Goal: Task Accomplishment & Management: Manage account settings

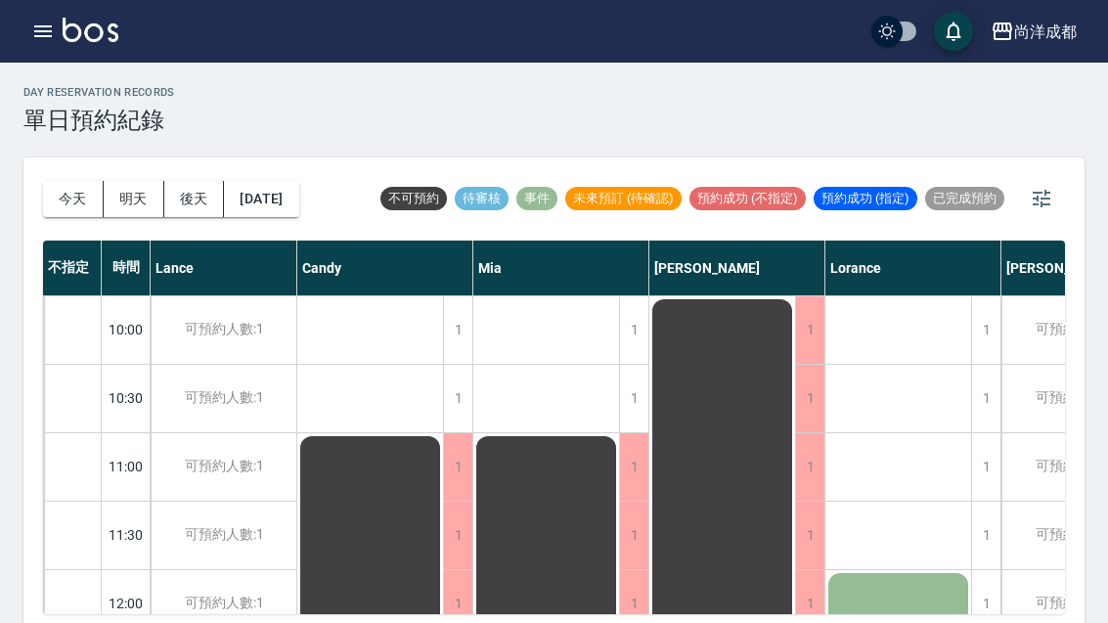
click at [89, 198] on button "今天" at bounding box center [73, 199] width 61 height 36
click at [88, 198] on div at bounding box center [554, 311] width 1108 height 623
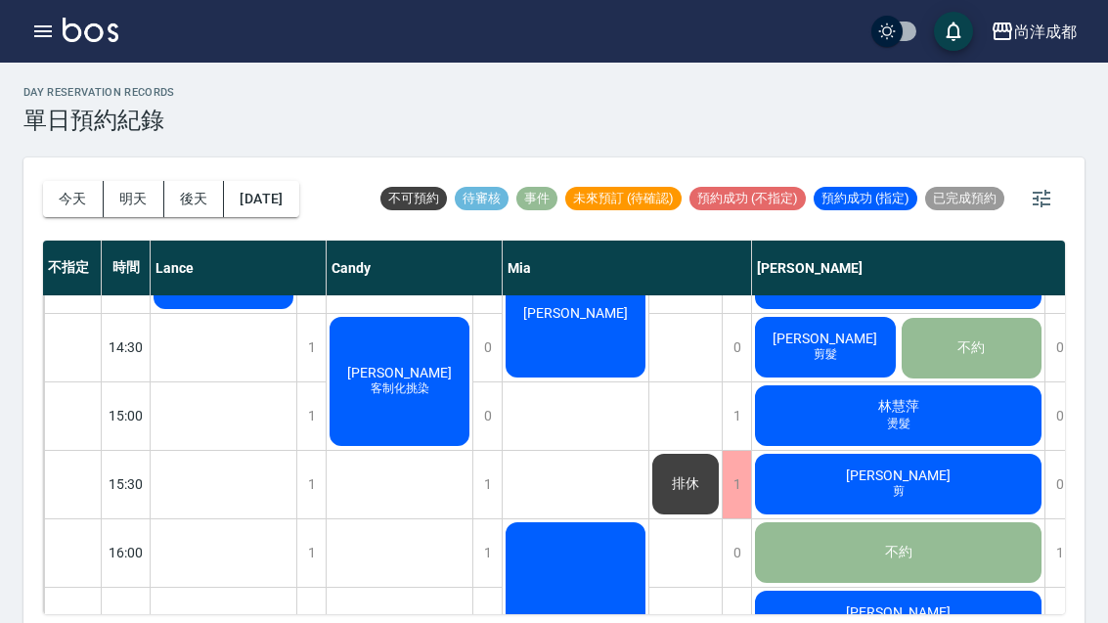
scroll to position [599, 0]
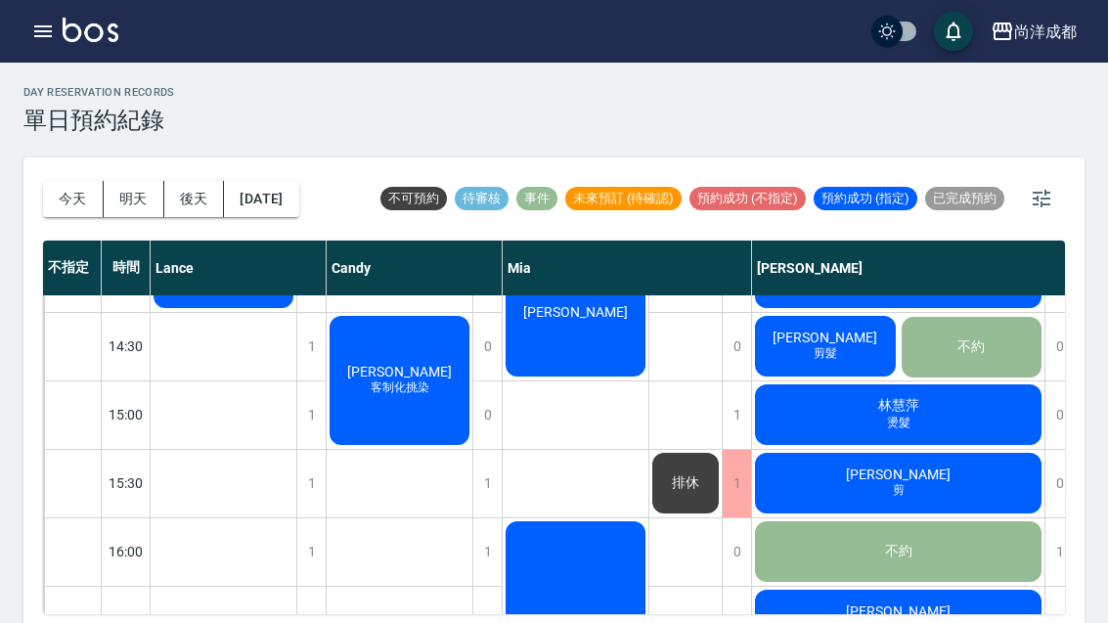
click at [67, 215] on button "今天" at bounding box center [73, 199] width 61 height 36
click at [70, 219] on div "[DATE] [DATE] [DATE] [DATE]" at bounding box center [171, 198] width 256 height 83
click at [69, 212] on button "今天" at bounding box center [73, 199] width 61 height 36
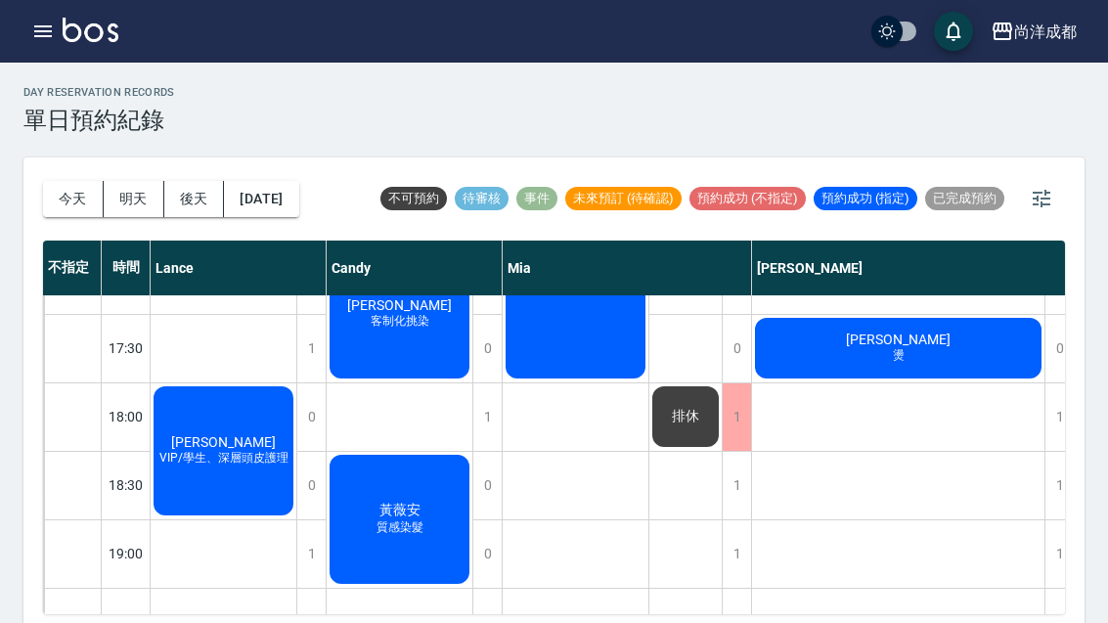
scroll to position [0, 0]
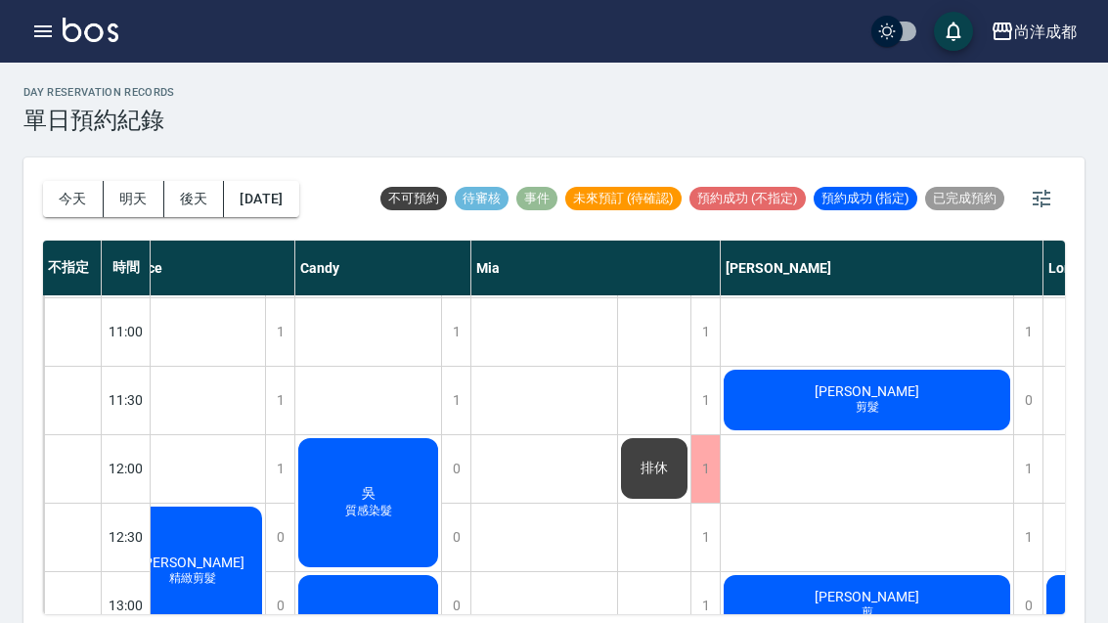
click at [48, 211] on button "今天" at bounding box center [73, 199] width 61 height 36
click at [47, 210] on button "今天" at bounding box center [73, 199] width 61 height 36
click at [63, 205] on button "今天" at bounding box center [73, 199] width 61 height 36
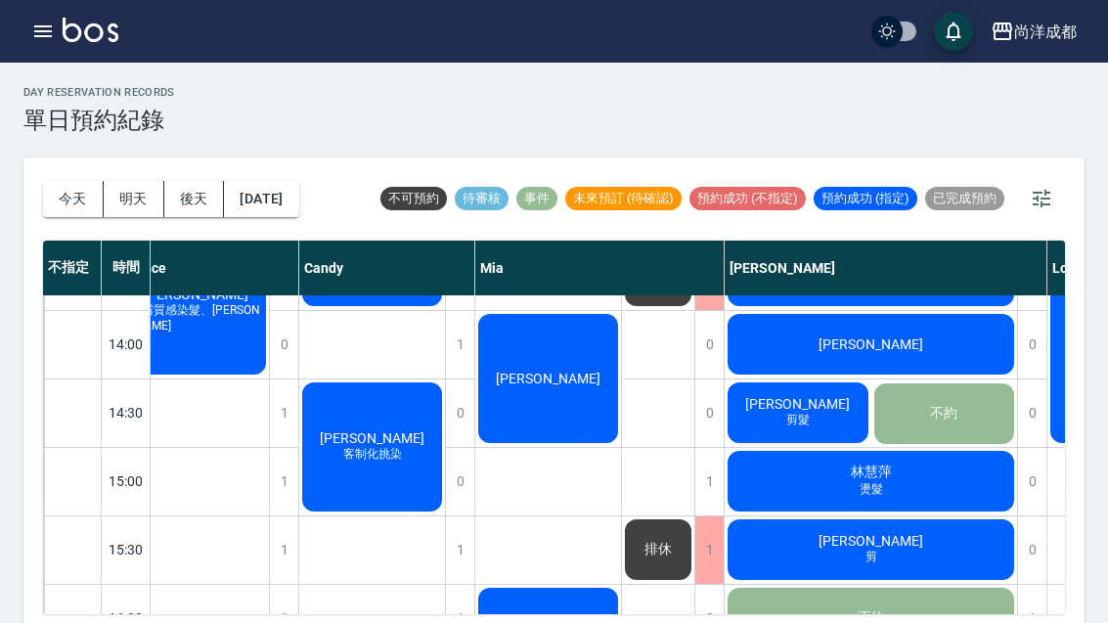
scroll to position [535, 28]
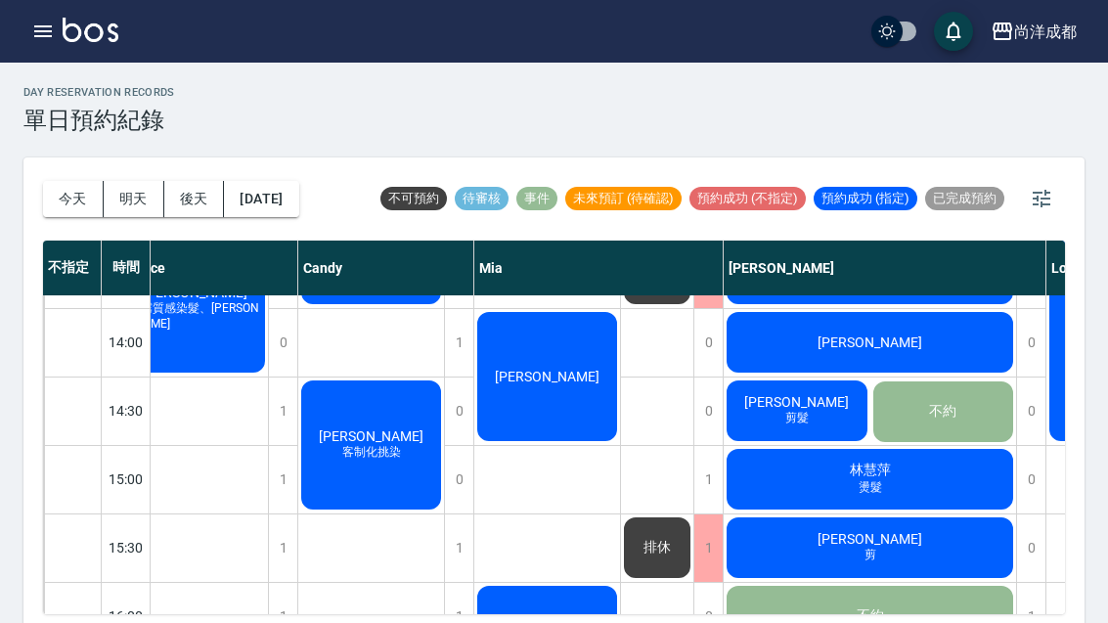
click at [926, 481] on div "林慧萍 燙髮" at bounding box center [870, 479] width 292 height 66
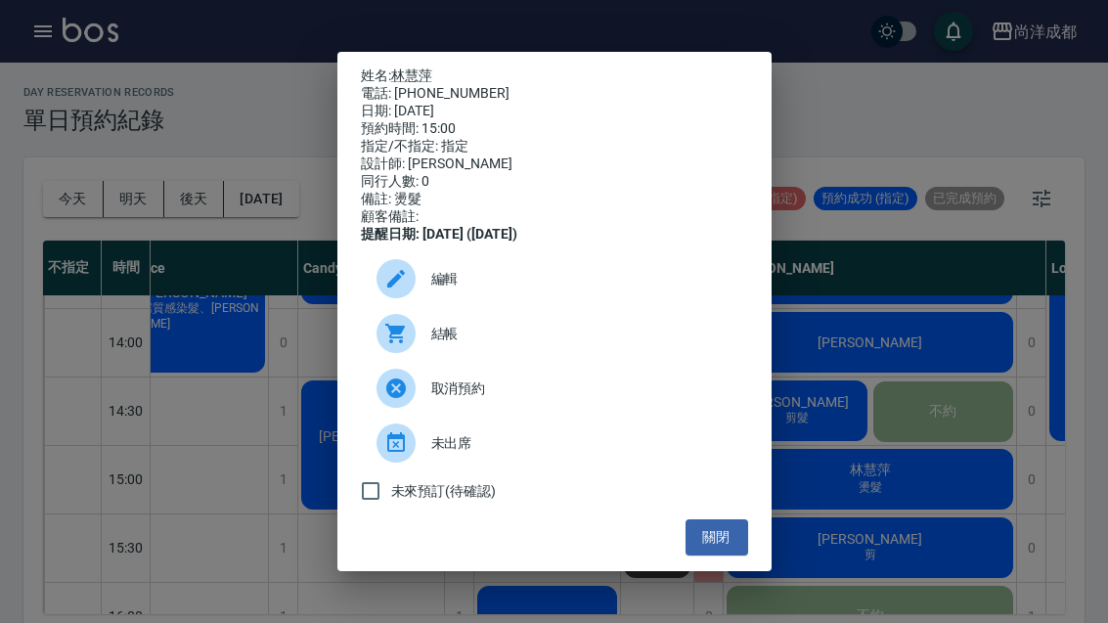
click at [701, 555] on button "關閉" at bounding box center [716, 537] width 63 height 36
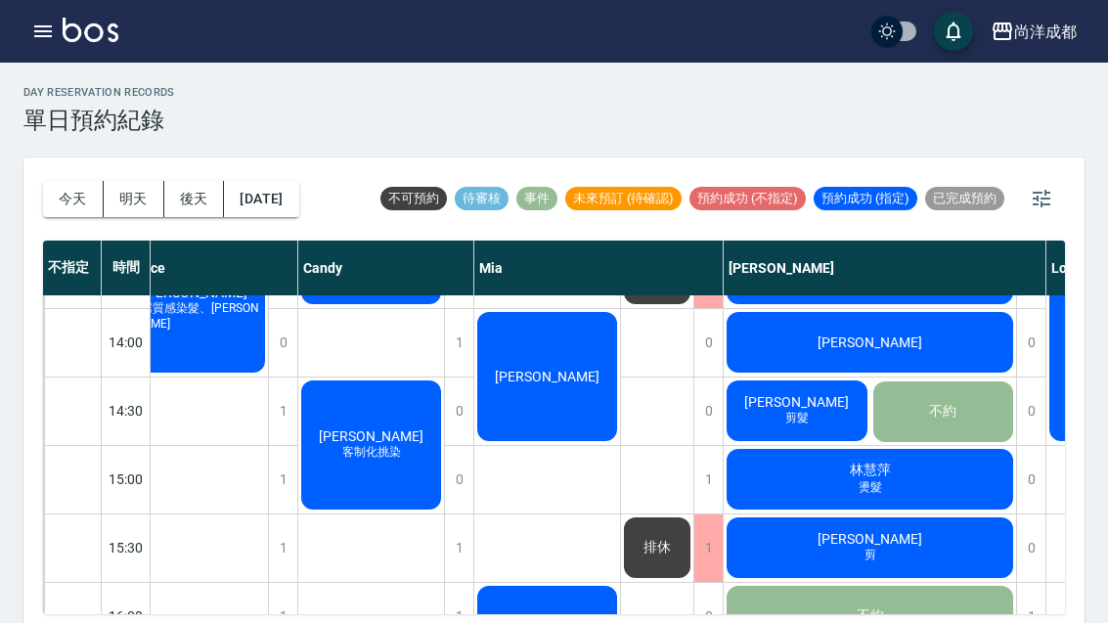
click at [896, 478] on div "林慧萍 燙髮" at bounding box center [870, 479] width 292 height 66
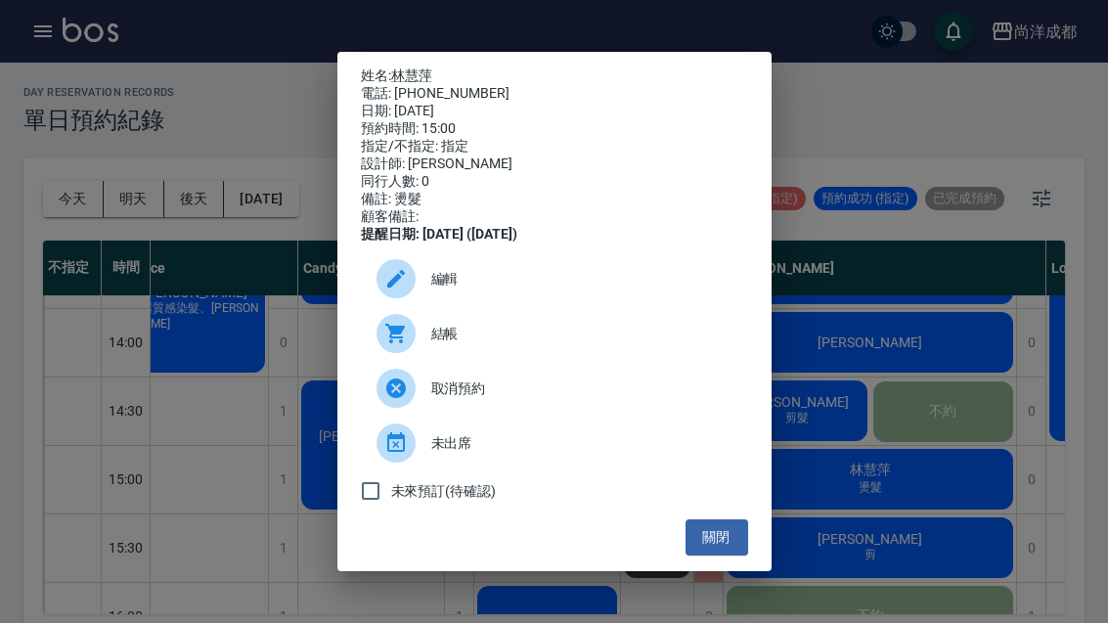
click at [405, 67] on link "林慧萍" at bounding box center [411, 75] width 41 height 16
click at [948, 102] on div "姓名: 林慧萍 電話: 0918928110 日期: 2025/10/10 預約時間: 15:00 指定/不指定: 指定 設計師: Benny 同行人數: 0…" at bounding box center [554, 311] width 1108 height 623
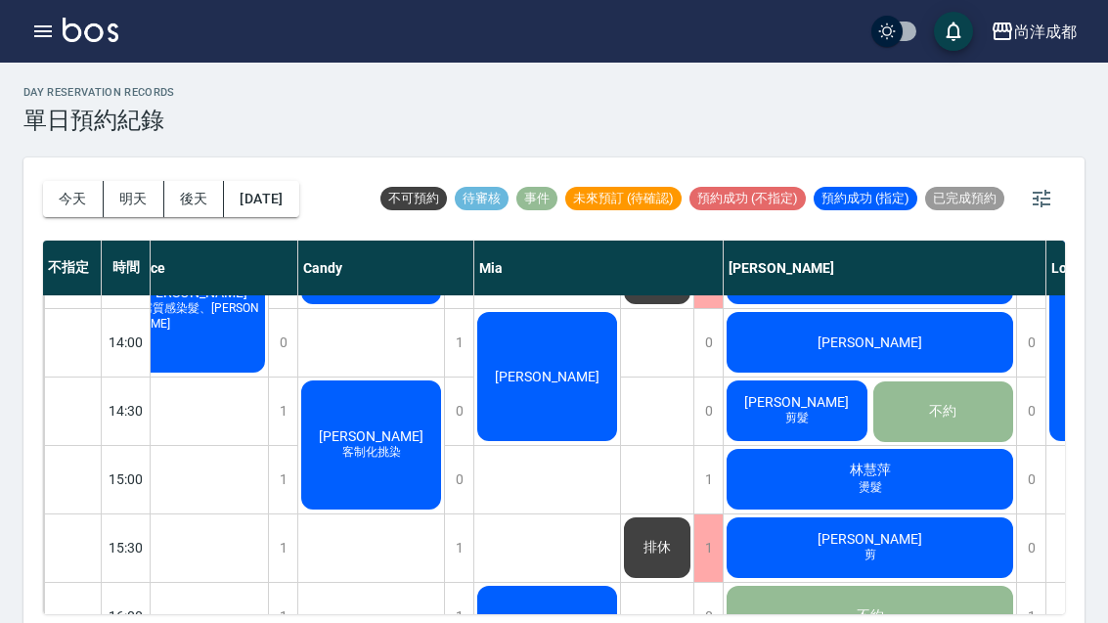
click at [272, 198] on button "2025/10/10" at bounding box center [261, 199] width 74 height 36
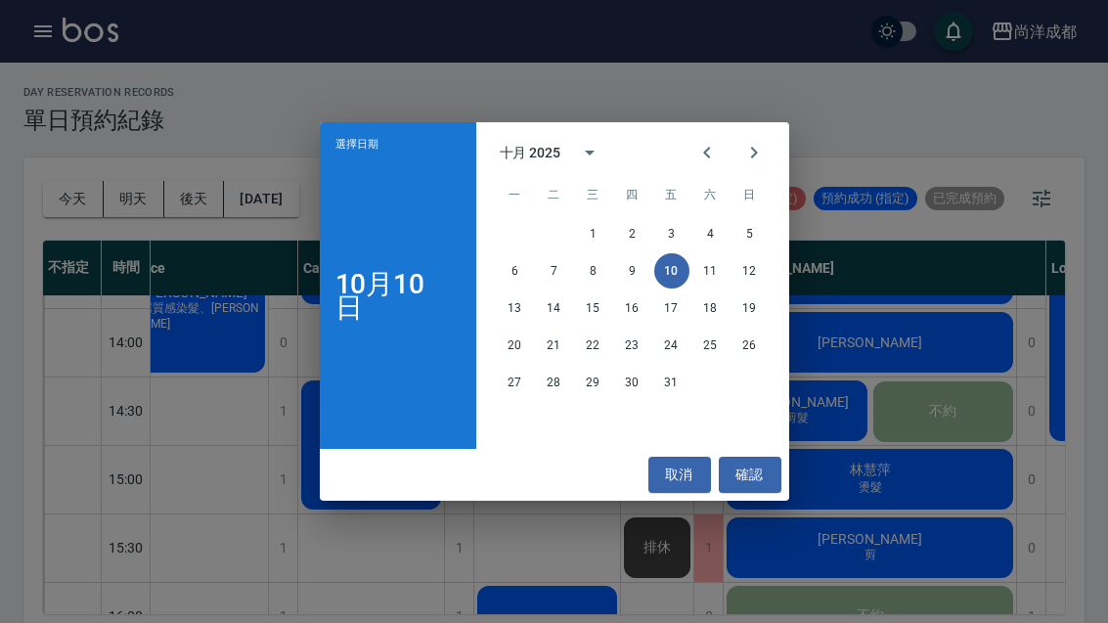
click at [695, 470] on button "取消" at bounding box center [679, 475] width 63 height 36
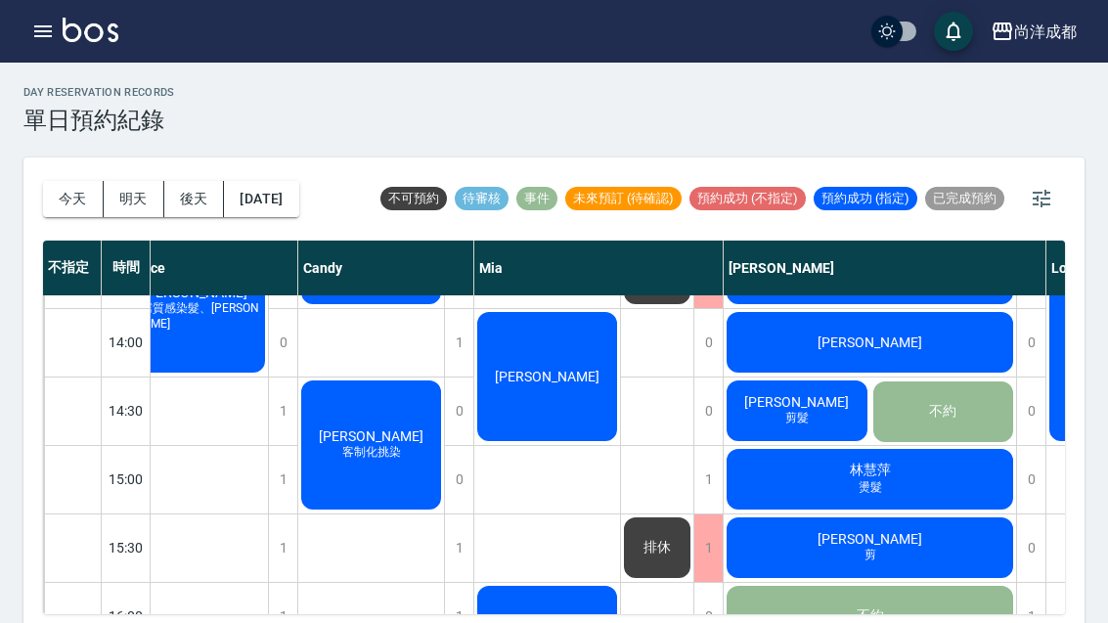
click at [101, 192] on button "今天" at bounding box center [73, 199] width 61 height 36
click at [101, 191] on button "今天" at bounding box center [73, 199] width 61 height 36
click at [82, 198] on button "今天" at bounding box center [73, 199] width 61 height 36
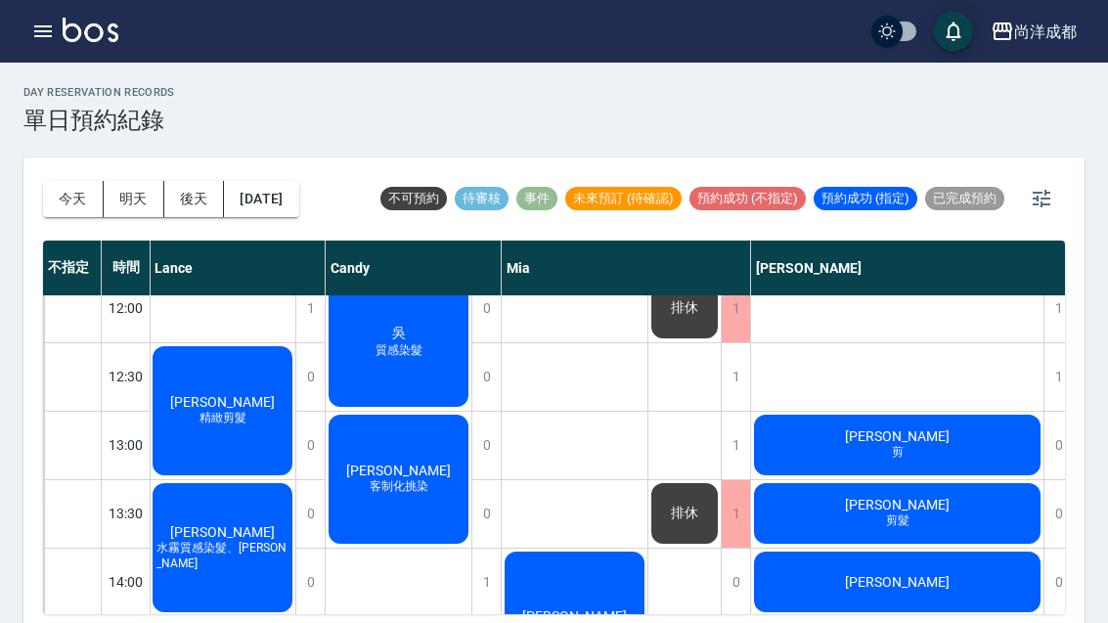
scroll to position [296, 1]
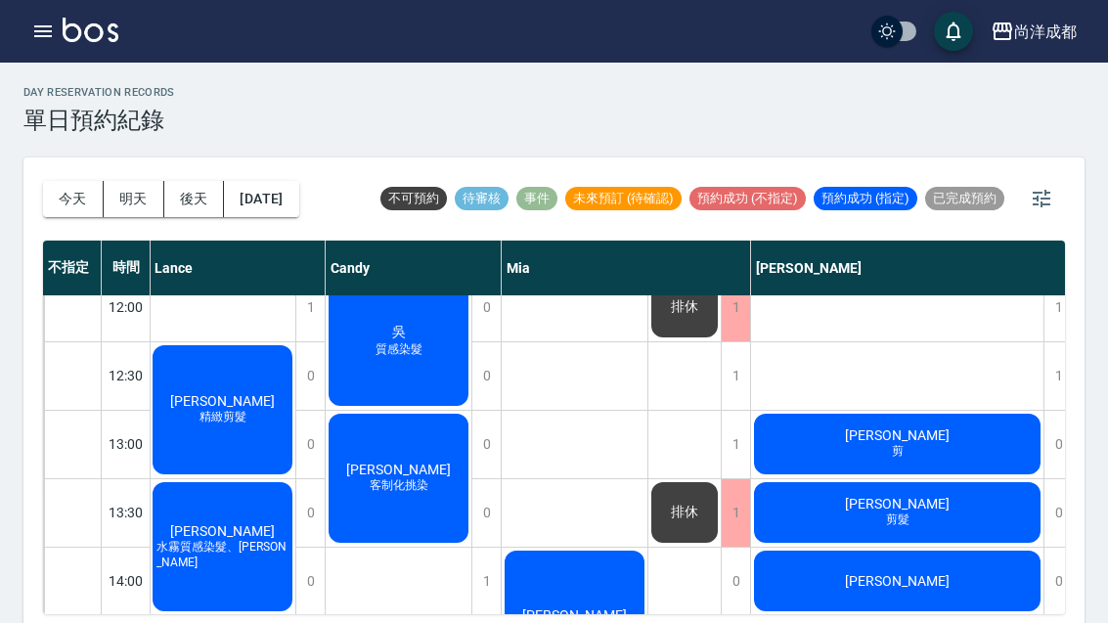
click at [380, 358] on span "質感染髮" at bounding box center [399, 349] width 55 height 17
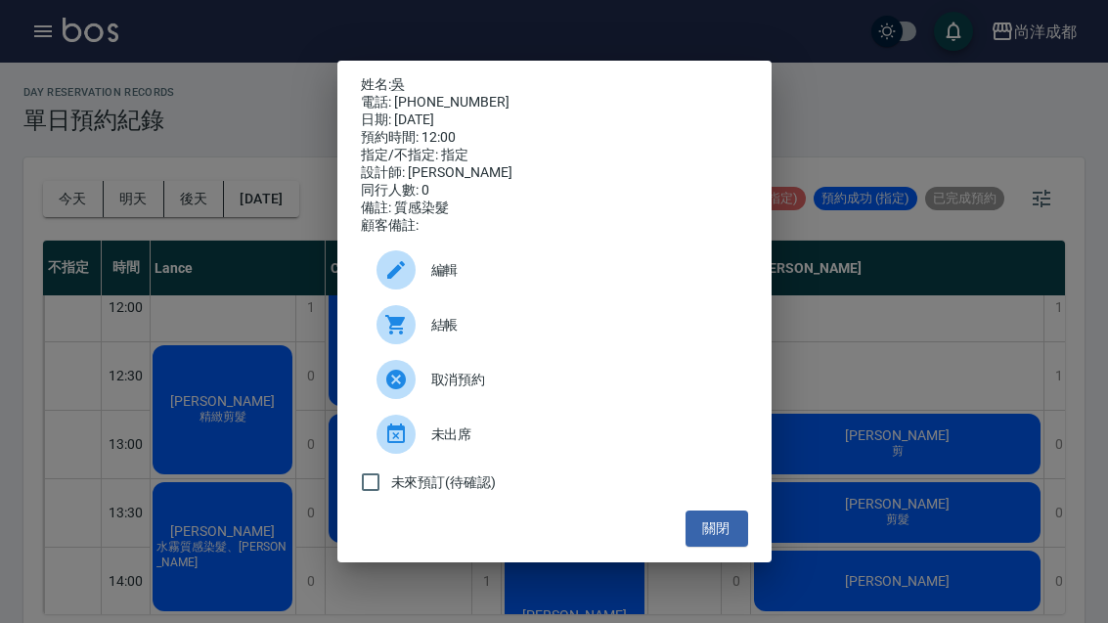
click at [710, 547] on button "關閉" at bounding box center [716, 528] width 63 height 36
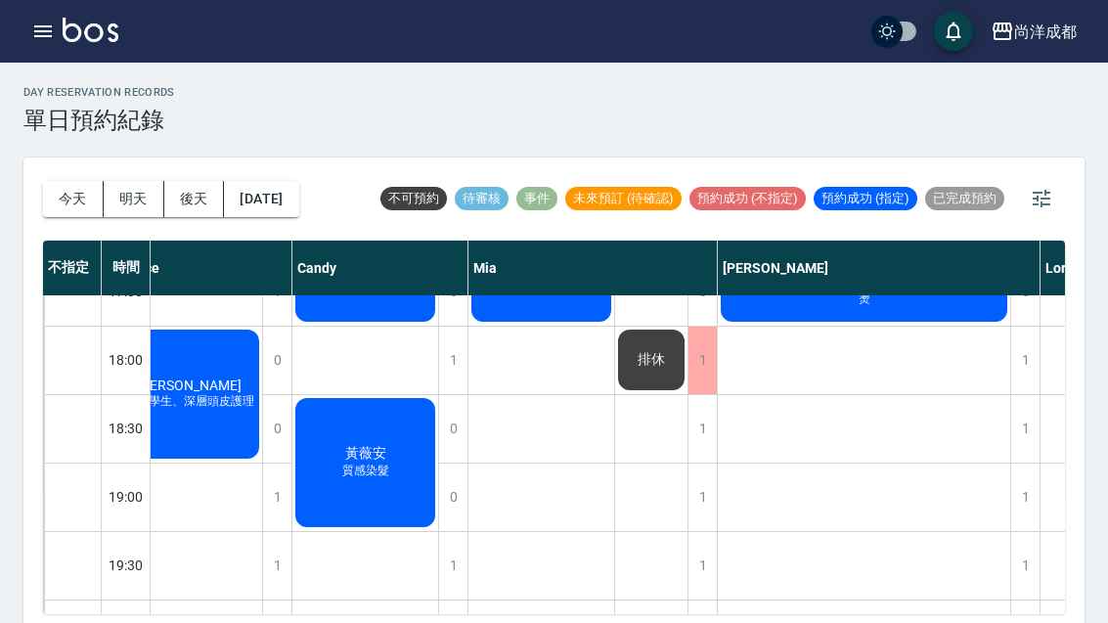
scroll to position [1062, 34]
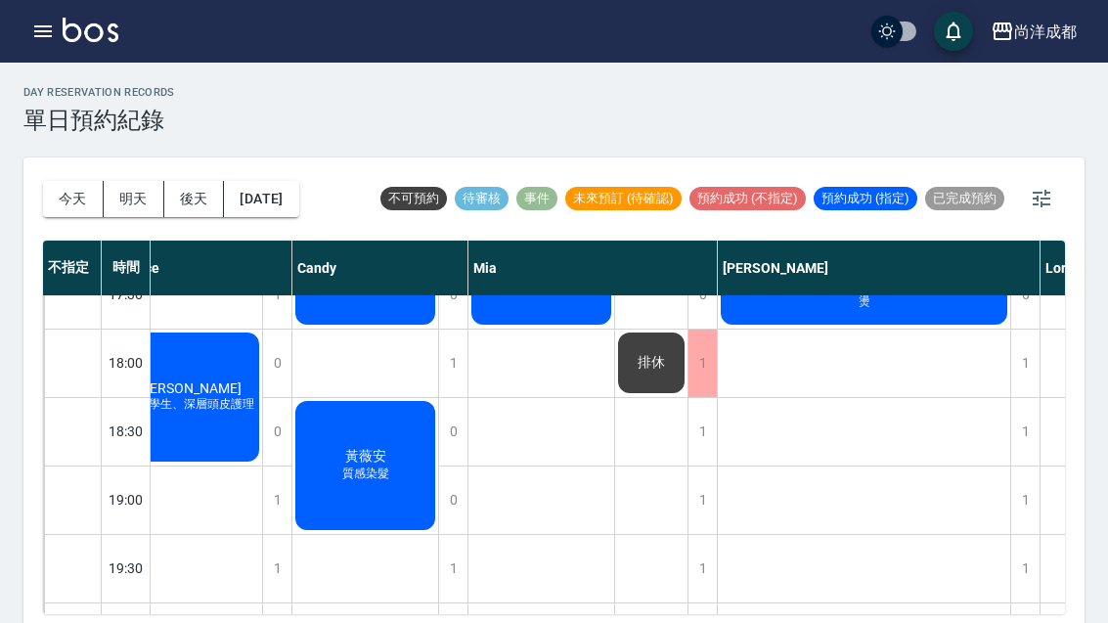
click at [1032, 496] on div "1" at bounding box center [1024, 499] width 29 height 67
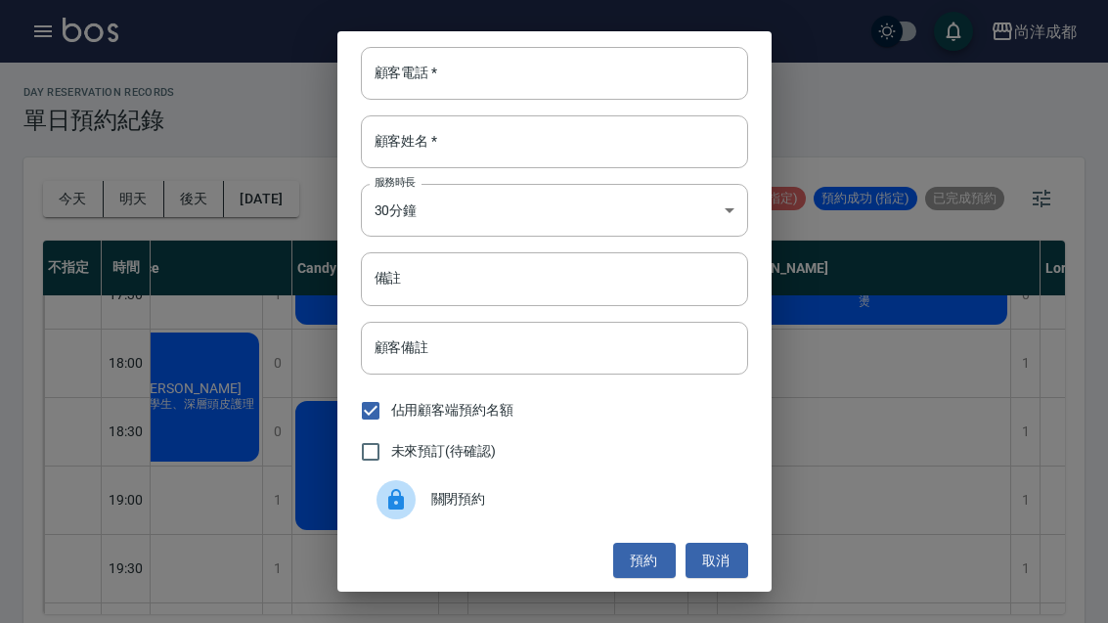
click at [567, 71] on input "顧客電話   *" at bounding box center [554, 73] width 387 height 53
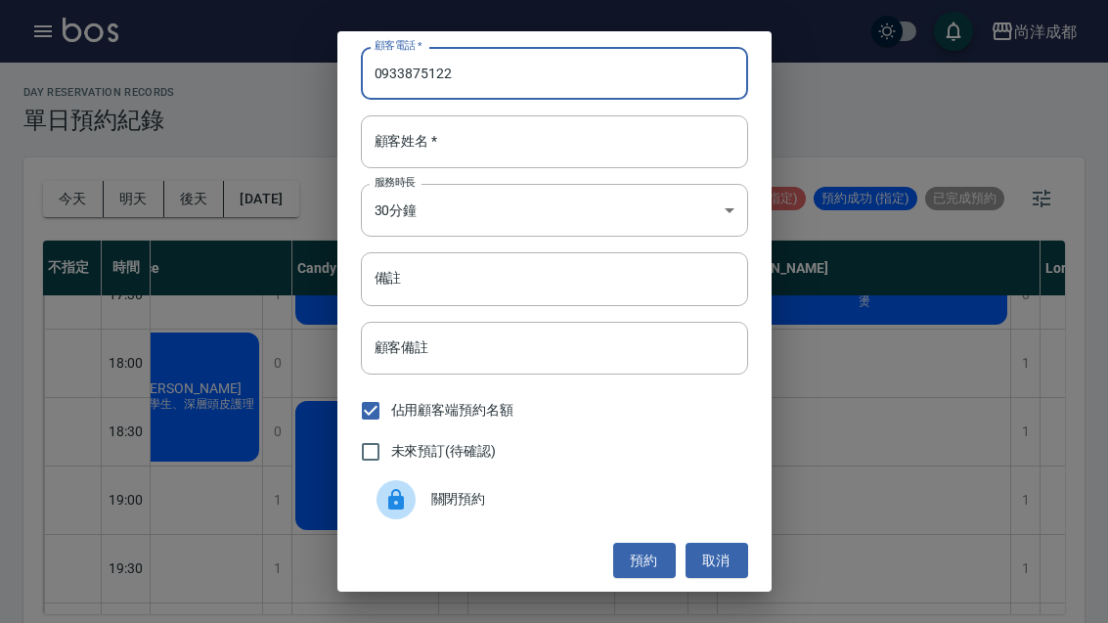
type input "0933875122"
click at [614, 144] on input "顧客姓名   *" at bounding box center [554, 141] width 387 height 53
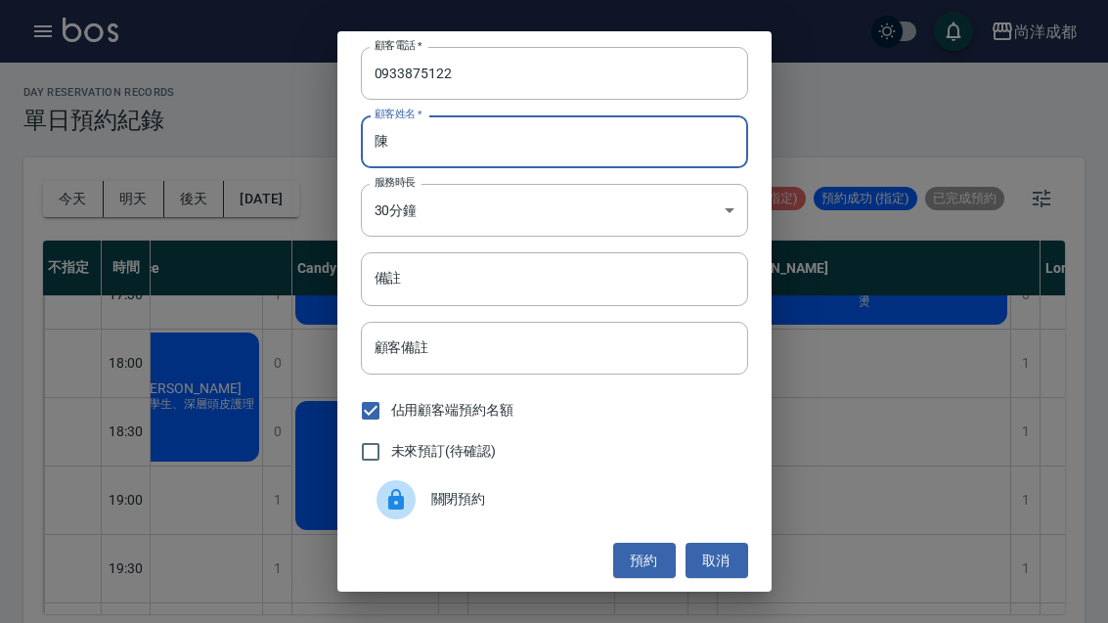
type input "陳"
click at [484, 295] on input "備註" at bounding box center [554, 278] width 387 height 53
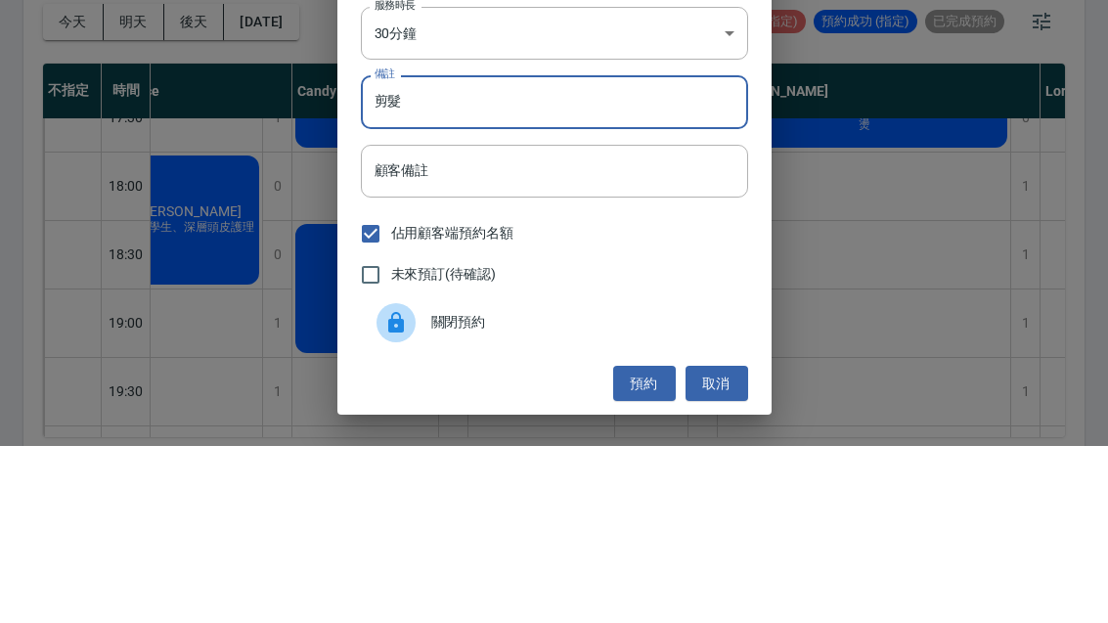
scroll to position [67, 0]
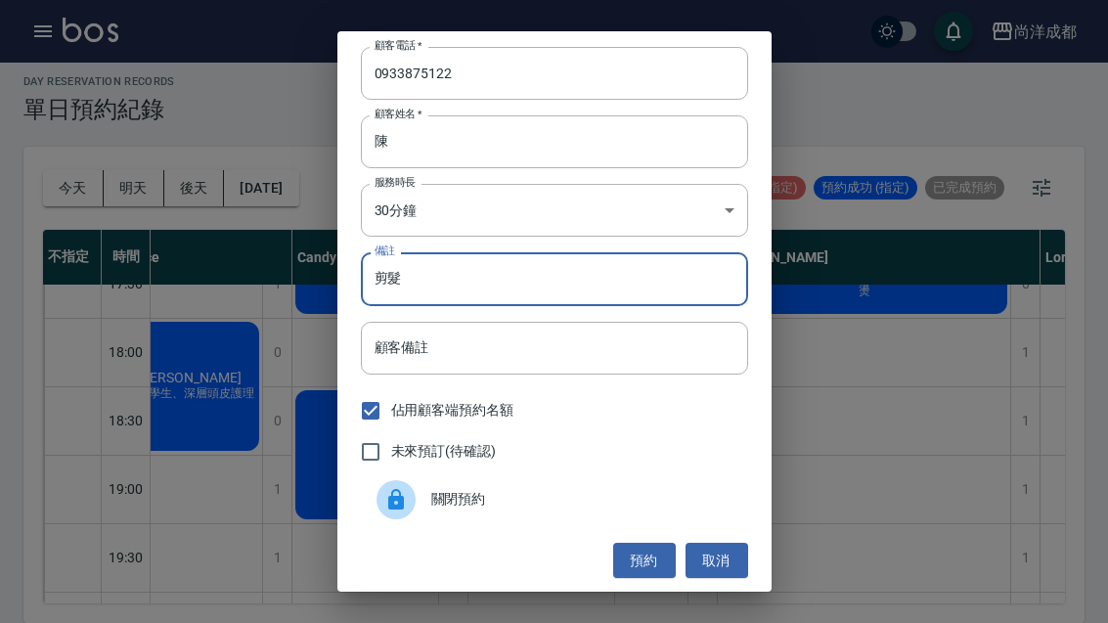
type input "剪髮"
click at [644, 555] on button "預約" at bounding box center [644, 561] width 63 height 36
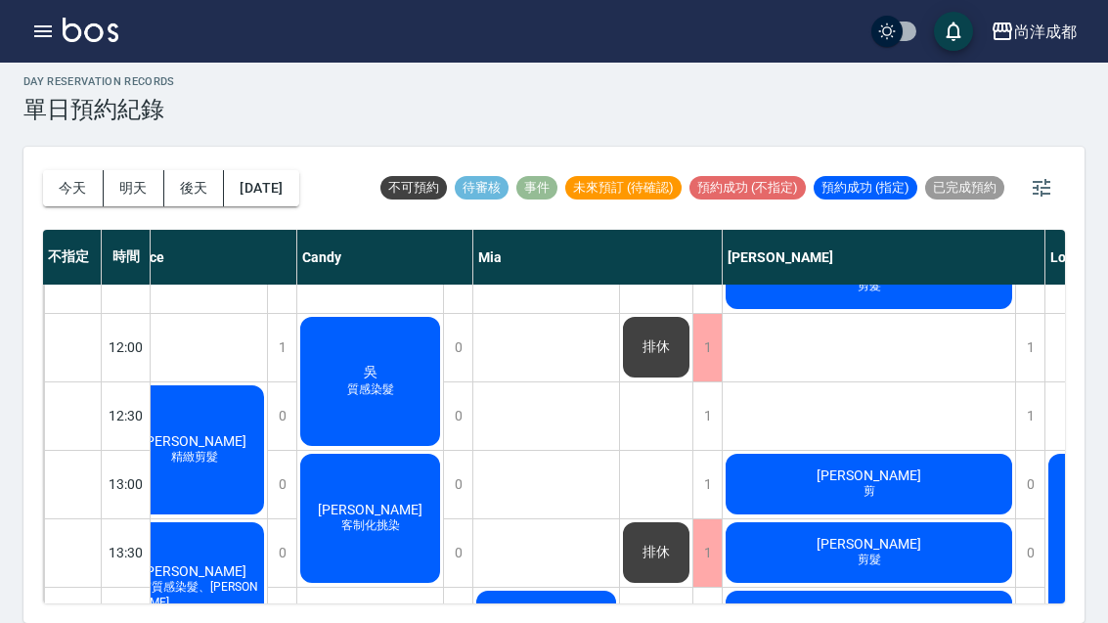
scroll to position [247, 29]
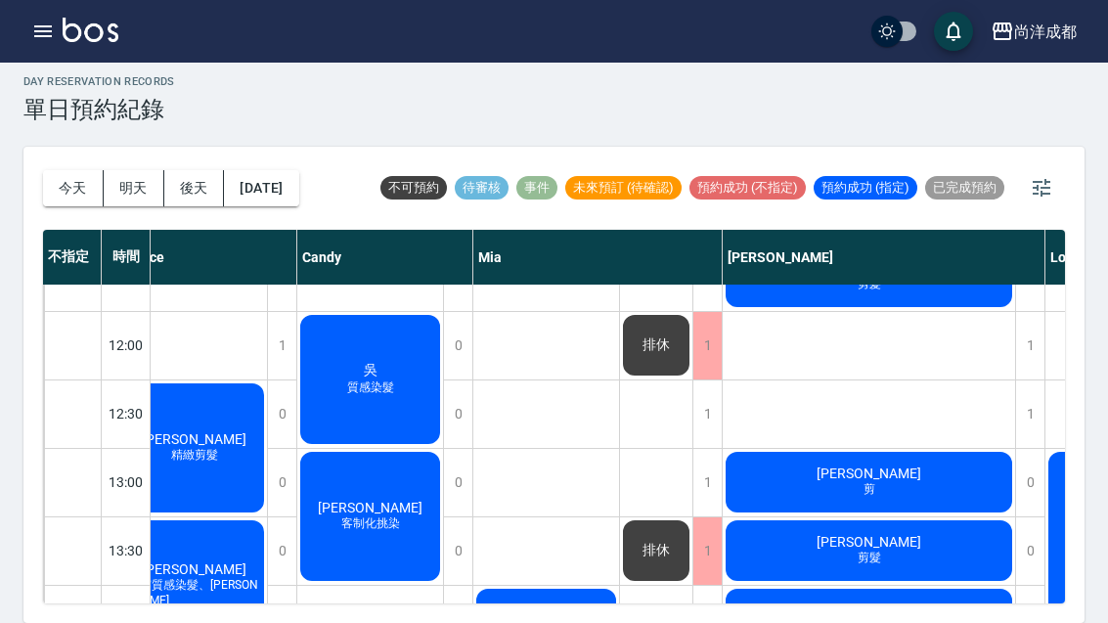
click at [73, 170] on button "今天" at bounding box center [73, 188] width 61 height 36
click at [72, 170] on button "今天" at bounding box center [73, 188] width 61 height 36
click at [76, 170] on button "今天" at bounding box center [73, 188] width 61 height 36
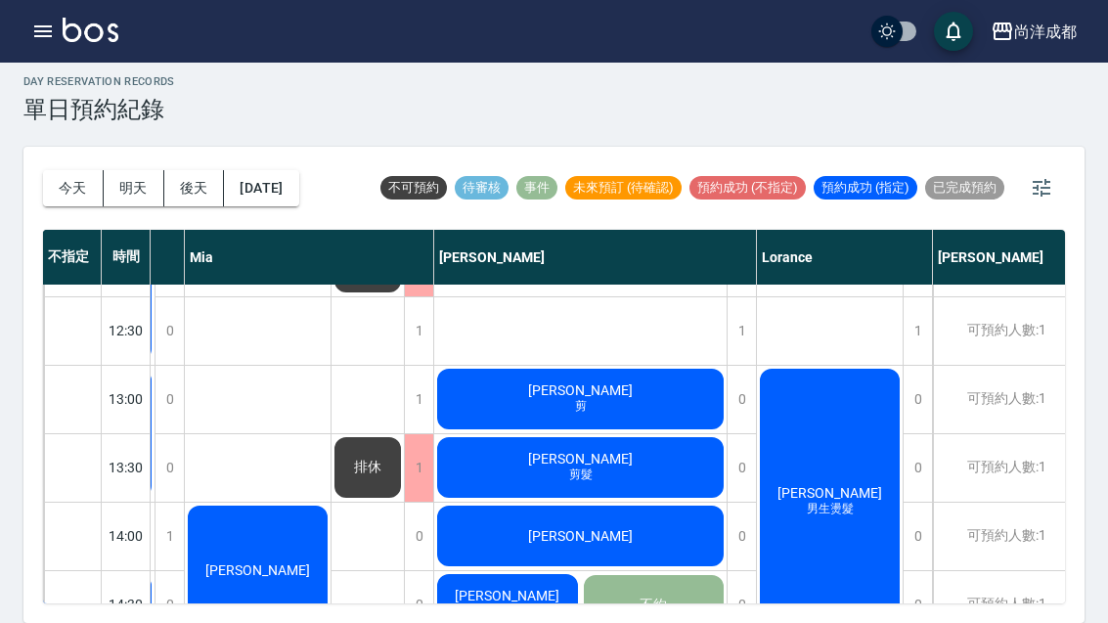
scroll to position [331, 318]
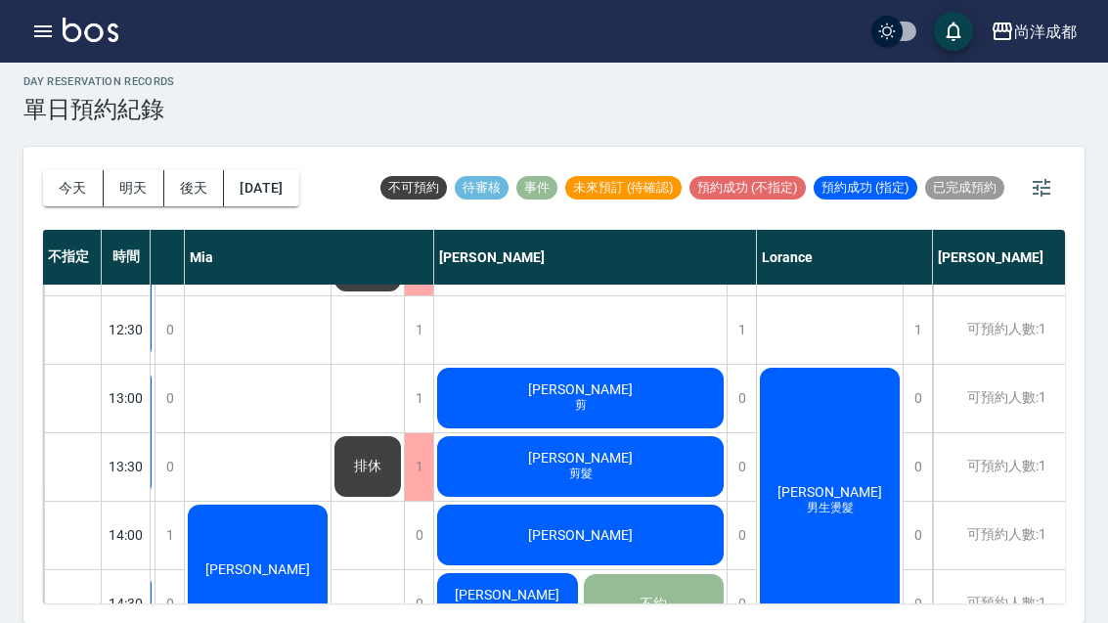
click at [827, 465] on div "邱憲民 男生燙髮" at bounding box center [830, 501] width 146 height 272
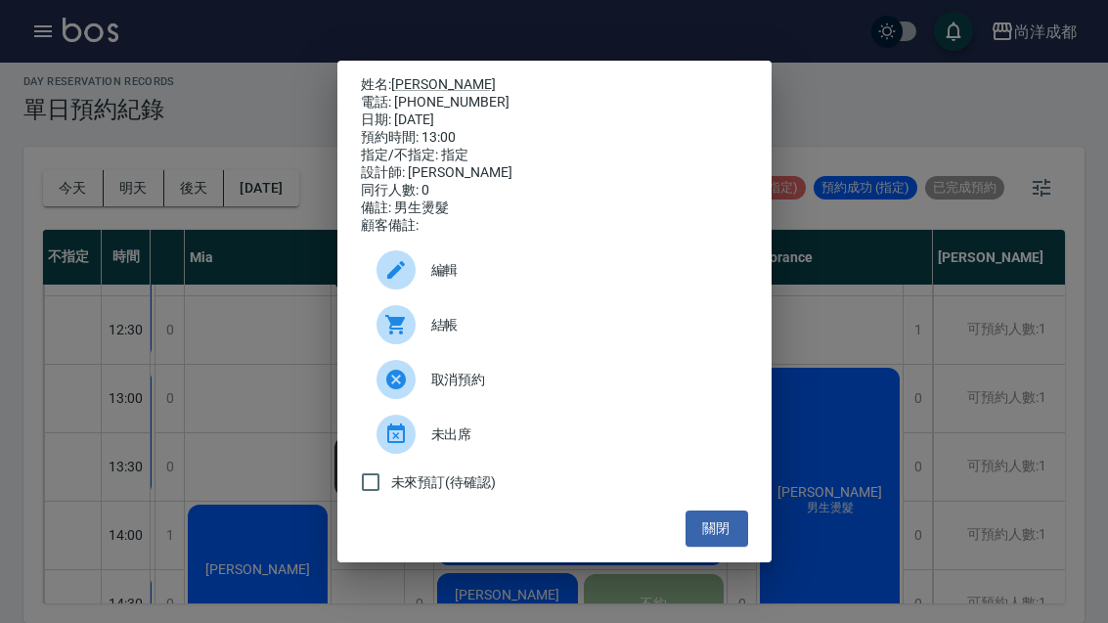
click at [708, 547] on button "關閉" at bounding box center [716, 528] width 63 height 36
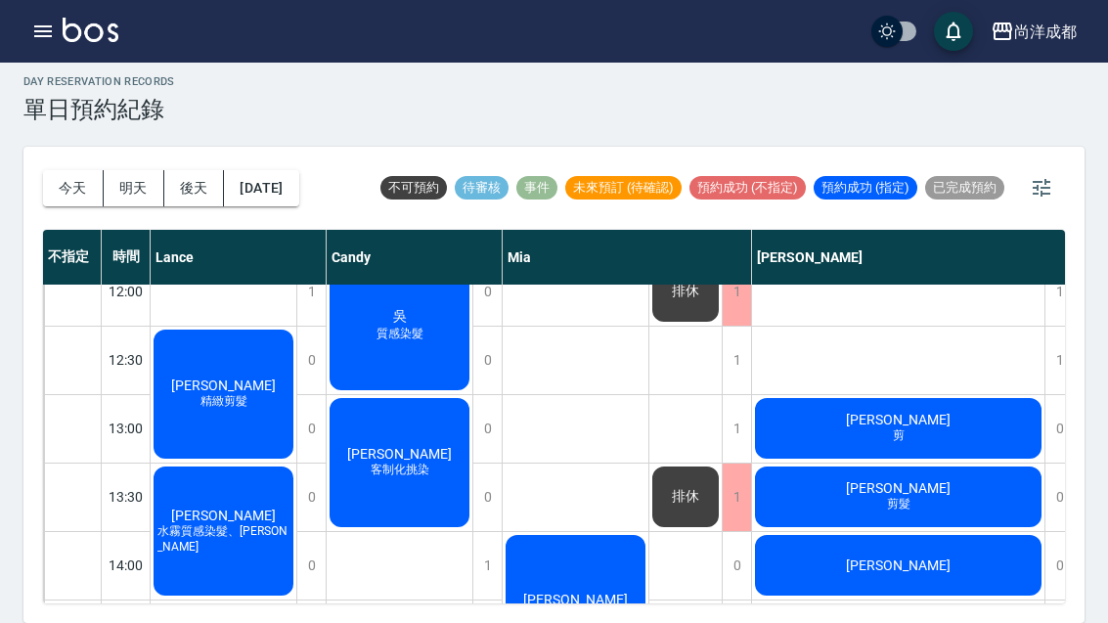
scroll to position [301, 0]
click at [230, 377] on span "林豐荃" at bounding box center [223, 385] width 112 height 16
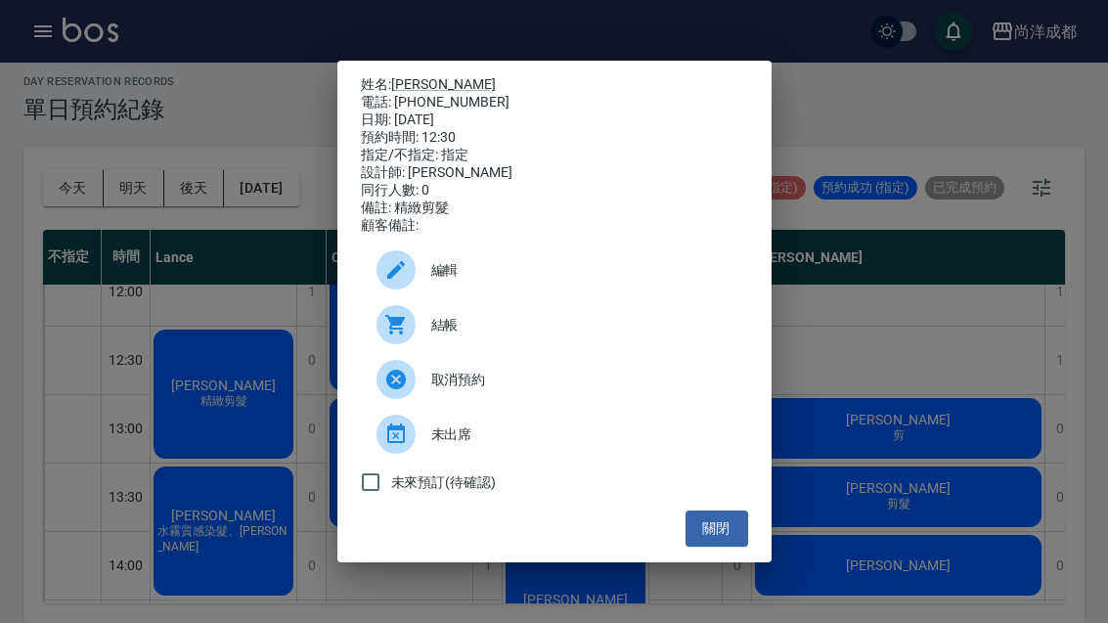
click at [715, 547] on button "關閉" at bounding box center [716, 528] width 63 height 36
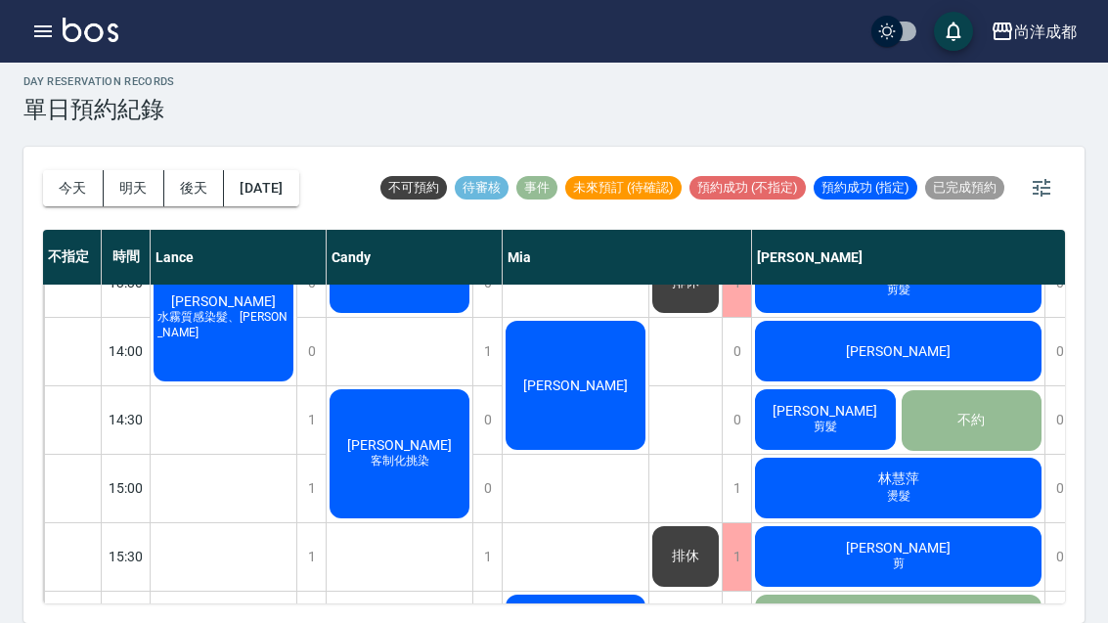
scroll to position [537, 0]
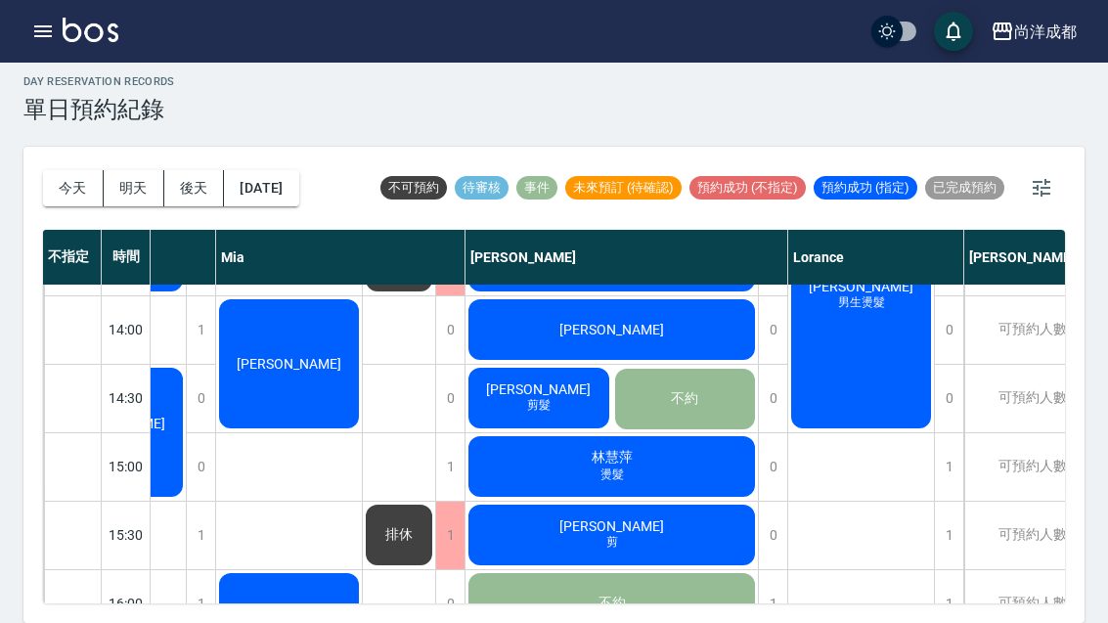
click at [81, 170] on button "今天" at bounding box center [73, 188] width 61 height 36
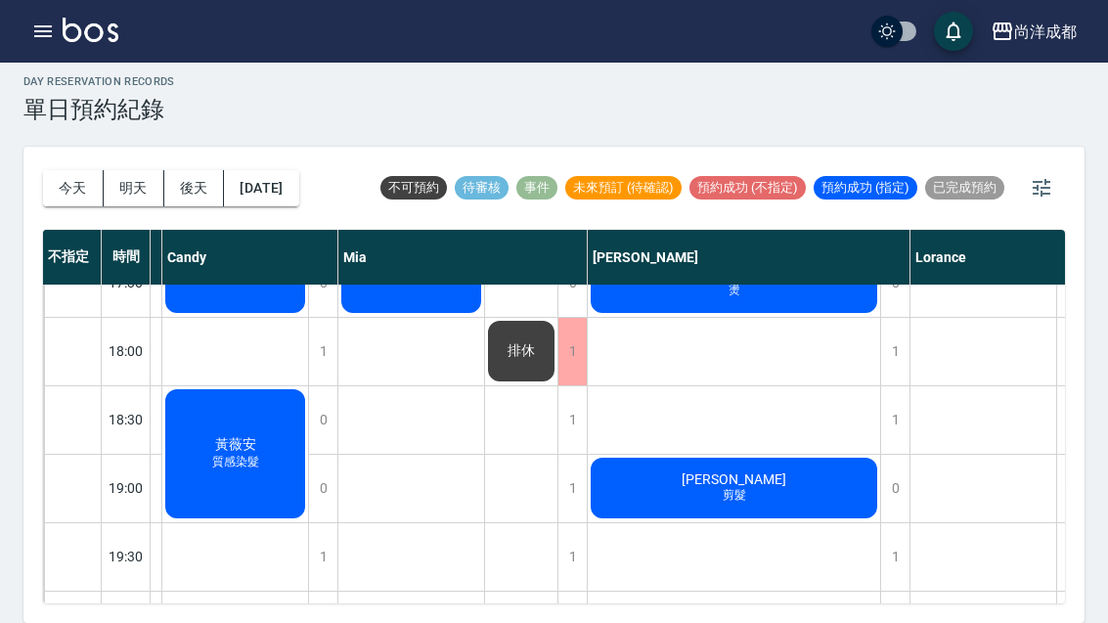
scroll to position [1062, 164]
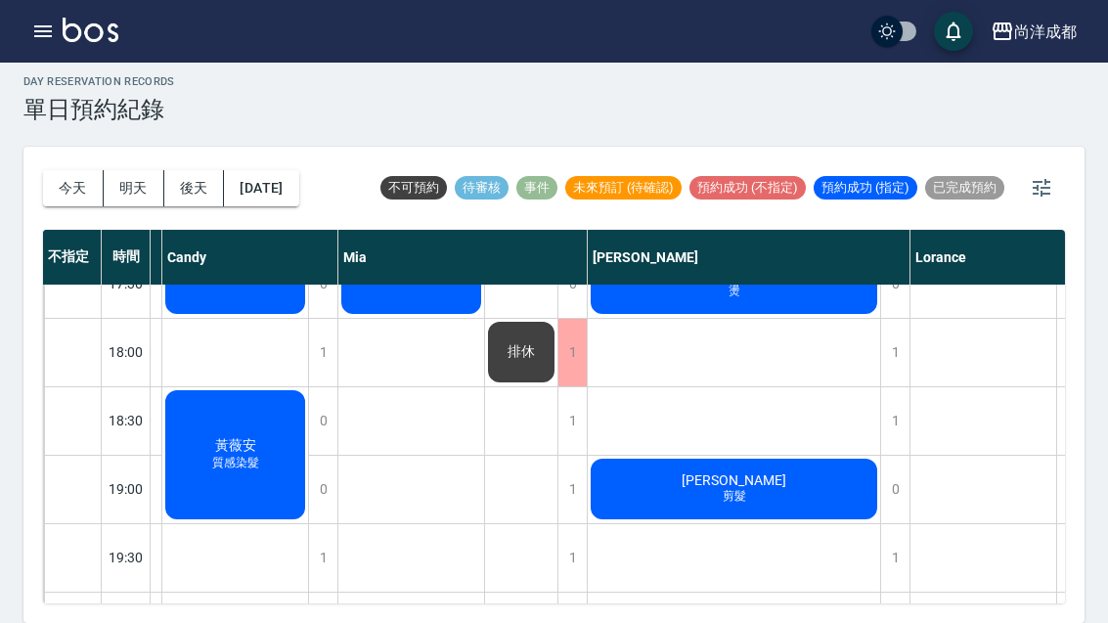
click at [884, 387] on div "1" at bounding box center [894, 420] width 29 height 67
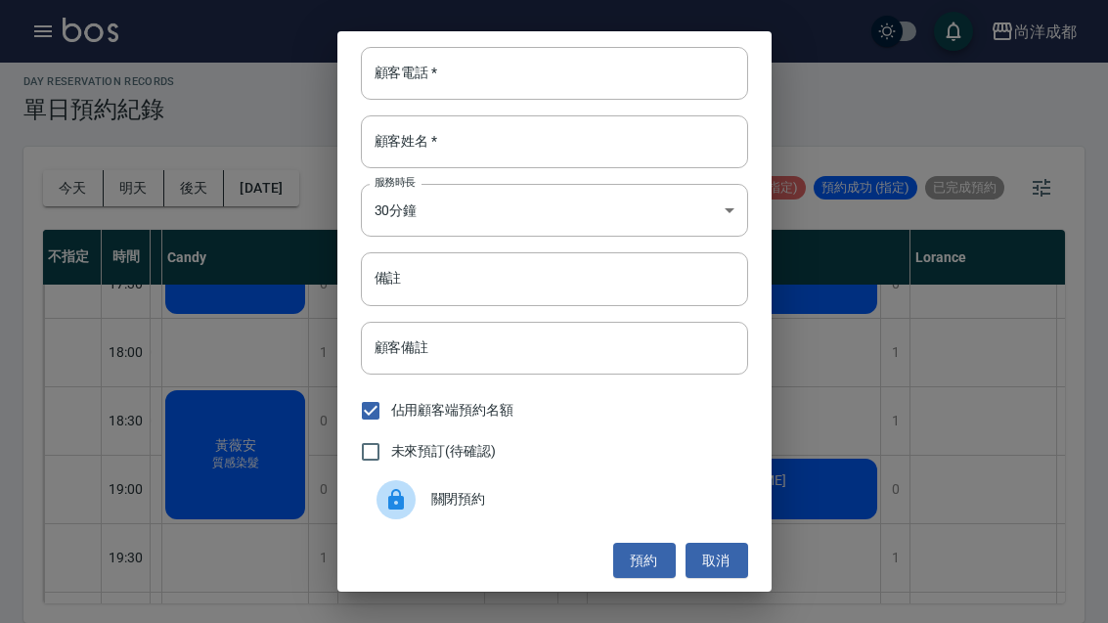
click at [595, 64] on input "顧客電話   *" at bounding box center [554, 73] width 387 height 53
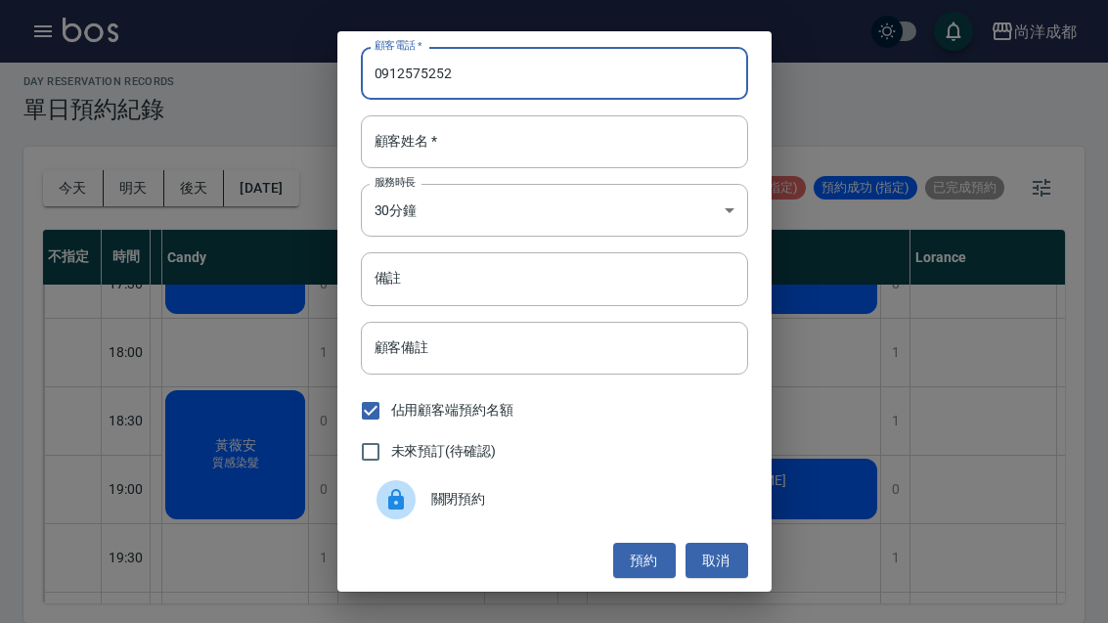
type input "0912575252"
click at [572, 151] on input "顧客姓名   *" at bounding box center [554, 141] width 387 height 53
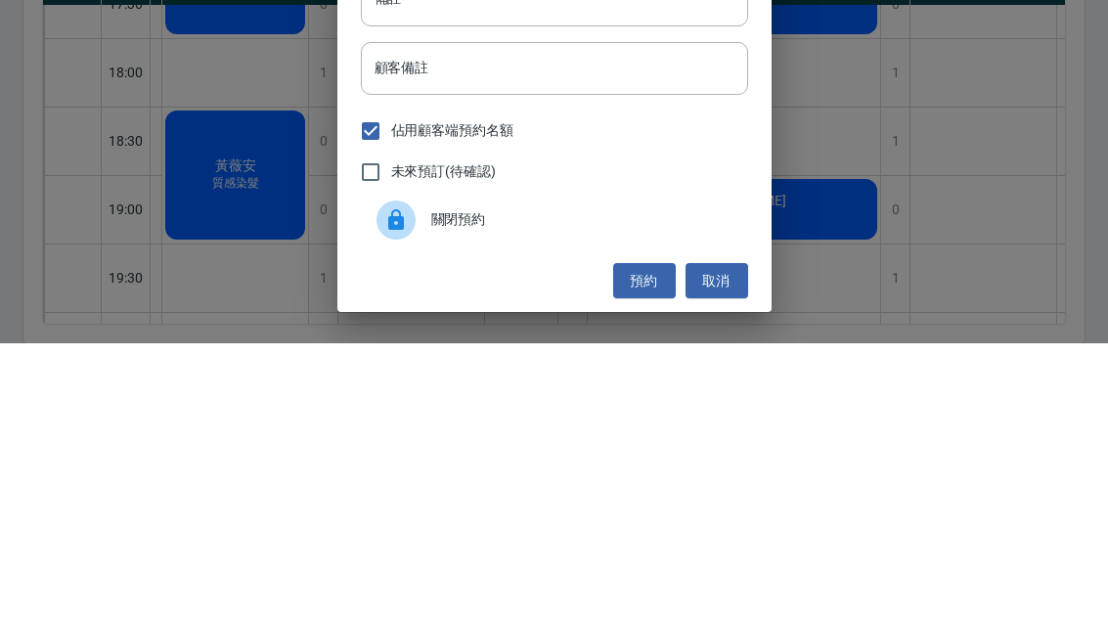
type input "陳"
click at [651, 322] on input "顧客備註" at bounding box center [554, 348] width 387 height 53
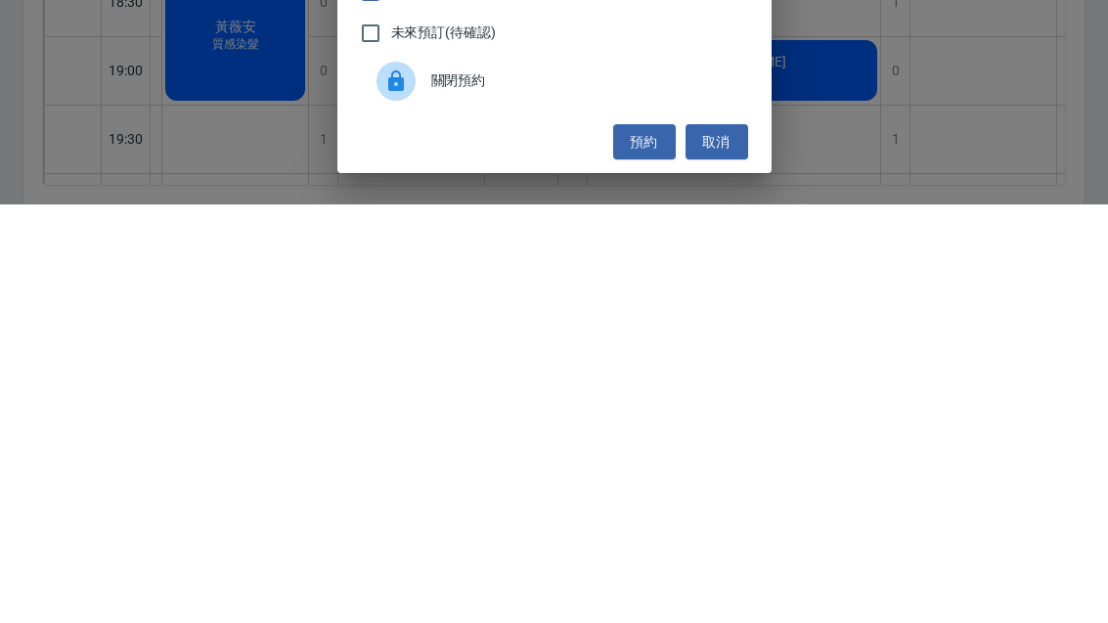
type input "剪"
click at [641, 543] on button "預約" at bounding box center [644, 561] width 63 height 36
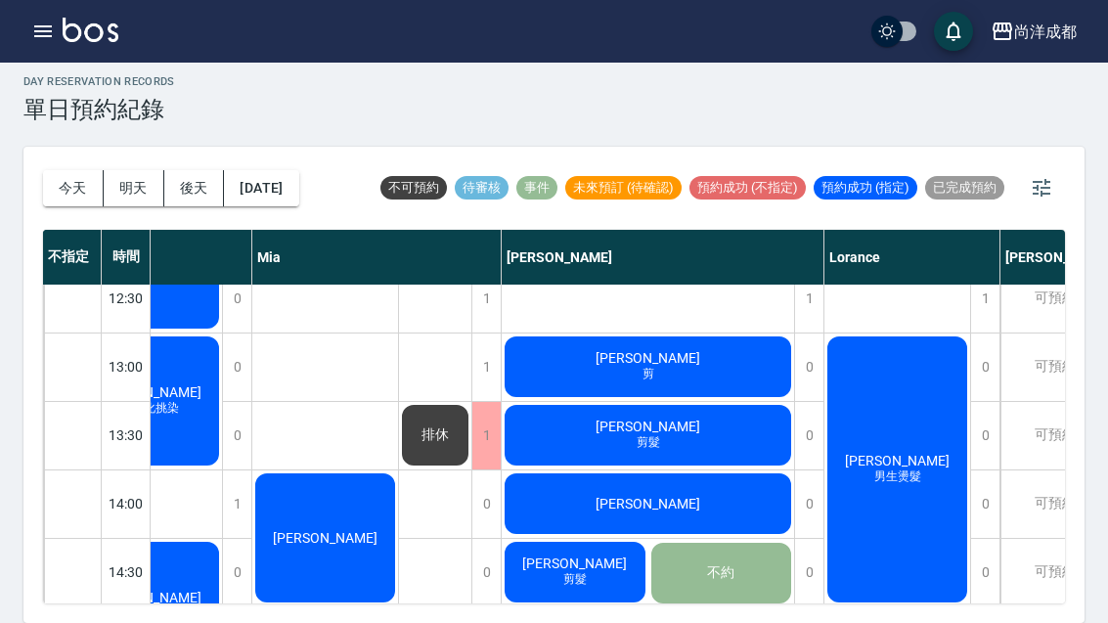
scroll to position [365, 250]
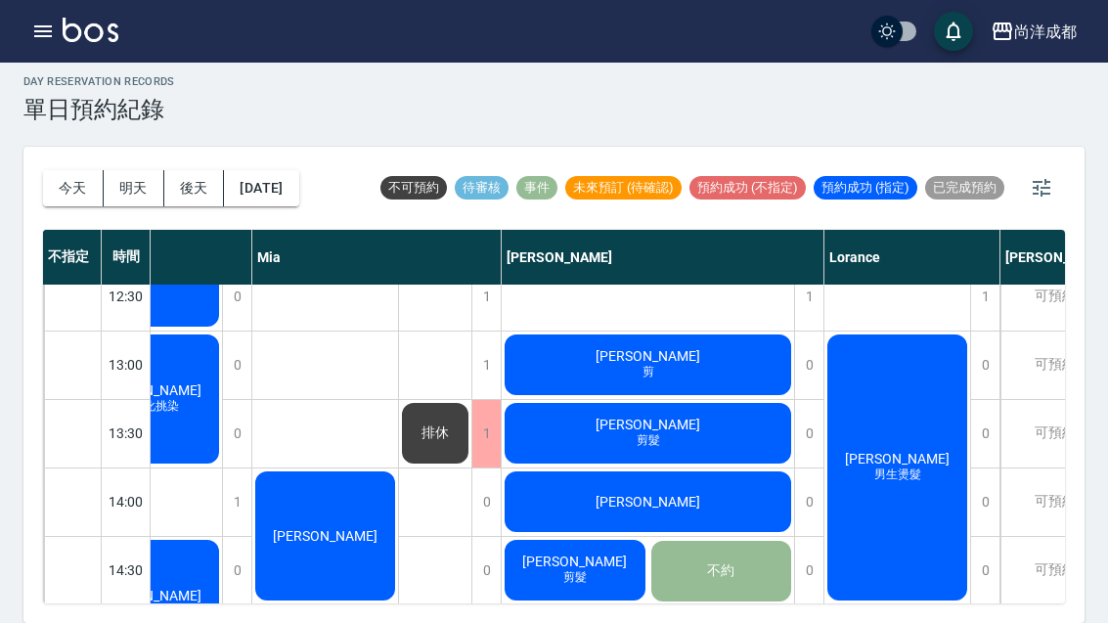
click at [698, 468] on div "李紹銘" at bounding box center [648, 501] width 292 height 66
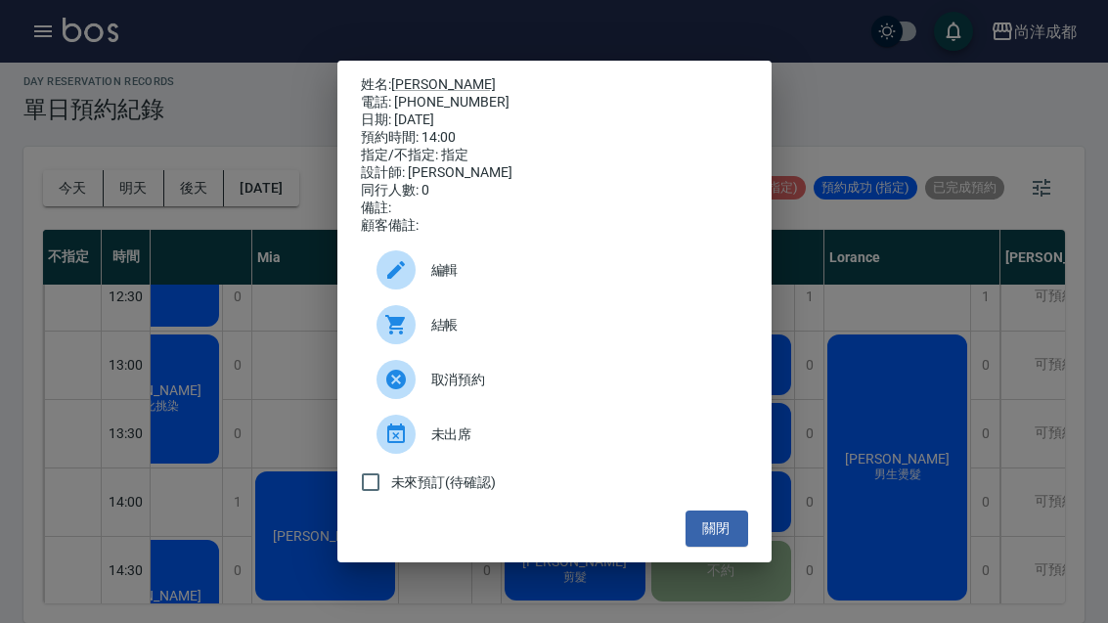
click at [865, 364] on div "姓名: 李紹銘 電話: 0920968133 日期: 2025/10/10 預約時間: 14:00 指定/不指定: 指定 設計師: Benny 同行人數: 0…" at bounding box center [554, 311] width 1108 height 623
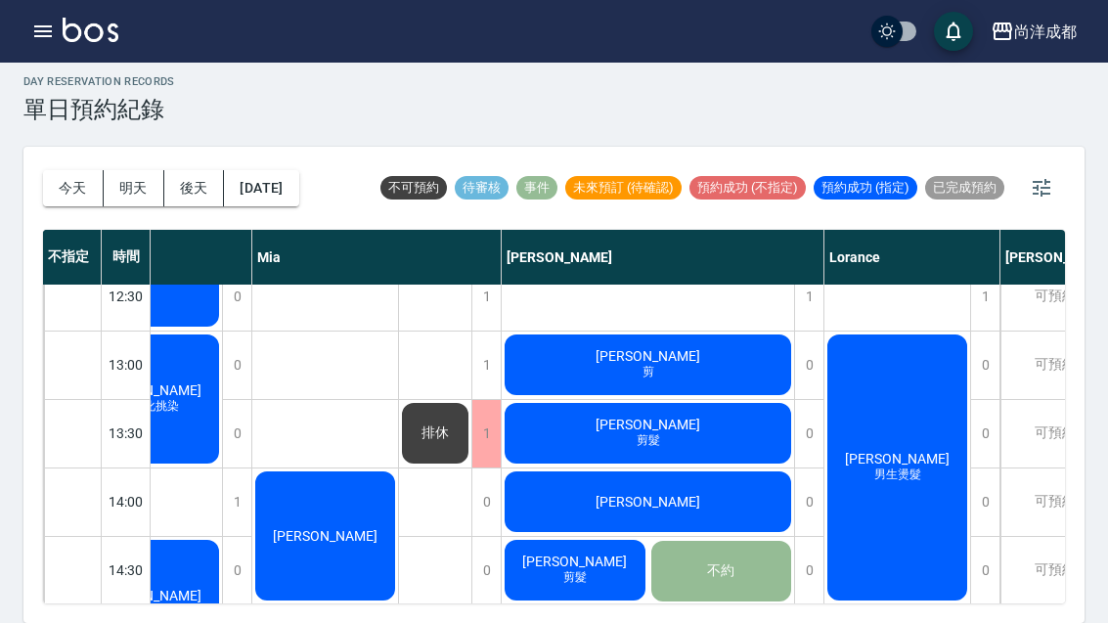
click at [717, 331] on div "吳振宇 剪" at bounding box center [648, 364] width 292 height 66
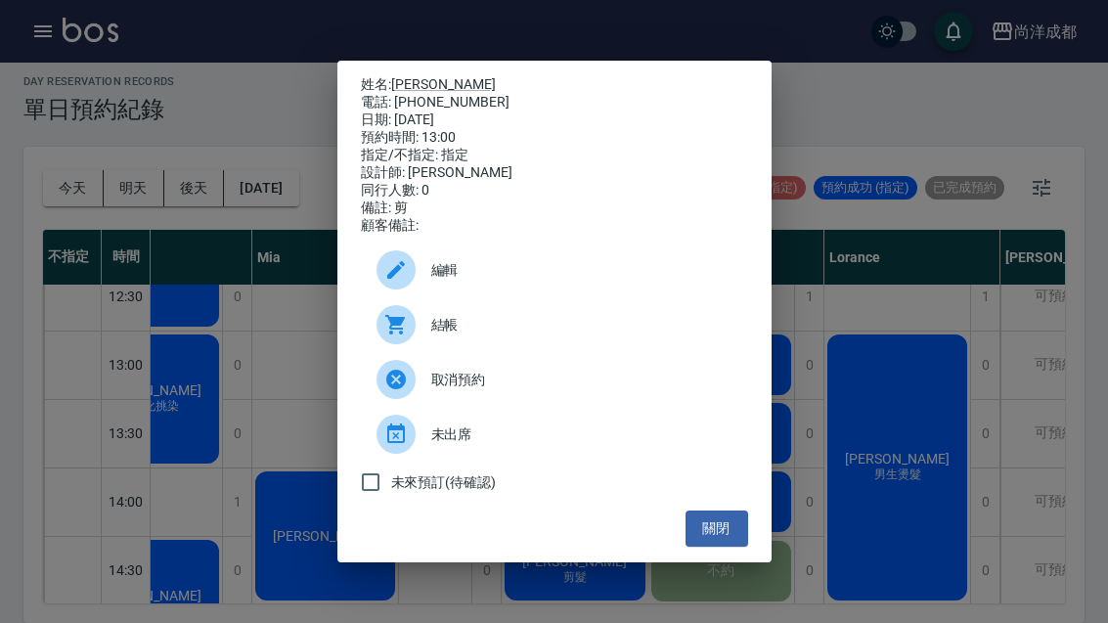
click at [904, 252] on div "姓名: 吳振宇 電話: 0912605978 日期: 2025/10/10 預約時間: 13:00 指定/不指定: 指定 設計師: Benny 同行人數: 0…" at bounding box center [554, 311] width 1108 height 623
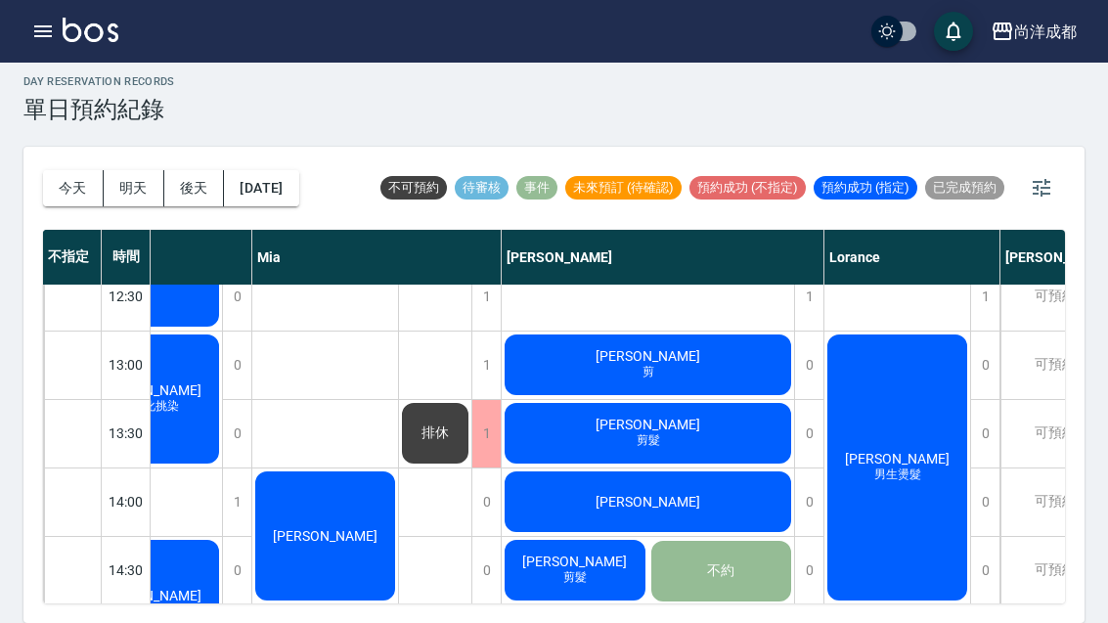
click at [66, 170] on button "今天" at bounding box center [73, 188] width 61 height 36
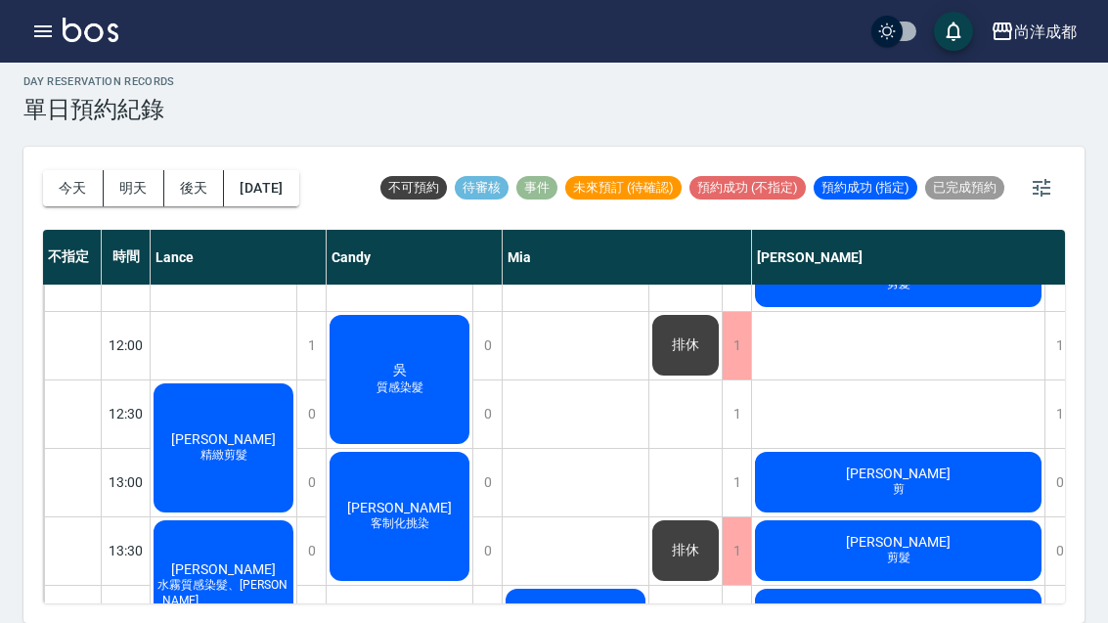
scroll to position [249, 0]
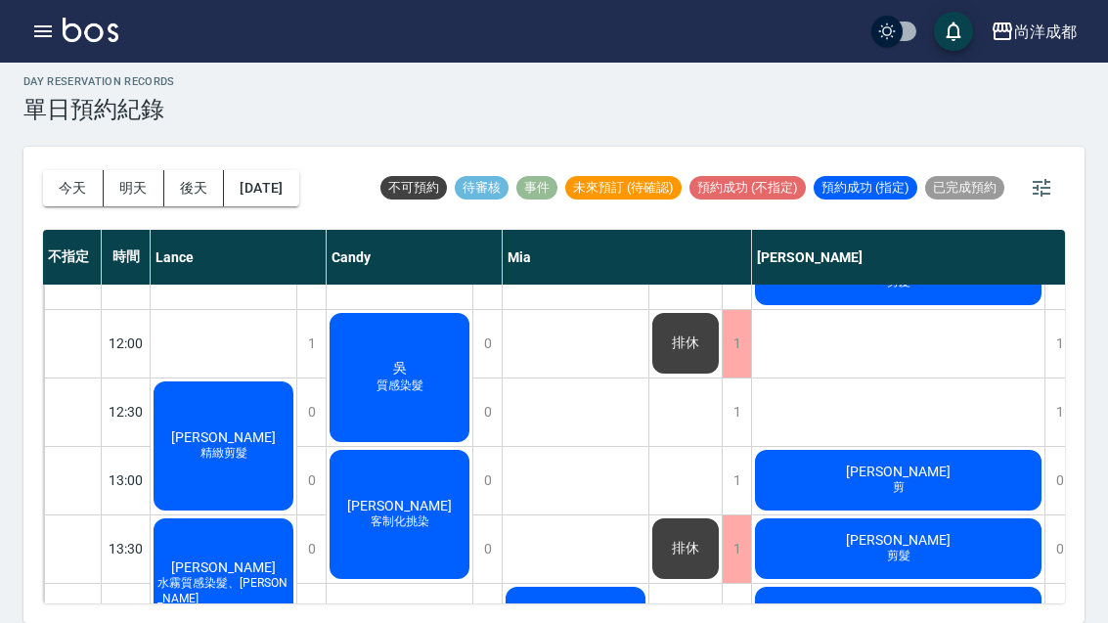
click at [422, 484] on div "林厚均 客制化挑染" at bounding box center [400, 514] width 146 height 135
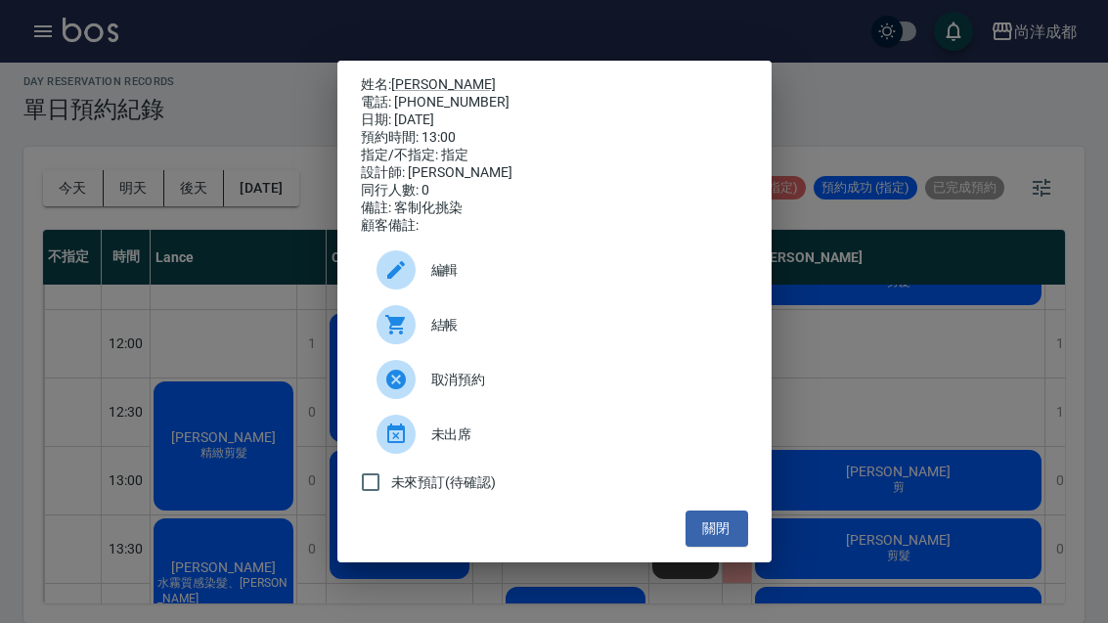
click at [92, 292] on div "姓名: 林厚均 電話: 0913953593 日期: 2025/10/10 預約時間: 13:00 指定/不指定: 指定 設計師: Candy 同行人數: 0…" at bounding box center [554, 311] width 1108 height 623
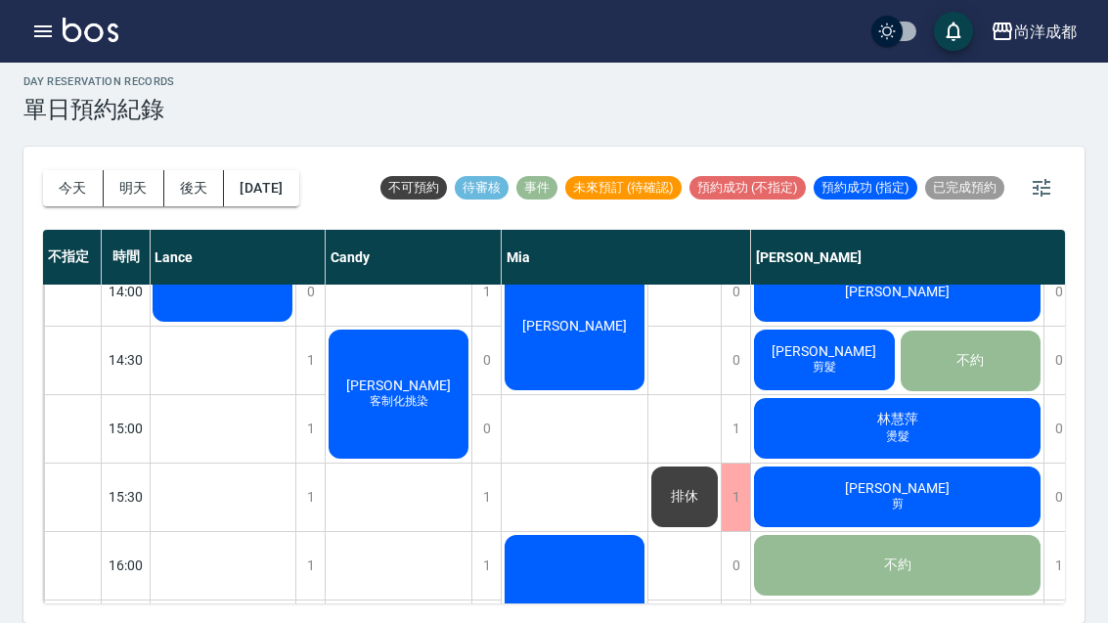
scroll to position [576, 1]
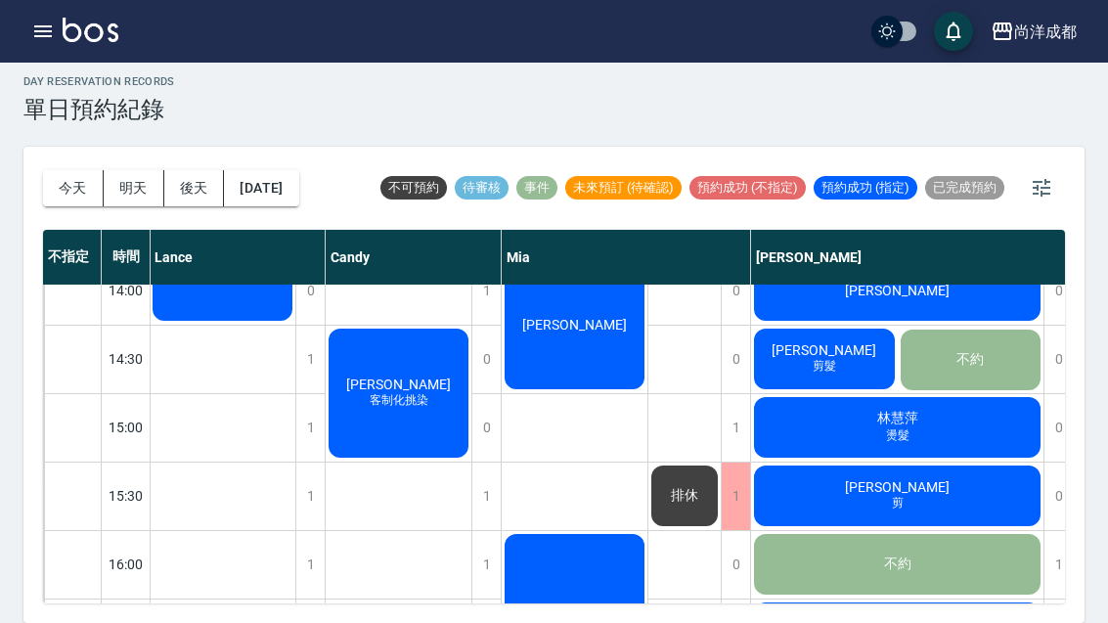
click at [135, 147] on div "今天 明天 後天 2025/10/10" at bounding box center [171, 188] width 256 height 83
click at [135, 170] on button "明天" at bounding box center [134, 188] width 61 height 36
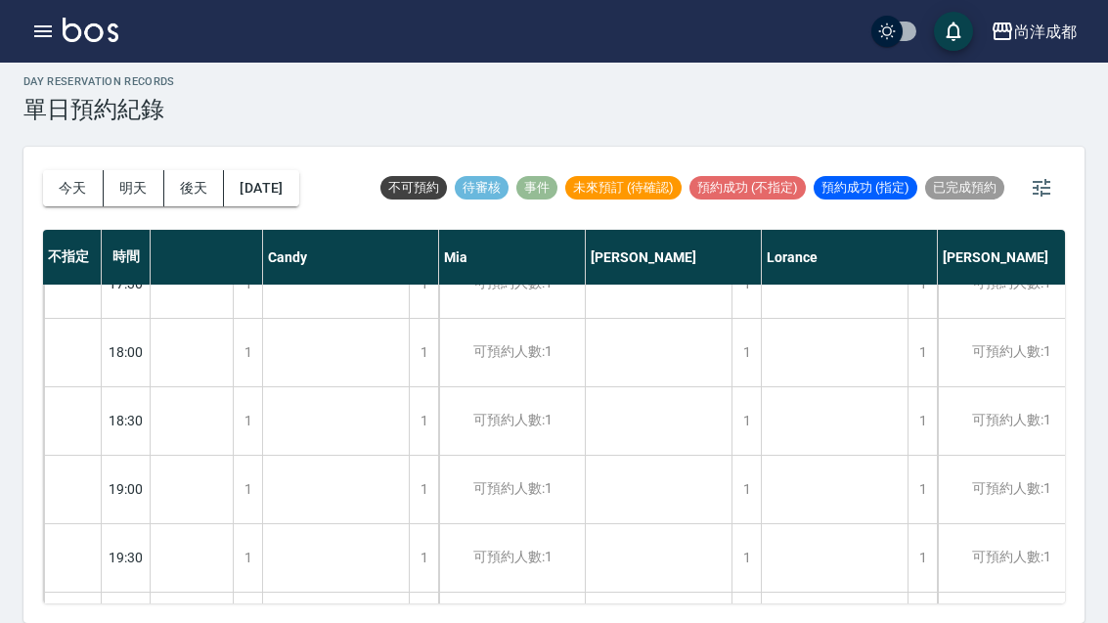
click at [197, 147] on div "今天 明天 後天 2025/10/11" at bounding box center [171, 188] width 256 height 83
click at [187, 170] on button "後天" at bounding box center [194, 188] width 61 height 36
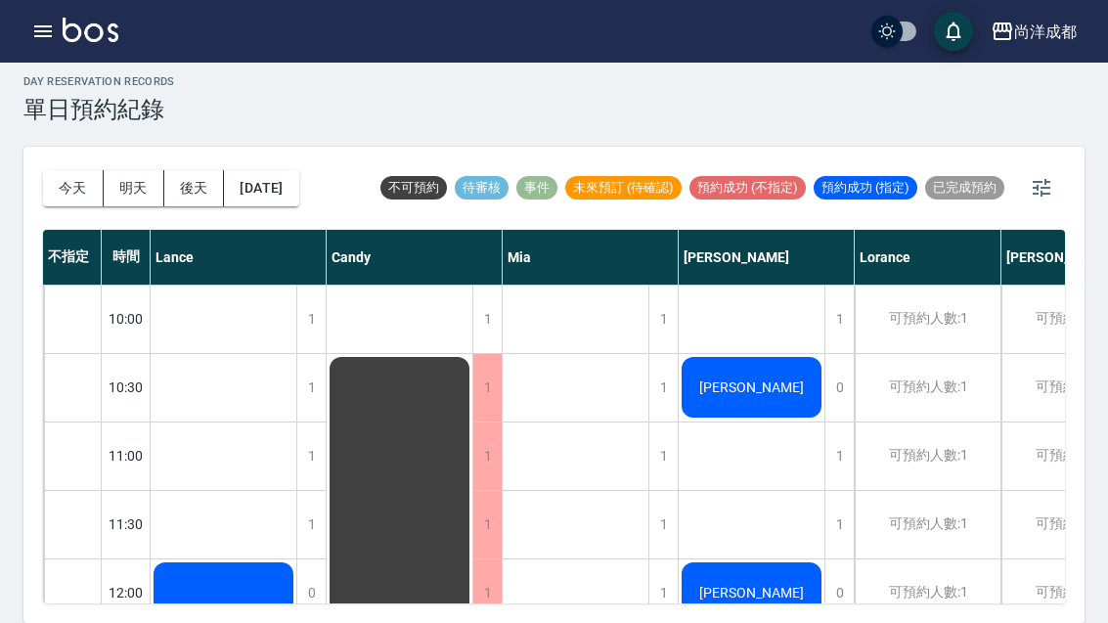
click at [67, 170] on button "今天" at bounding box center [73, 188] width 61 height 36
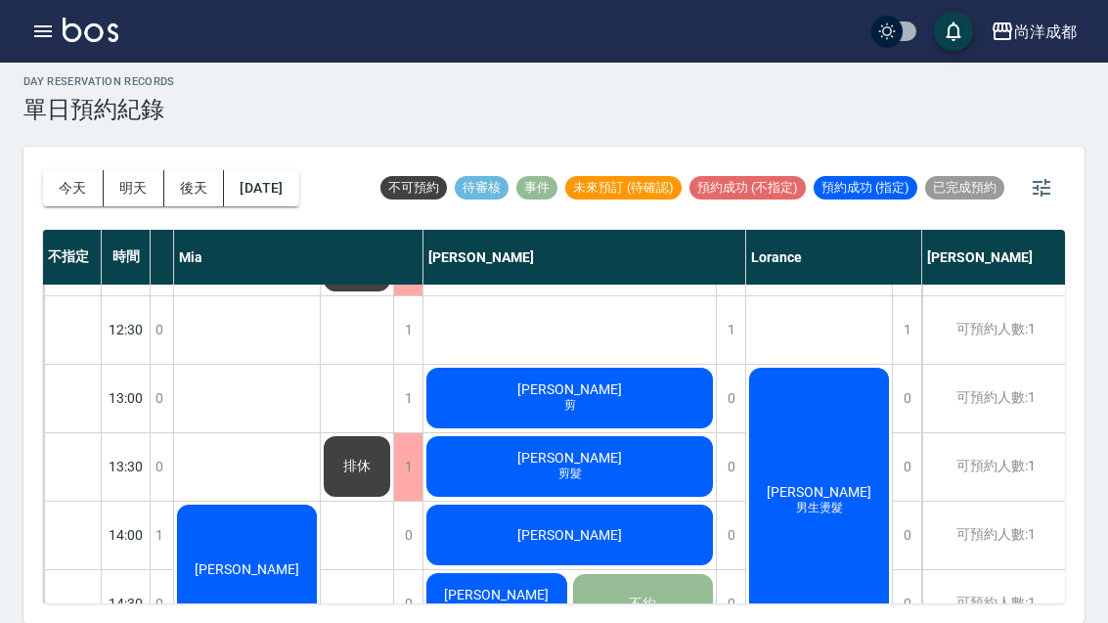
scroll to position [332, 329]
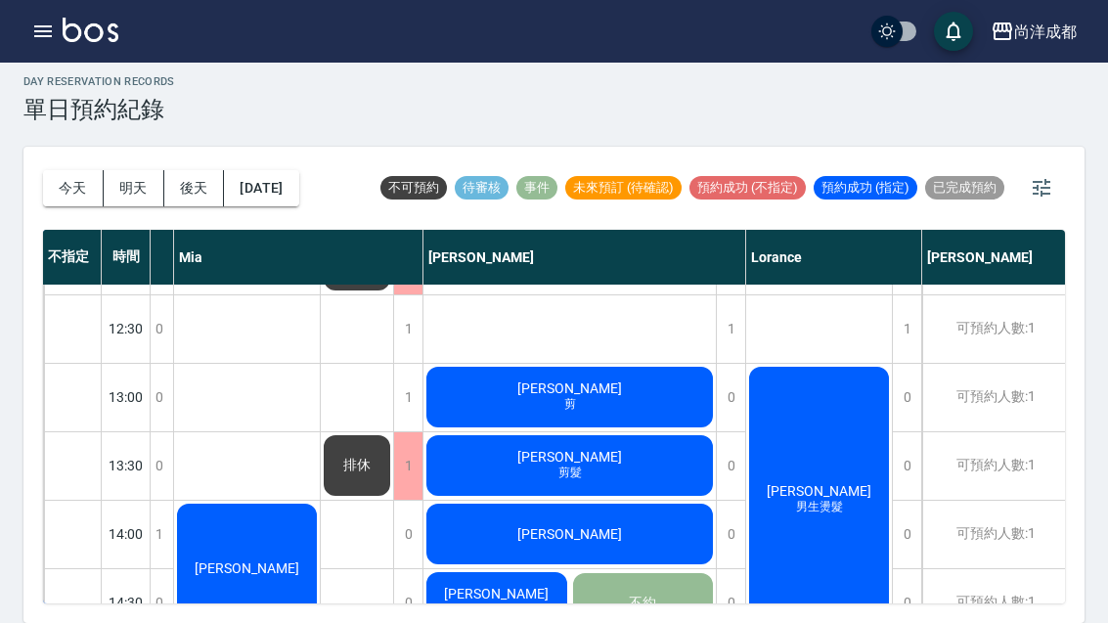
click at [472, 432] on div "張惠玲 剪髮" at bounding box center [569, 465] width 292 height 66
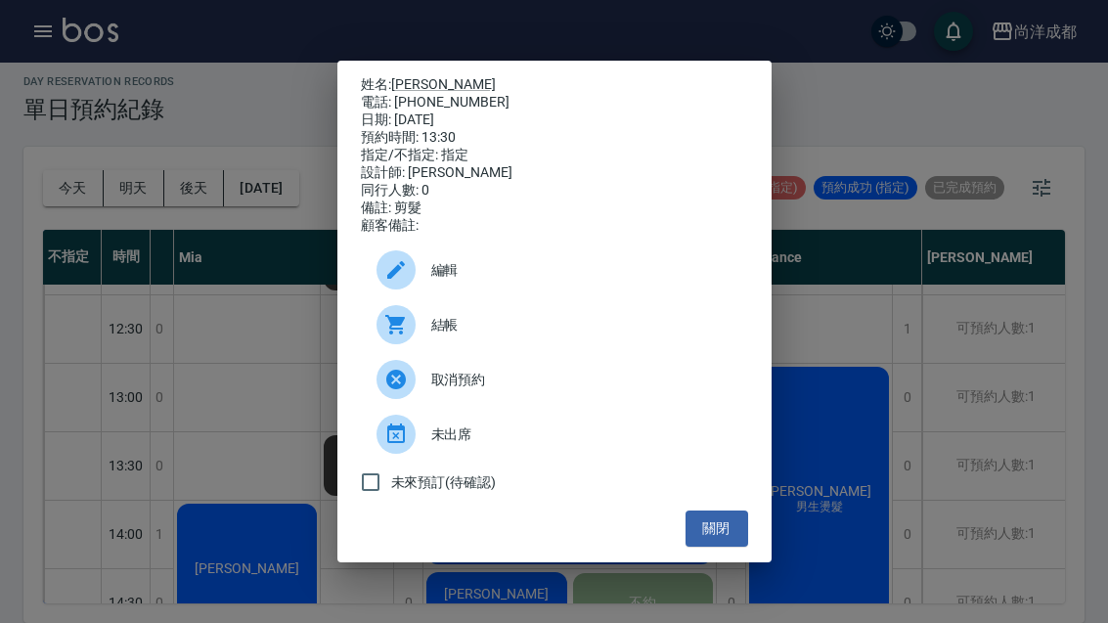
click at [135, 345] on div "姓名: 張惠玲 電話: 0939282198 日期: 2025/10/10 預約時間: 13:30 指定/不指定: 指定 設計師: Benny 同行人數: 0…" at bounding box center [554, 311] width 1108 height 623
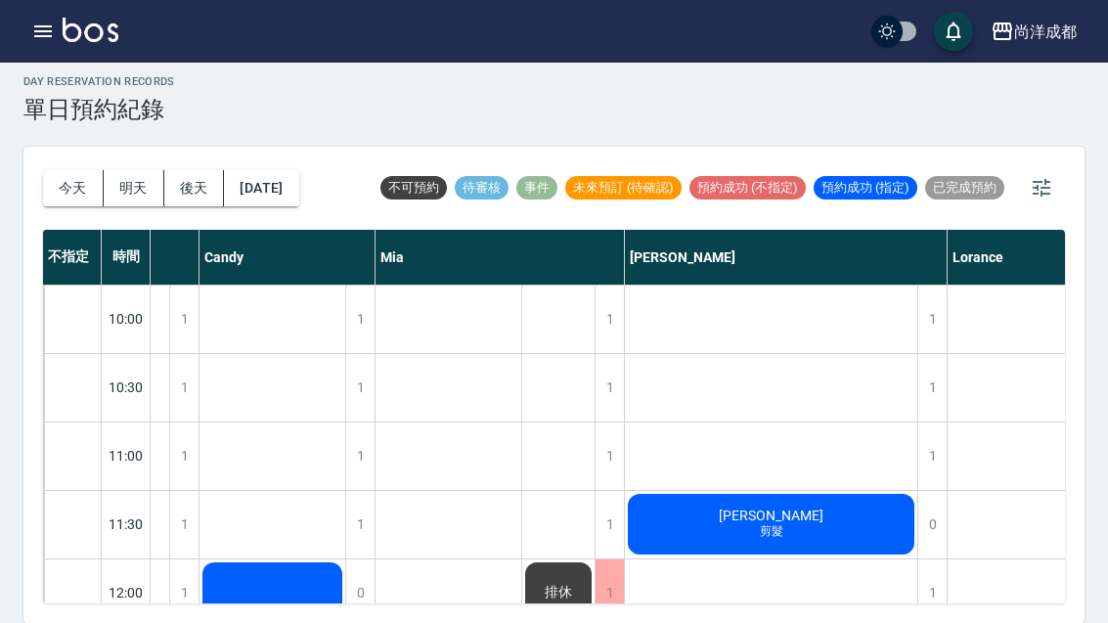
scroll to position [0, 126]
click at [57, 170] on button "今天" at bounding box center [73, 188] width 61 height 36
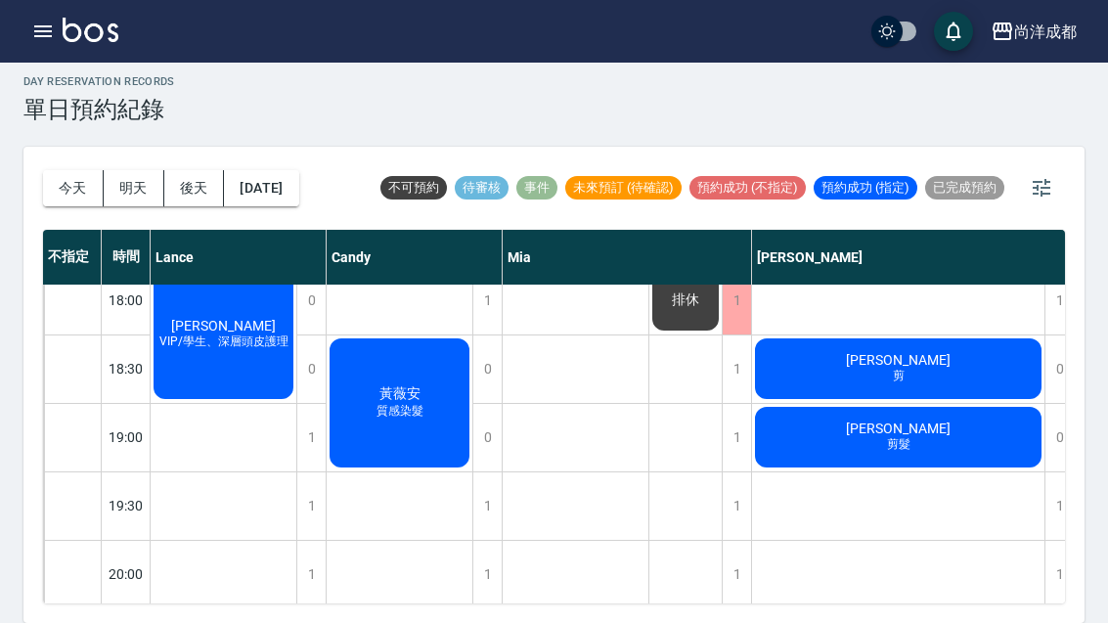
scroll to position [1071, -2]
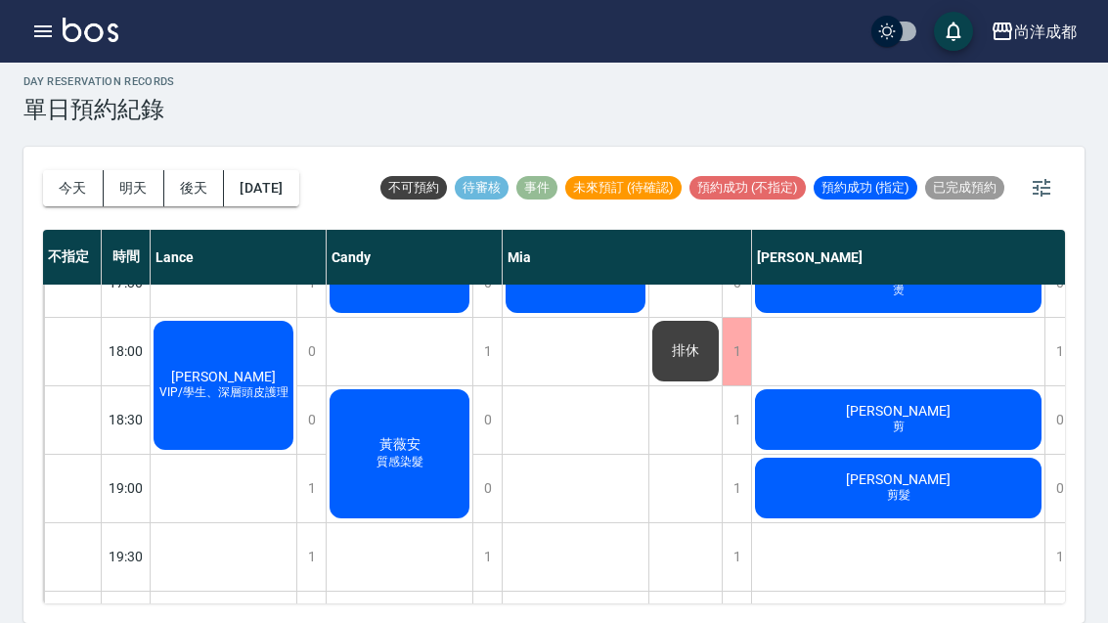
click at [63, 170] on button "今天" at bounding box center [73, 188] width 61 height 36
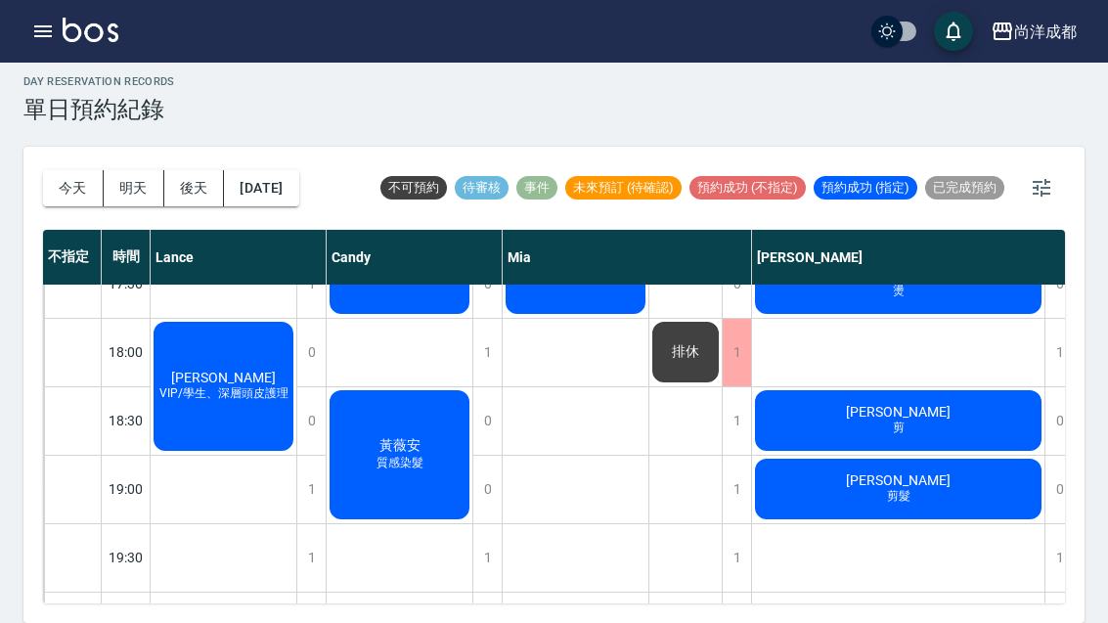
click at [63, 170] on button "今天" at bounding box center [73, 188] width 61 height 36
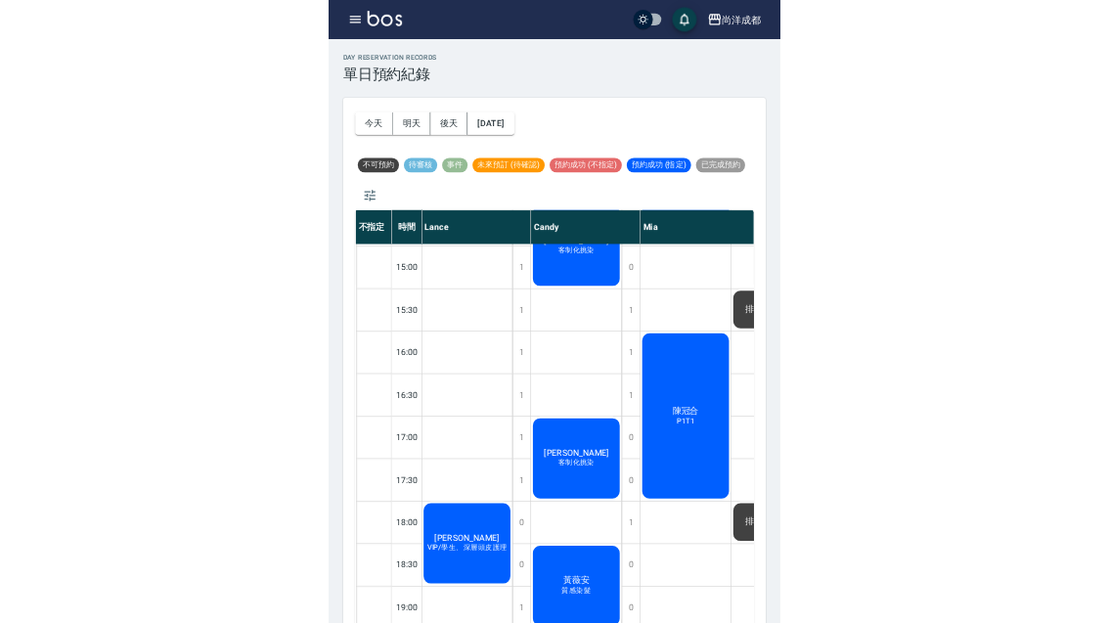
scroll to position [67, 0]
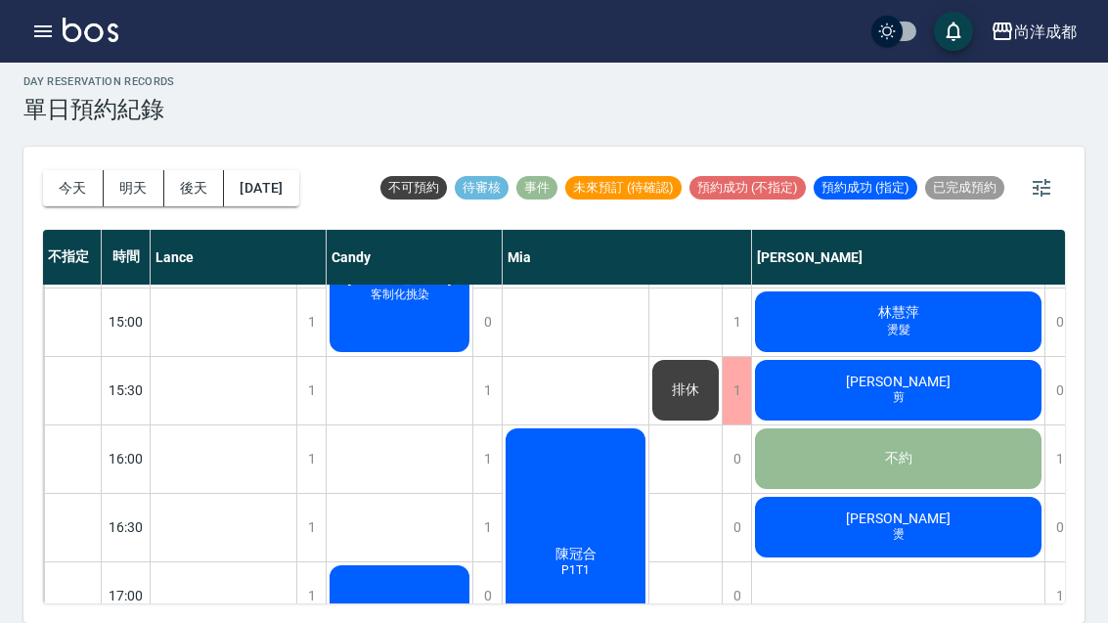
click at [76, 170] on button "今天" at bounding box center [73, 188] width 61 height 36
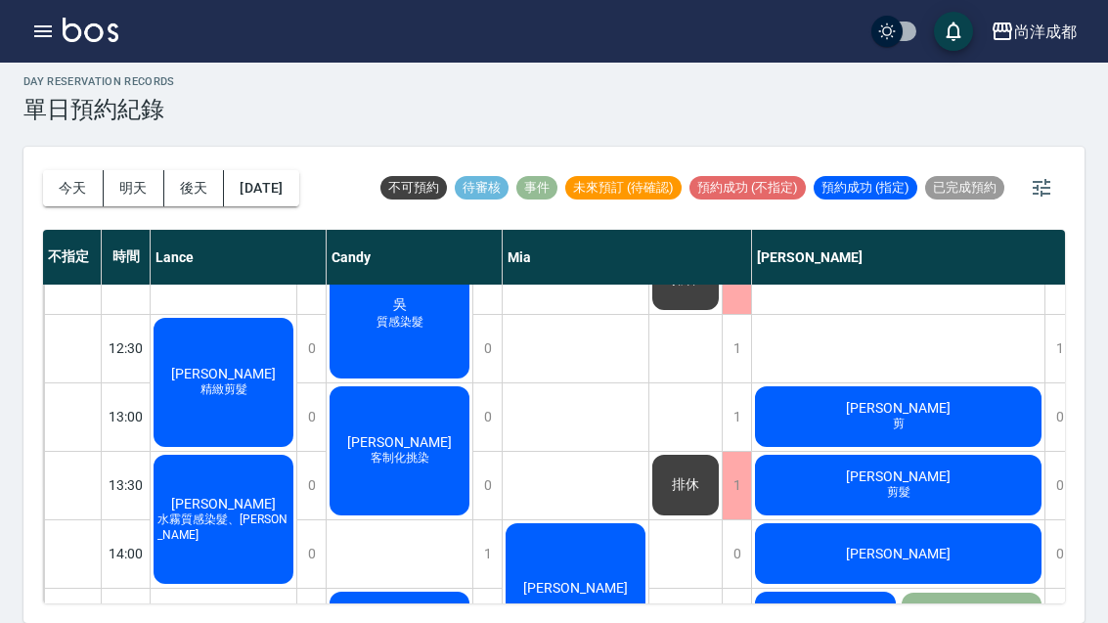
scroll to position [314, 0]
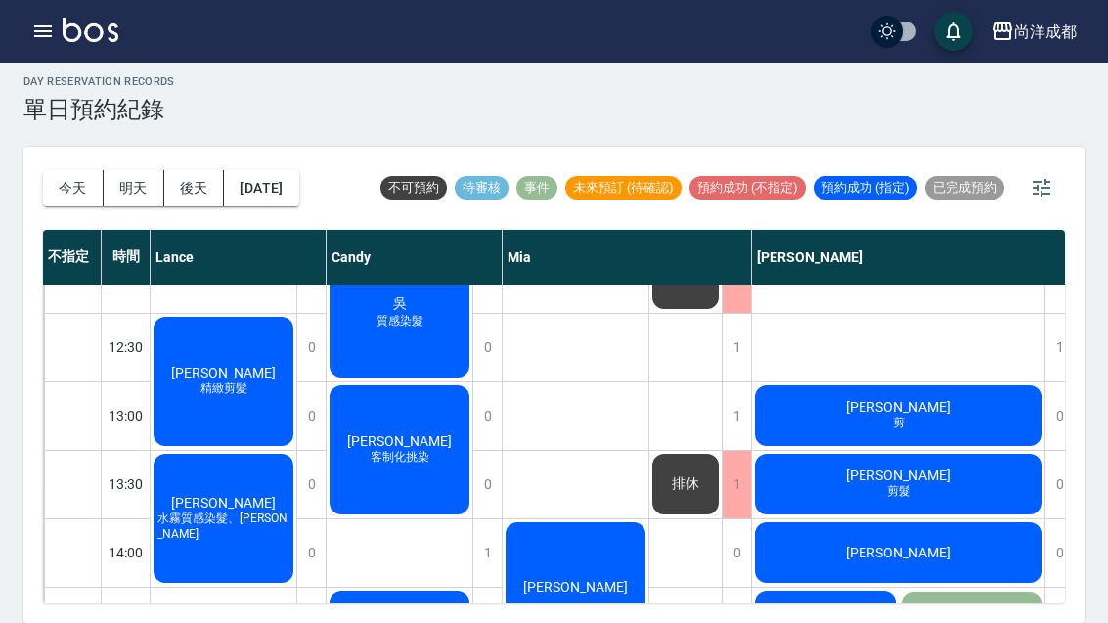
click at [219, 495] on span "陳品伃" at bounding box center [223, 503] width 112 height 16
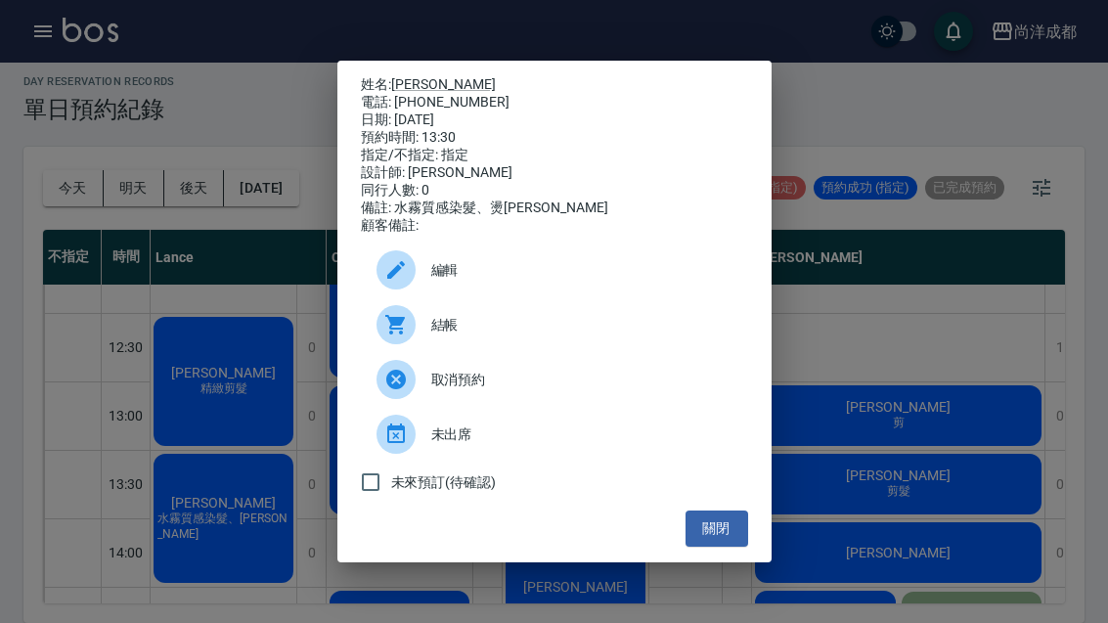
click at [707, 547] on button "關閉" at bounding box center [716, 528] width 63 height 36
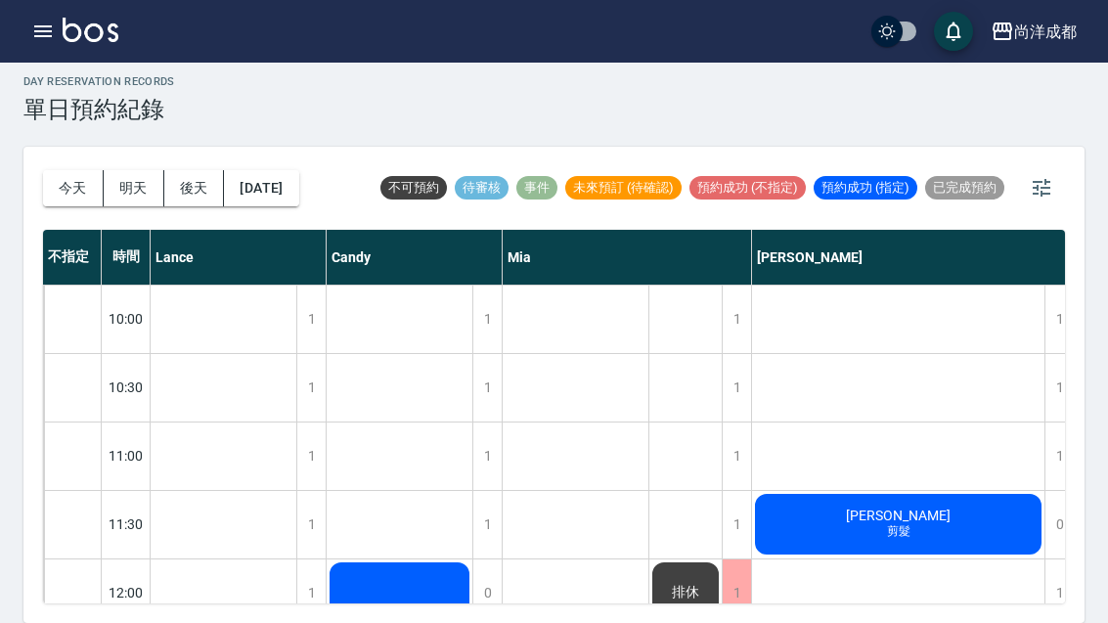
scroll to position [0, 0]
click at [72, 170] on button "今天" at bounding box center [73, 188] width 61 height 36
click at [146, 170] on button "明天" at bounding box center [134, 188] width 61 height 36
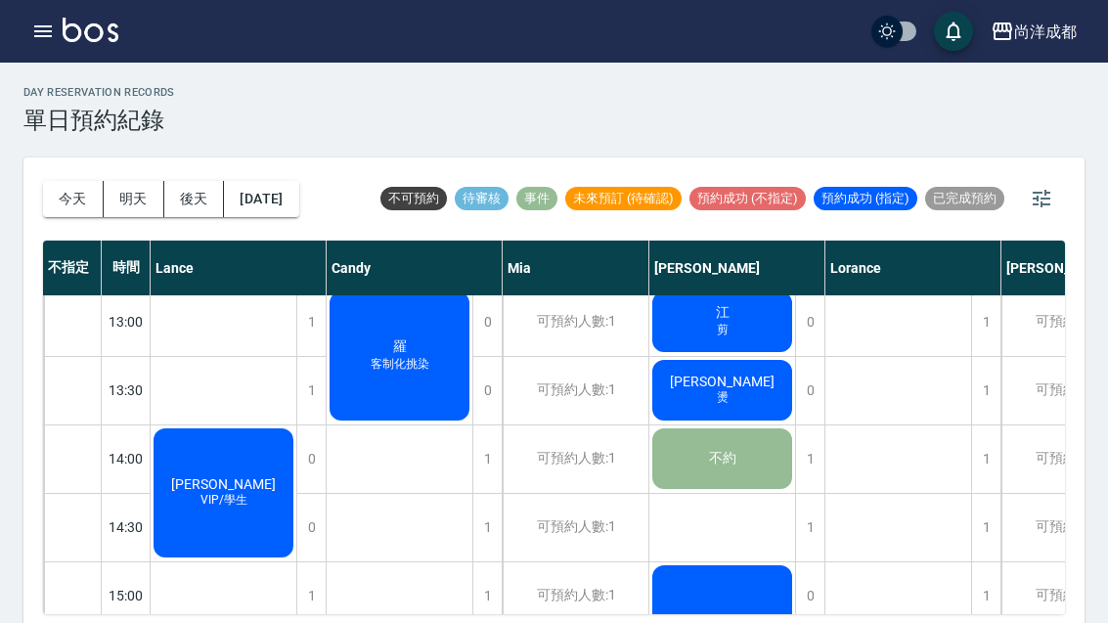
scroll to position [420, 0]
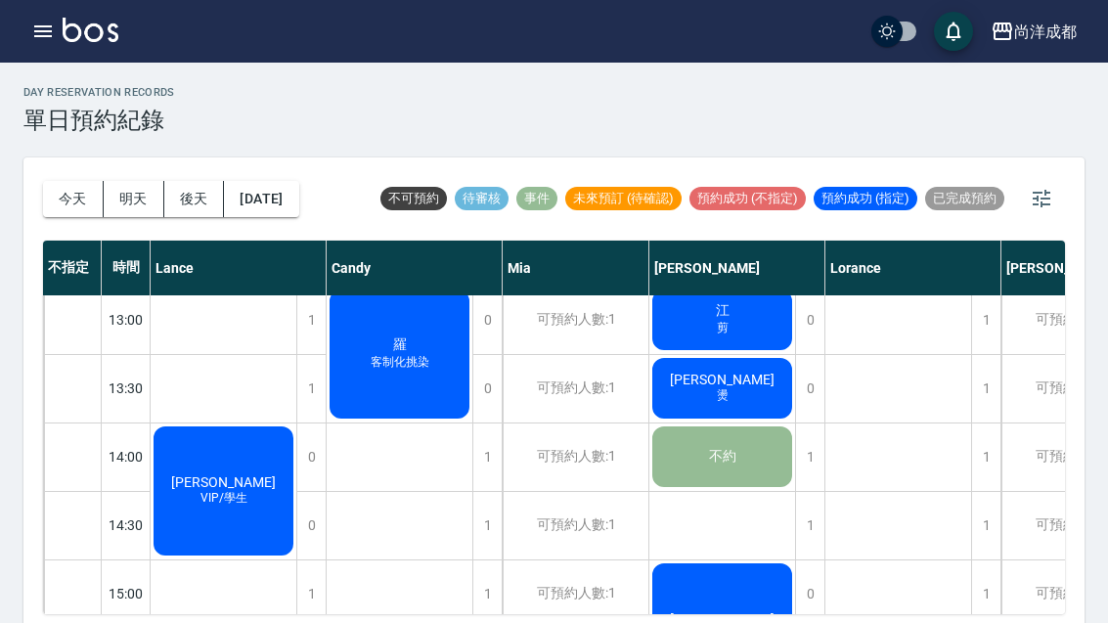
click at [208, 487] on span "吳苡瑄" at bounding box center [223, 482] width 112 height 16
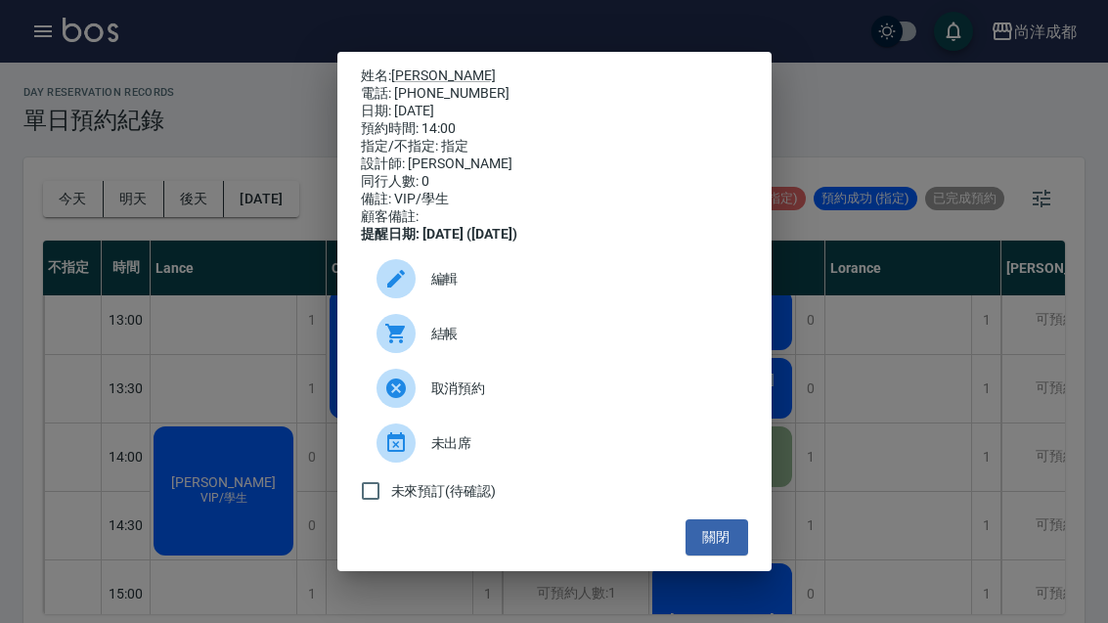
click at [233, 406] on div "姓名: 吳苡瑄 電話: 0982815374 日期: 2025/10/11 預約時間: 14:00 指定/不指定: 指定 設計師: Lance 同行人數: 0…" at bounding box center [554, 311] width 1108 height 623
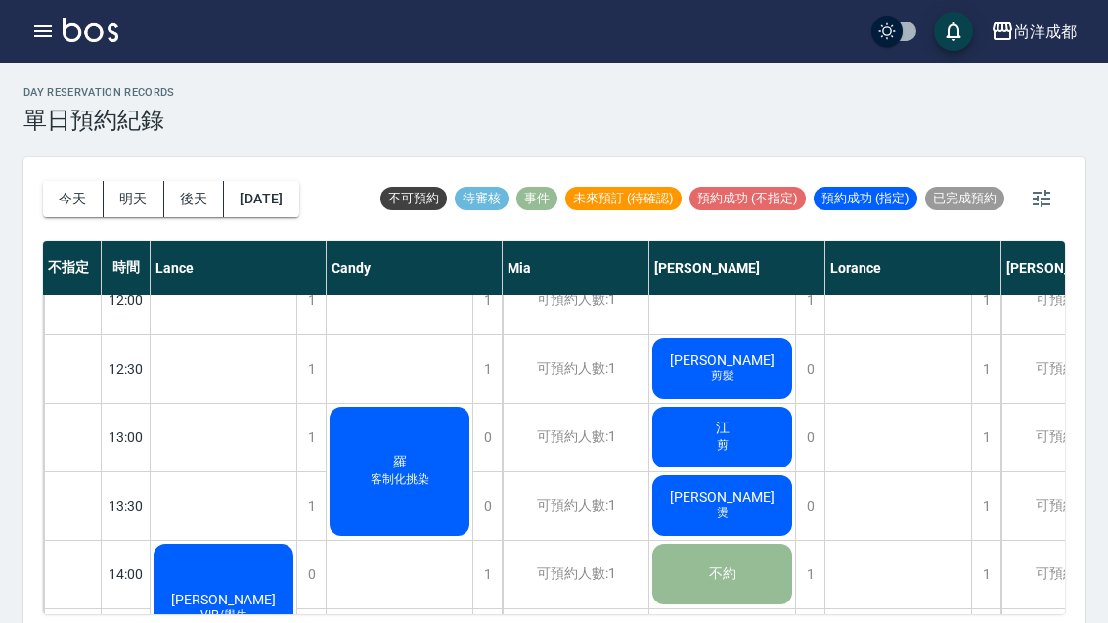
scroll to position [300, 0]
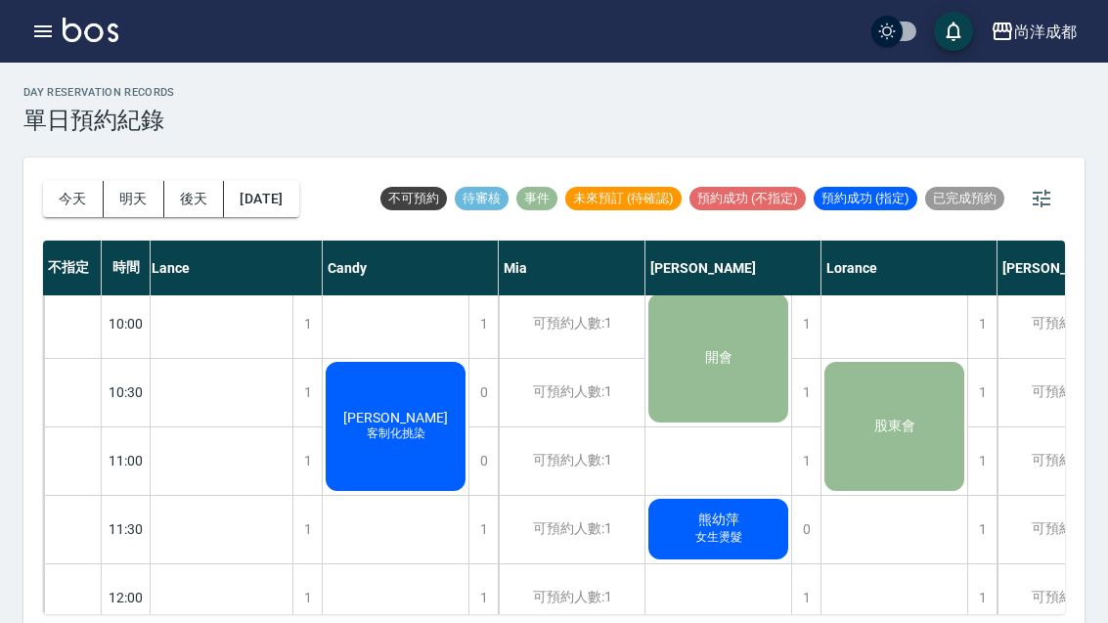
click at [66, 198] on button "今天" at bounding box center [73, 199] width 61 height 36
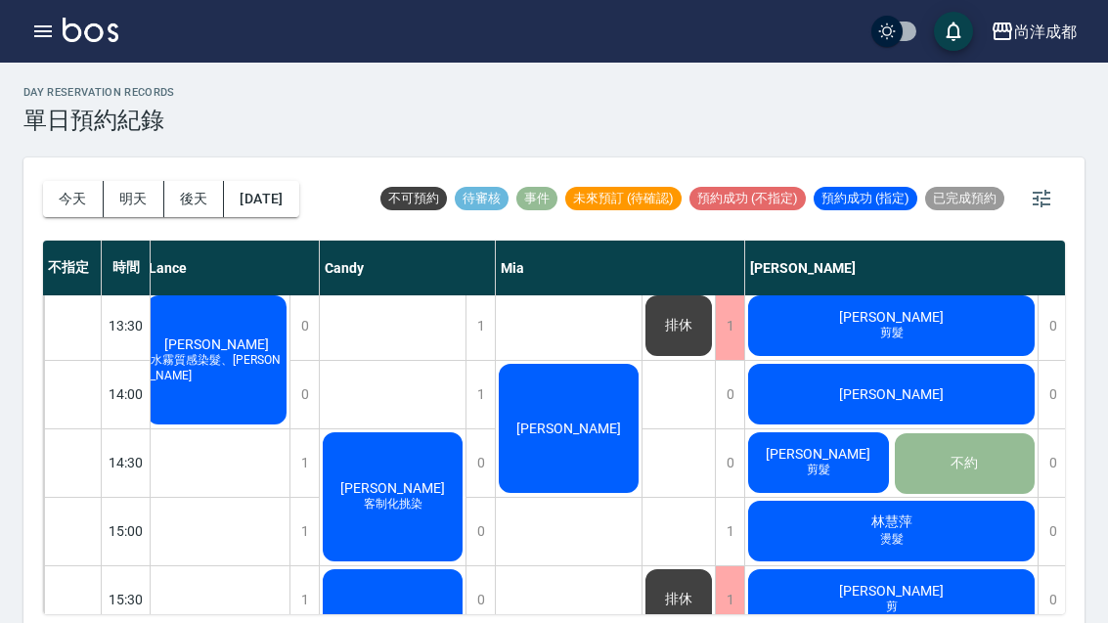
scroll to position [484, 7]
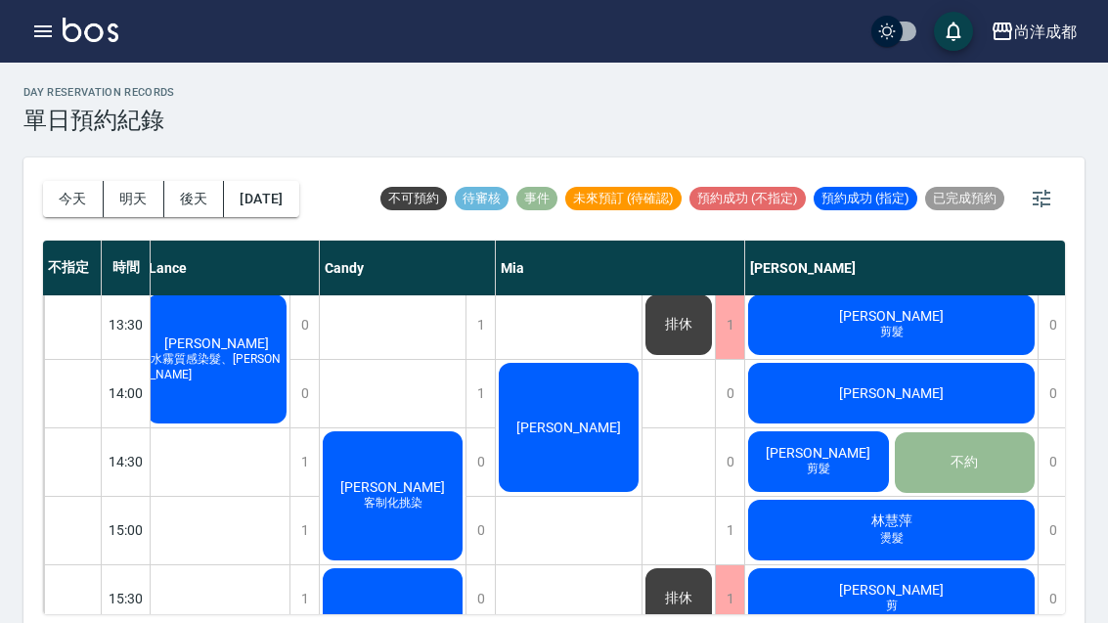
click at [954, 321] on div "張惠玲 剪髮" at bounding box center [891, 324] width 292 height 66
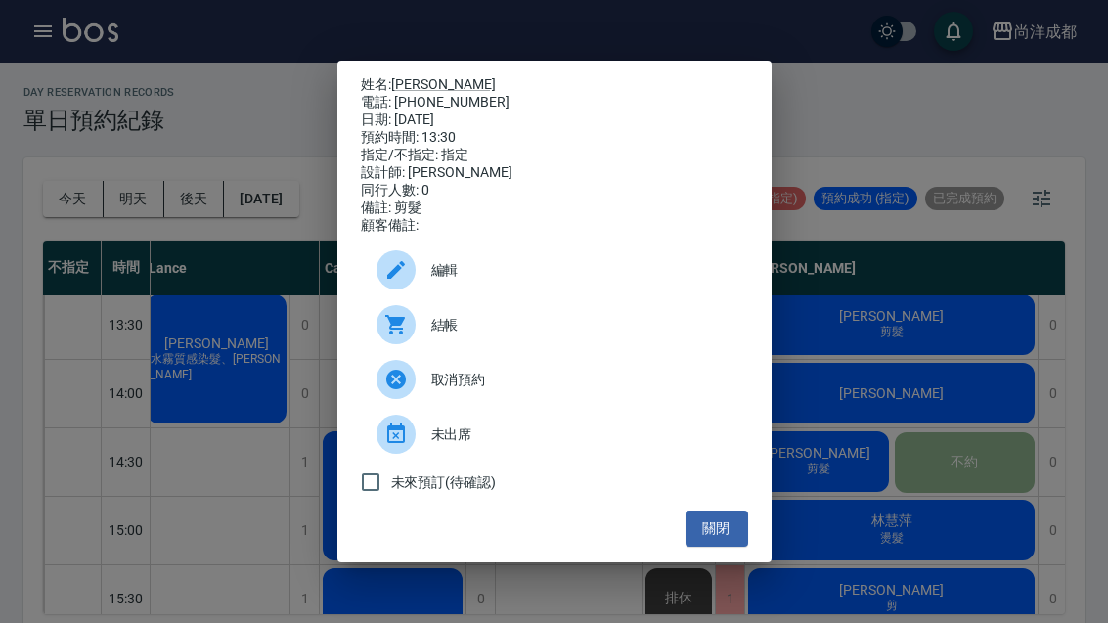
click at [442, 281] on span "編輯" at bounding box center [581, 270] width 301 height 21
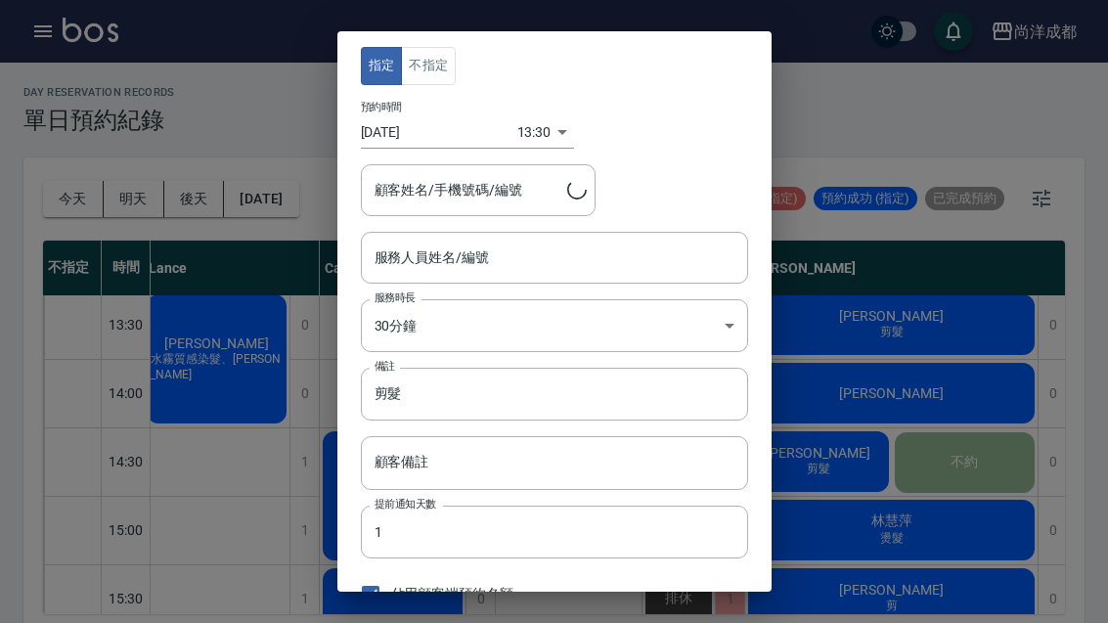
type input "[PERSON_NAME]-01"
type input "張惠玲/0939282198"
click at [513, 129] on body "尚洋成都 登出 櫃檯作業 打帳單 帳單列表 營業儀表板 高階收支登錄 材料自購登錄 每日結帳 排班表 預約管理 預約管理 單日預約紀錄 單週預約紀錄 報表及分…" at bounding box center [554, 317] width 1108 height 634
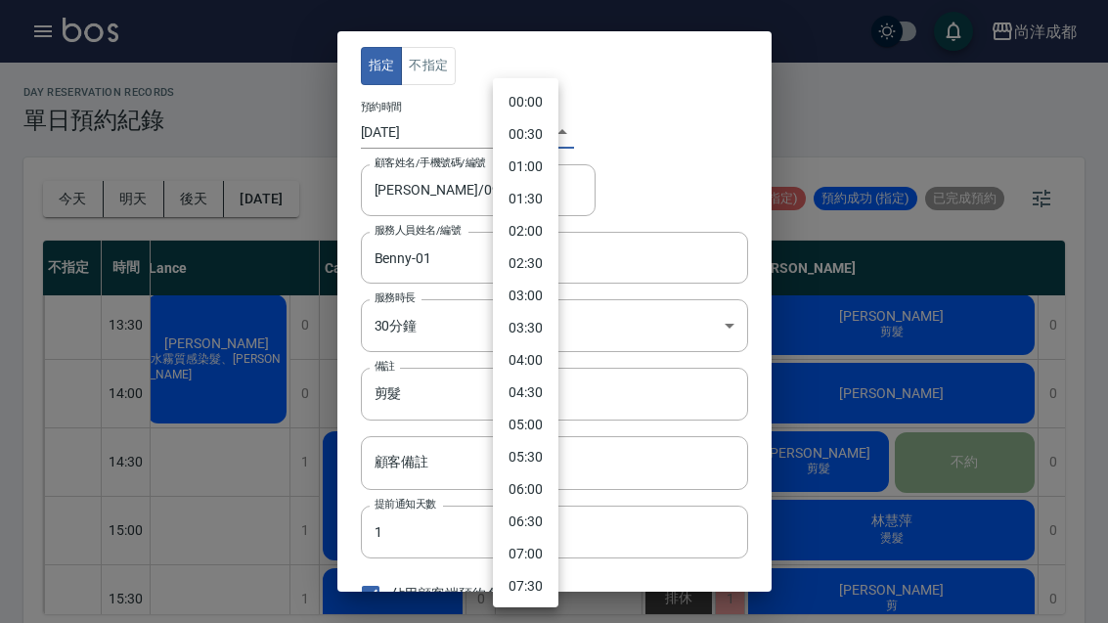
scroll to position [631, 0]
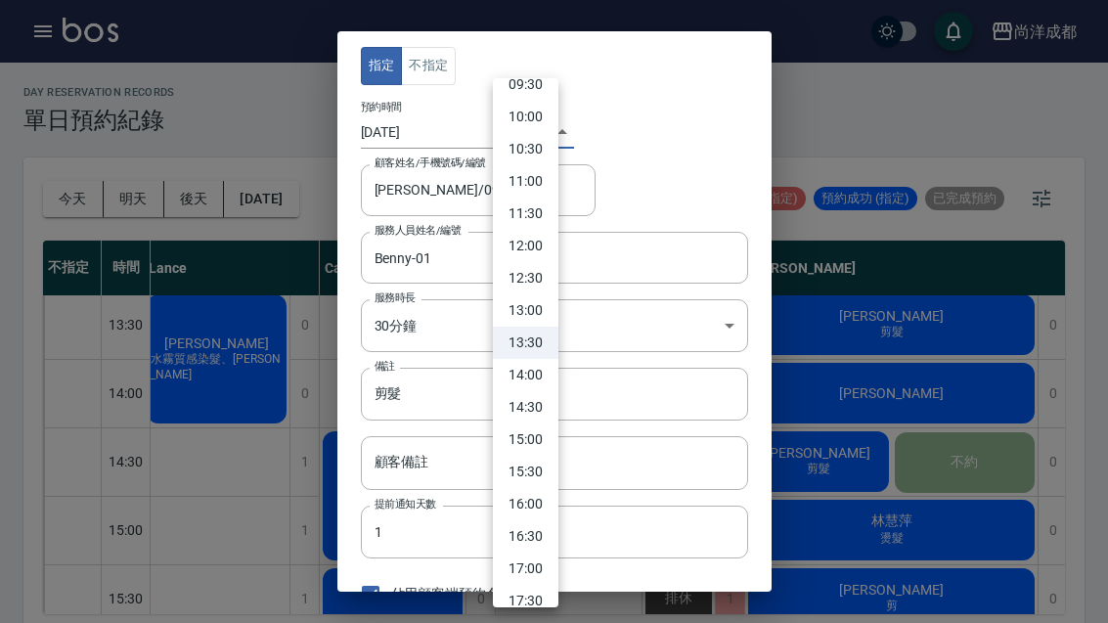
click at [531, 441] on li "15:00" at bounding box center [526, 439] width 66 height 32
type input "1760079600000"
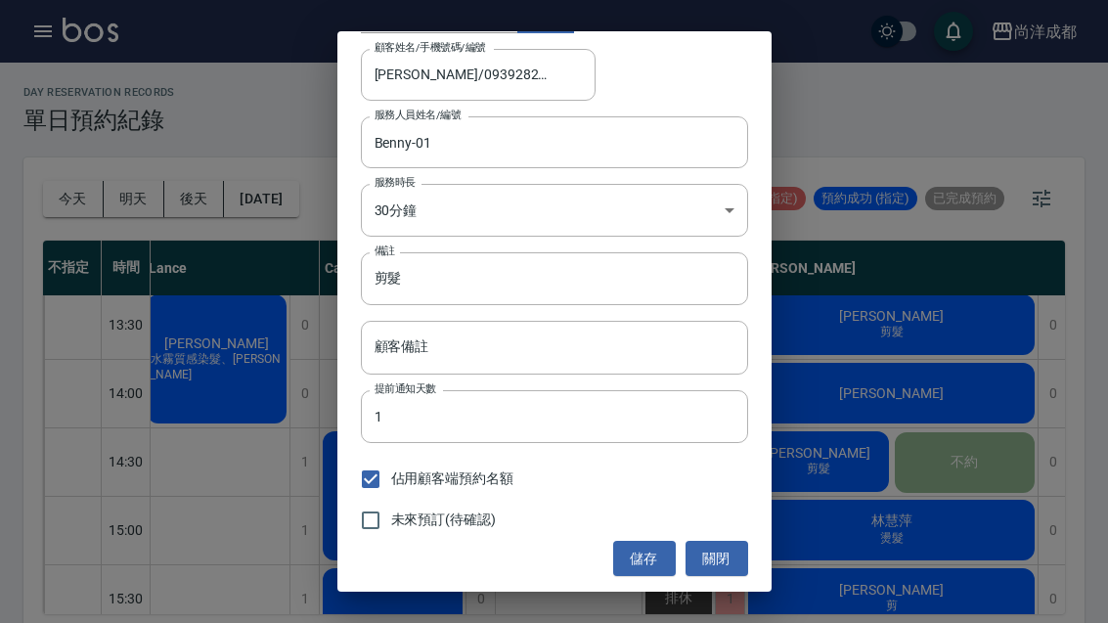
scroll to position [114, 0]
click at [641, 552] on button "儲存" at bounding box center [644, 560] width 63 height 36
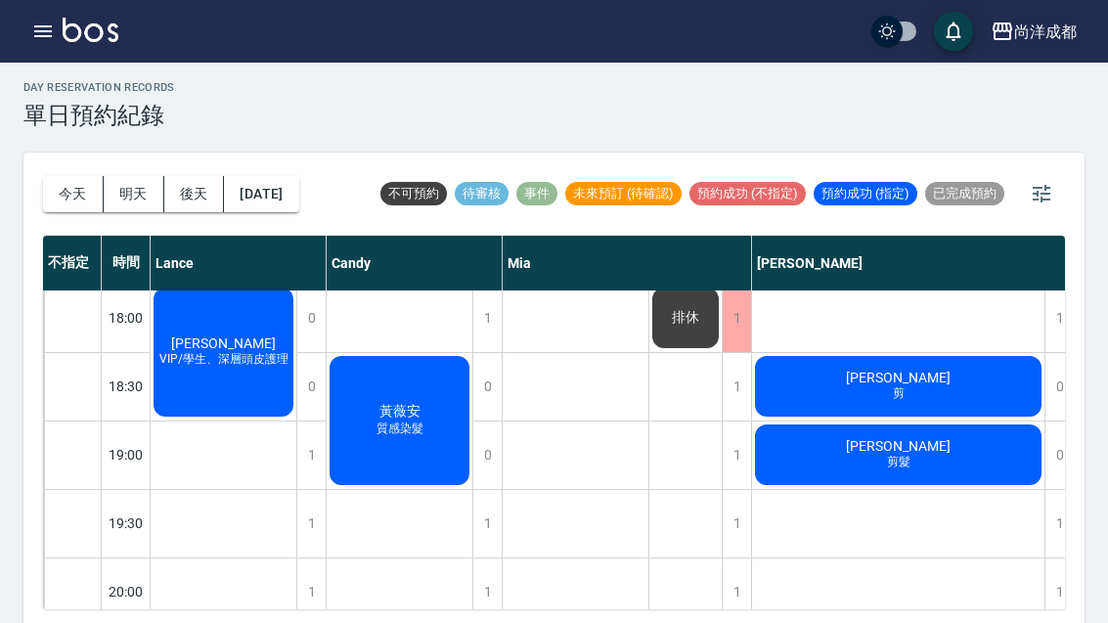
scroll to position [1062, 0]
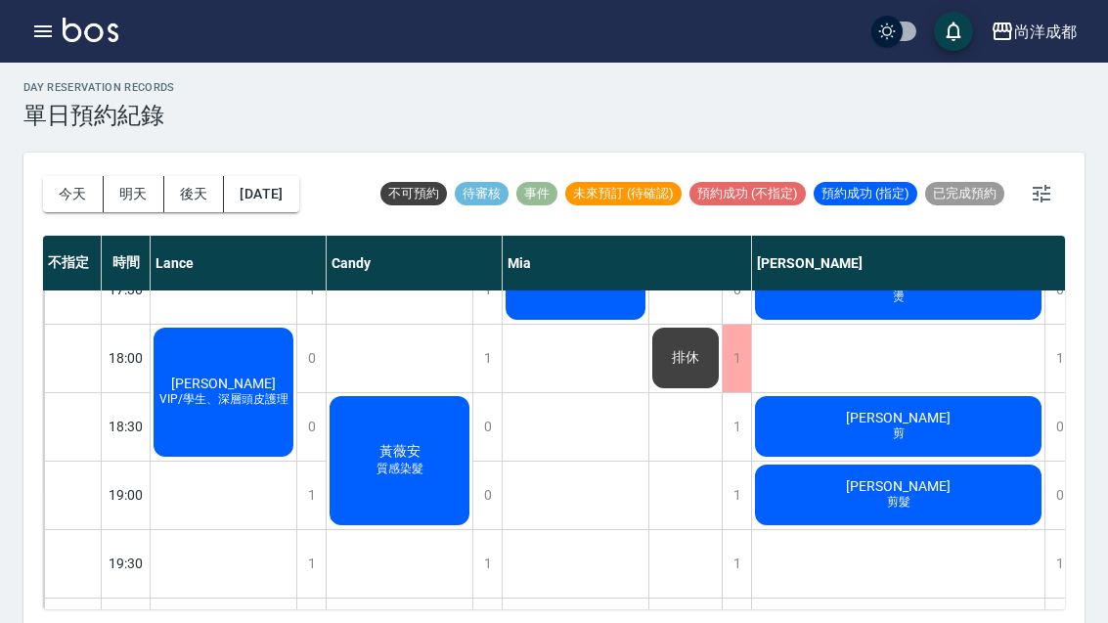
click at [178, 193] on button "後天" at bounding box center [194, 194] width 61 height 36
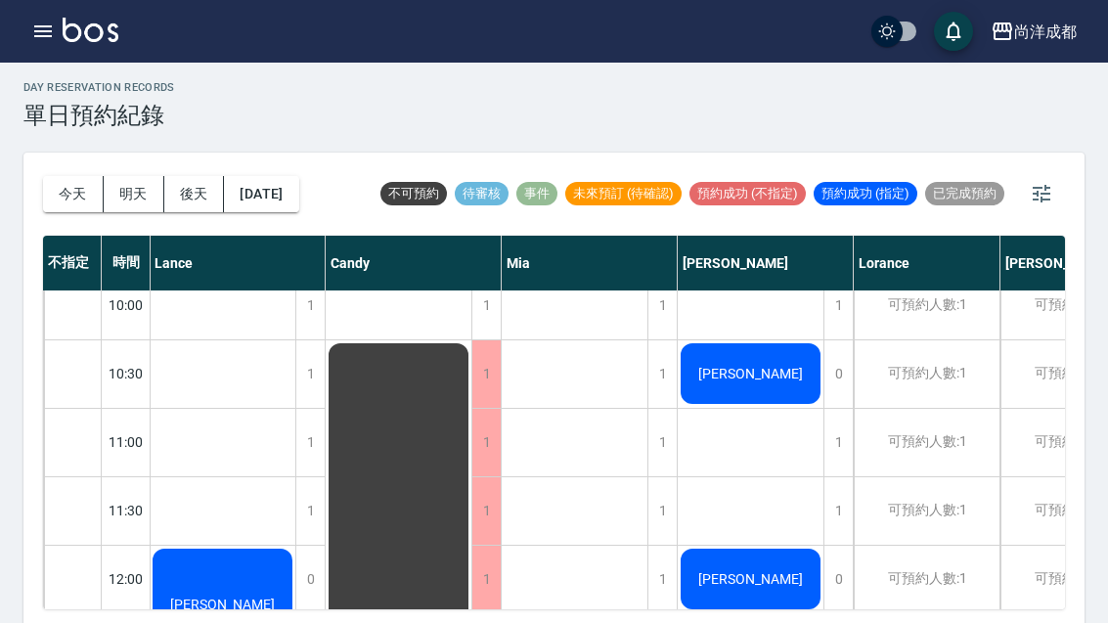
scroll to position [8, 1]
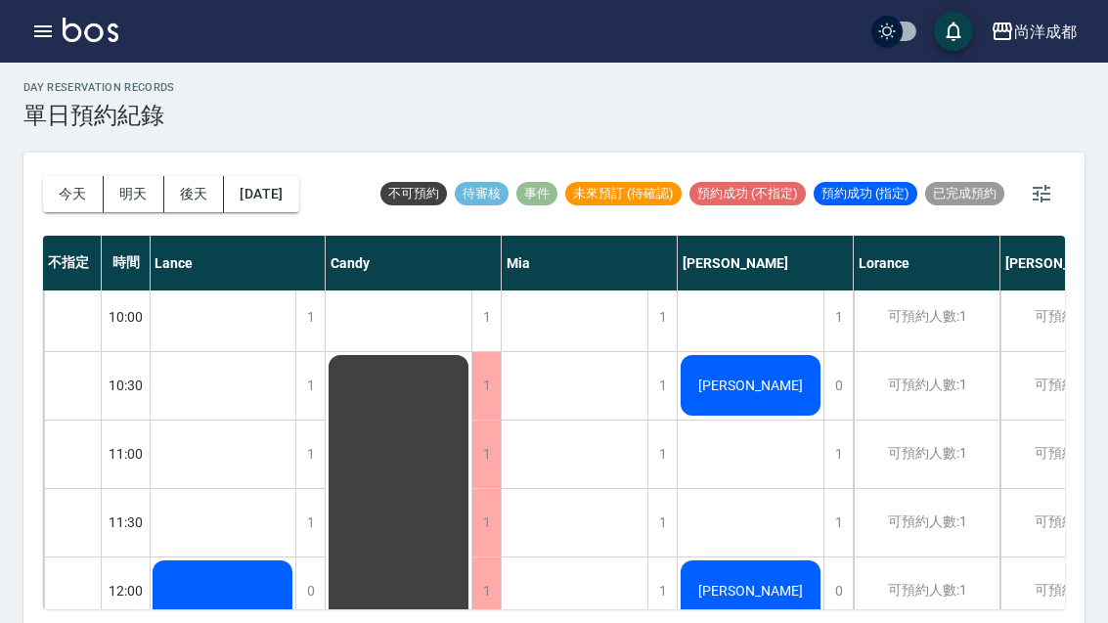
click at [193, 184] on button "後天" at bounding box center [194, 194] width 61 height 36
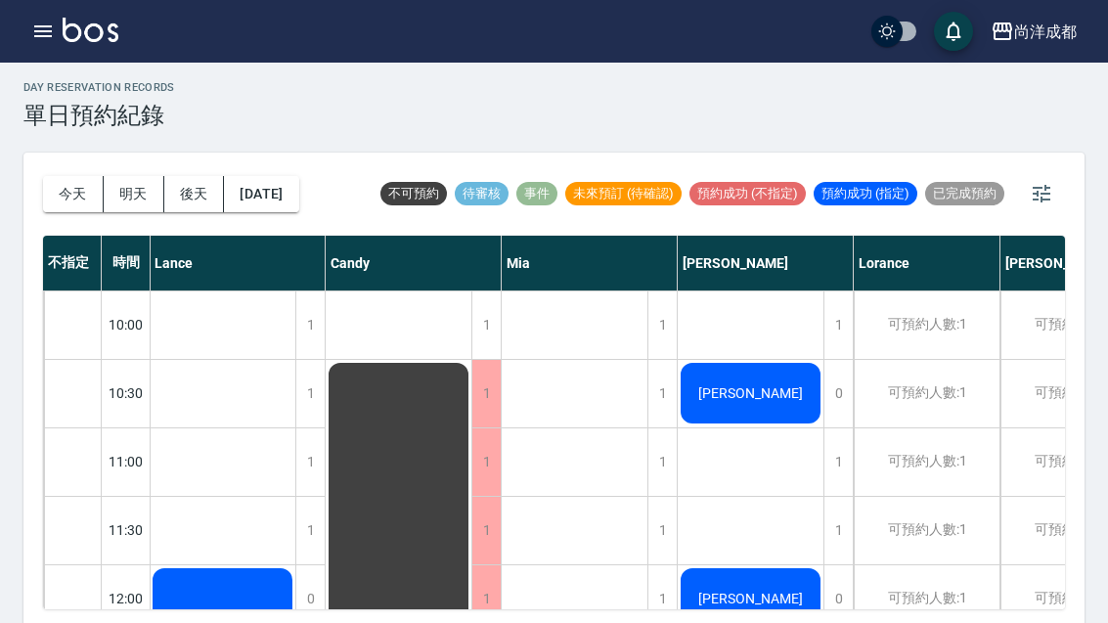
scroll to position [0, 1]
click at [189, 197] on button "後天" at bounding box center [194, 194] width 61 height 36
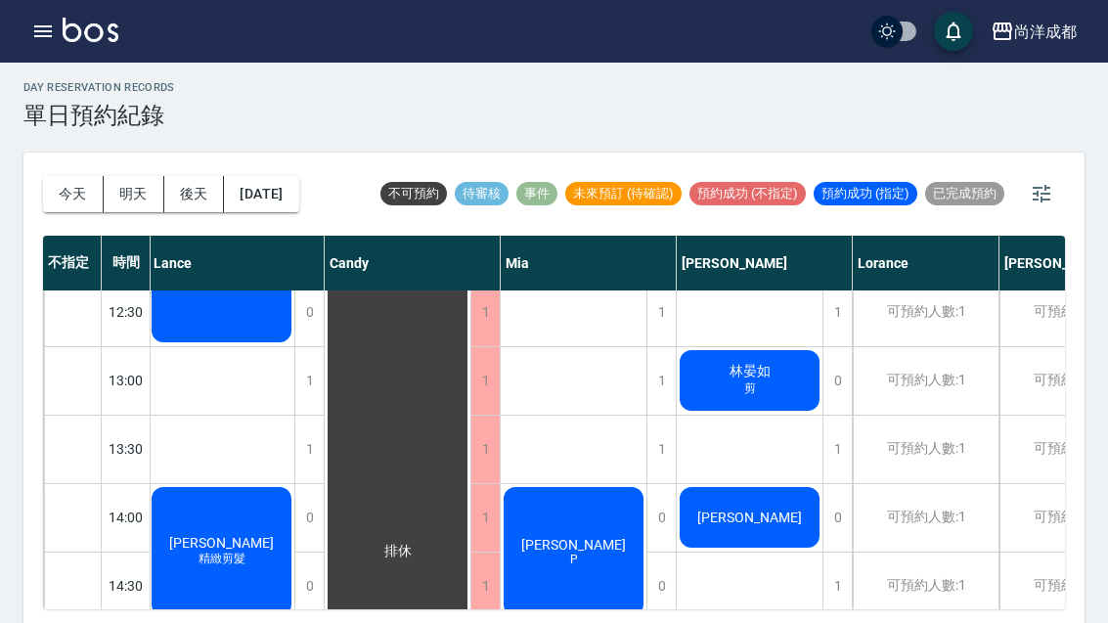
scroll to position [357, 2]
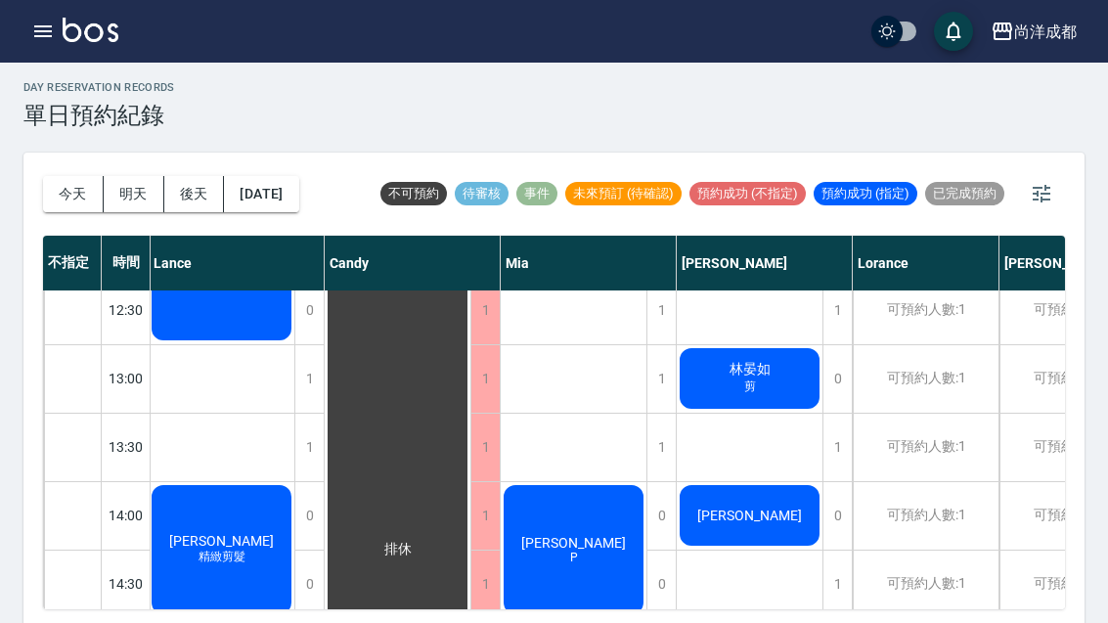
click at [114, 198] on button "明天" at bounding box center [134, 194] width 61 height 36
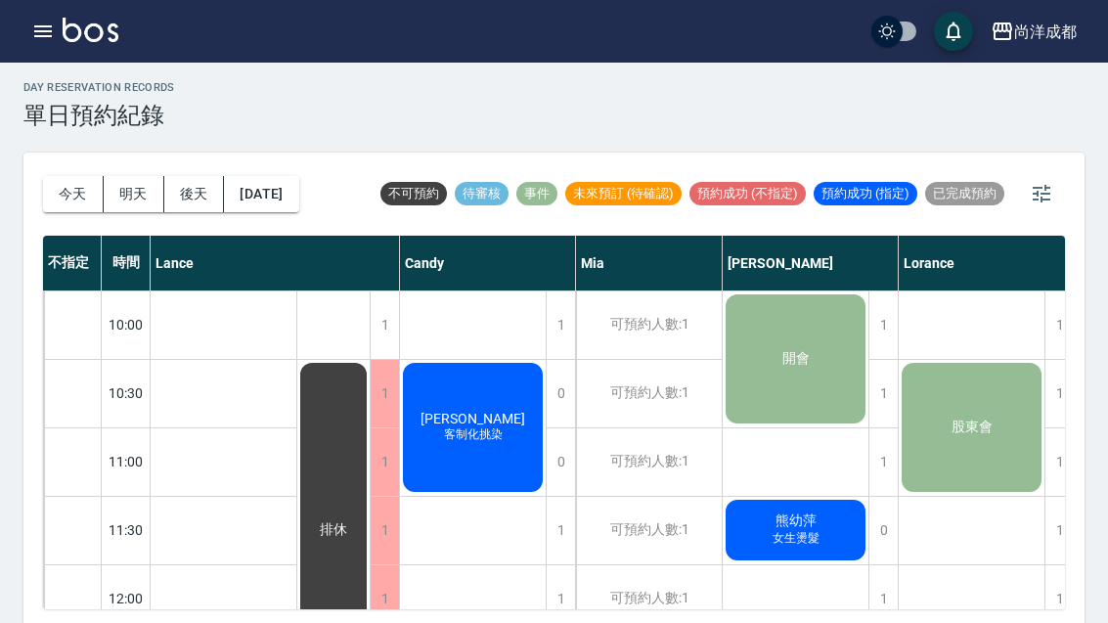
click at [790, 357] on span "開會" at bounding box center [795, 359] width 35 height 18
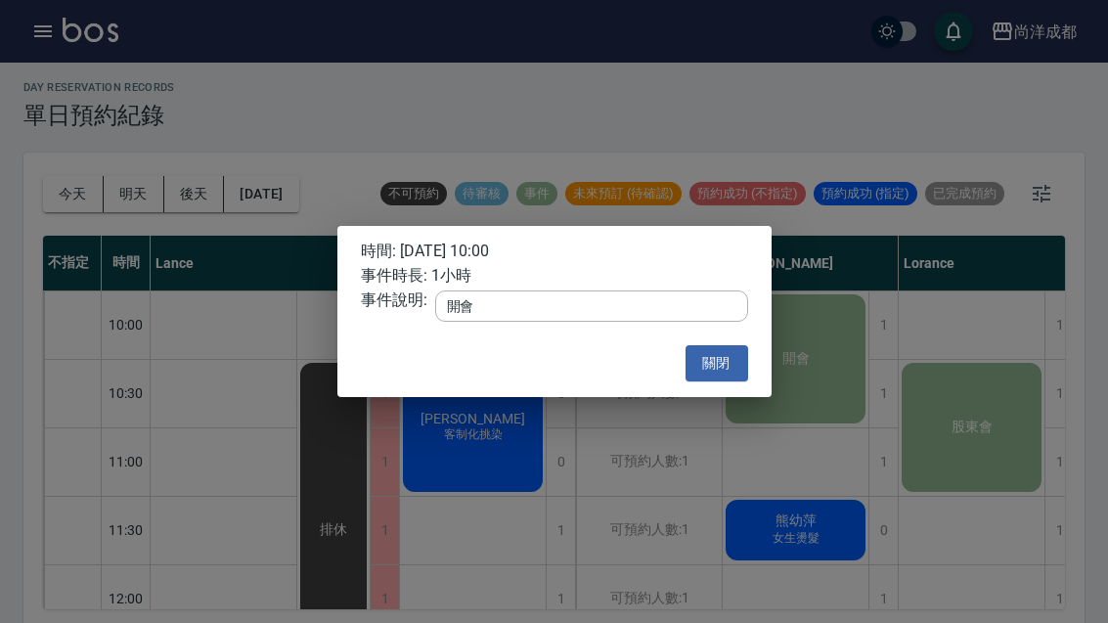
click at [710, 381] on button "關閉" at bounding box center [716, 363] width 63 height 36
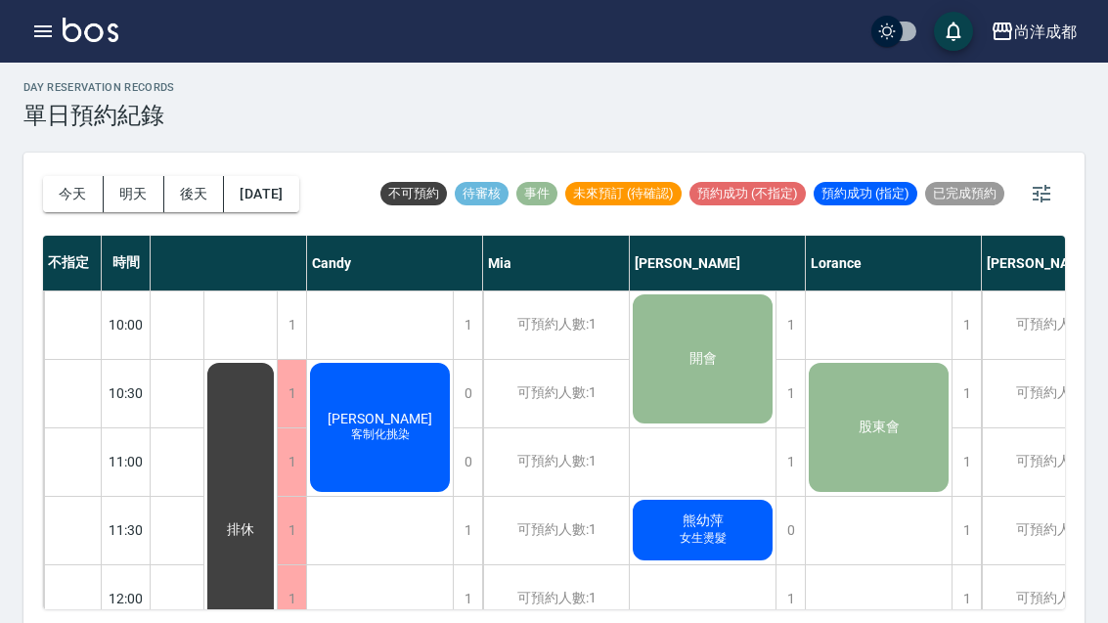
scroll to position [0, 95]
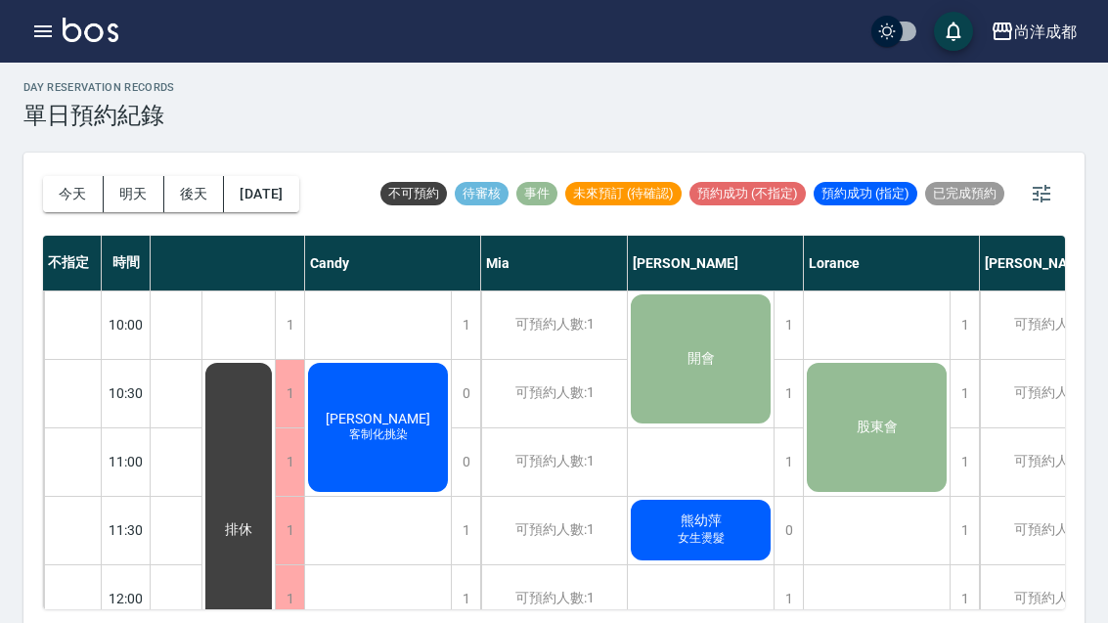
click at [696, 346] on div "開會" at bounding box center [701, 358] width 146 height 135
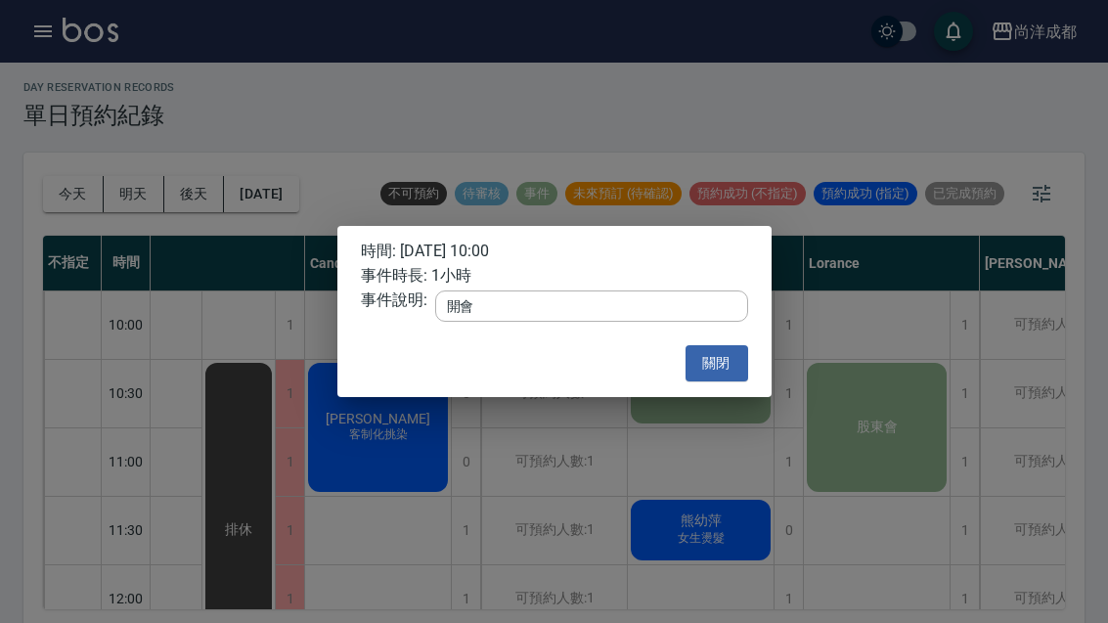
click at [723, 381] on button "關閉" at bounding box center [716, 363] width 63 height 36
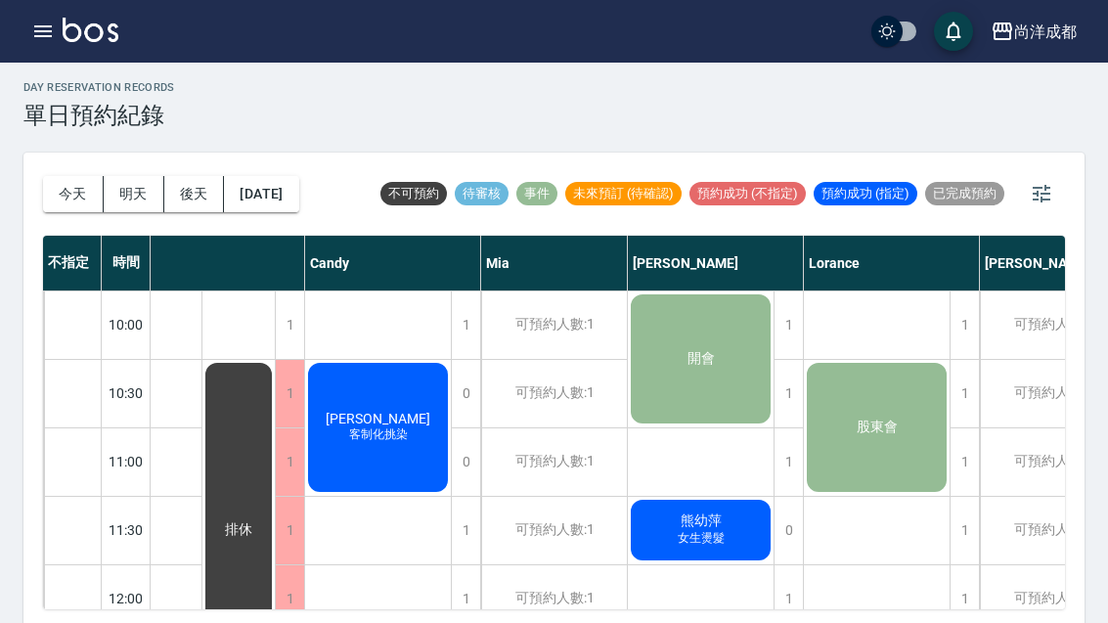
click at [789, 459] on div "1" at bounding box center [787, 461] width 29 height 67
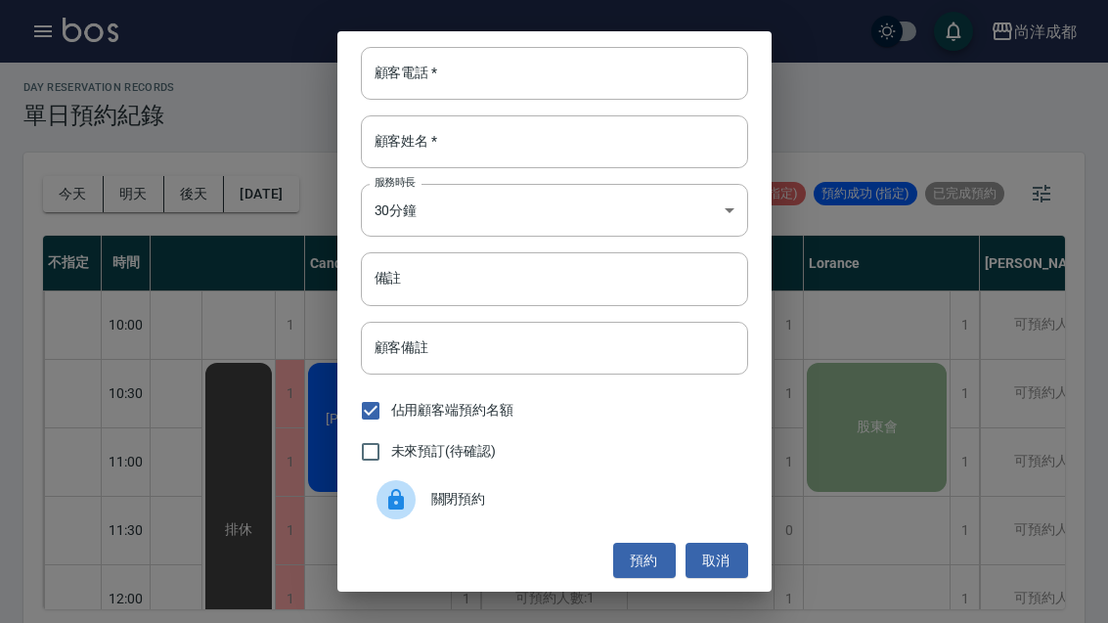
click at [635, 579] on button "預約" at bounding box center [644, 561] width 63 height 36
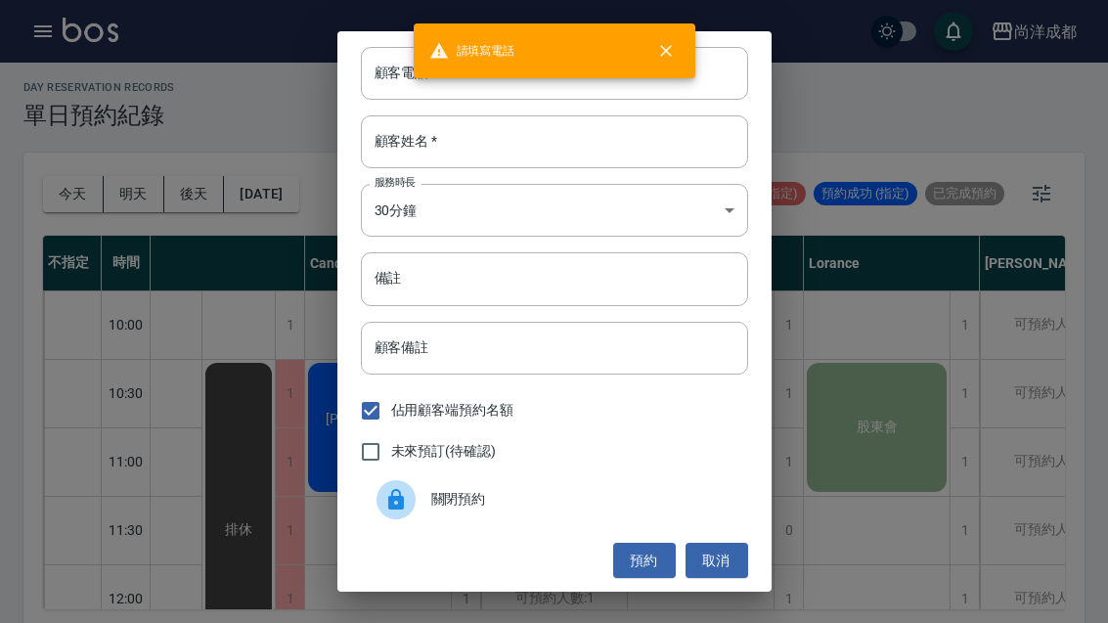
click at [665, 56] on icon "close" at bounding box center [666, 51] width 20 height 20
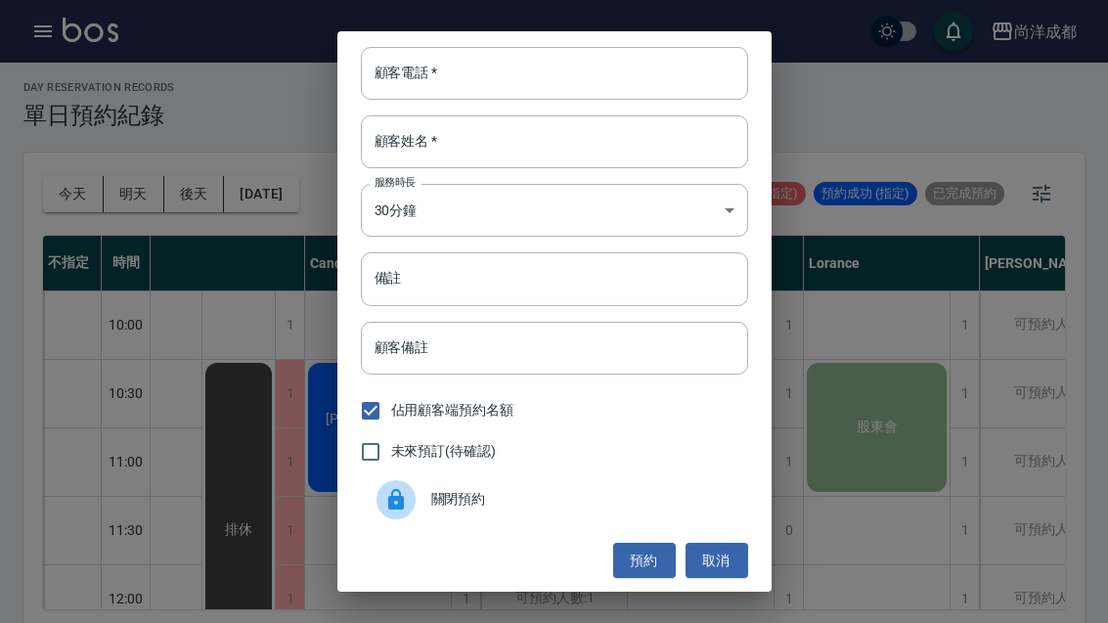
click at [630, 579] on button "預約" at bounding box center [644, 561] width 63 height 36
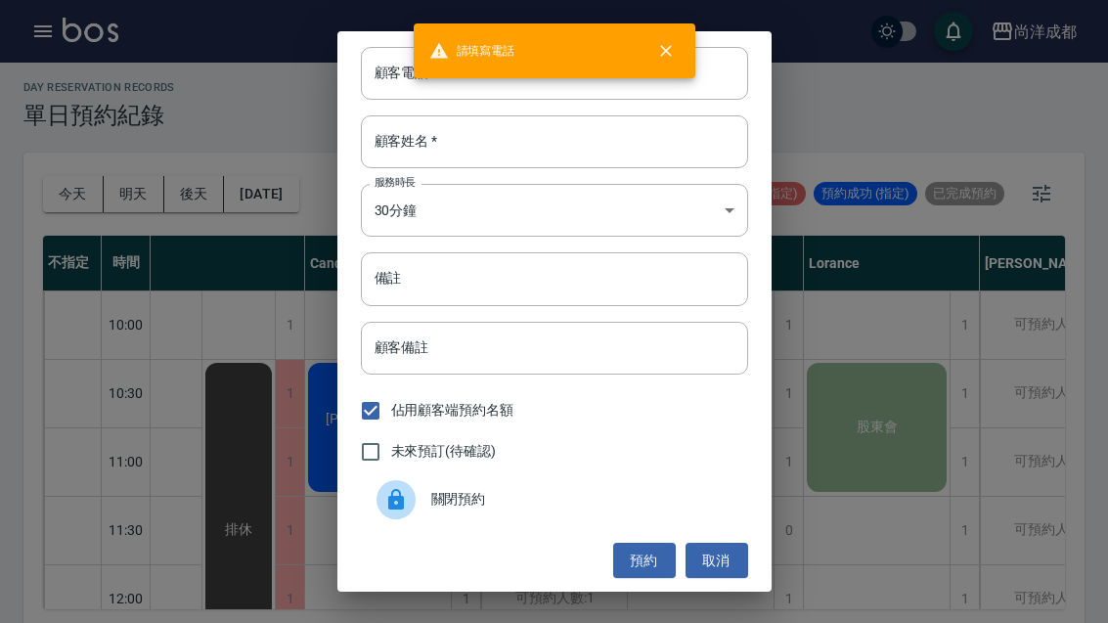
click at [641, 579] on button "預約" at bounding box center [644, 561] width 63 height 36
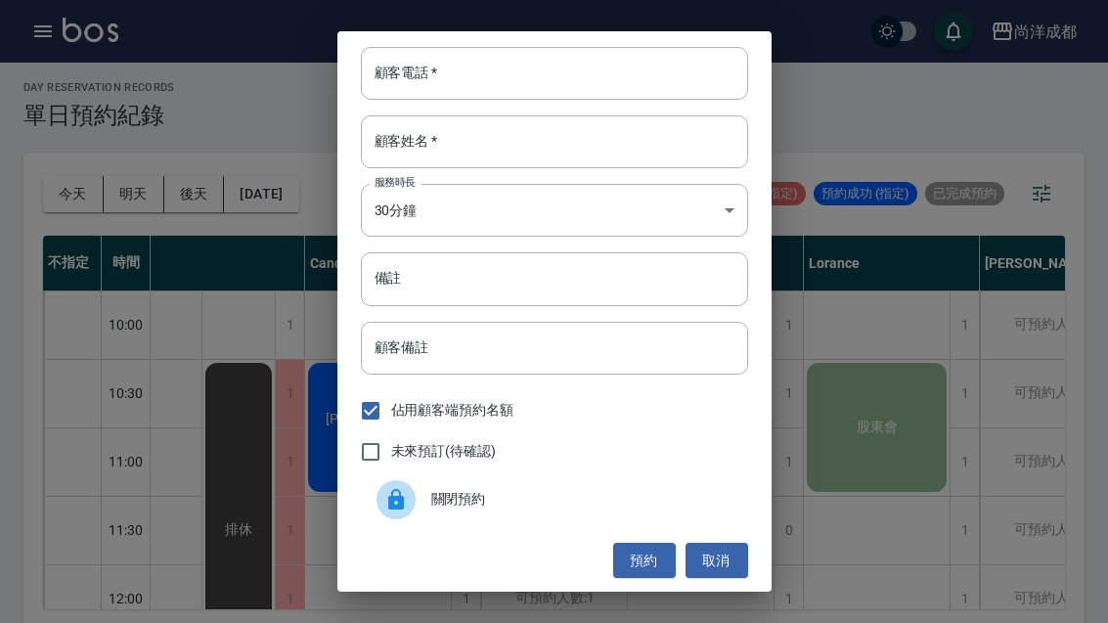
click at [704, 579] on button "取消" at bounding box center [716, 561] width 63 height 36
click at [703, 579] on button "取消" at bounding box center [716, 561] width 63 height 36
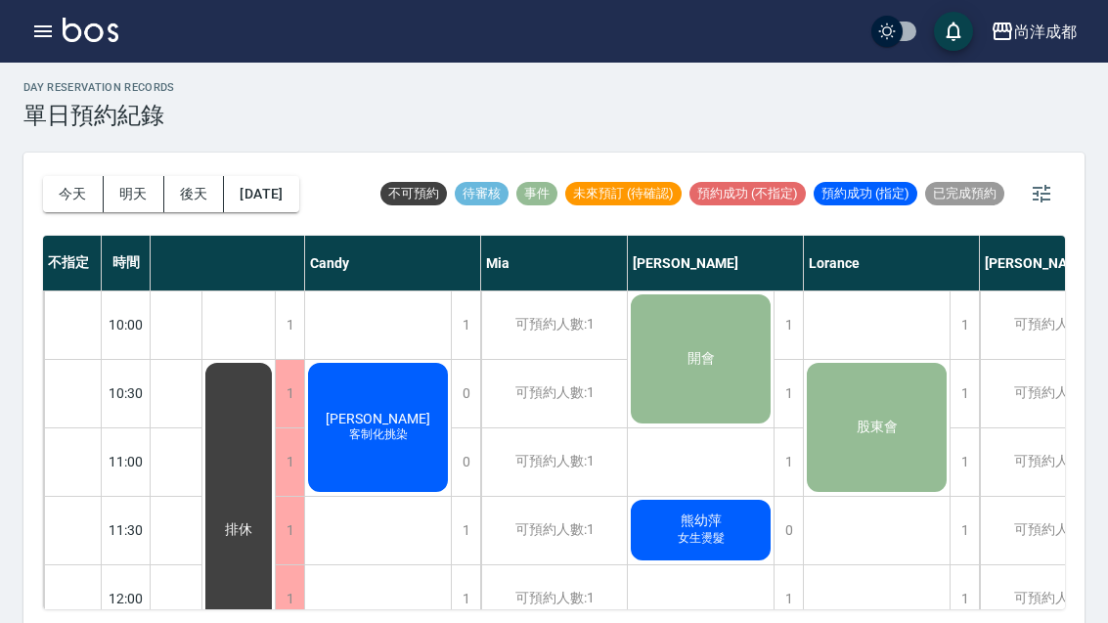
click at [782, 455] on div "1" at bounding box center [787, 461] width 29 height 67
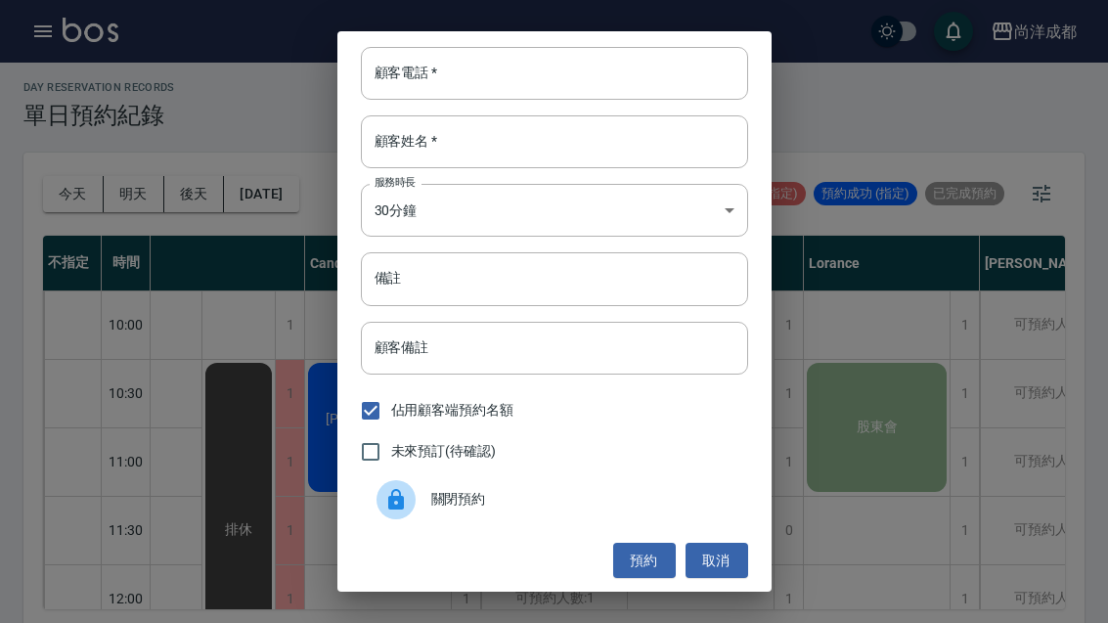
click at [507, 100] on input "顧客電話   *" at bounding box center [554, 73] width 387 height 53
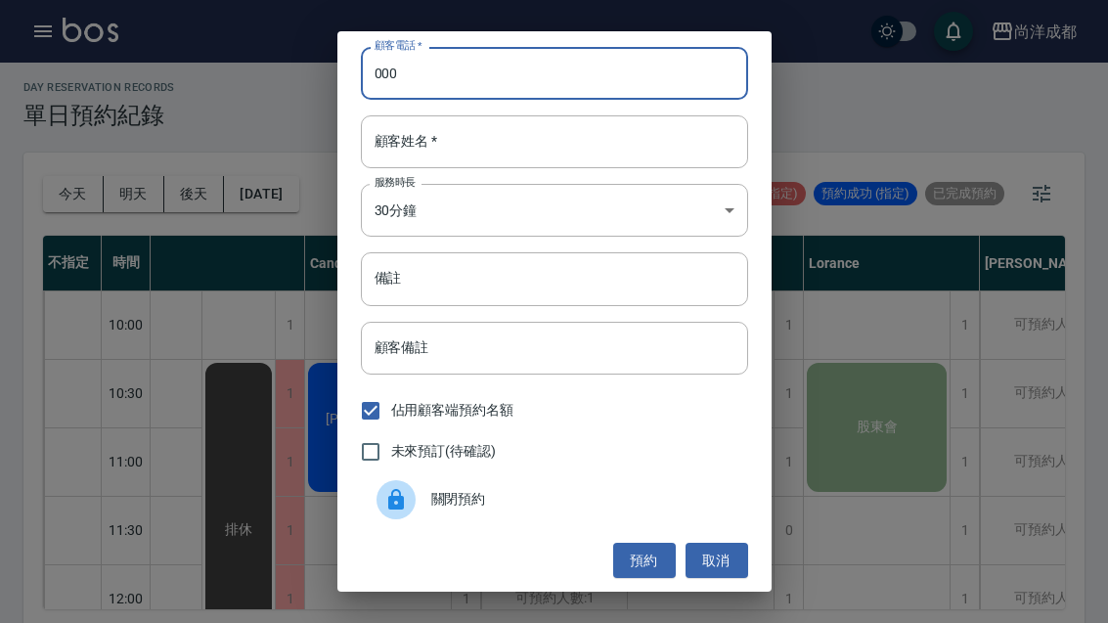
type input "000"
click at [491, 164] on input "顧客姓名   *" at bounding box center [554, 141] width 387 height 53
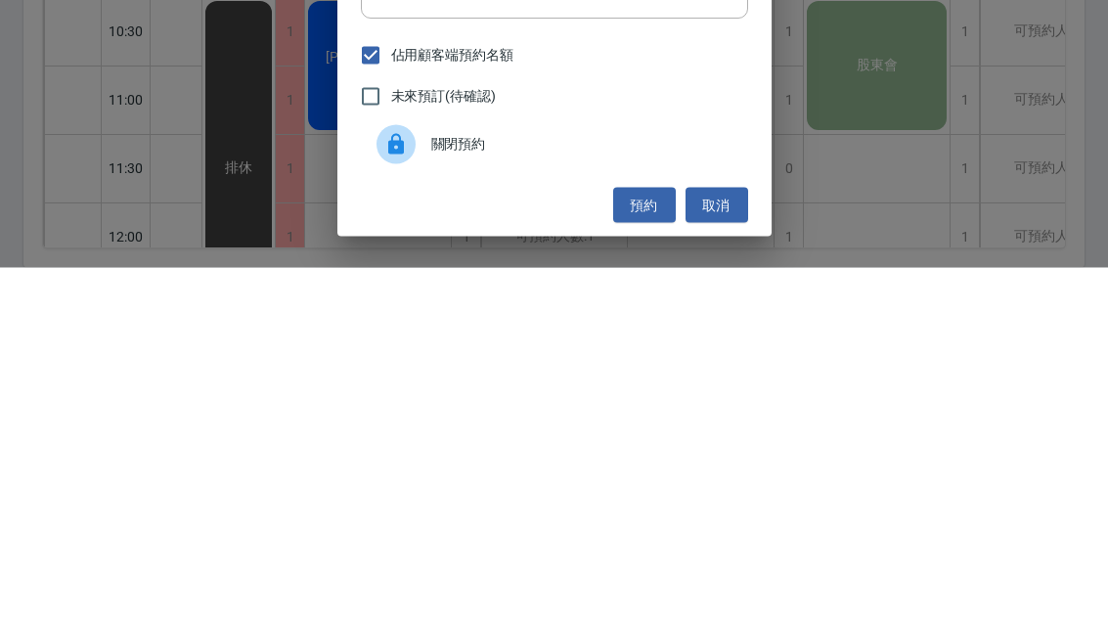
type input "開會"
click at [634, 543] on button "預約" at bounding box center [644, 561] width 63 height 36
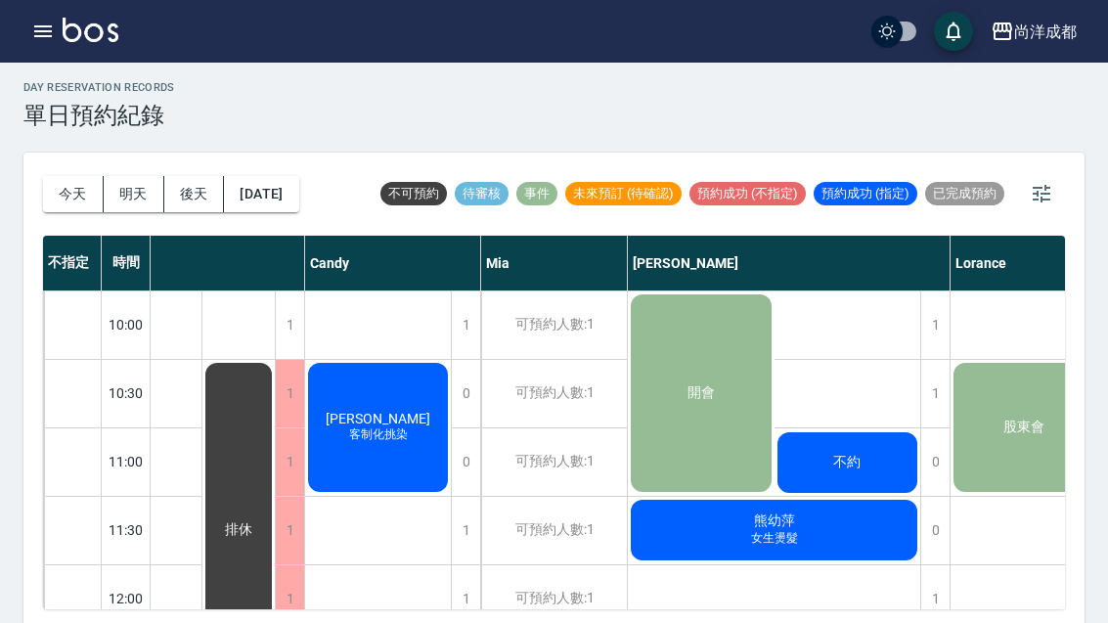
click at [853, 465] on span "不約" at bounding box center [846, 463] width 35 height 18
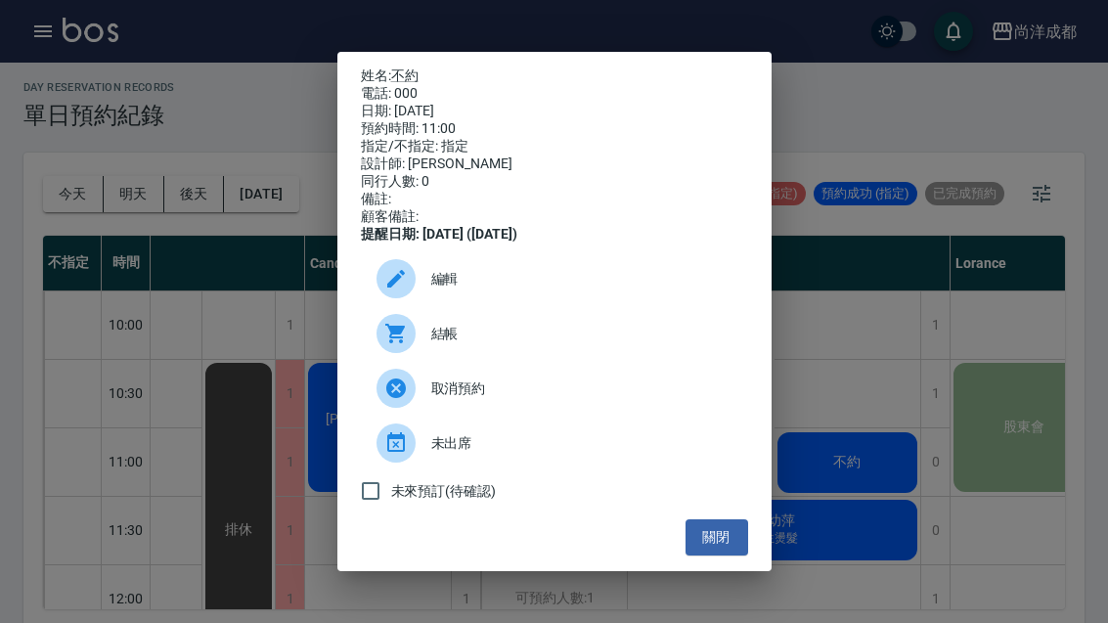
click at [722, 555] on button "關閉" at bounding box center [716, 537] width 63 height 36
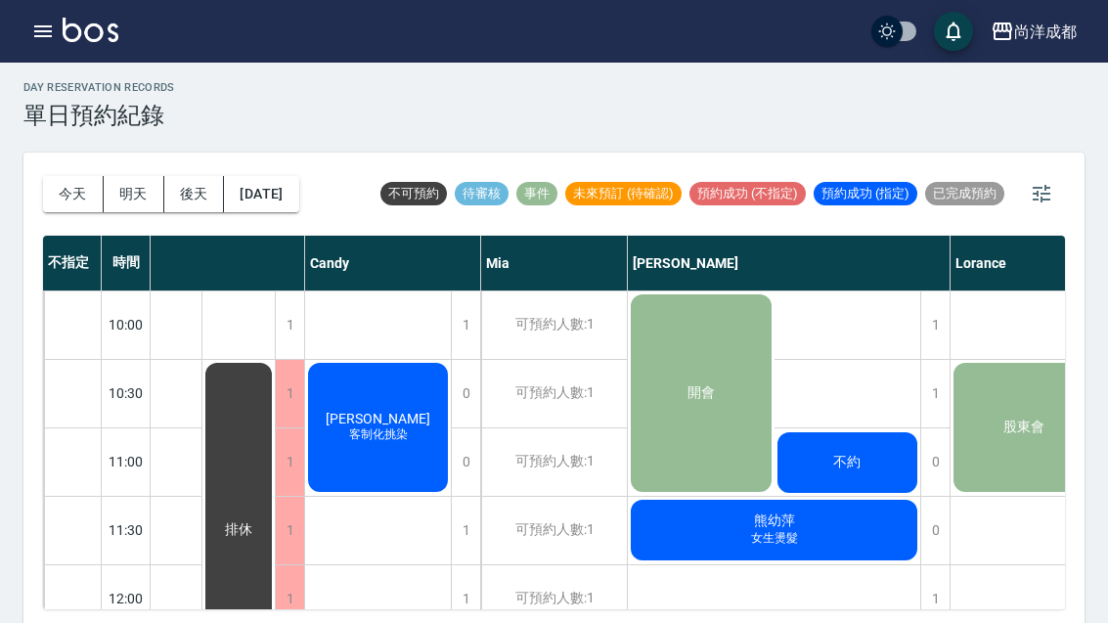
click at [861, 459] on span "不約" at bounding box center [846, 463] width 35 height 18
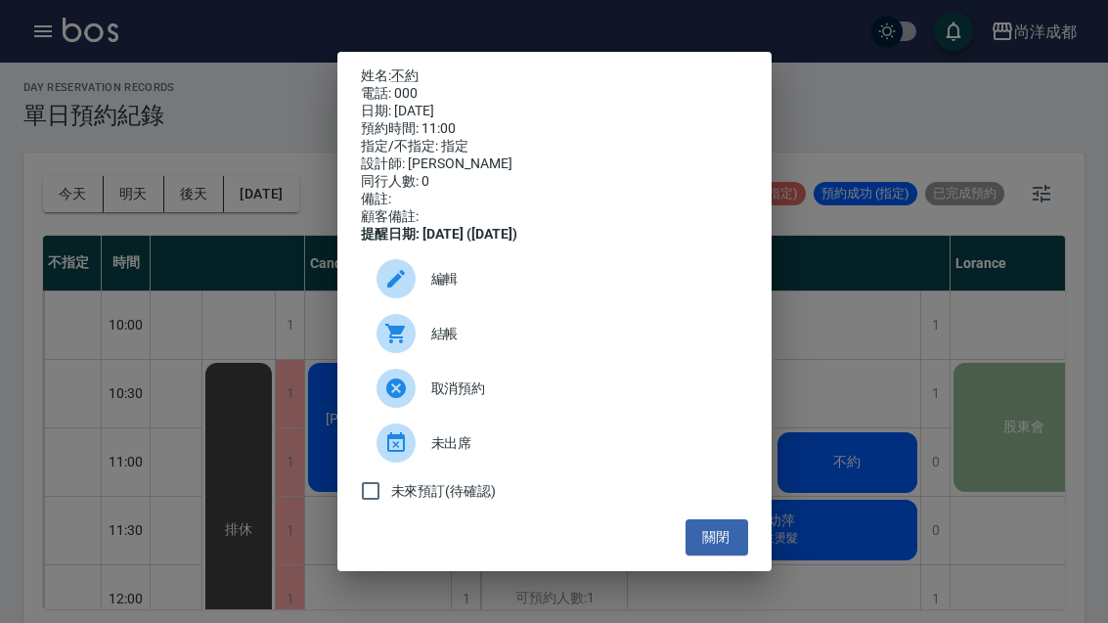
click at [391, 398] on icon at bounding box center [396, 388] width 20 height 20
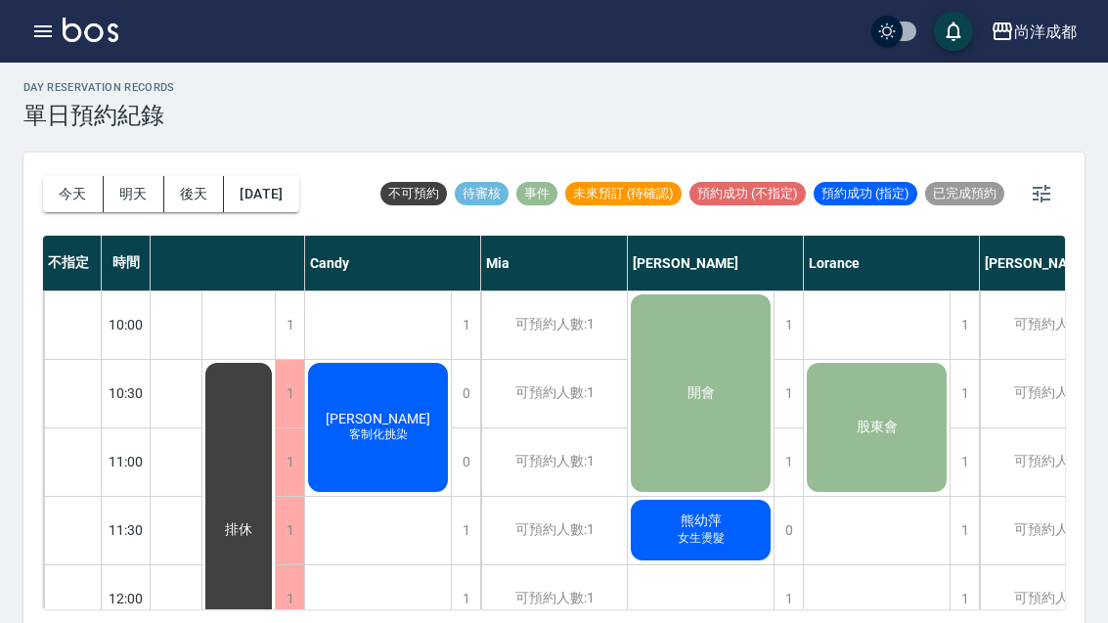
click at [48, 182] on button "今天" at bounding box center [73, 194] width 61 height 36
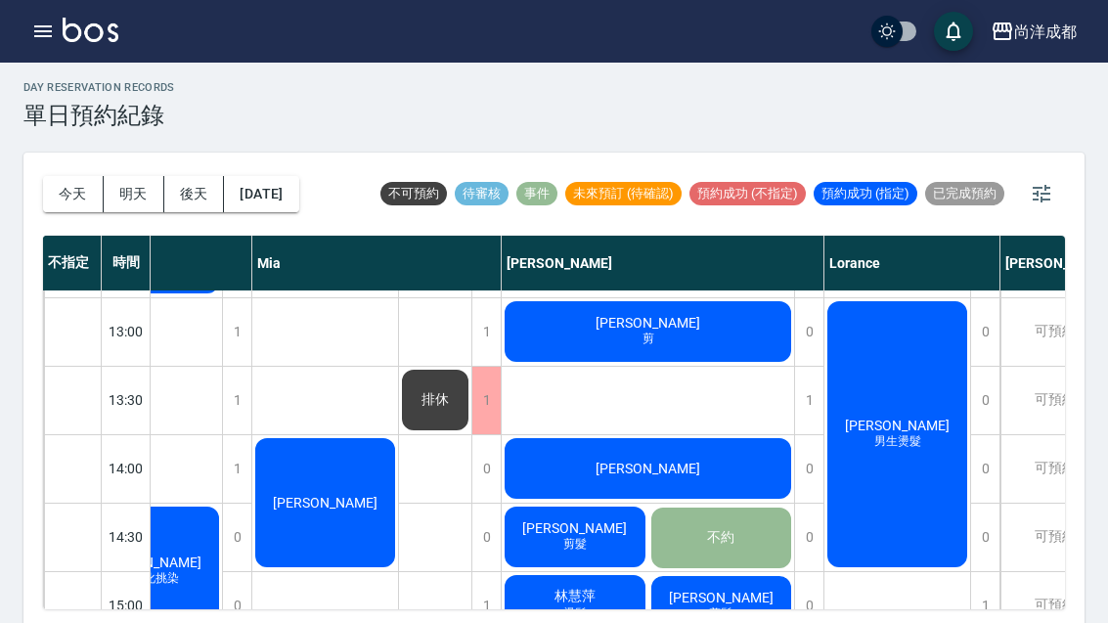
scroll to position [402, 250]
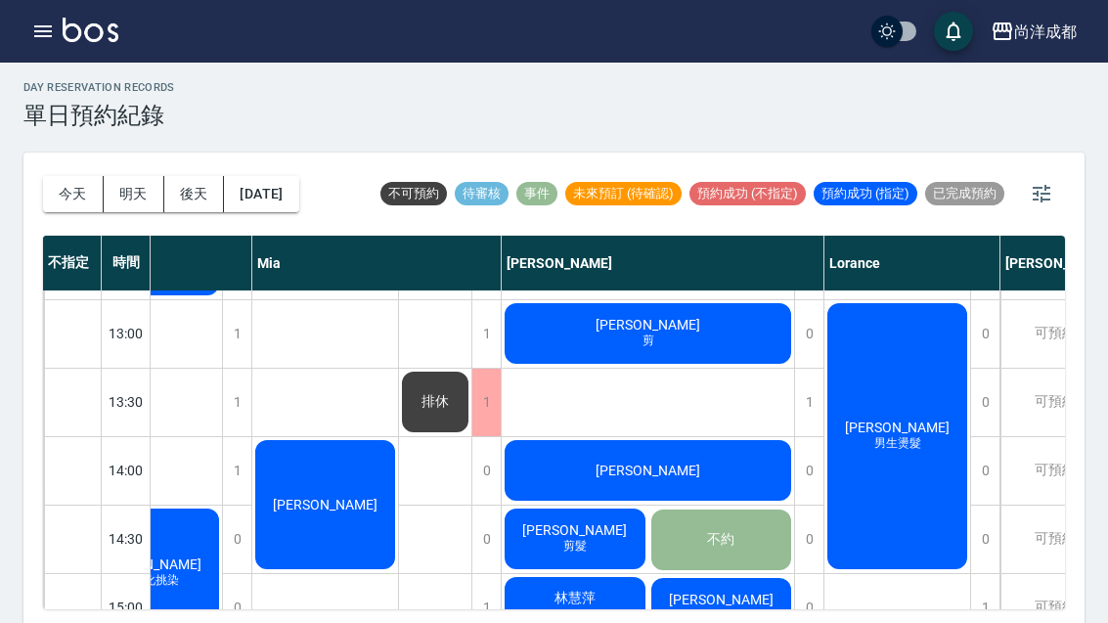
click at [275, 500] on div "王修齊" at bounding box center [325, 504] width 146 height 135
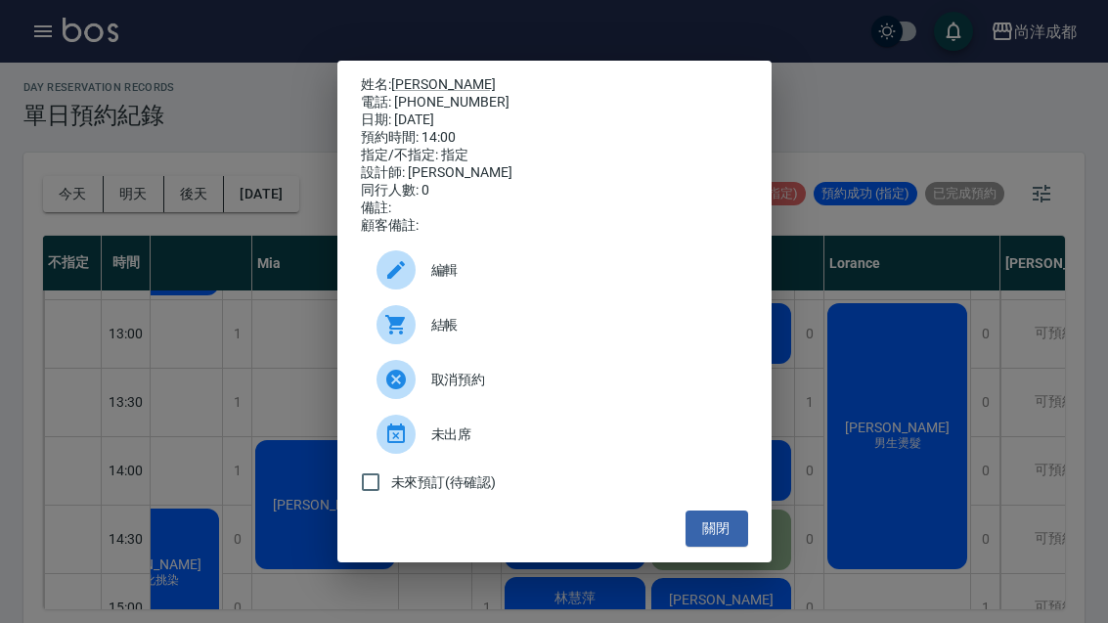
click at [41, 181] on div "姓名: 王修齊 電話: 0989277886 日期: 2025/10/10 預約時間: 14:00 指定/不指定: 指定 設計師: Mia 同行人數: 0 備…" at bounding box center [554, 311] width 1108 height 623
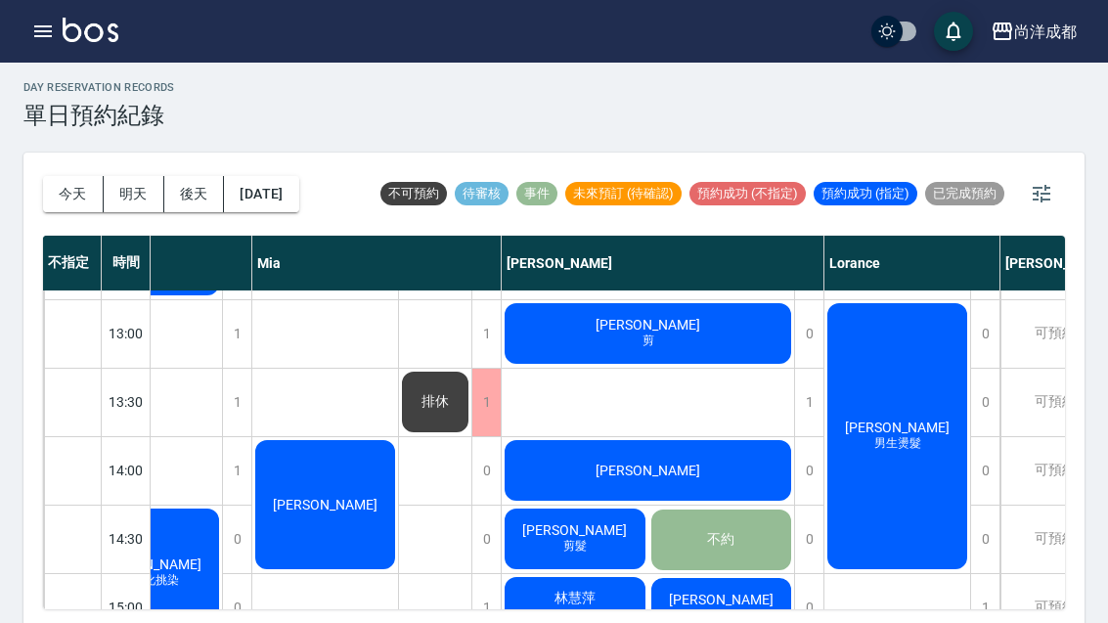
click at [47, 193] on button "今天" at bounding box center [73, 194] width 61 height 36
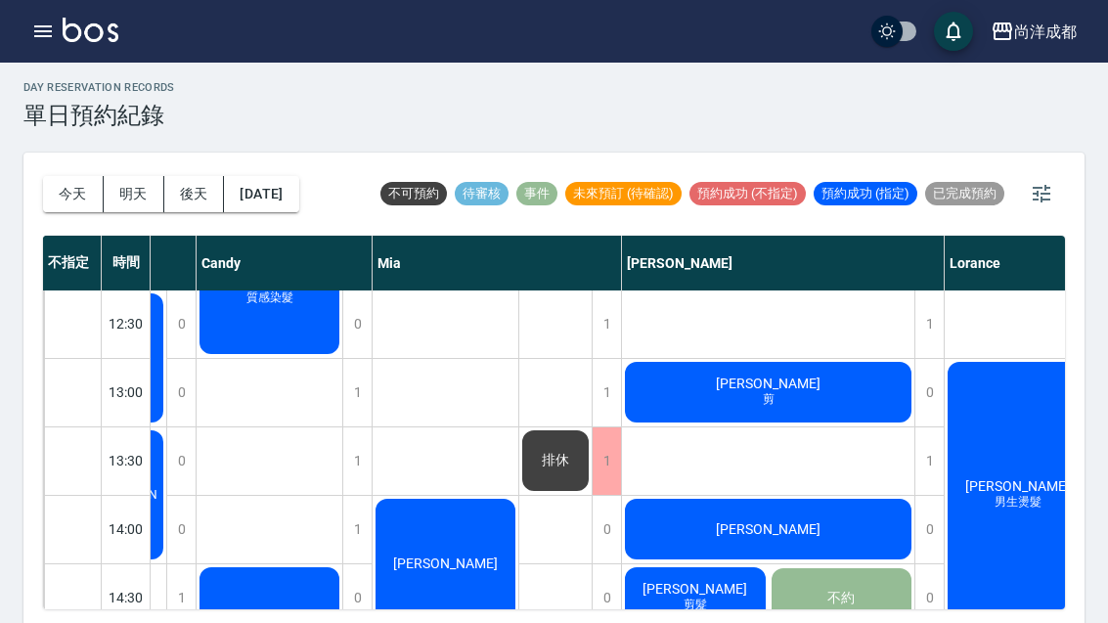
scroll to position [352, 132]
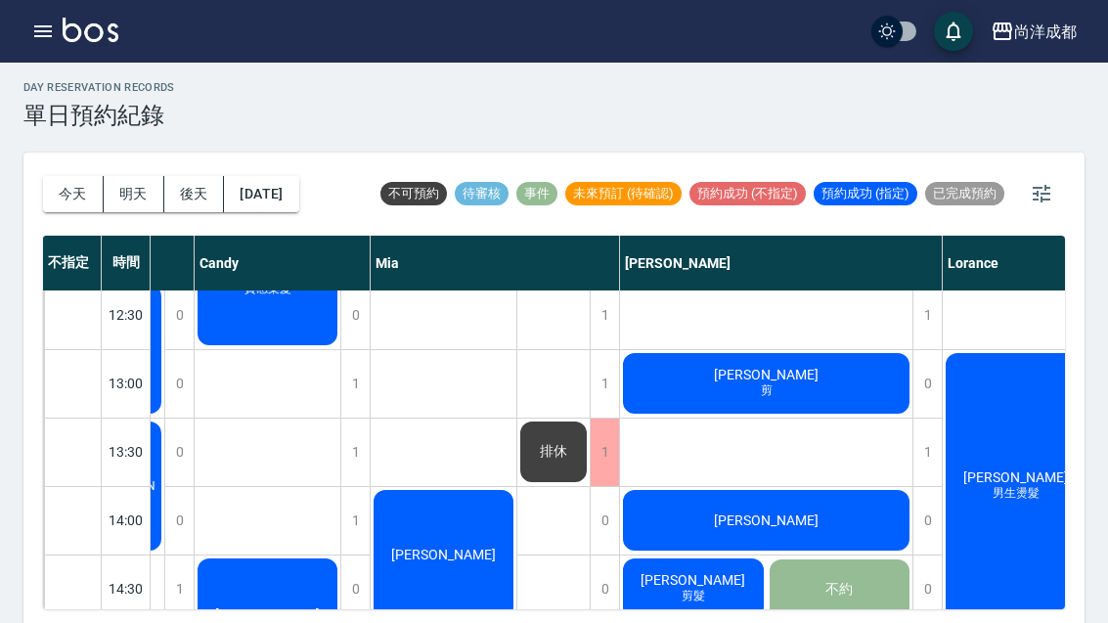
click at [805, 502] on div "李紹銘" at bounding box center [766, 520] width 292 height 66
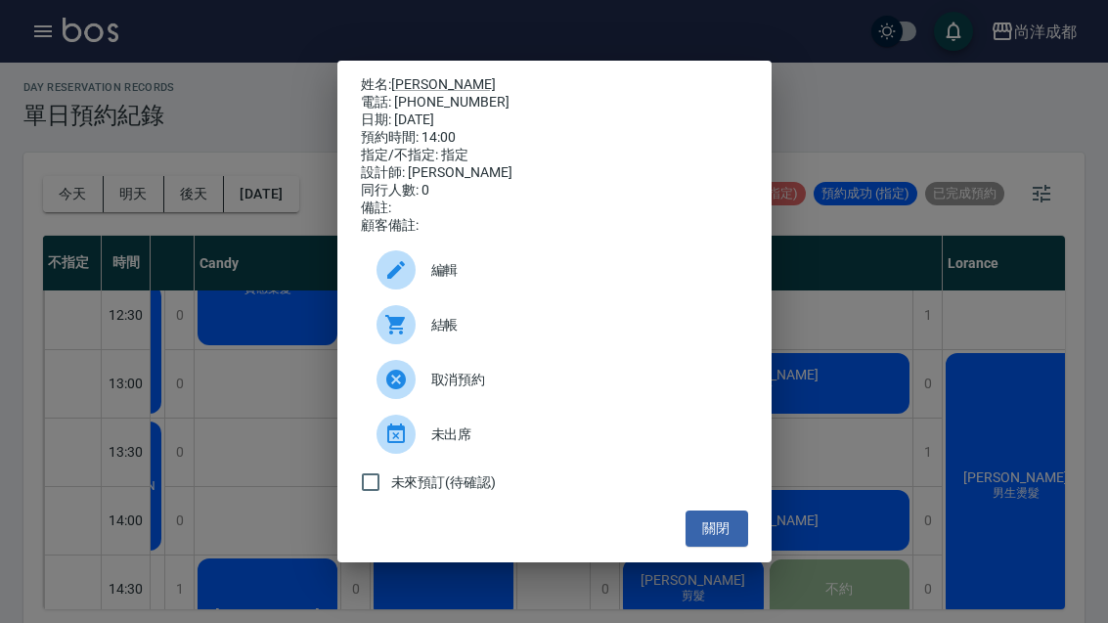
click at [722, 547] on button "關閉" at bounding box center [716, 528] width 63 height 36
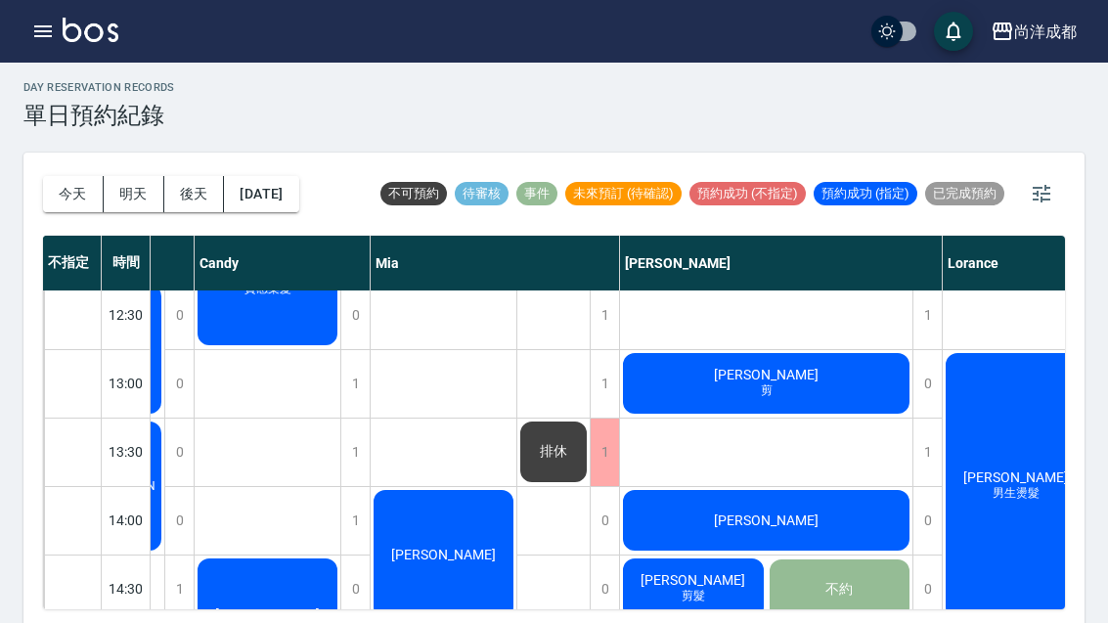
click at [708, 588] on span "高長宏" at bounding box center [693, 580] width 112 height 16
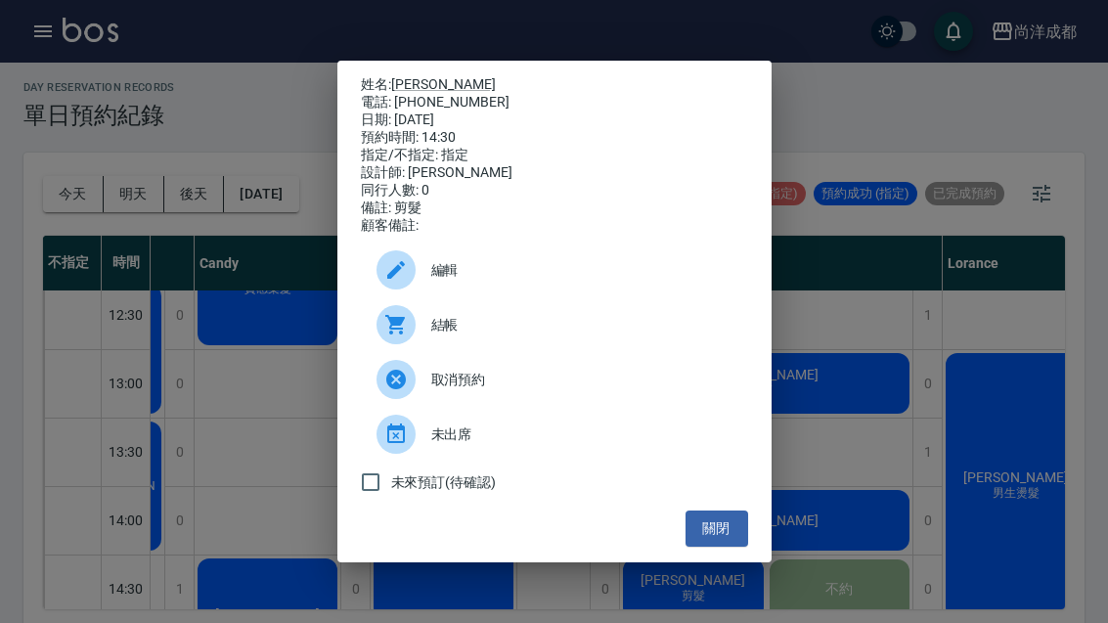
click at [744, 547] on button "關閉" at bounding box center [716, 528] width 63 height 36
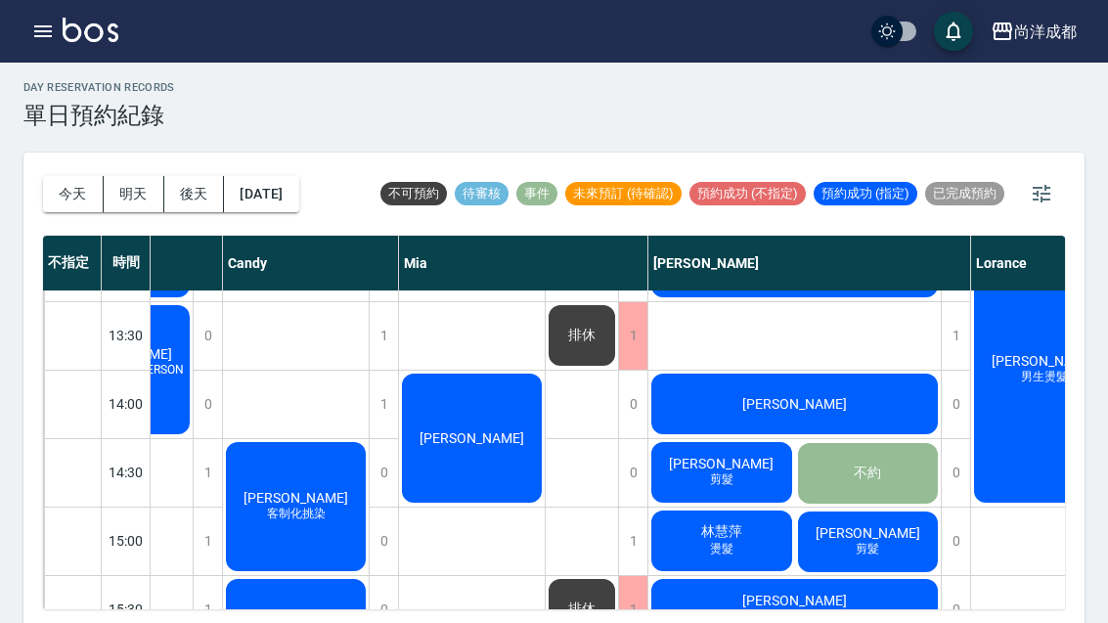
scroll to position [469, 104]
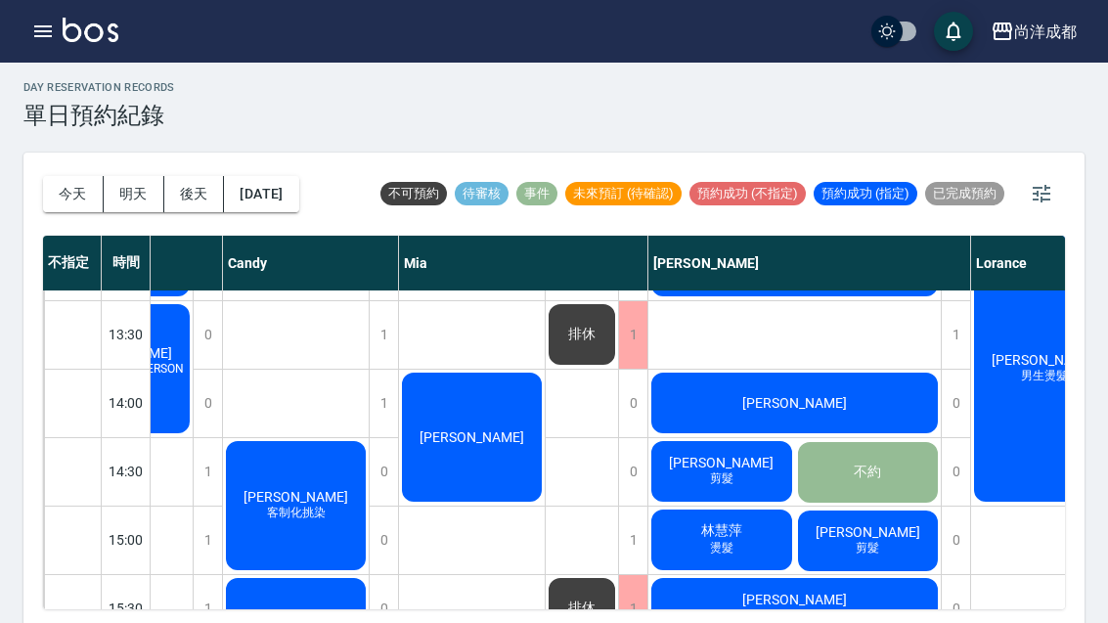
click at [311, 509] on span "客制化挑染" at bounding box center [296, 513] width 66 height 17
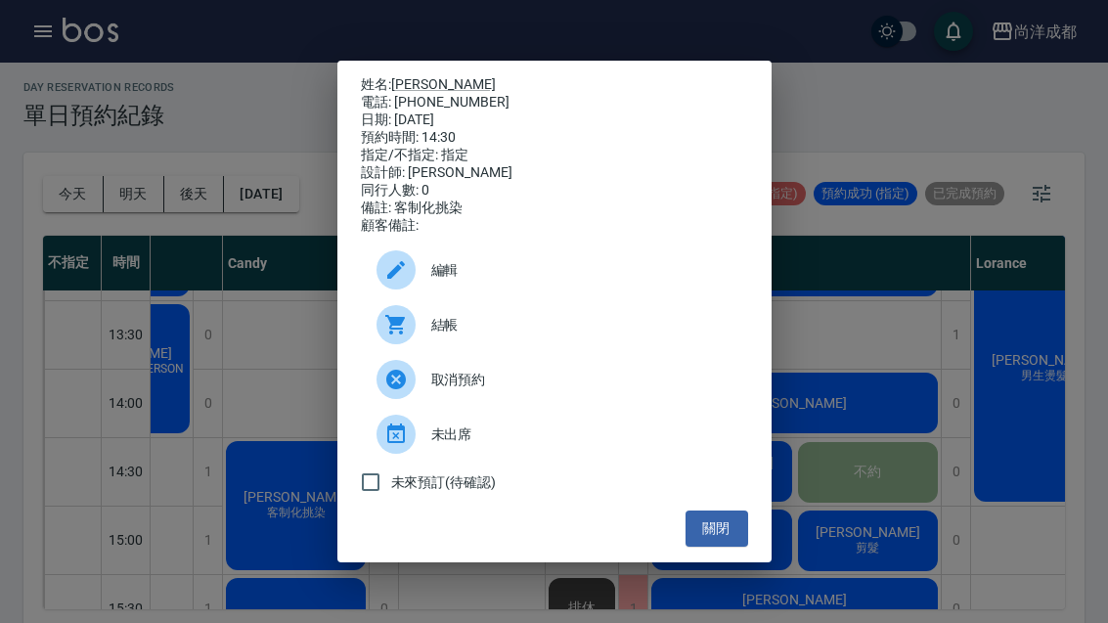
click at [723, 547] on button "關閉" at bounding box center [716, 528] width 63 height 36
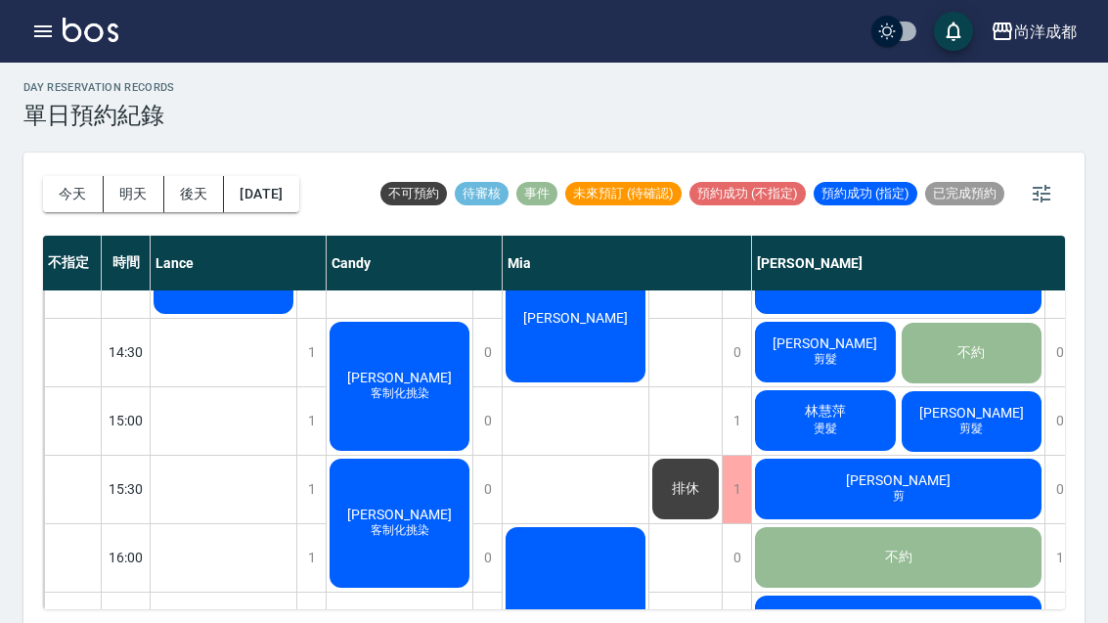
scroll to position [589, 0]
click at [982, 442] on div "張惠玲 剪髮" at bounding box center [972, 421] width 147 height 66
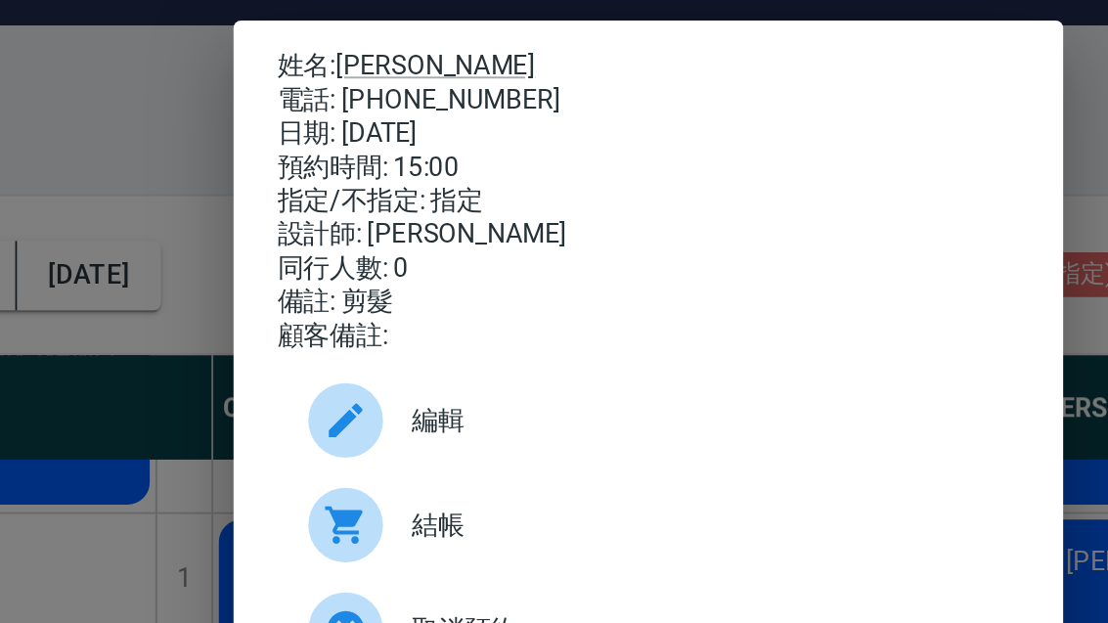
scroll to position [0, 0]
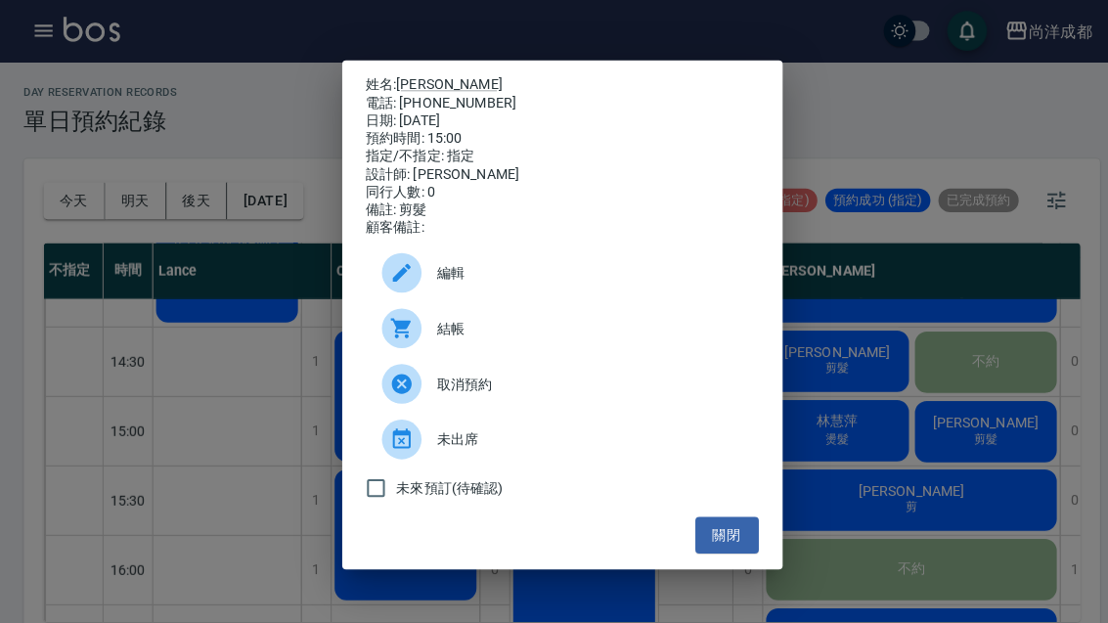
click at [729, 547] on button "關閉" at bounding box center [716, 528] width 63 height 36
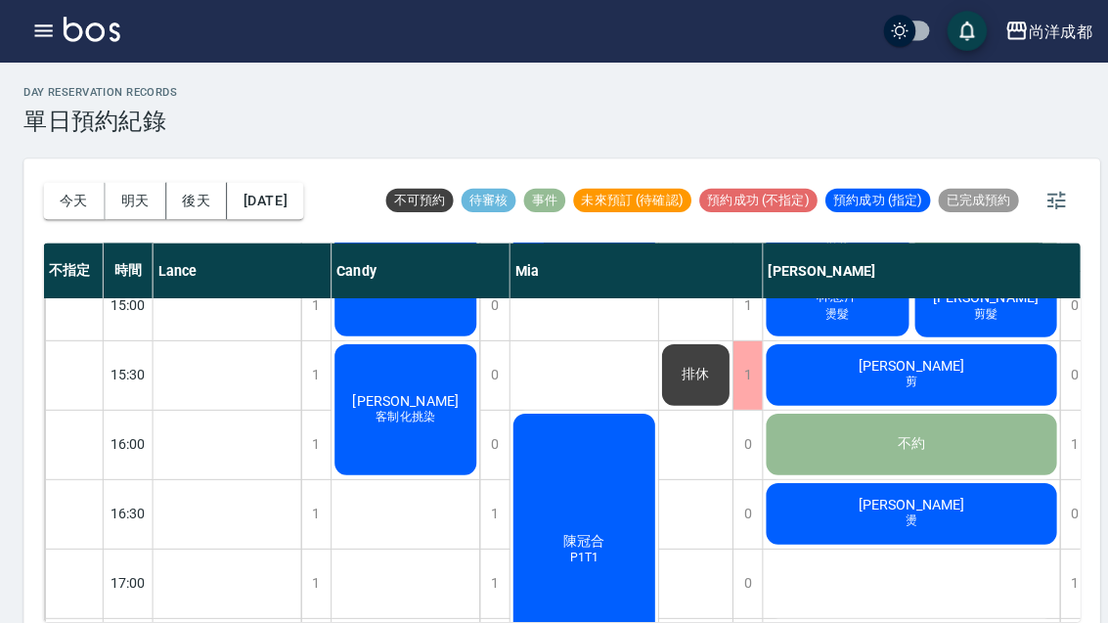
scroll to position [699, 5]
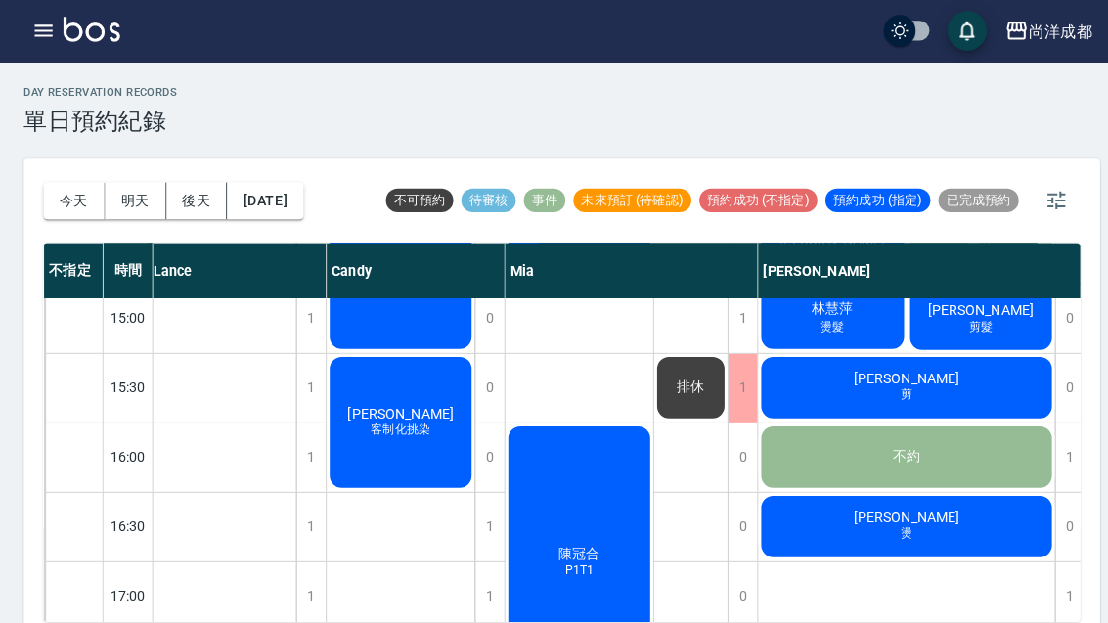
click at [825, 324] on span "燙髮" at bounding box center [820, 323] width 31 height 17
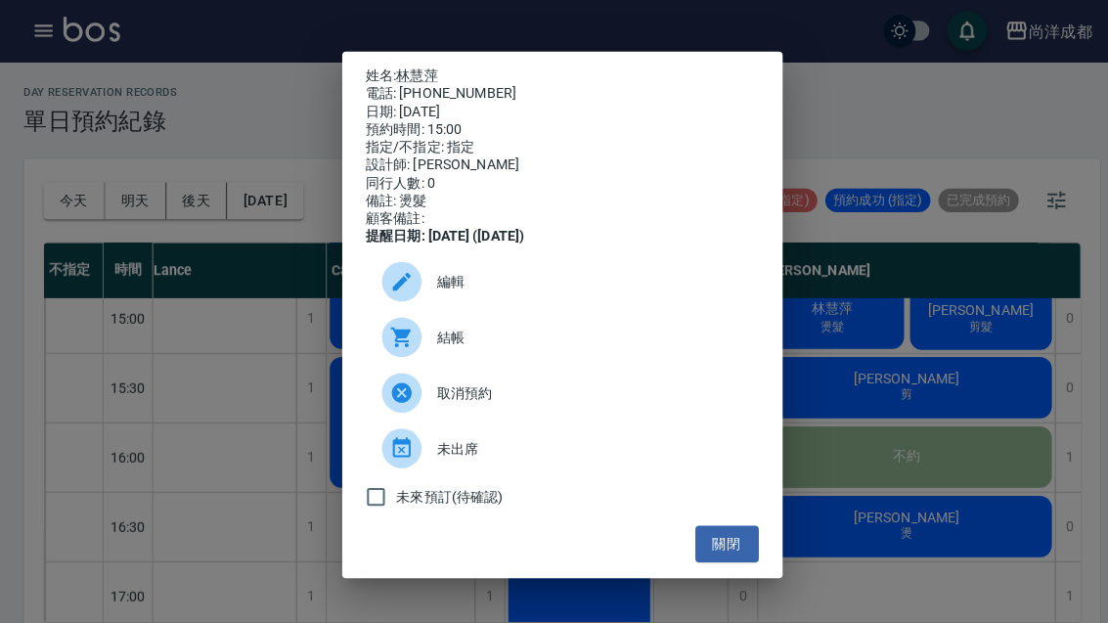
click at [704, 555] on button "關閉" at bounding box center [716, 537] width 63 height 36
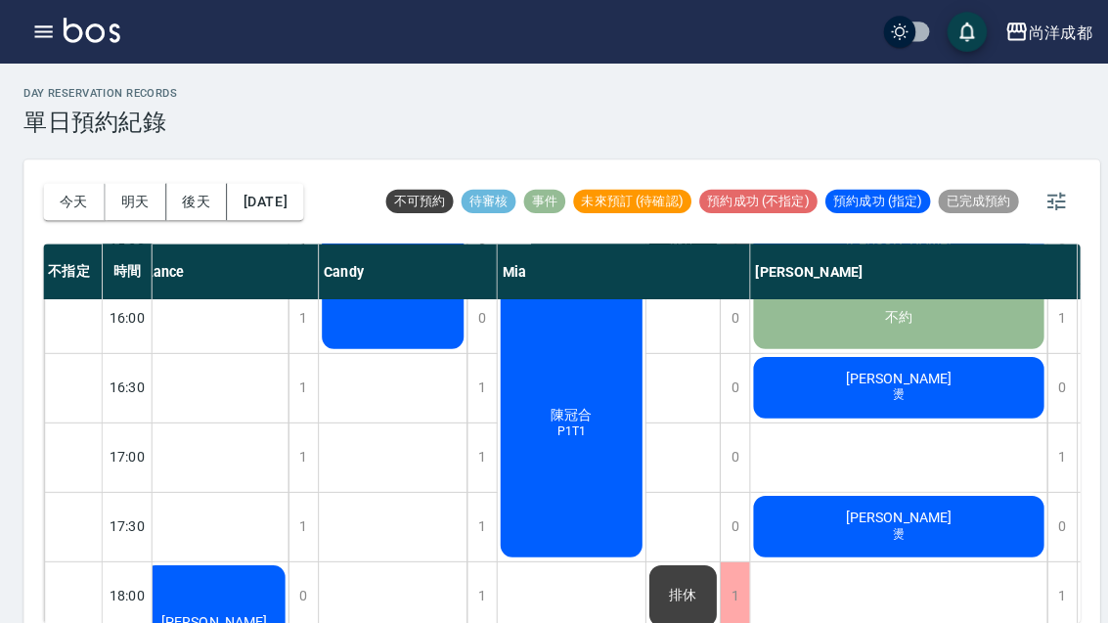
scroll to position [833, 14]
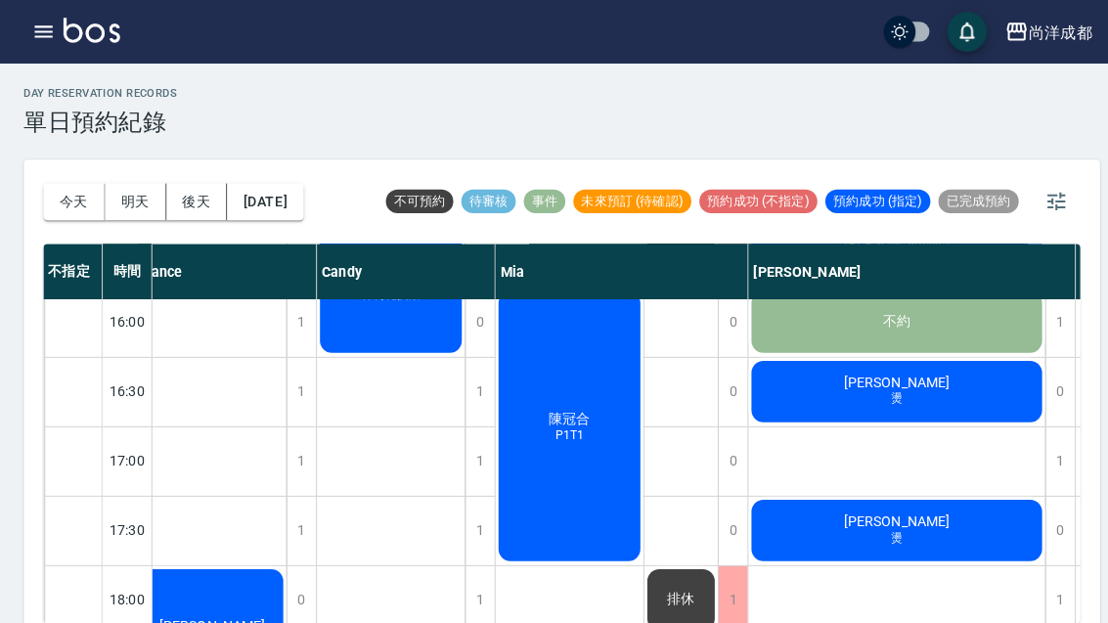
click at [138, 211] on button "明天" at bounding box center [134, 199] width 61 height 36
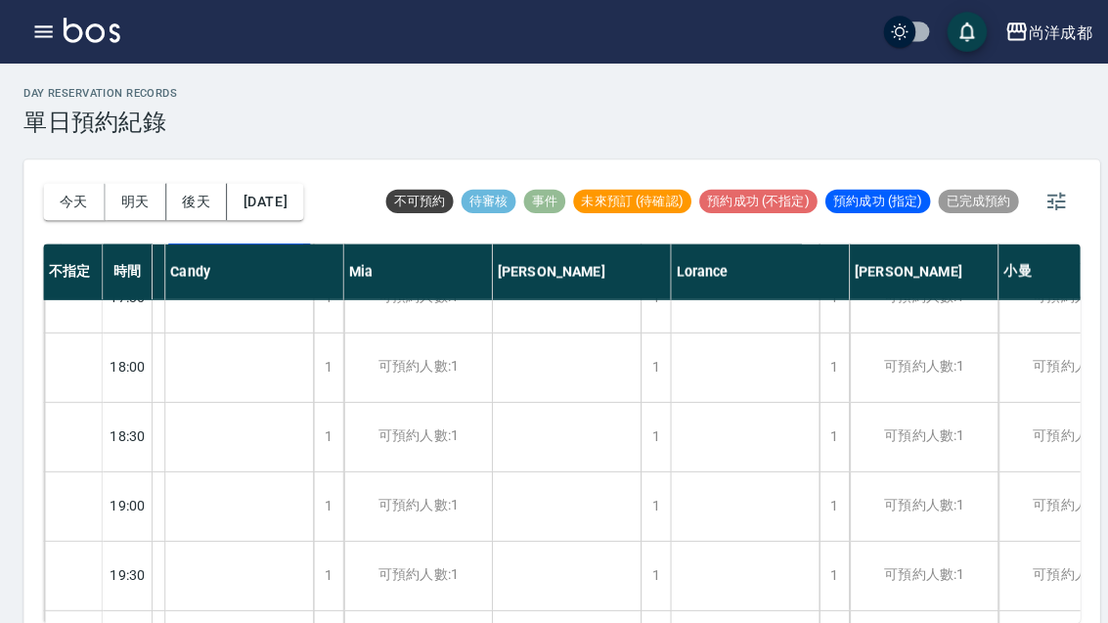
scroll to position [1062, 238]
click at [65, 189] on button "今天" at bounding box center [73, 199] width 61 height 36
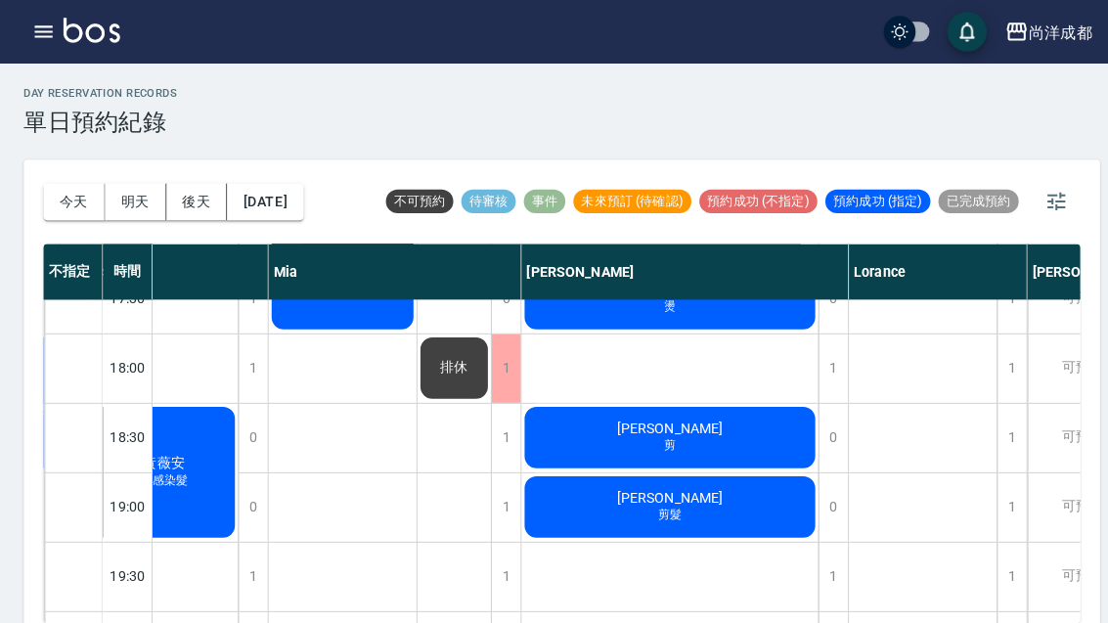
click at [76, 206] on button "今天" at bounding box center [73, 199] width 61 height 36
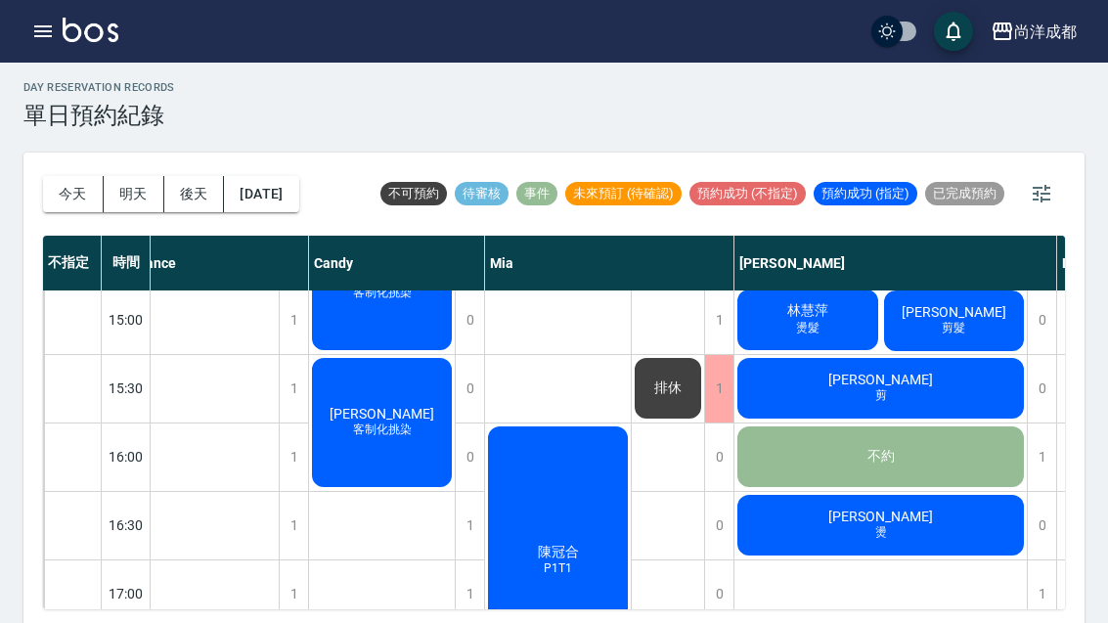
scroll to position [691, 18]
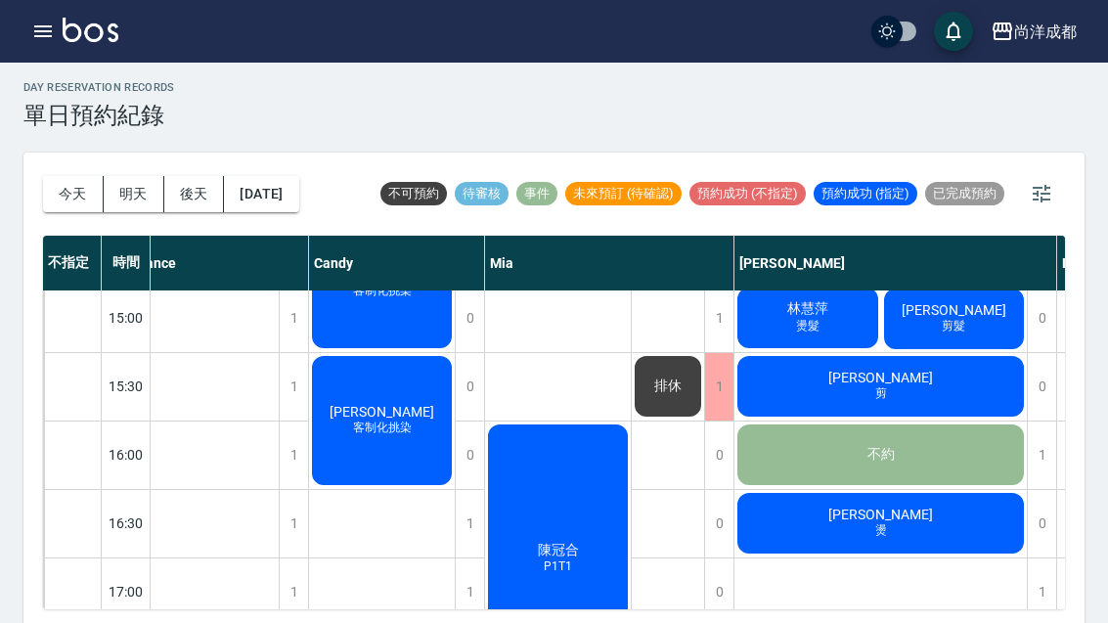
click at [918, 401] on div "林俊億 剪" at bounding box center [880, 386] width 292 height 66
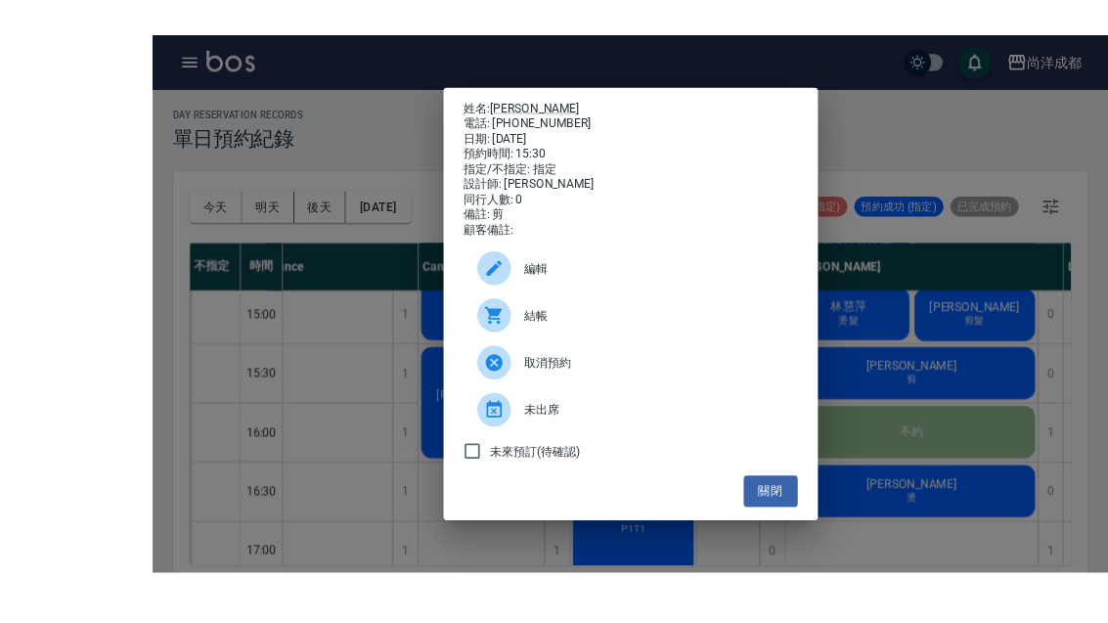
scroll to position [22, 0]
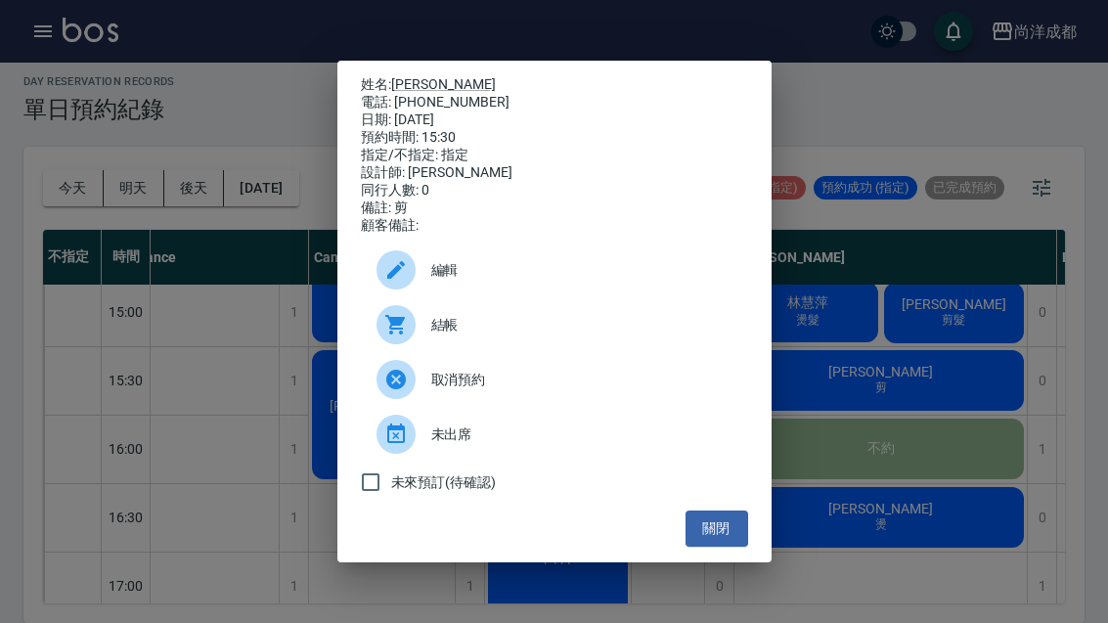
click at [727, 539] on button "關閉" at bounding box center [716, 528] width 63 height 36
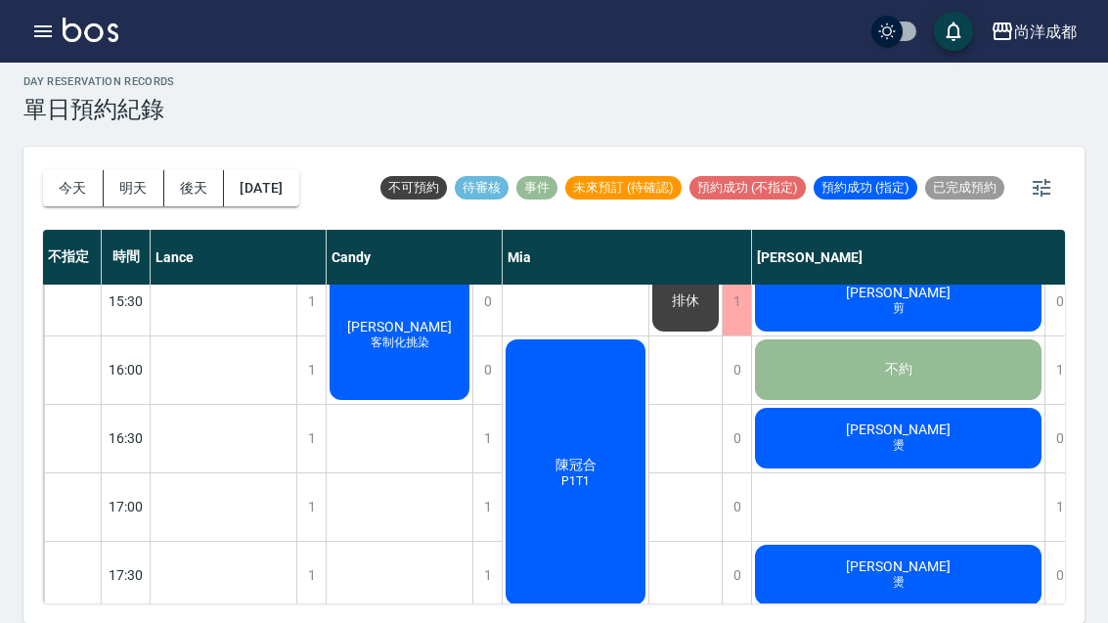
scroll to position [771, 0]
click at [430, 319] on div "劉珮如 客制化挑染" at bounding box center [400, 335] width 146 height 135
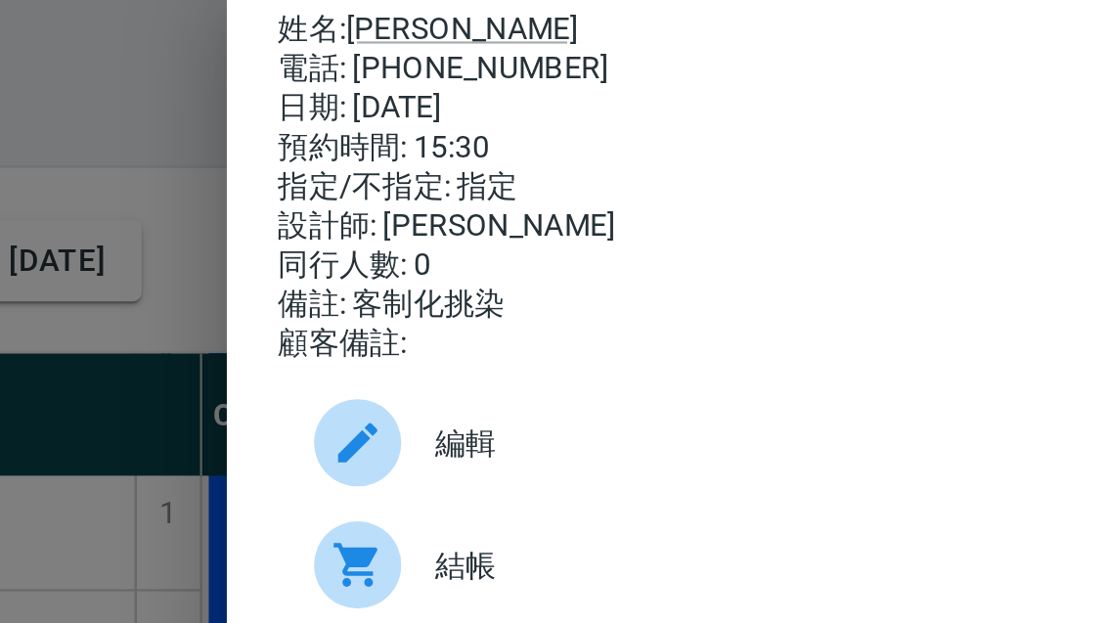
scroll to position [0, 0]
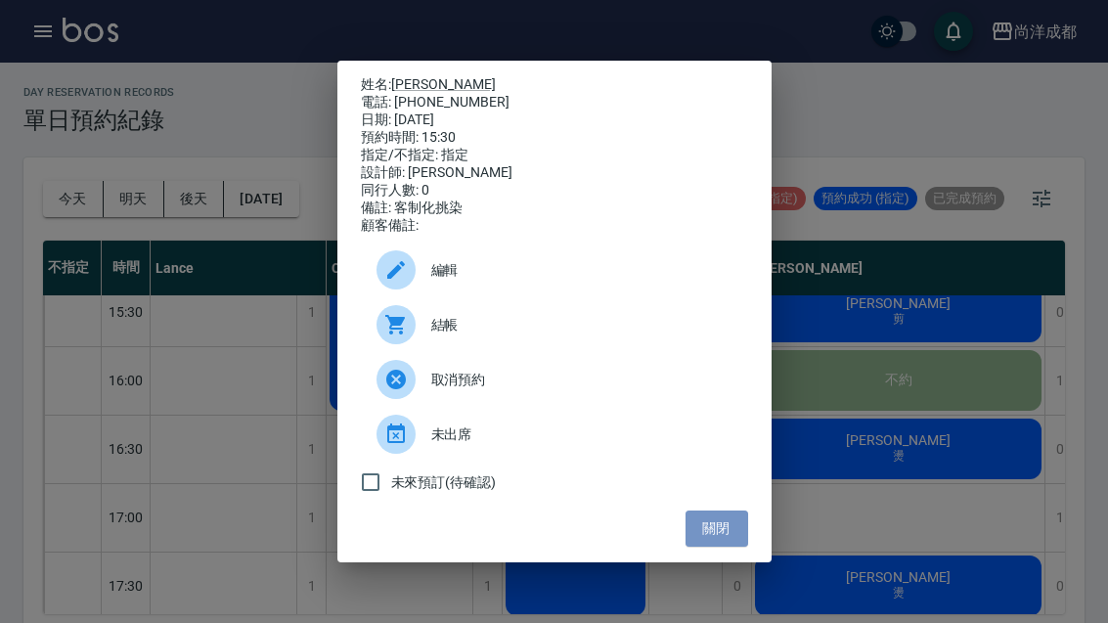
click at [715, 547] on button "關閉" at bounding box center [716, 528] width 63 height 36
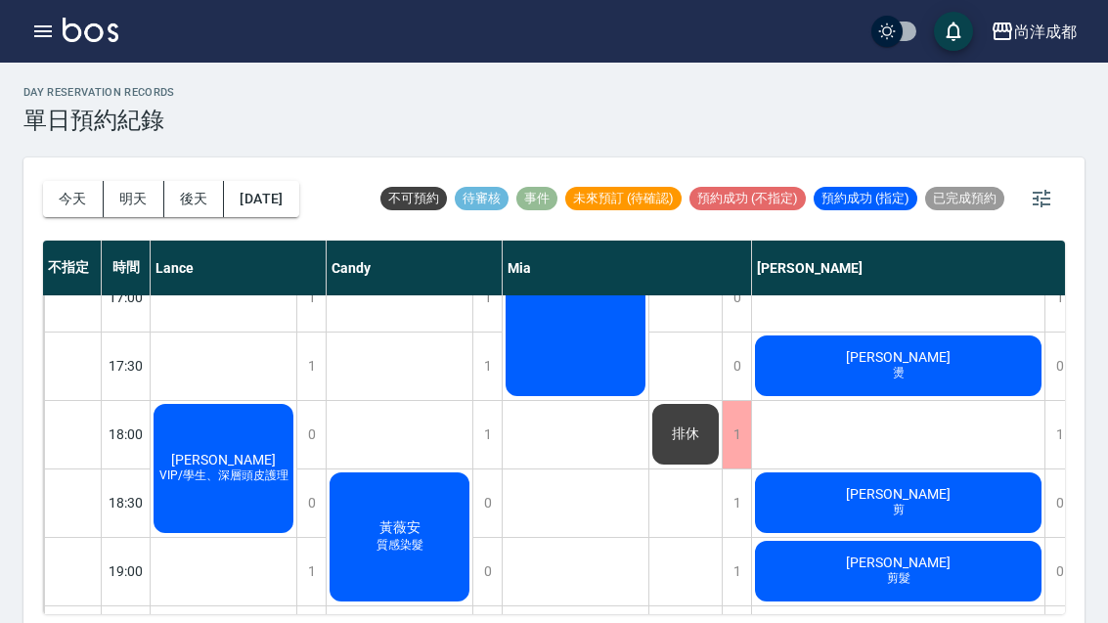
scroll to position [989, 0]
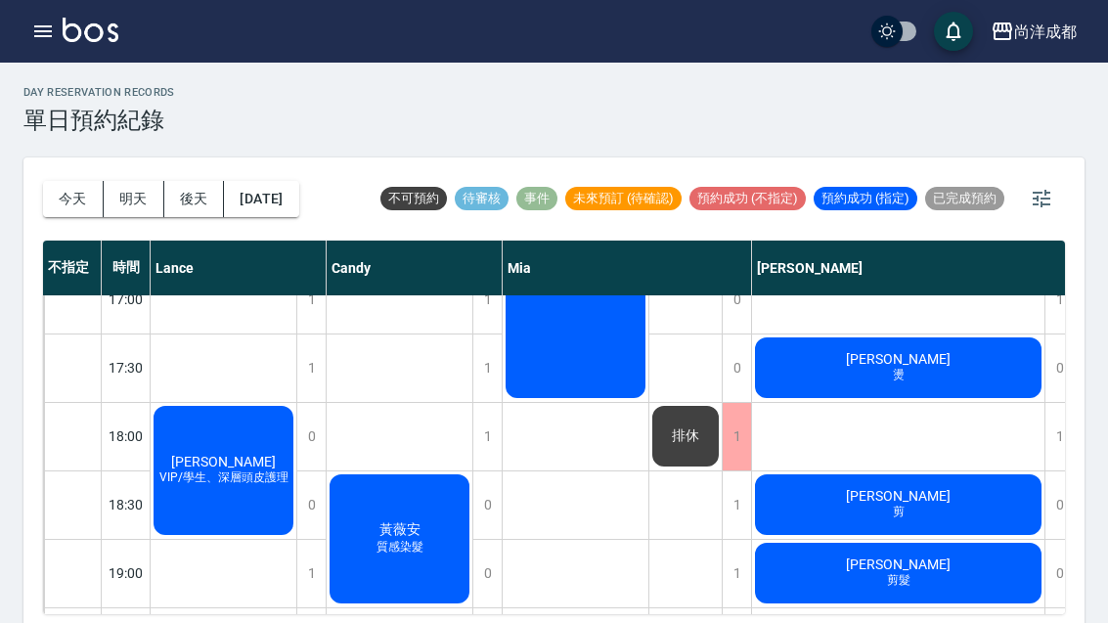
click at [287, 193] on button "2025/10/10" at bounding box center [261, 199] width 74 height 36
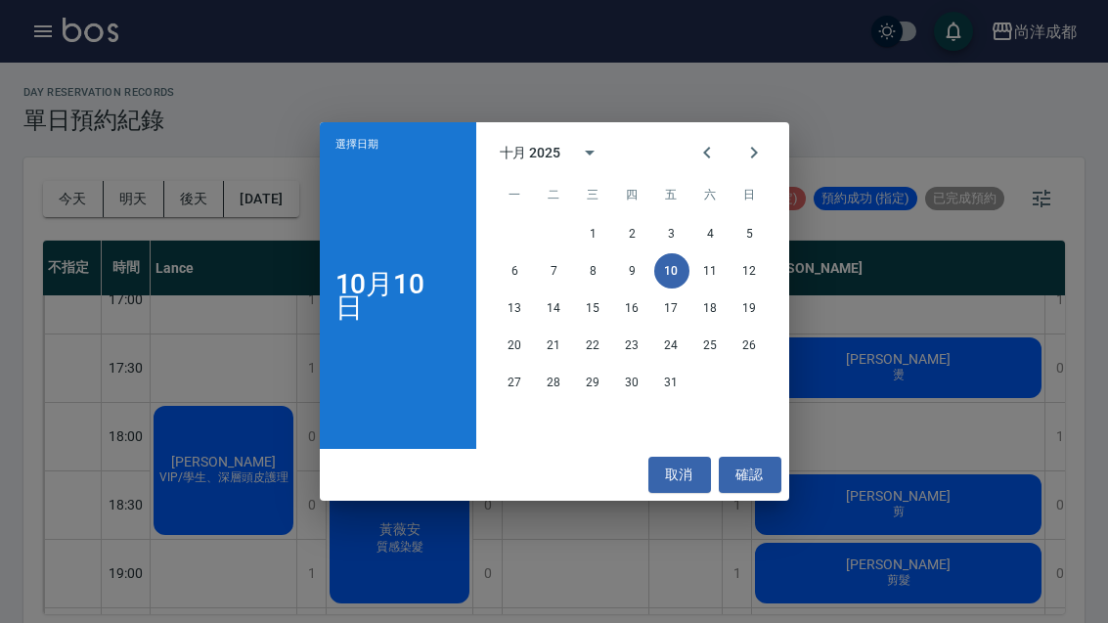
click at [749, 267] on button "12" at bounding box center [749, 270] width 35 height 35
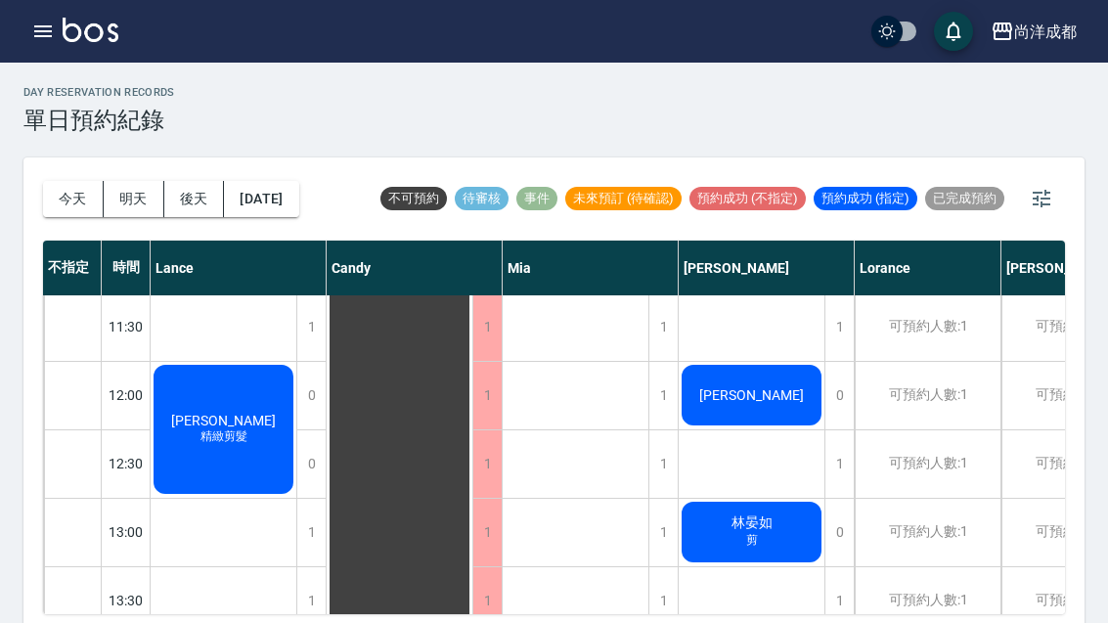
scroll to position [197, -1]
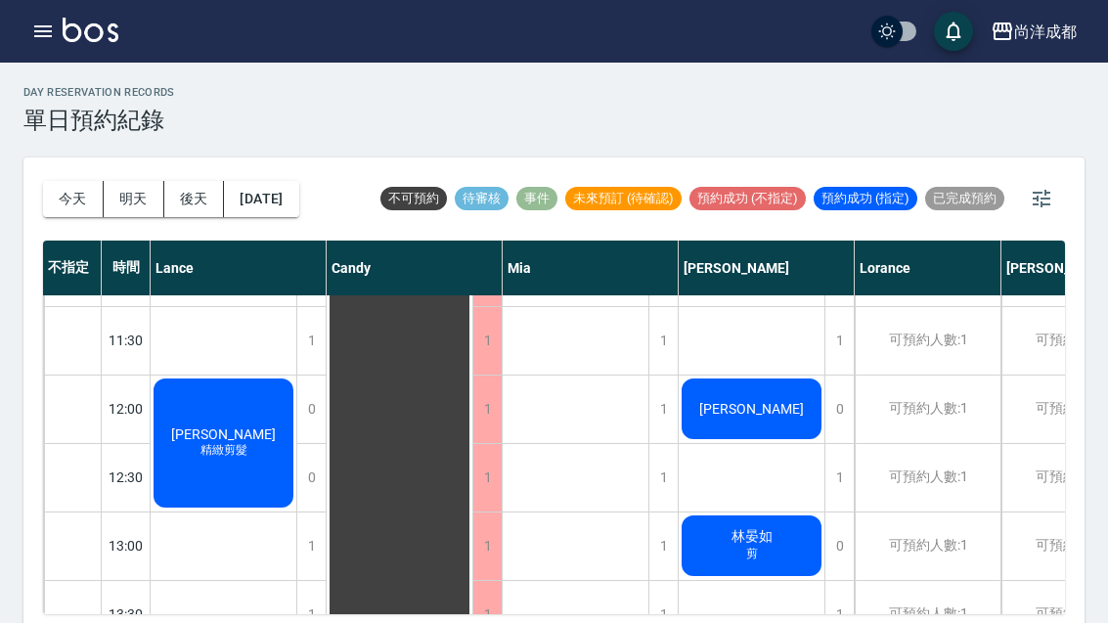
click at [771, 401] on span "許暉堃" at bounding box center [751, 409] width 112 height 16
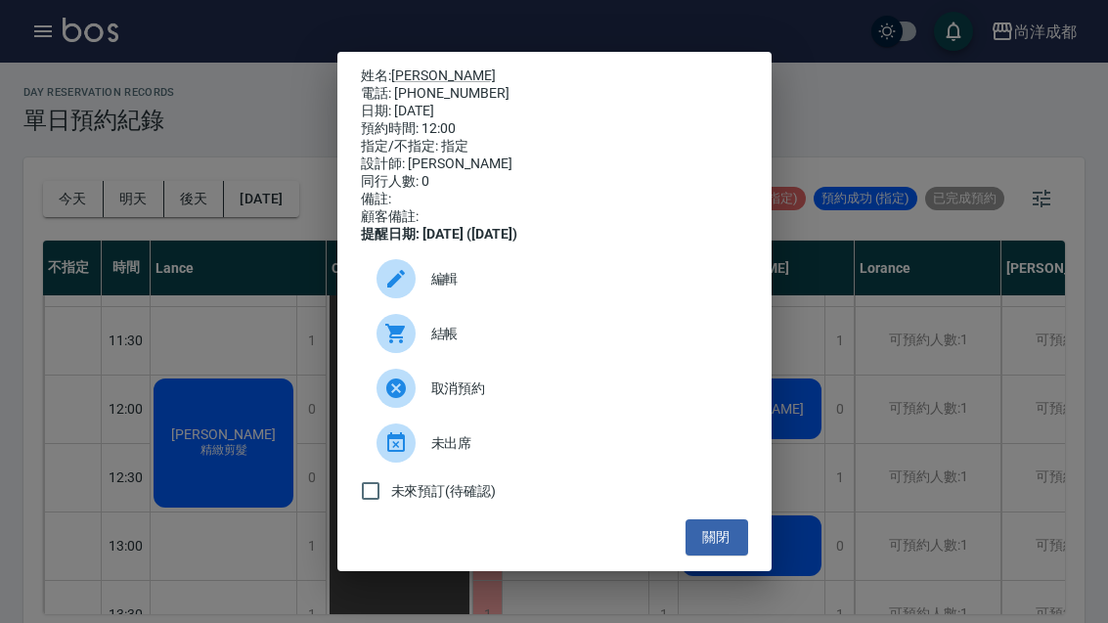
click at [847, 418] on div "姓名: 許暉堃 電話: 0918737893 日期: 2025/10/12 預約時間: 12:00 指定/不指定: 指定 設計師: Benny 同行人數: 0…" at bounding box center [554, 311] width 1108 height 623
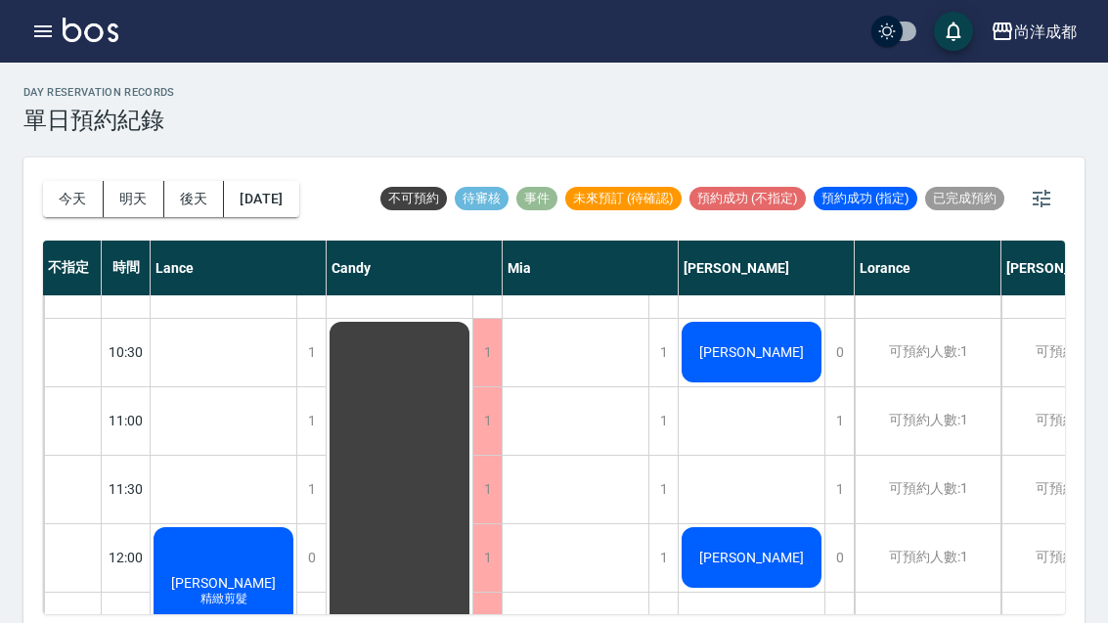
click at [772, 332] on div "周惠敏" at bounding box center [752, 352] width 146 height 66
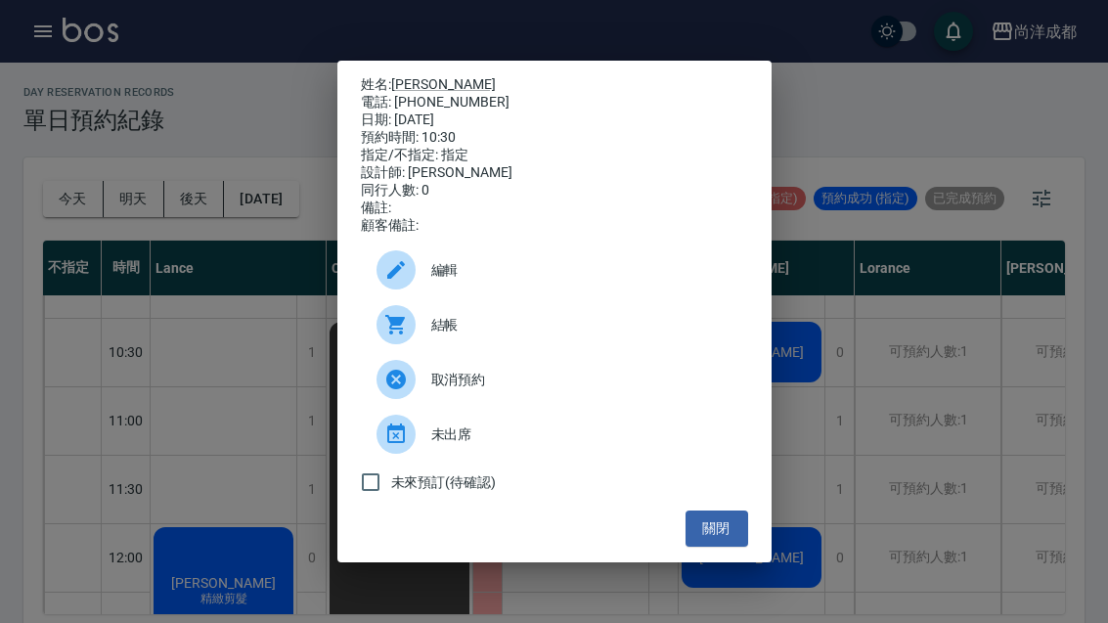
click at [721, 535] on button "關閉" at bounding box center [716, 528] width 63 height 36
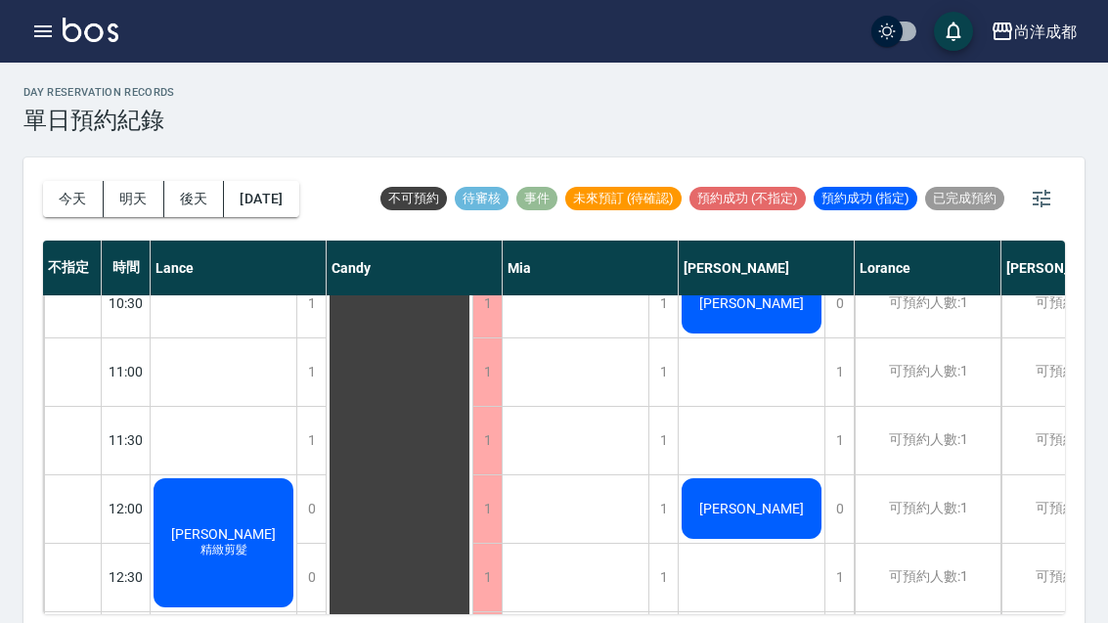
click at [837, 439] on div "1" at bounding box center [838, 440] width 29 height 67
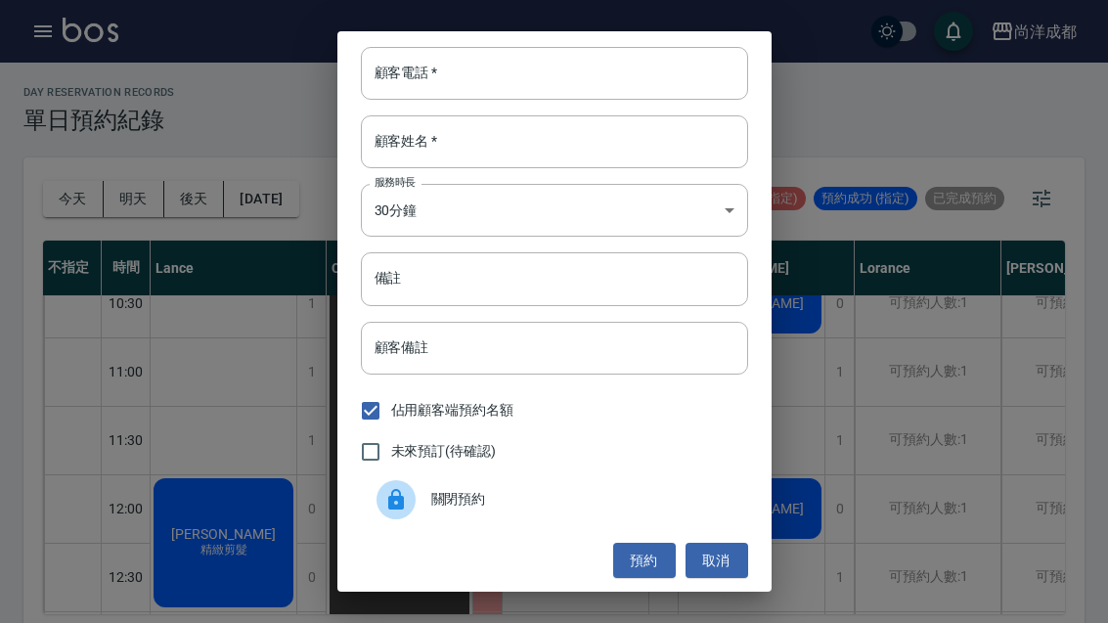
click at [578, 74] on input "顧客電話   *" at bounding box center [554, 73] width 387 height 53
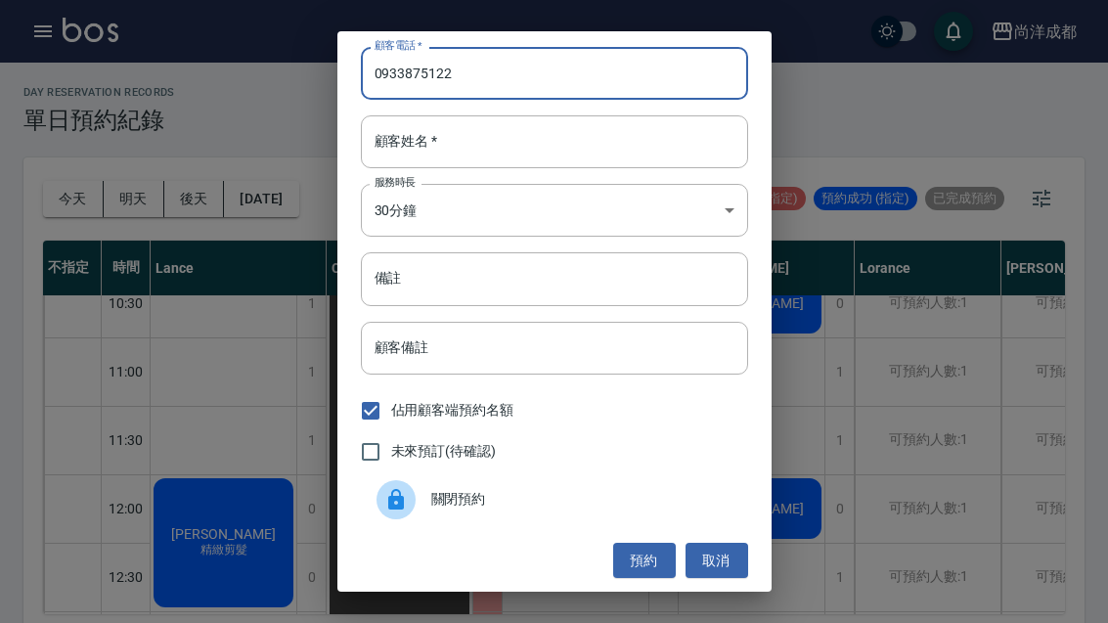
type input "0933875122"
click at [592, 150] on input "顧客姓名   *" at bounding box center [554, 141] width 387 height 53
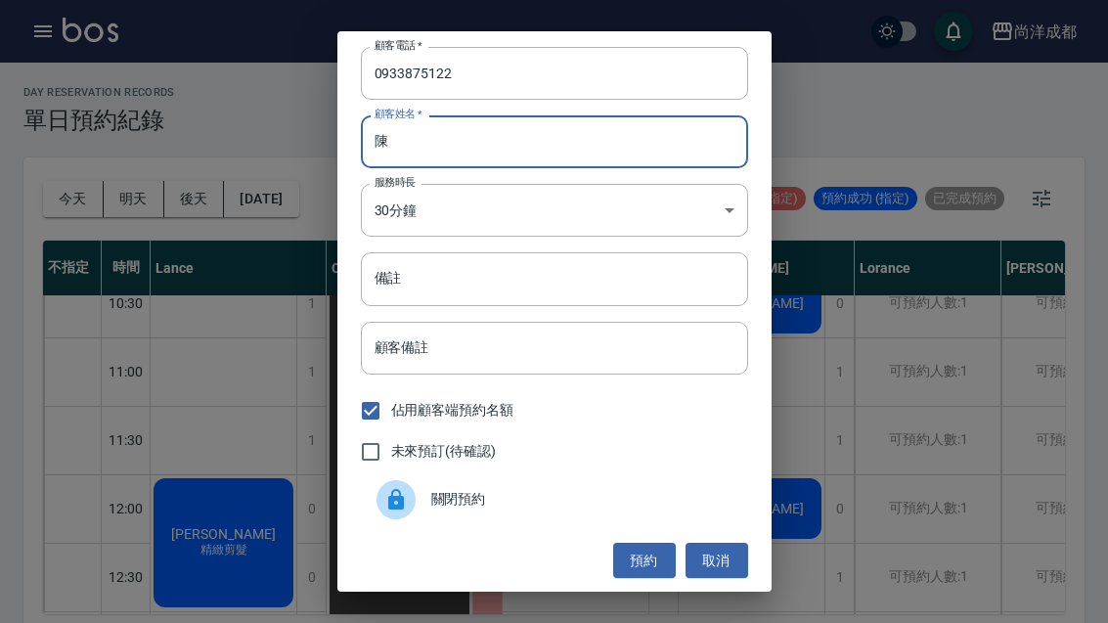
type input "陳"
click at [656, 282] on input "備註" at bounding box center [554, 278] width 387 height 53
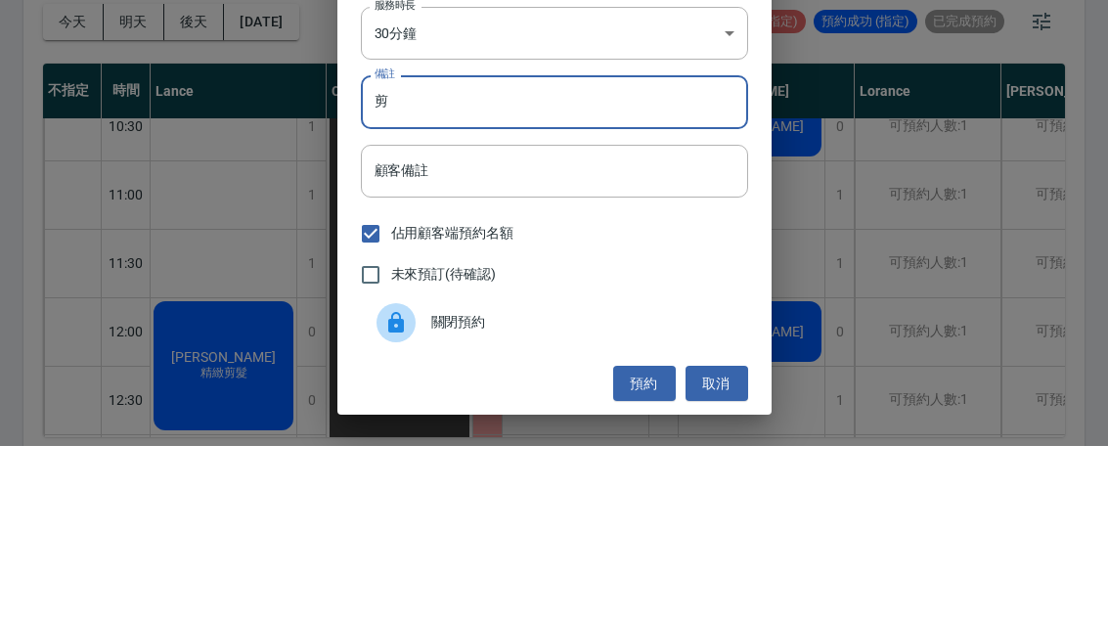
scroll to position [67, 0]
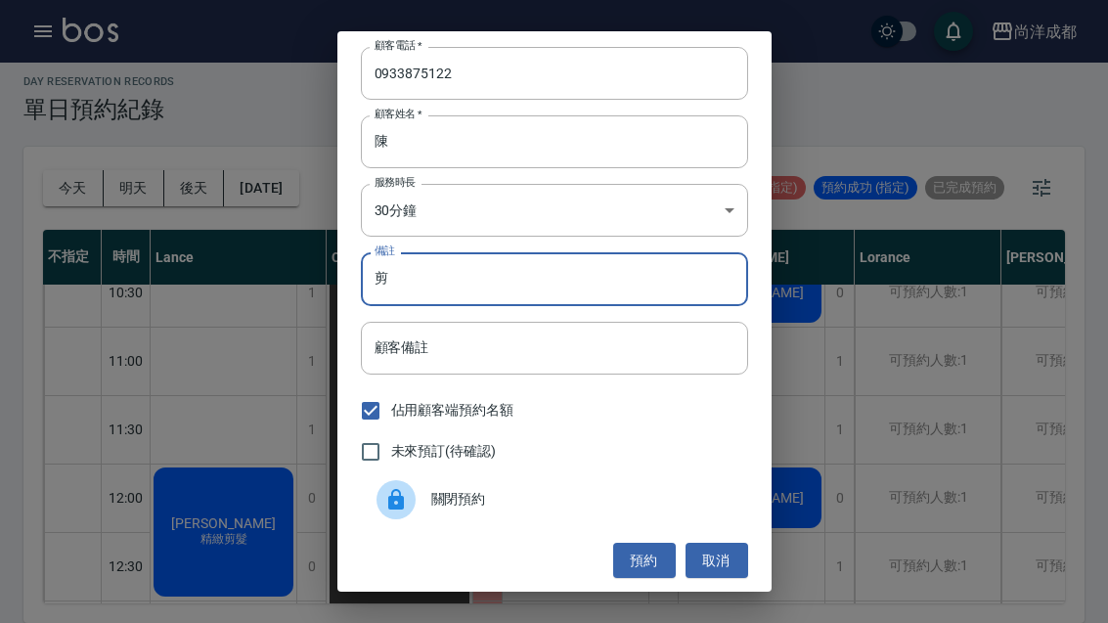
type input "剪"
click at [639, 558] on button "預約" at bounding box center [644, 561] width 63 height 36
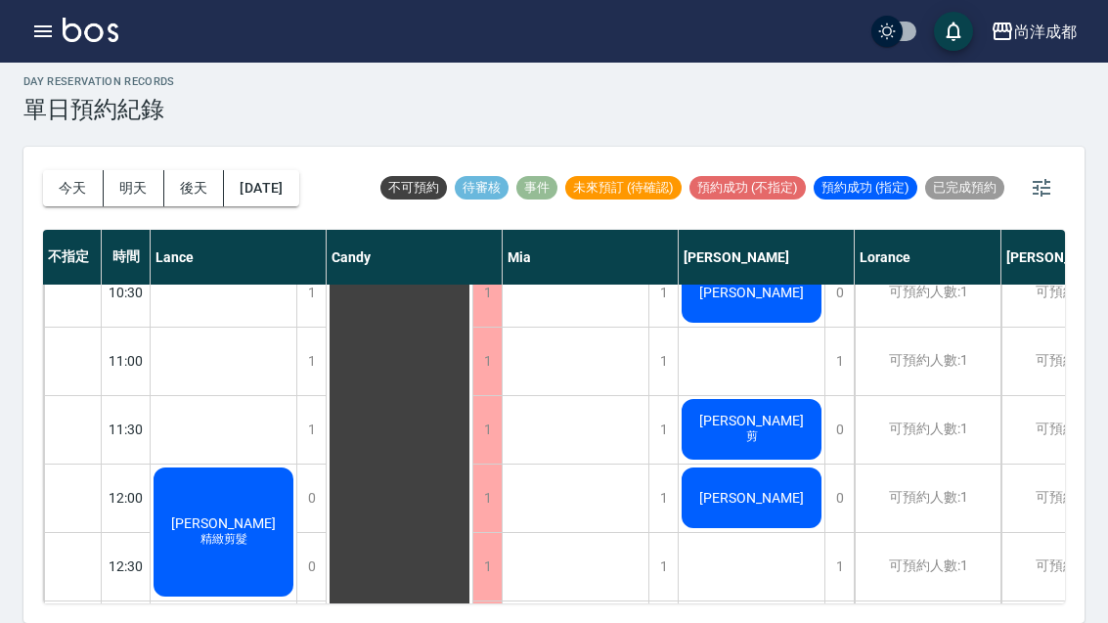
click at [66, 170] on button "今天" at bounding box center [73, 188] width 61 height 36
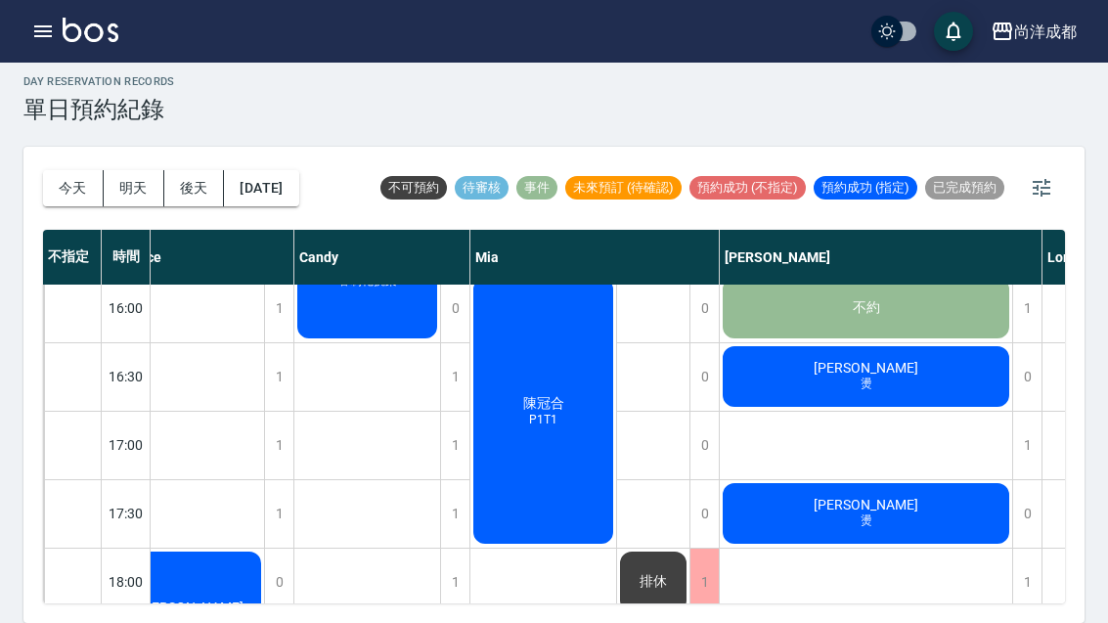
scroll to position [827, 28]
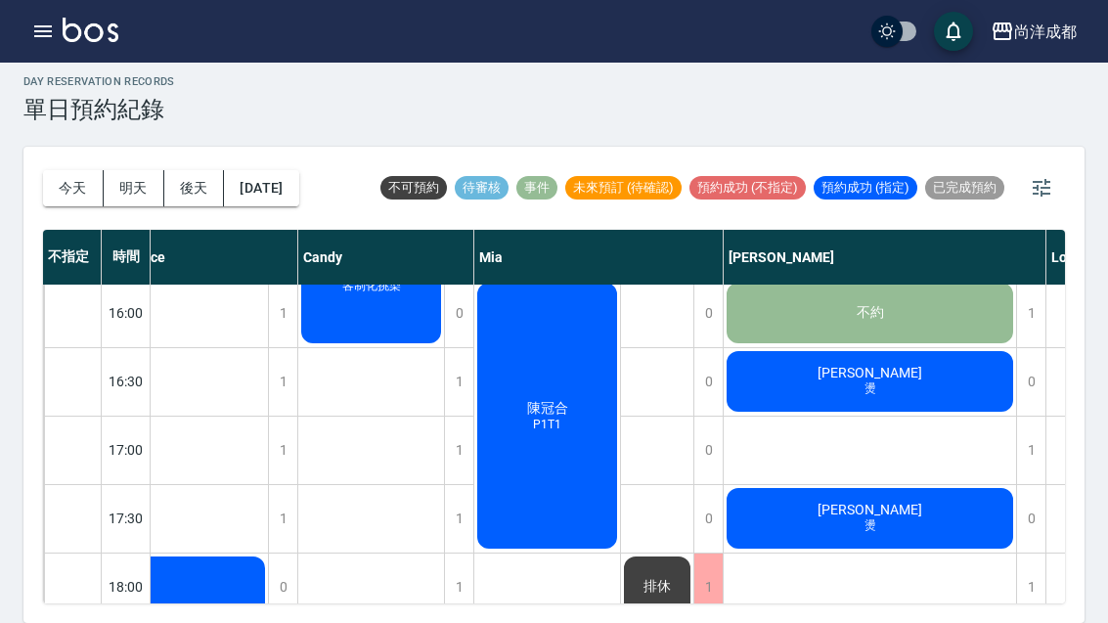
click at [560, 449] on div "陳冠合 P1T1" at bounding box center [547, 416] width 146 height 272
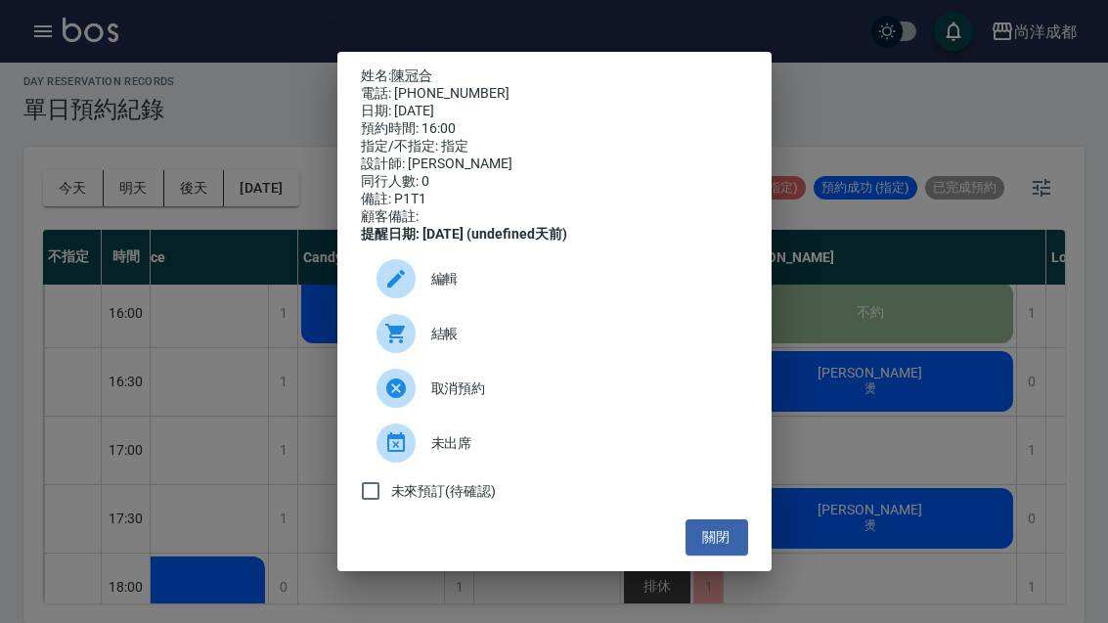
click at [712, 555] on button "關閉" at bounding box center [716, 537] width 63 height 36
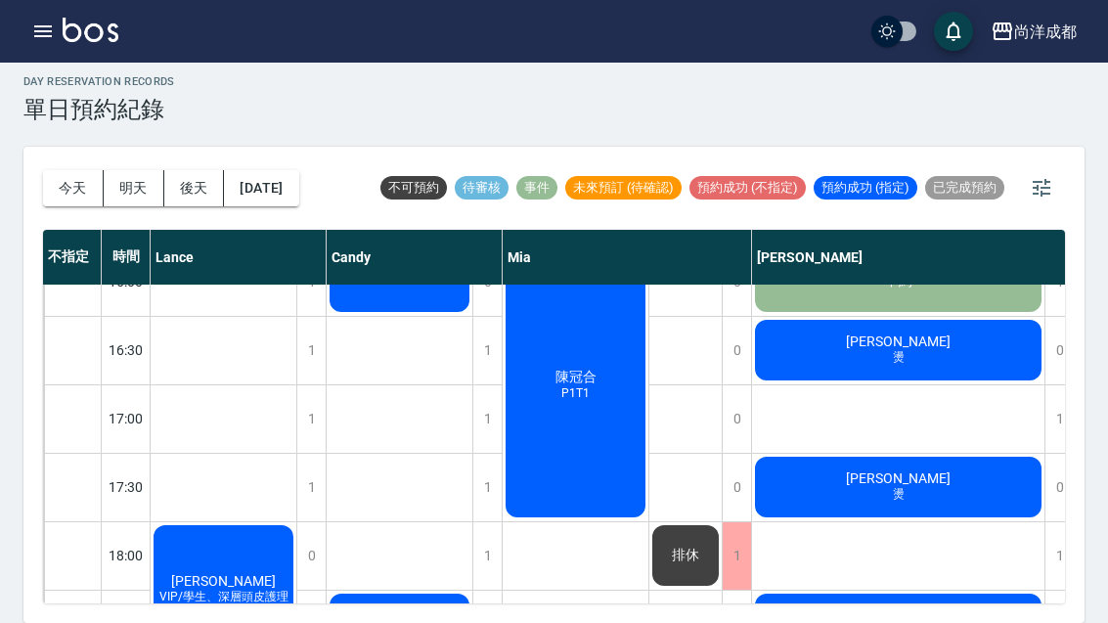
scroll to position [870, -1]
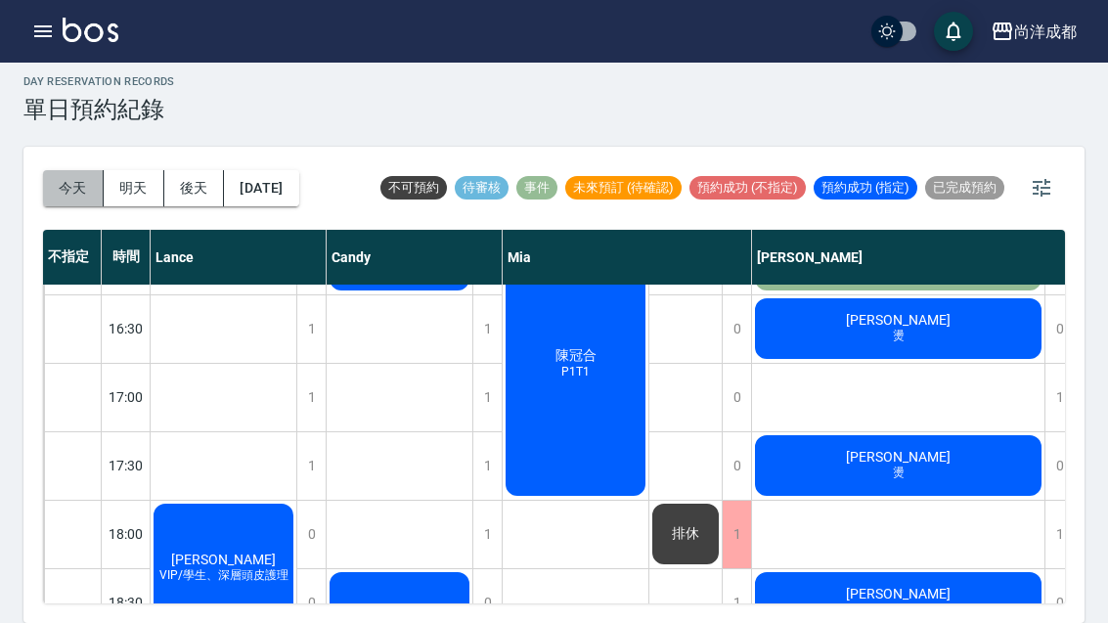
click at [71, 170] on button "今天" at bounding box center [73, 188] width 61 height 36
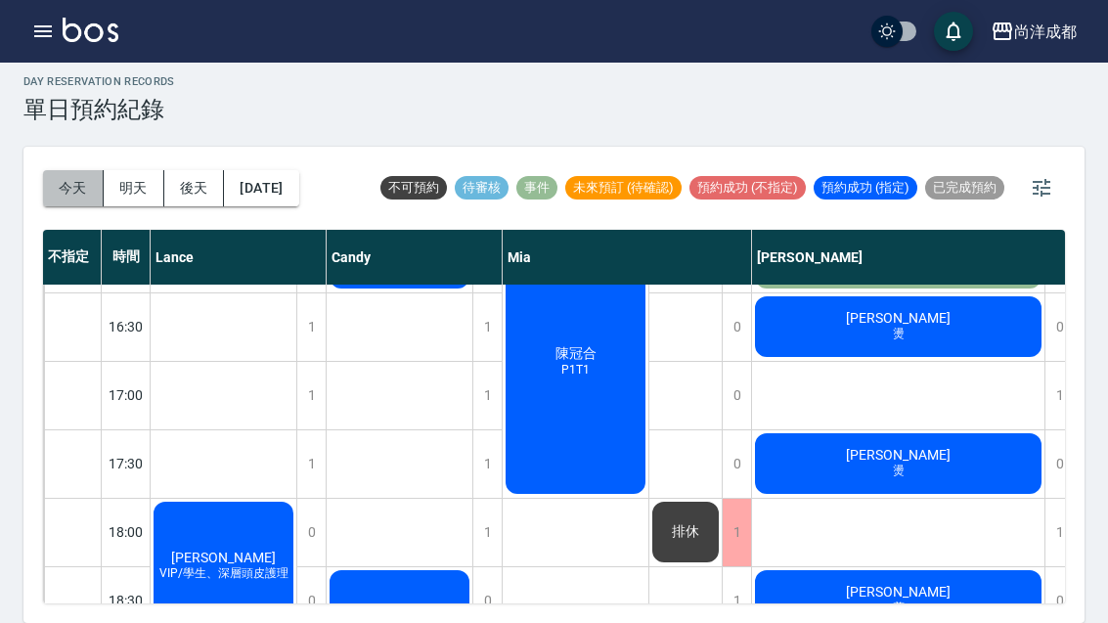
scroll to position [883, 0]
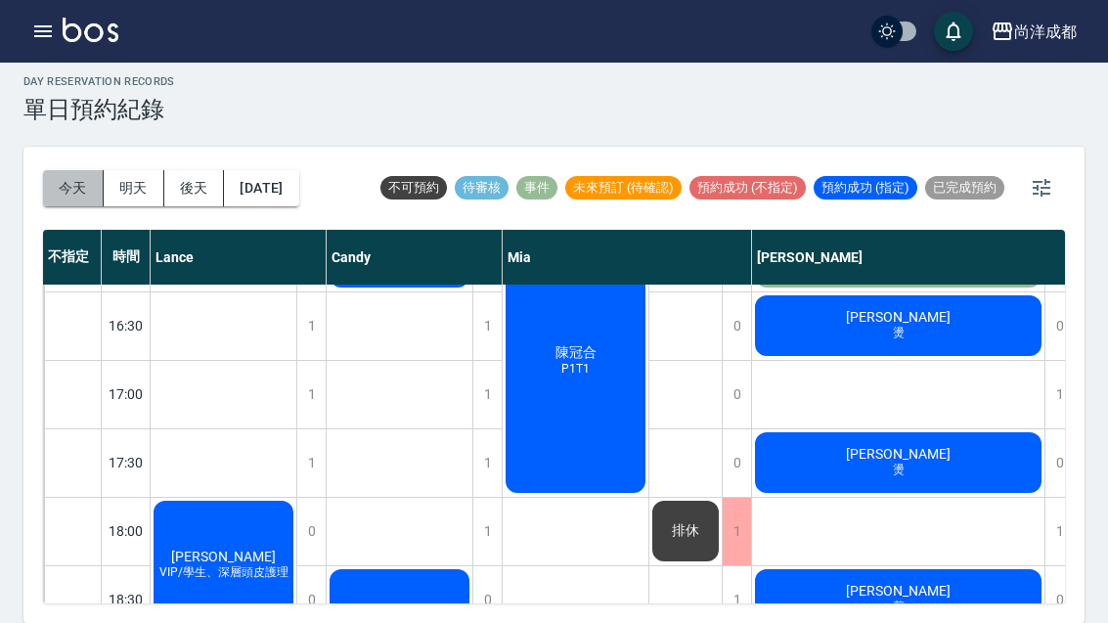
click at [70, 170] on button "今天" at bounding box center [73, 188] width 61 height 36
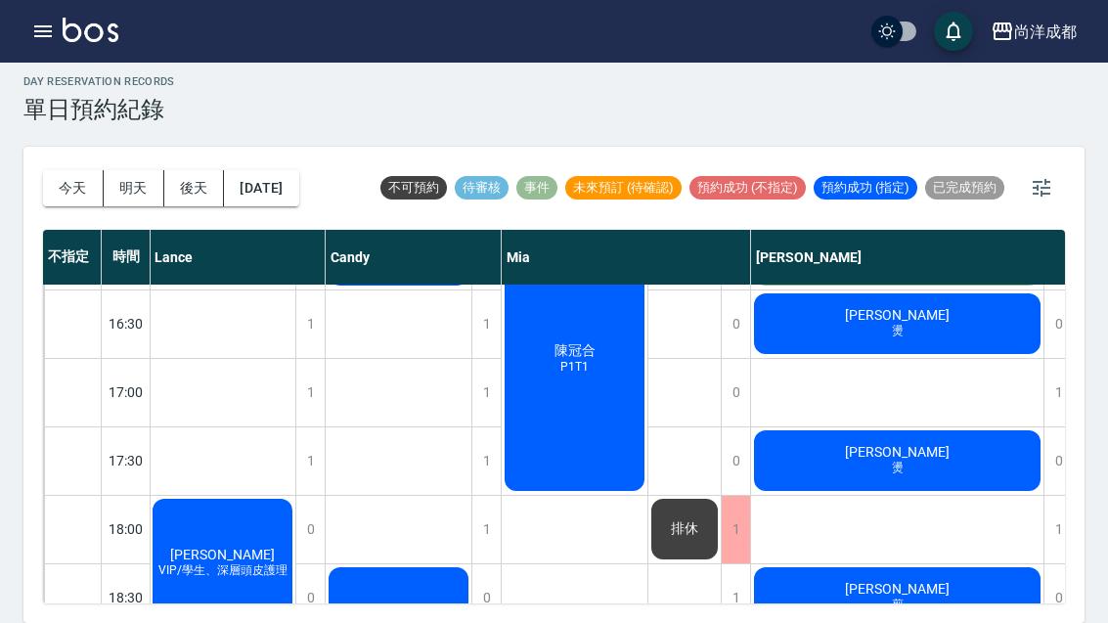
click at [67, 170] on button "今天" at bounding box center [73, 188] width 61 height 36
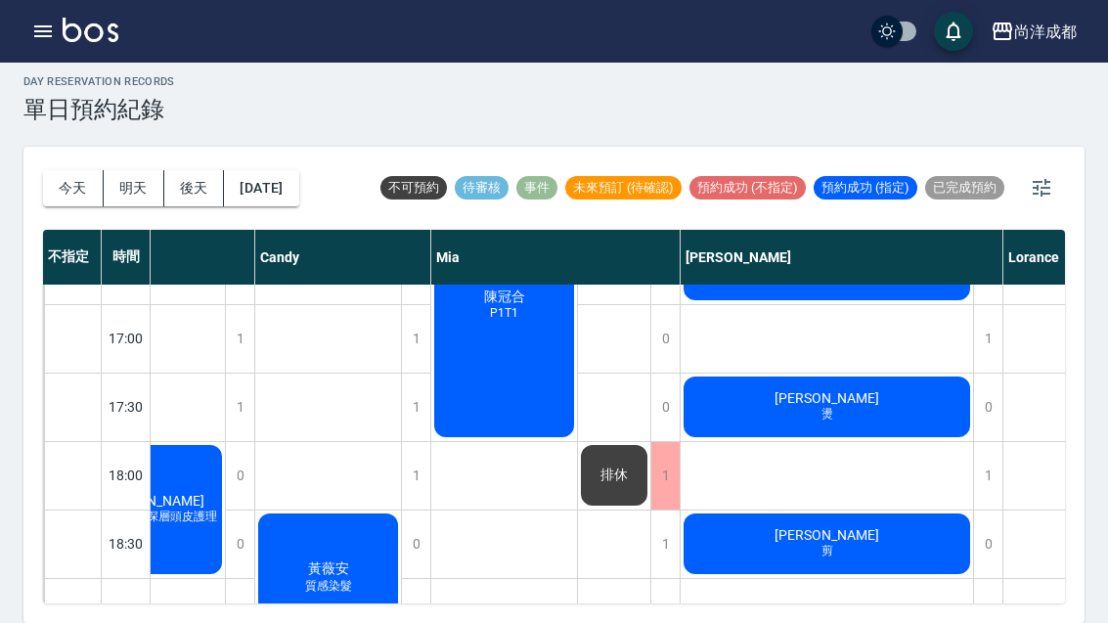
scroll to position [933, 68]
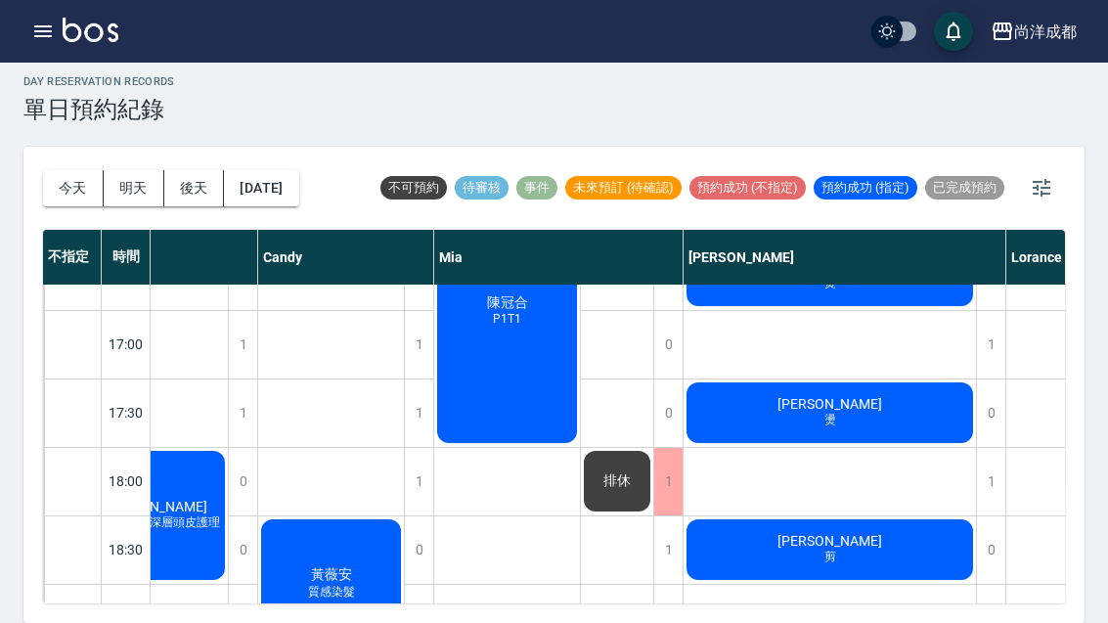
click at [125, 170] on button "明天" at bounding box center [134, 188] width 61 height 36
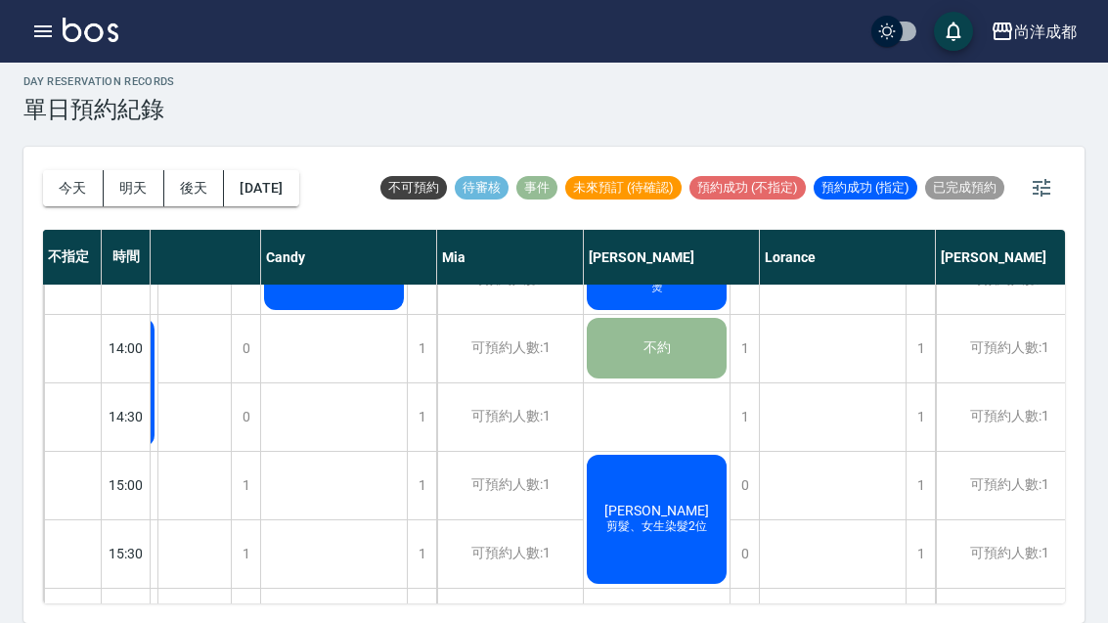
scroll to position [518, 135]
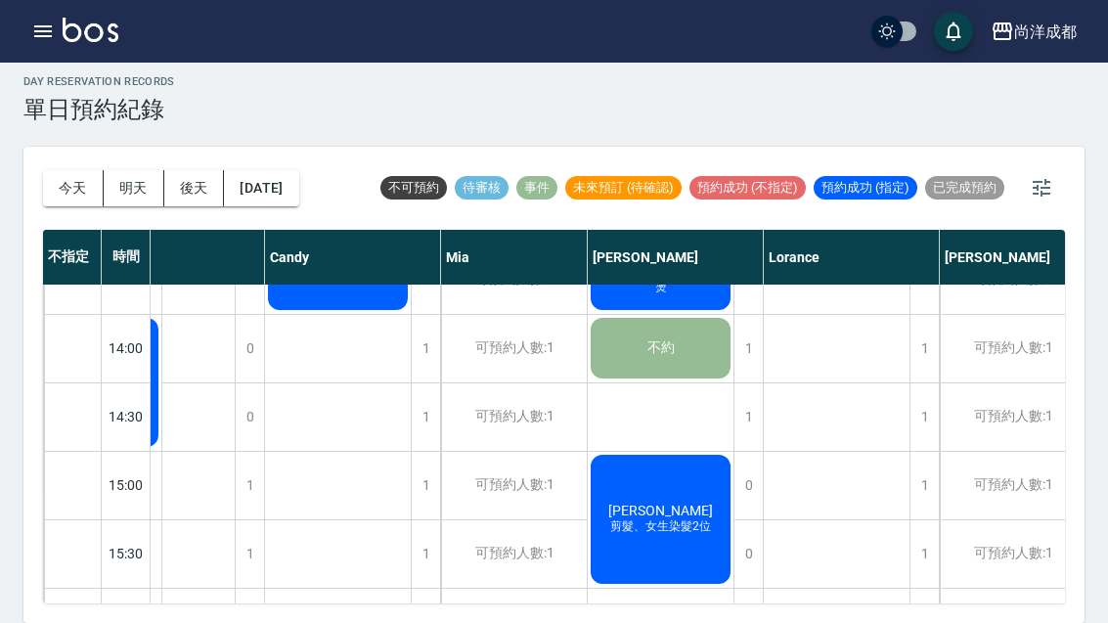
click at [71, 170] on button "今天" at bounding box center [73, 188] width 61 height 36
click at [71, 124] on div at bounding box center [554, 311] width 1108 height 623
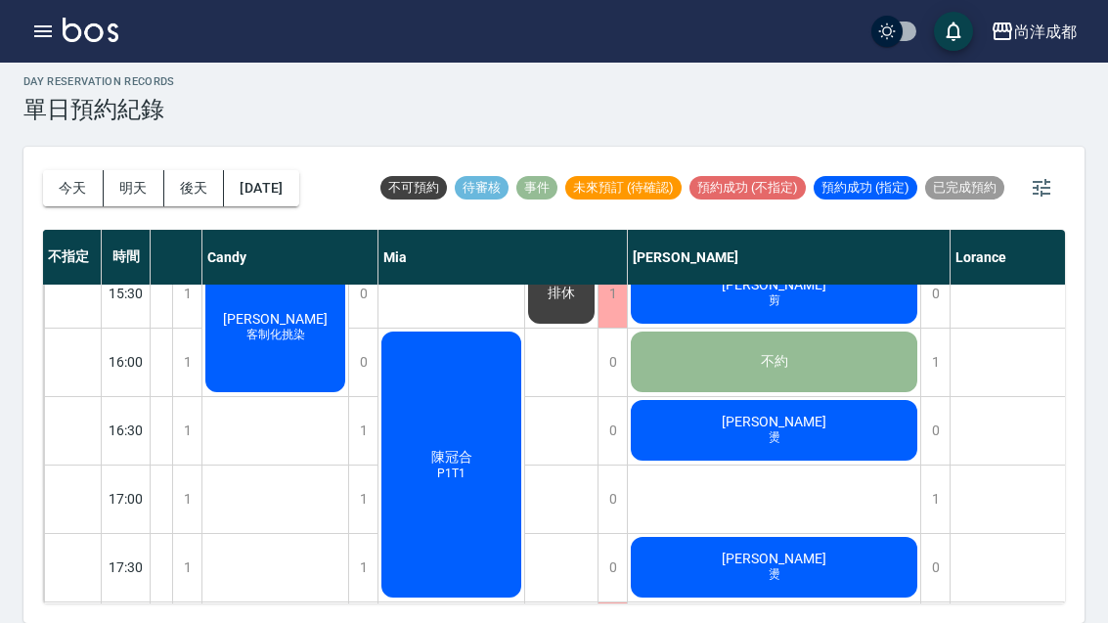
scroll to position [775, 124]
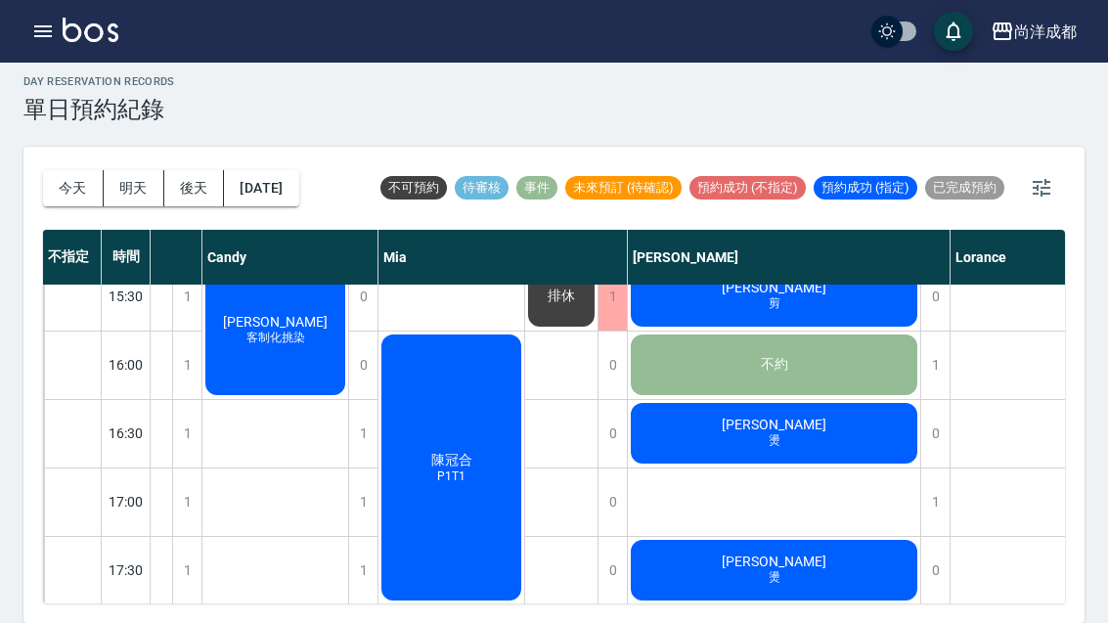
click at [730, 400] on div "安邦 燙" at bounding box center [774, 433] width 292 height 66
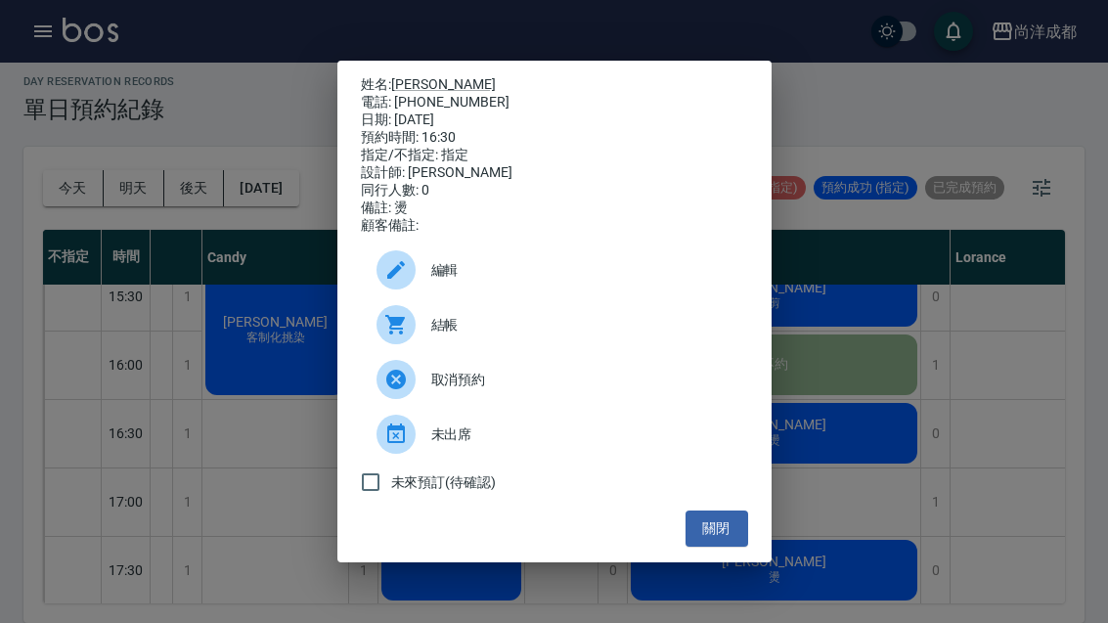
click at [679, 547] on div "關閉" at bounding box center [554, 528] width 387 height 36
click at [719, 544] on button "關閉" at bounding box center [716, 528] width 63 height 36
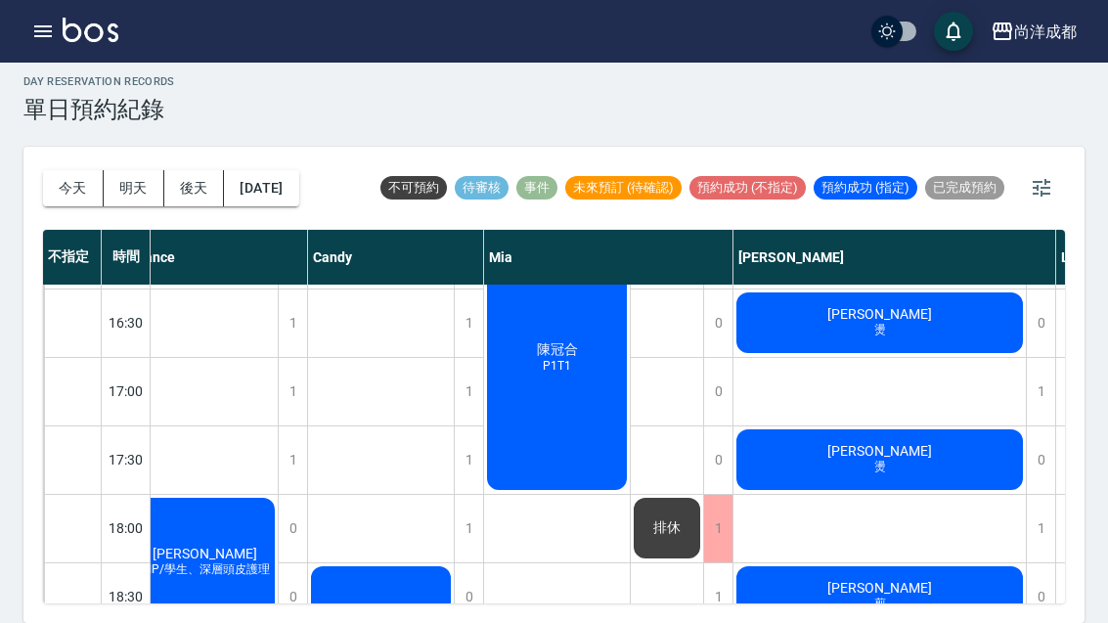
scroll to position [885, 19]
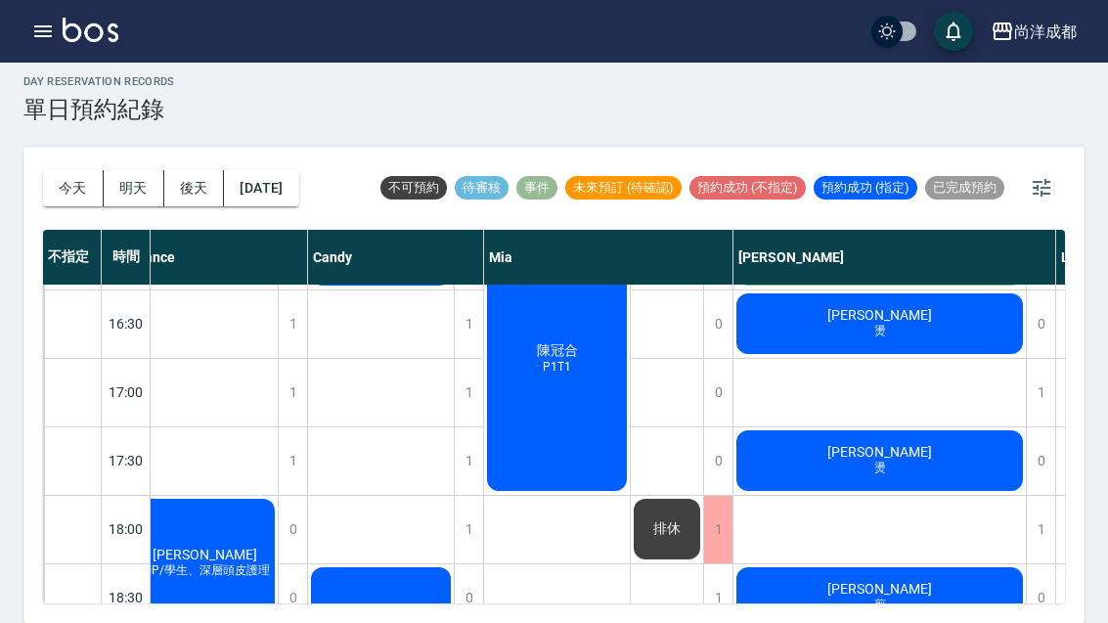
click at [1104, 427] on div "day Reservation records 單日預約紀錄 今天 明天 後天 2025/10/10 不可預約 待審核 事件 未來預訂 (待確認) 預約成功 …" at bounding box center [554, 337] width 1108 height 571
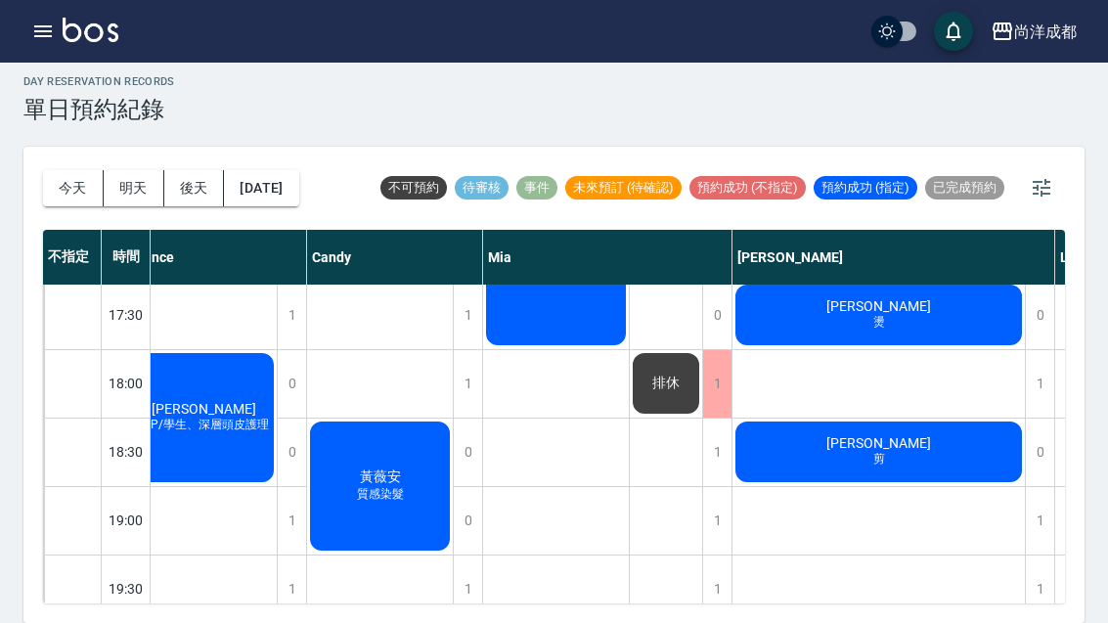
scroll to position [1032, 26]
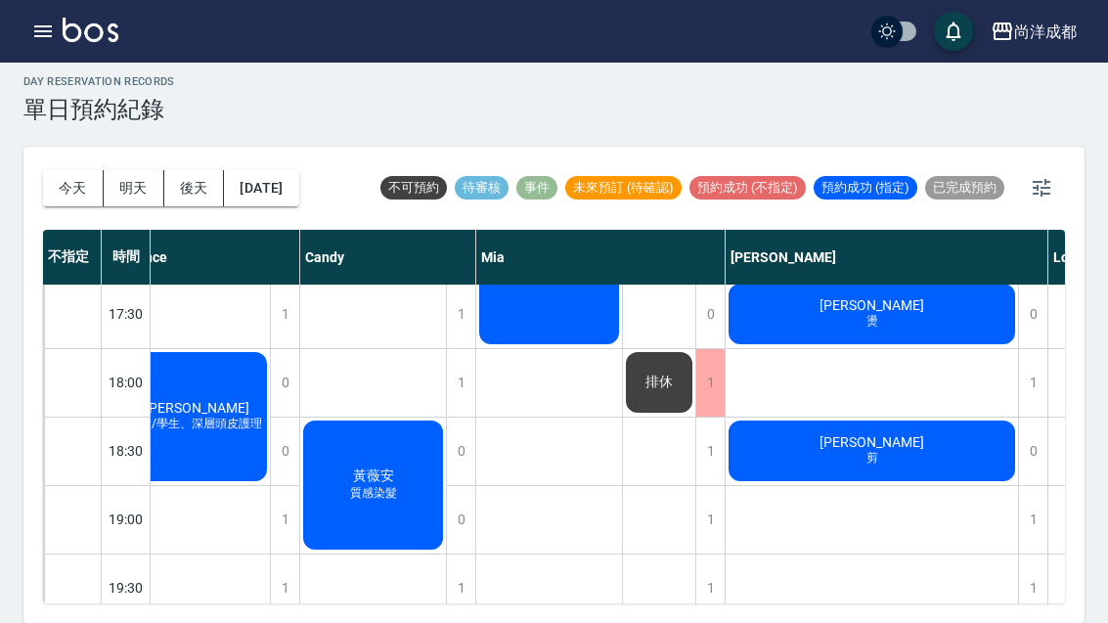
click at [1045, 554] on div "1" at bounding box center [1032, 587] width 29 height 67
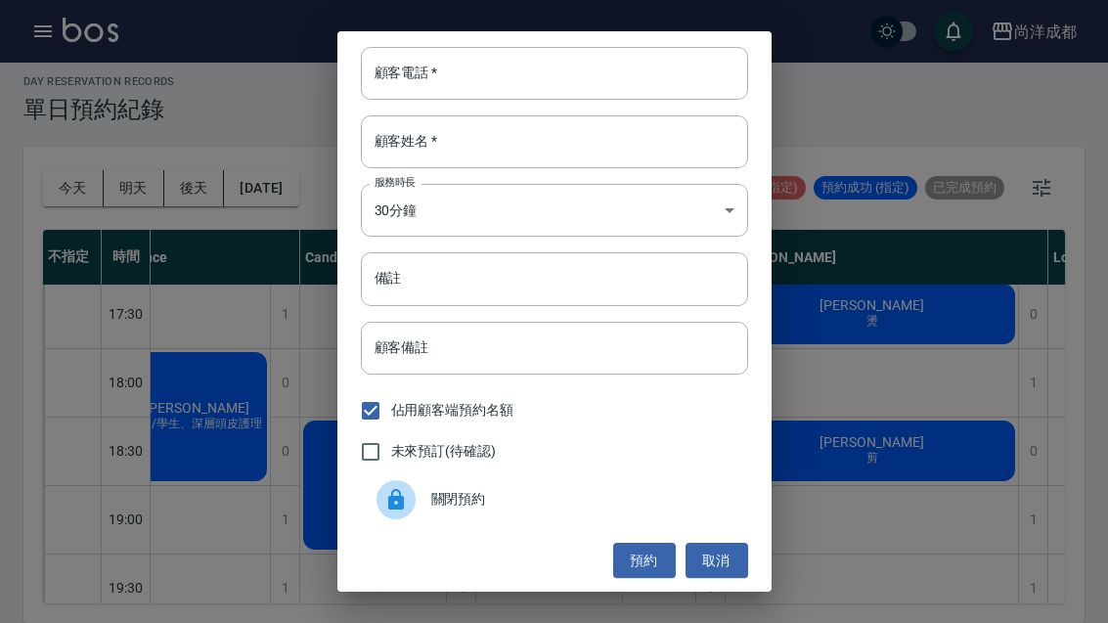
click at [509, 66] on input "顧客電話   *" at bounding box center [554, 73] width 387 height 53
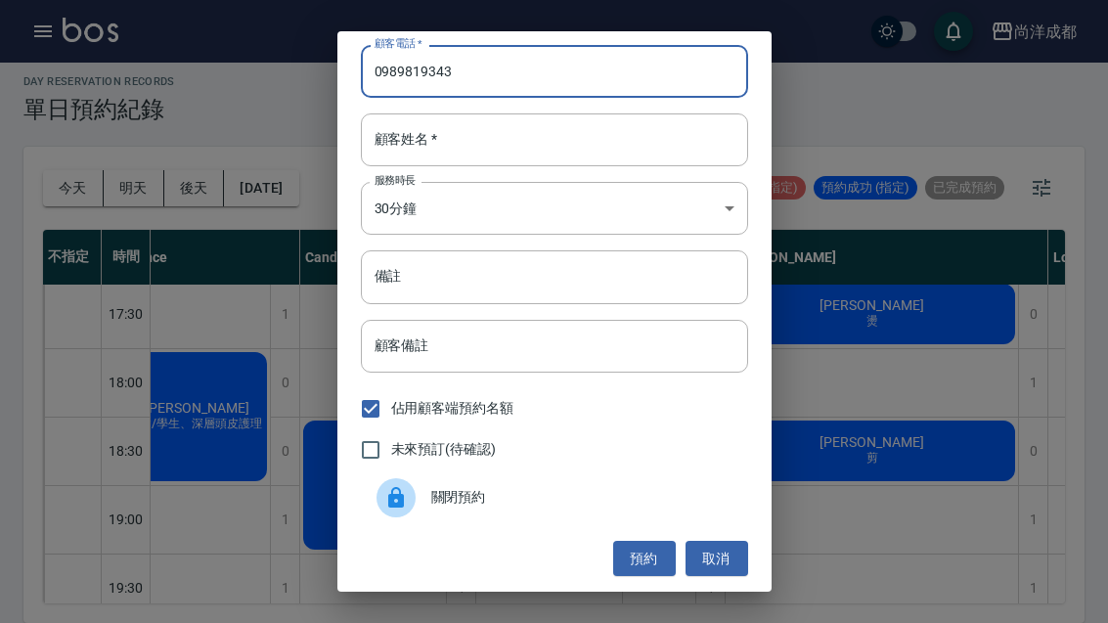
scroll to position [2, 0]
type input "0989819343"
click at [419, 139] on div "顧客姓名   * 顧客姓名   *" at bounding box center [554, 139] width 387 height 53
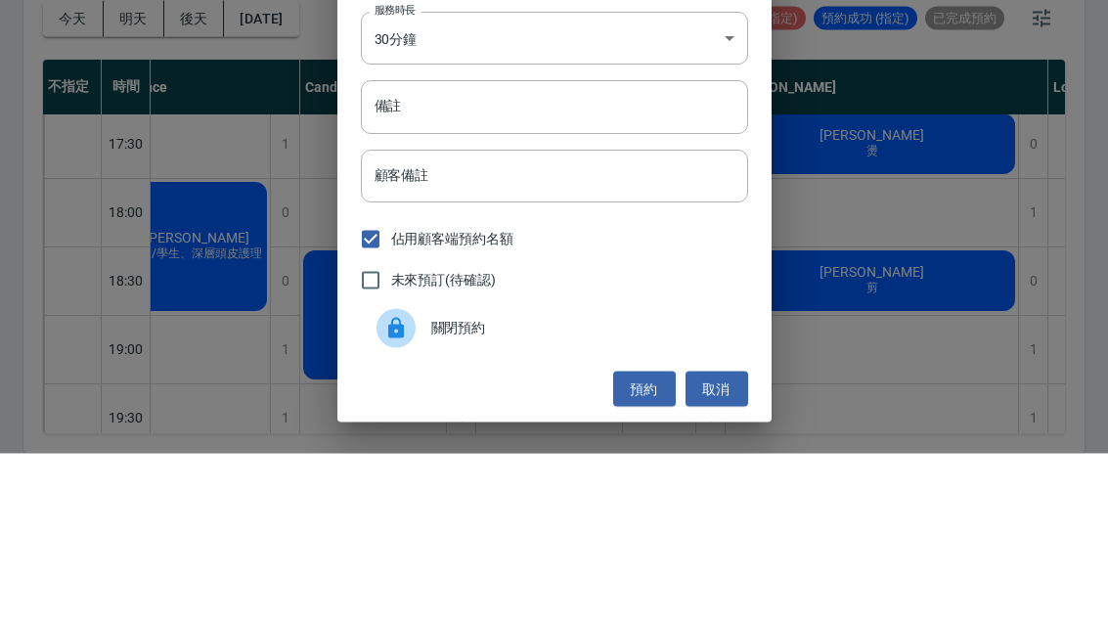
type input "陳"
click at [472, 250] on input "備註" at bounding box center [554, 276] width 387 height 53
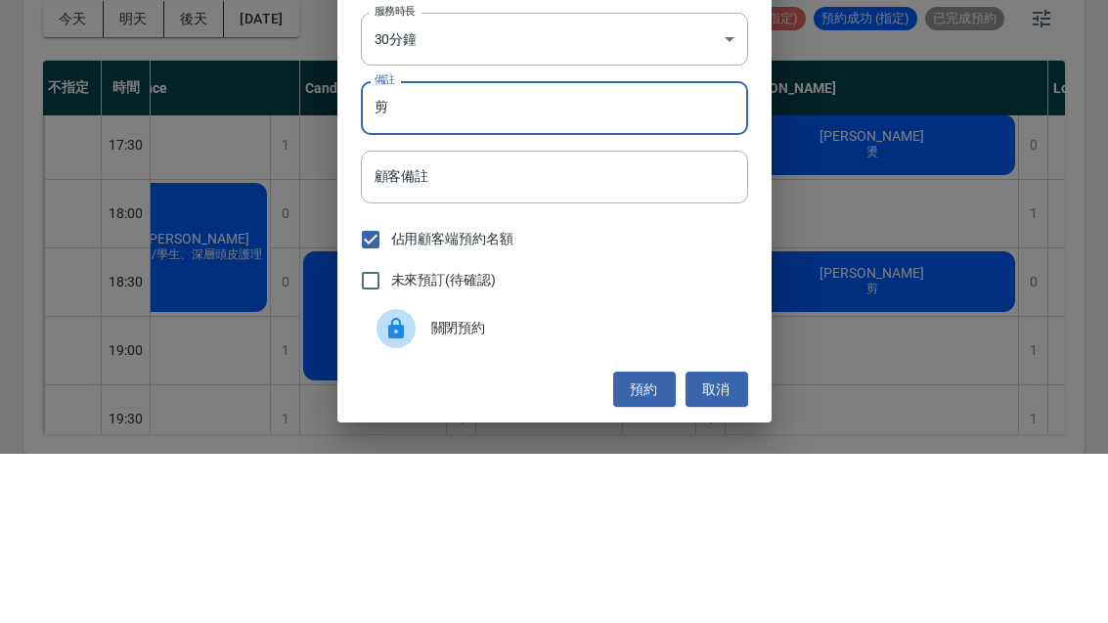
type input "剪"
click at [644, 541] on button "預約" at bounding box center [644, 559] width 63 height 36
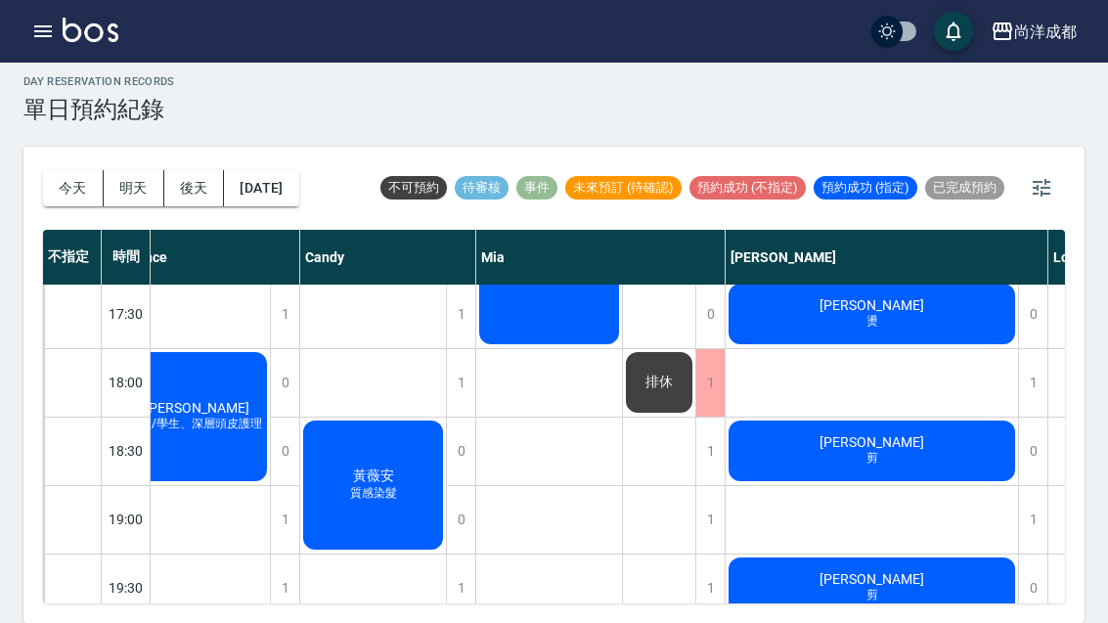
click at [295, 170] on button "2025/10/10" at bounding box center [261, 188] width 74 height 36
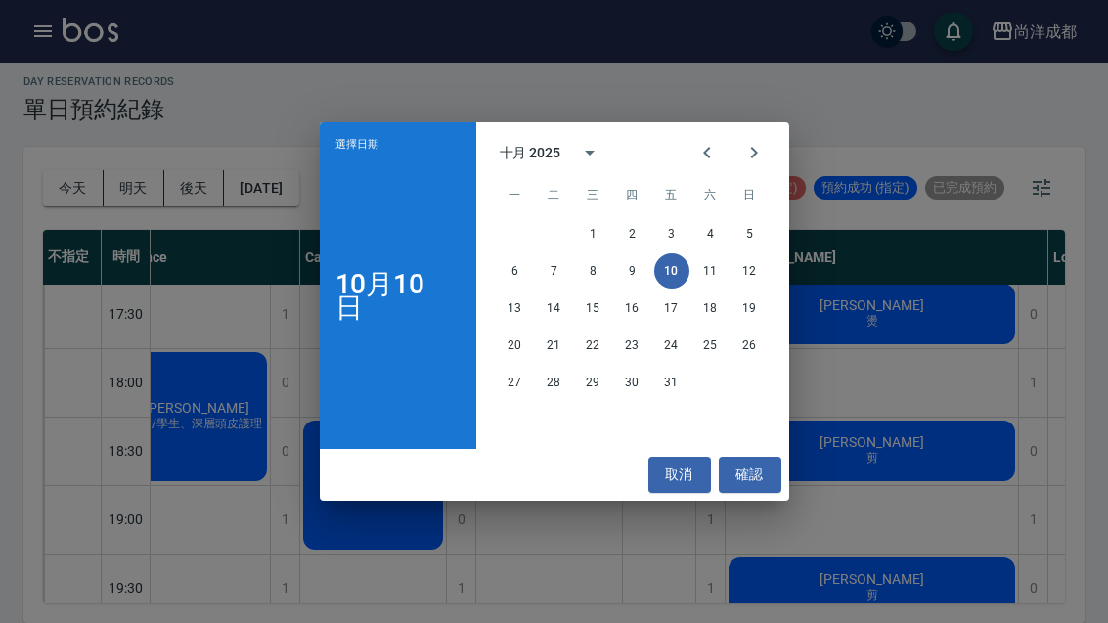
click at [592, 346] on button "22" at bounding box center [593, 345] width 35 height 35
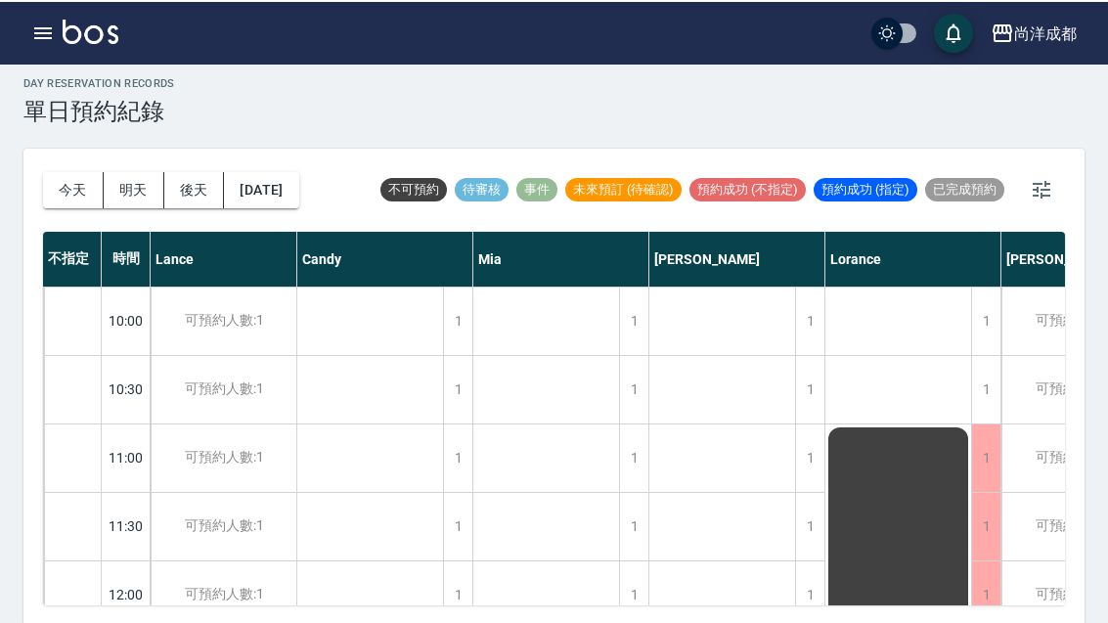
scroll to position [5, 0]
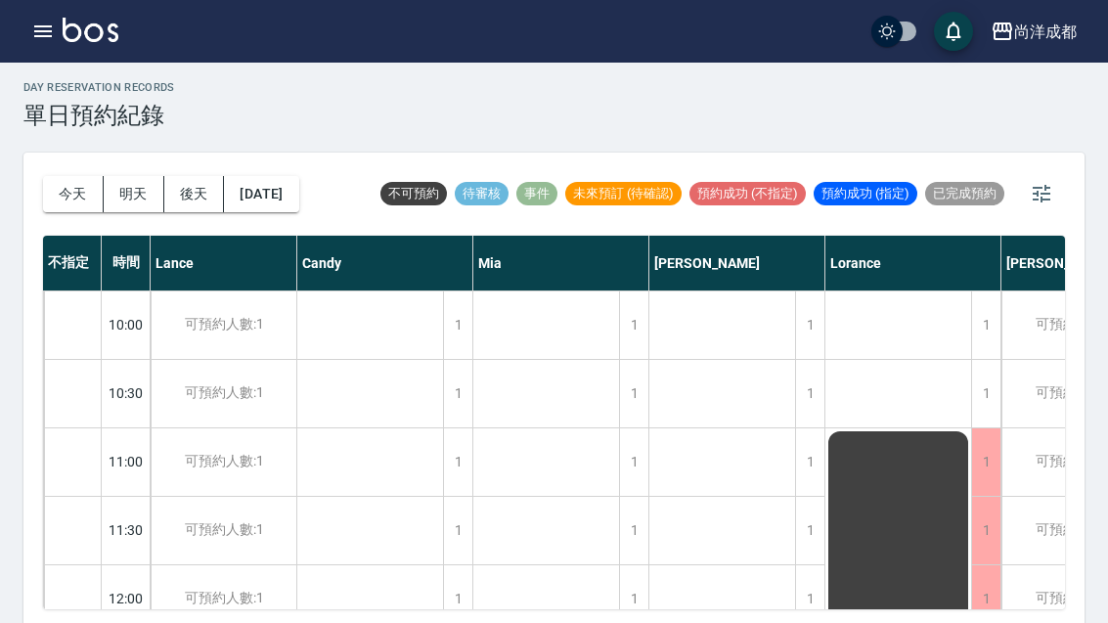
click at [74, 184] on button "今天" at bounding box center [73, 194] width 61 height 36
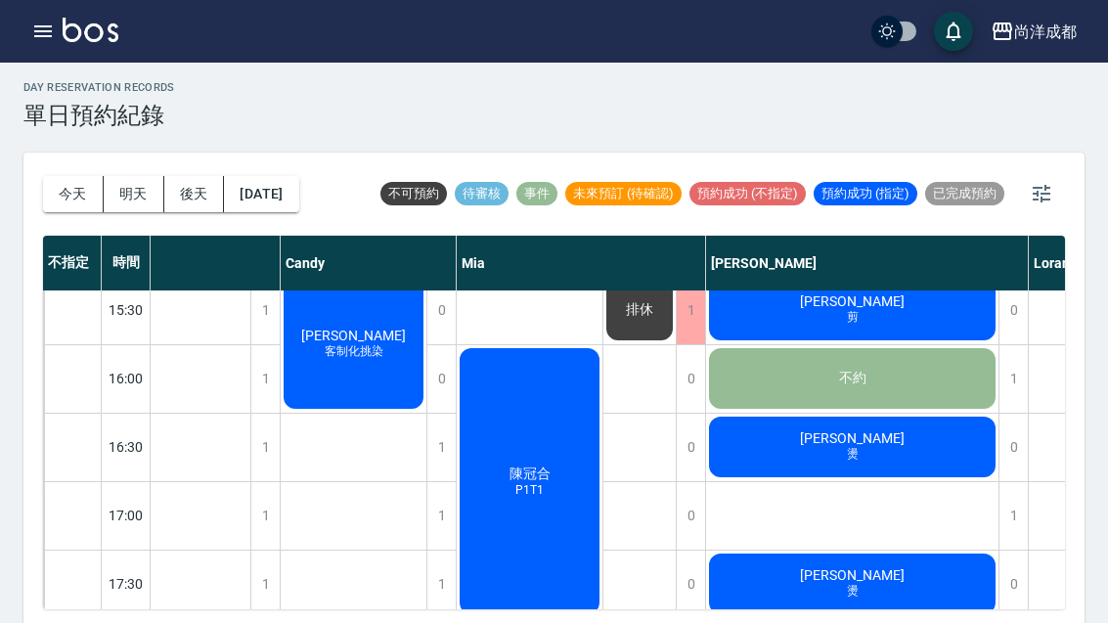
scroll to position [769, 42]
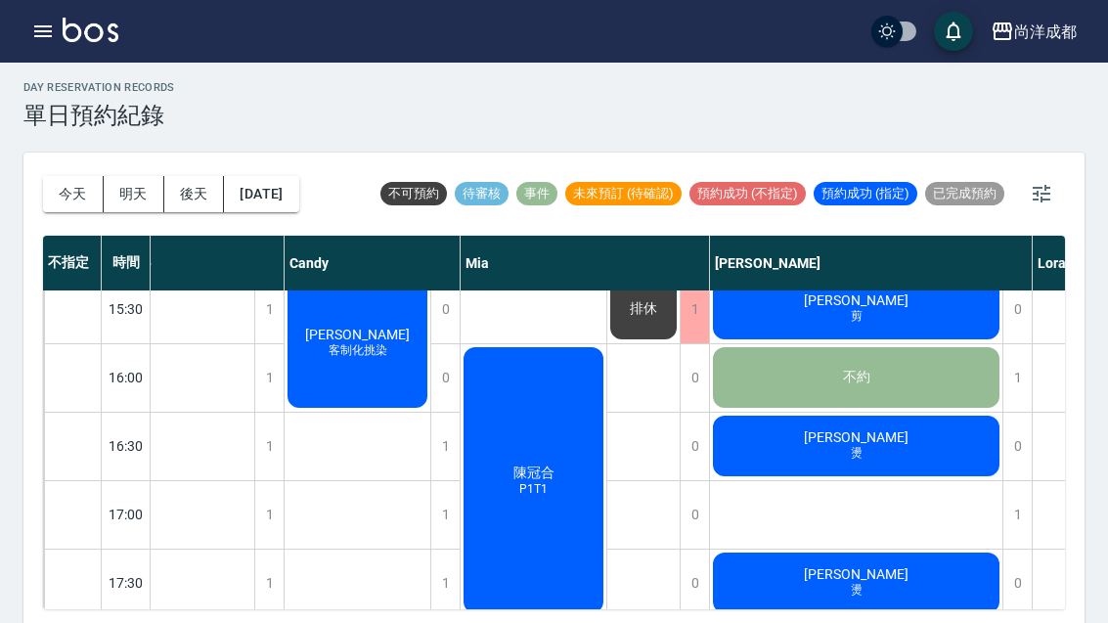
click at [902, 575] on div "洪嘉利 燙" at bounding box center [856, 583] width 292 height 66
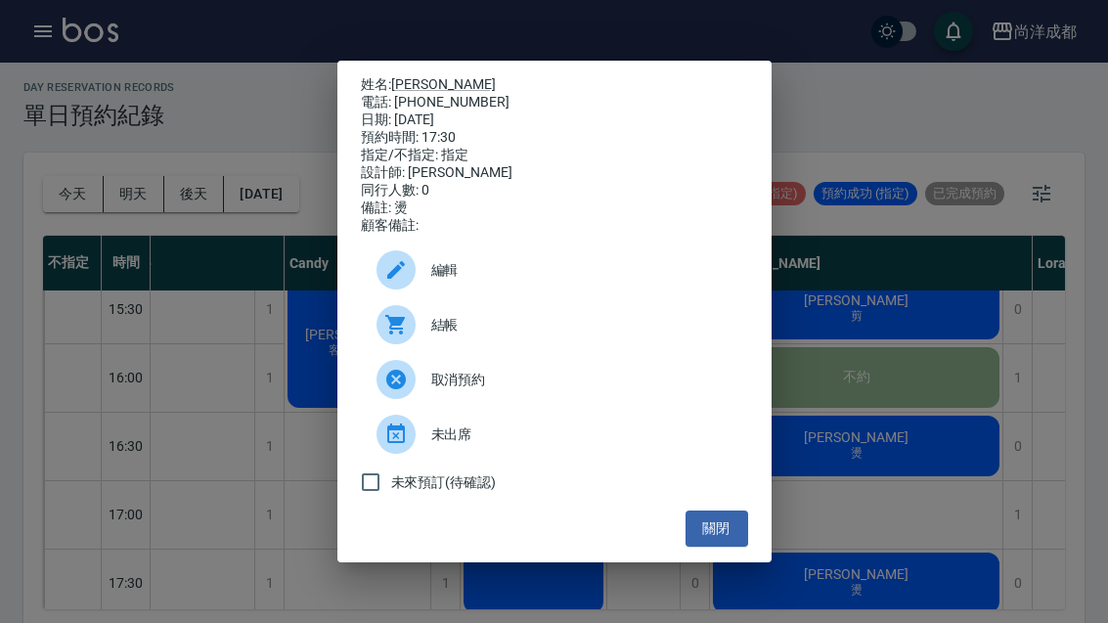
click at [740, 547] on button "關閉" at bounding box center [716, 528] width 63 height 36
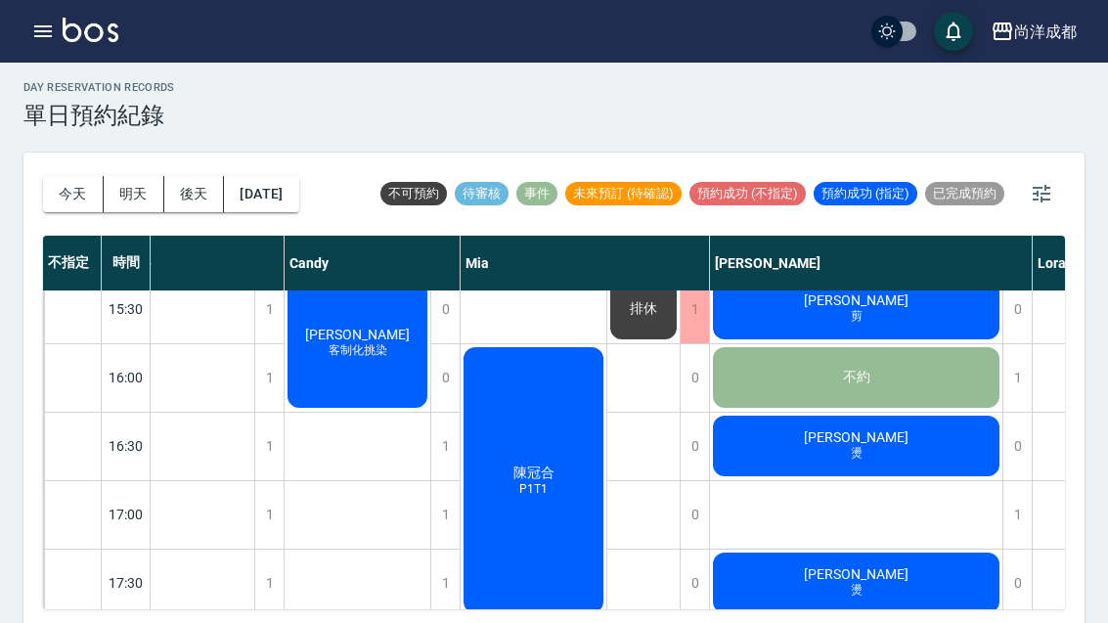
click at [133, 181] on button "明天" at bounding box center [134, 194] width 61 height 36
click at [133, 181] on div at bounding box center [554, 311] width 1108 height 623
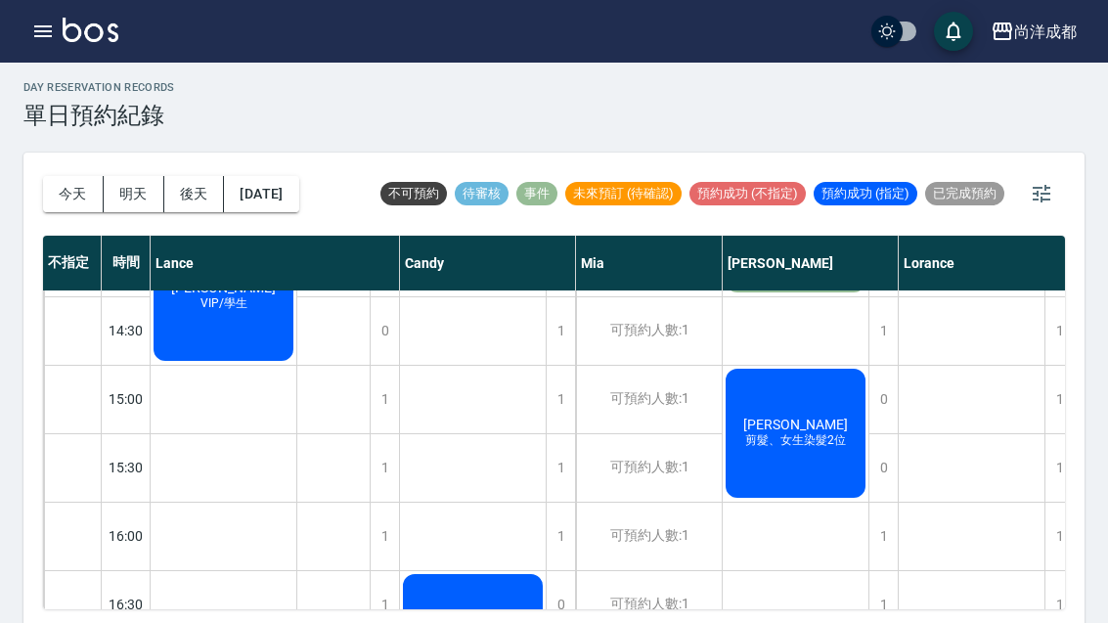
scroll to position [801, -2]
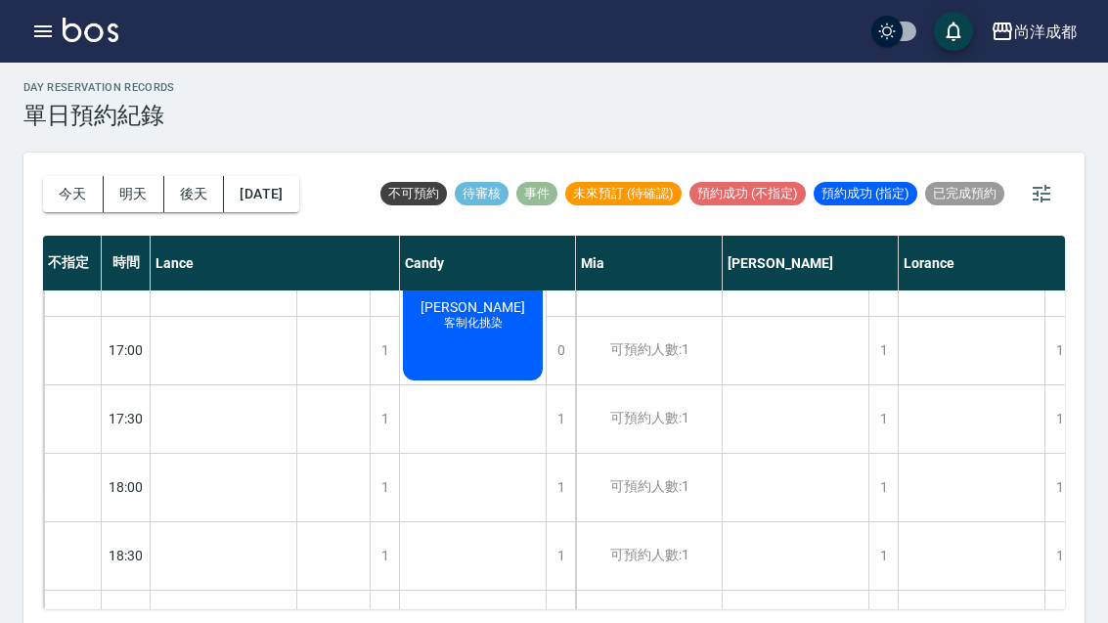
click at [108, 207] on button "明天" at bounding box center [134, 194] width 61 height 36
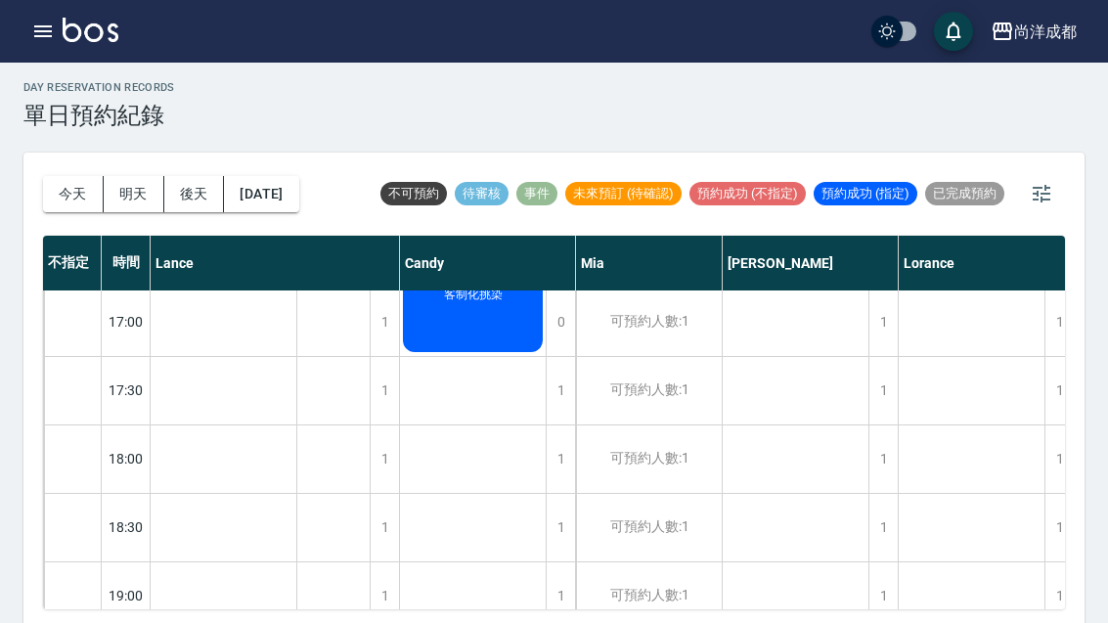
click at [119, 219] on div "今天 明天 後天 2025/10/11" at bounding box center [171, 194] width 256 height 83
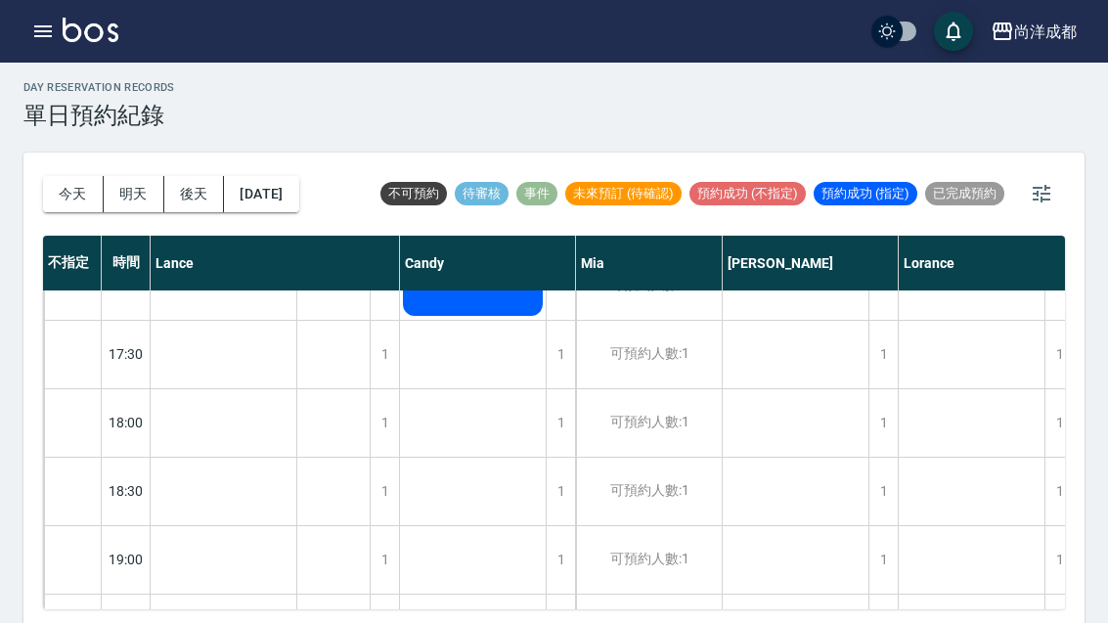
click at [130, 210] on button "明天" at bounding box center [134, 194] width 61 height 36
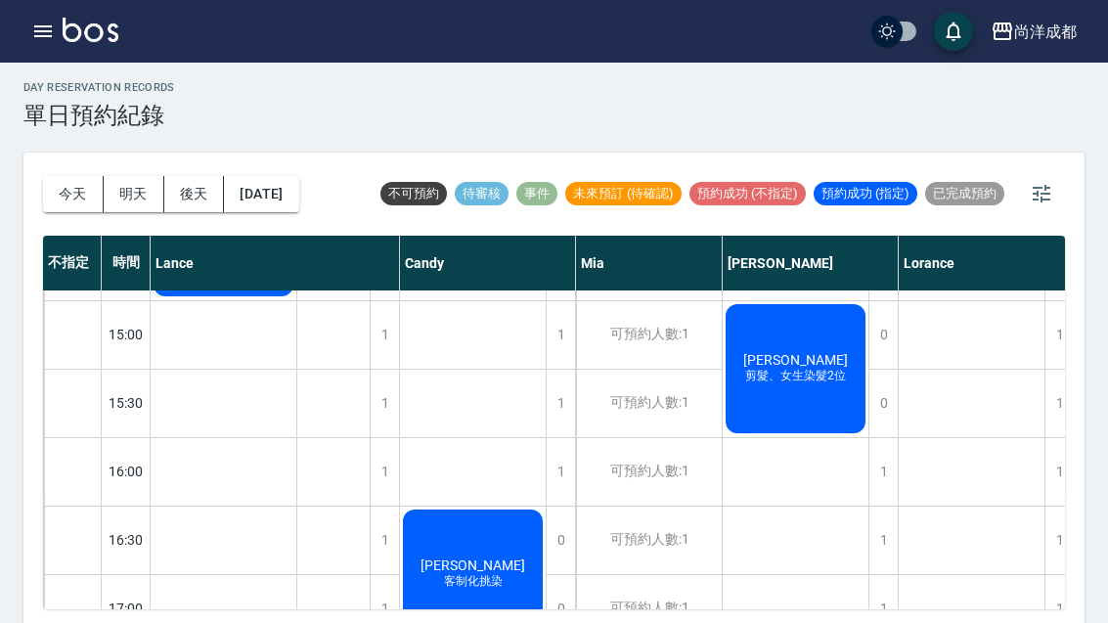
scroll to position [672, -1]
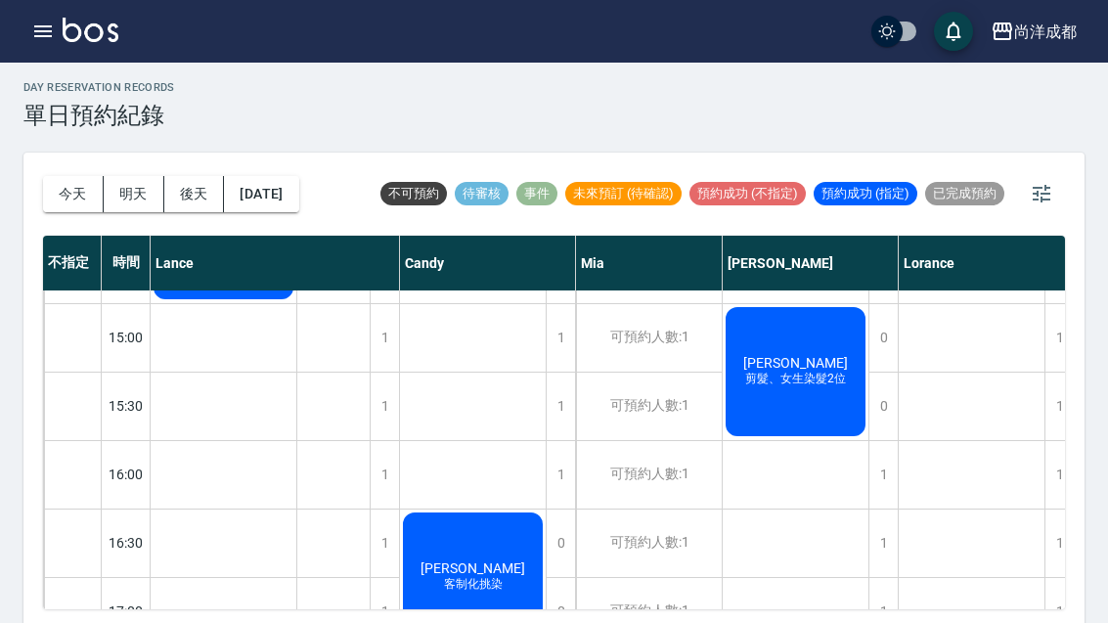
click at [72, 208] on button "今天" at bounding box center [73, 194] width 61 height 36
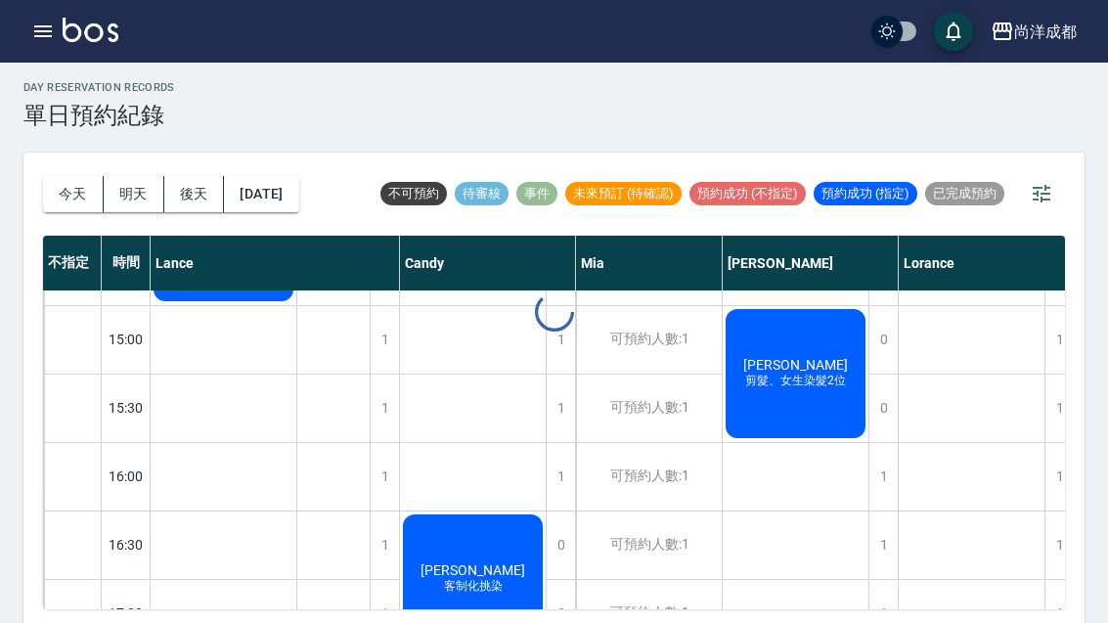
click at [71, 207] on div at bounding box center [554, 311] width 1108 height 623
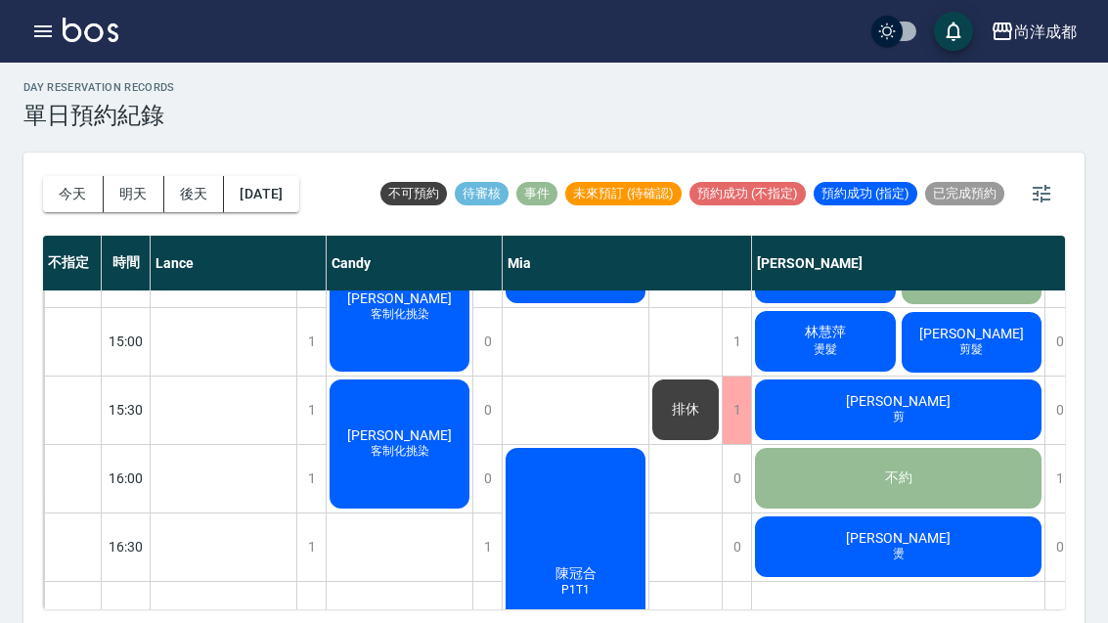
scroll to position [156, -1]
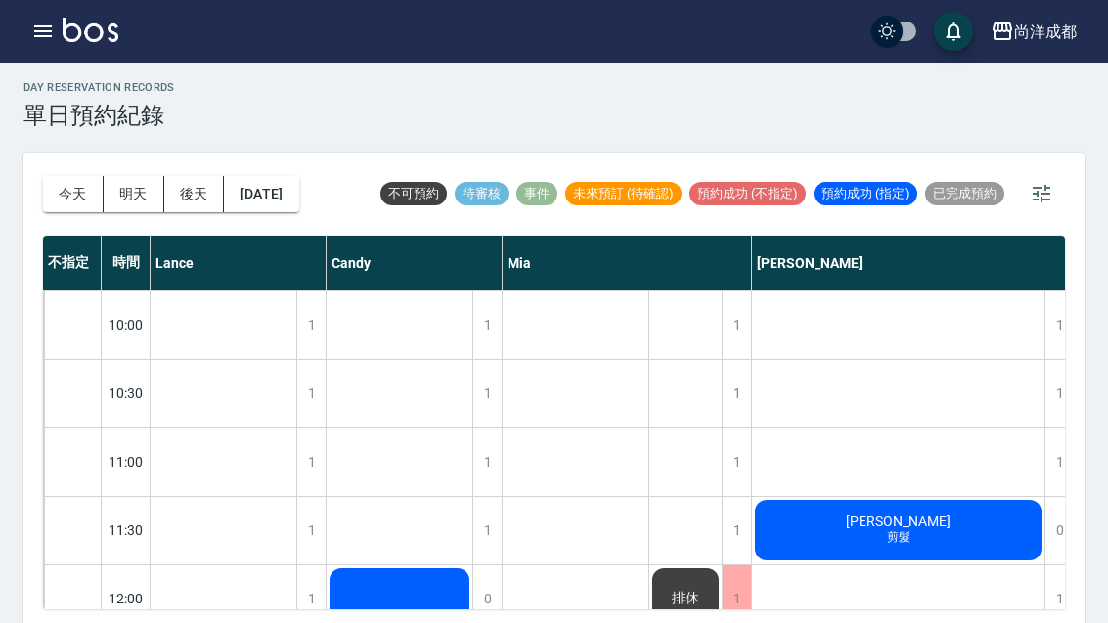
click at [137, 209] on button "明天" at bounding box center [134, 194] width 61 height 36
click at [136, 209] on div at bounding box center [554, 311] width 1108 height 623
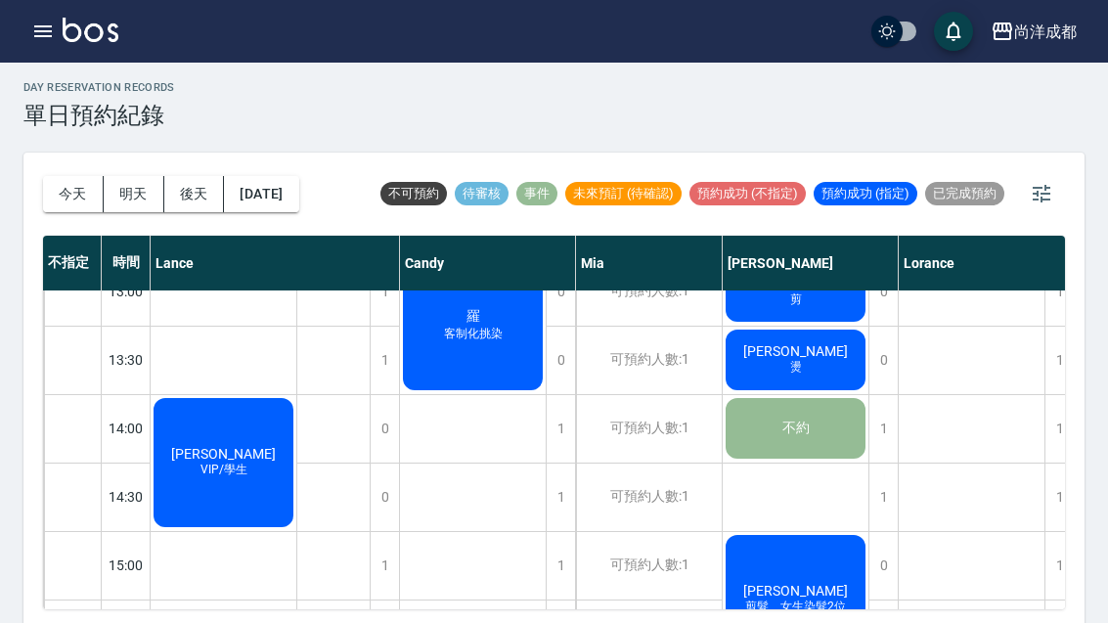
scroll to position [424, -1]
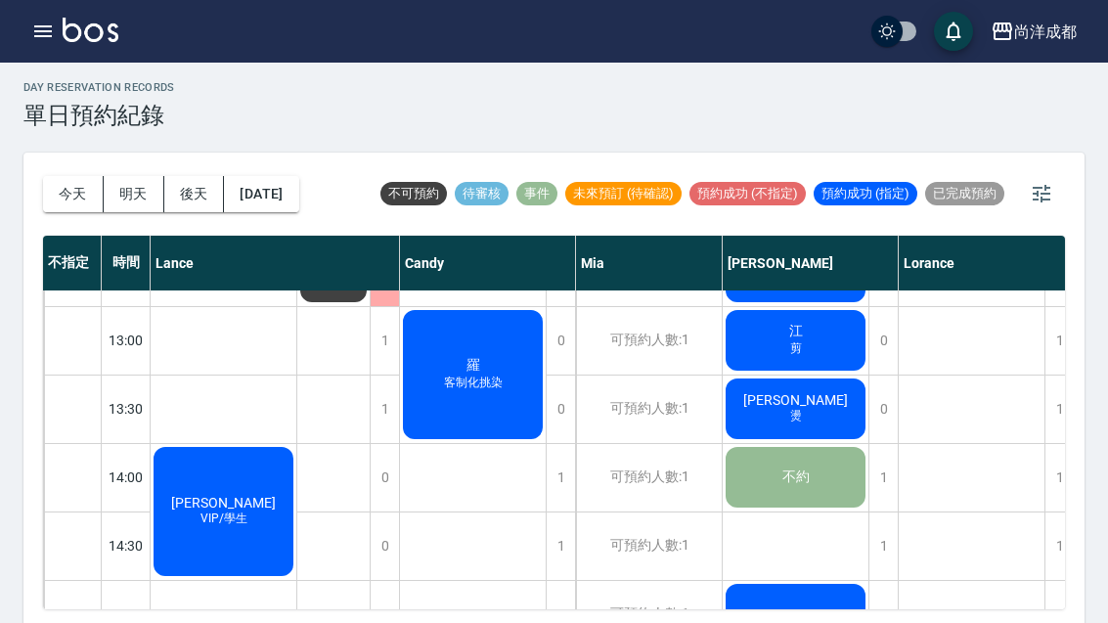
click at [160, 226] on div "今天 明天 後天 2025/10/11" at bounding box center [171, 194] width 256 height 83
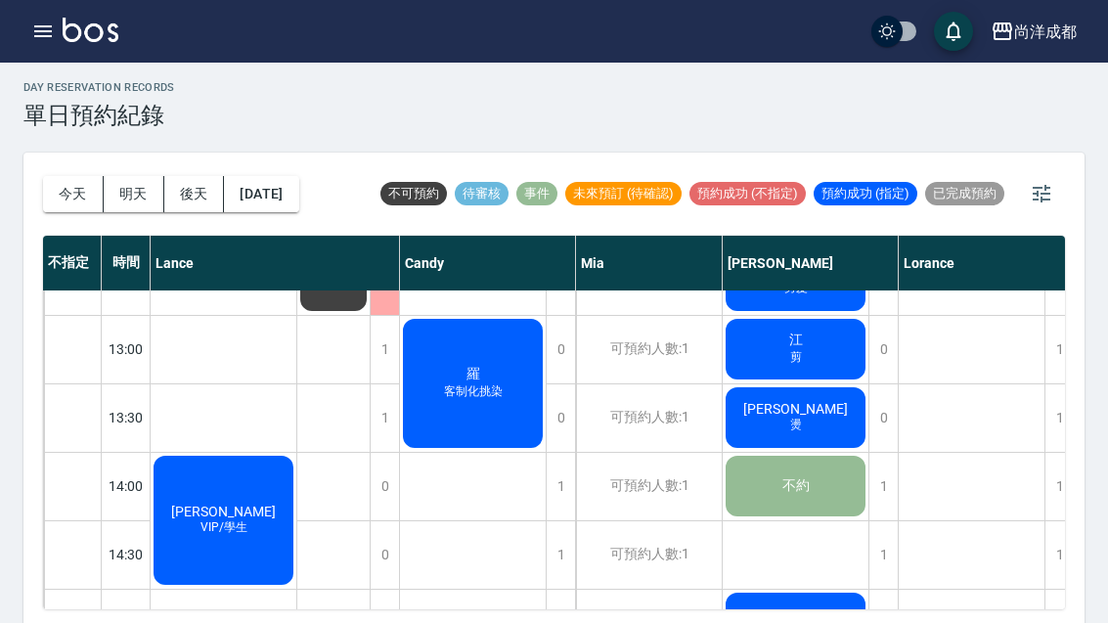
click at [160, 226] on div "今天 明天 後天 2025/10/11" at bounding box center [171, 194] width 256 height 83
click at [195, 197] on button "後天" at bounding box center [194, 194] width 61 height 36
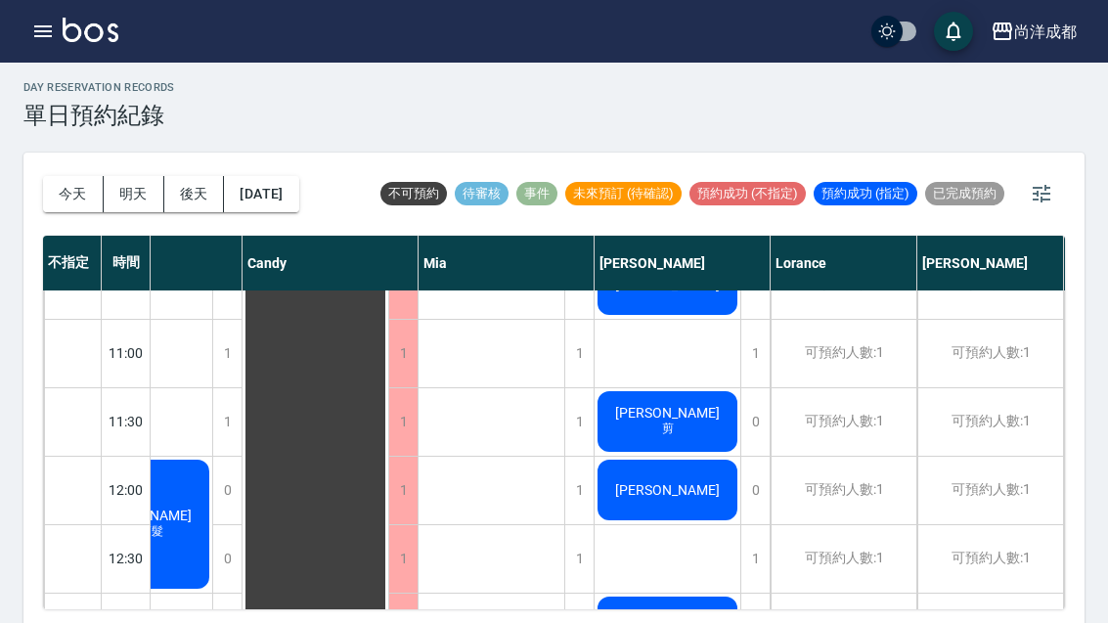
scroll to position [99, 84]
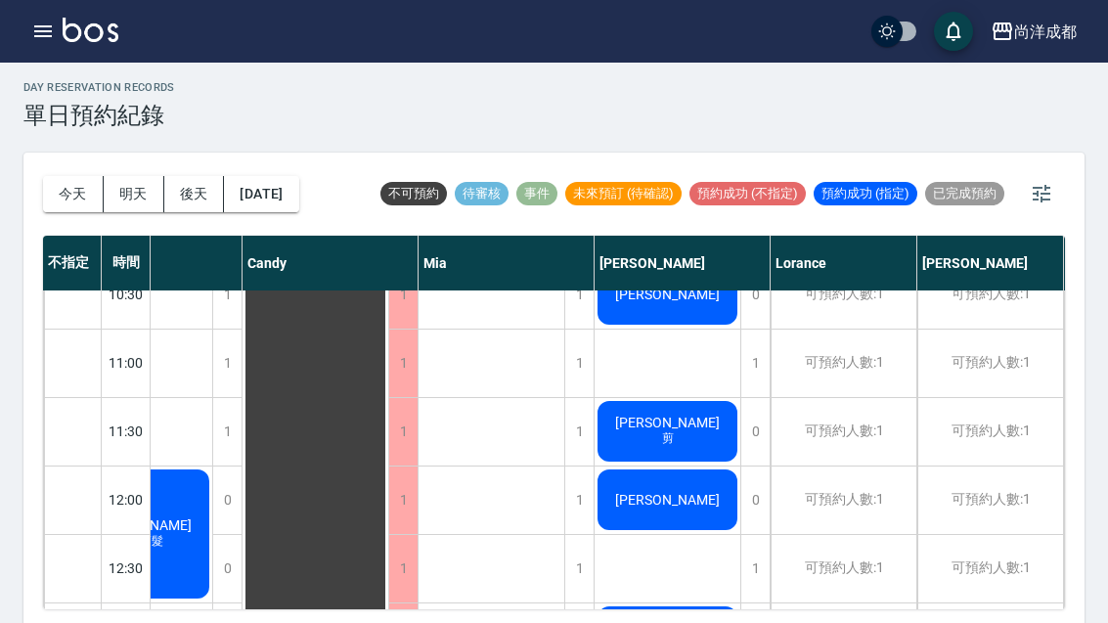
click at [75, 187] on button "今天" at bounding box center [73, 194] width 61 height 36
click at [75, 187] on div at bounding box center [554, 311] width 1108 height 623
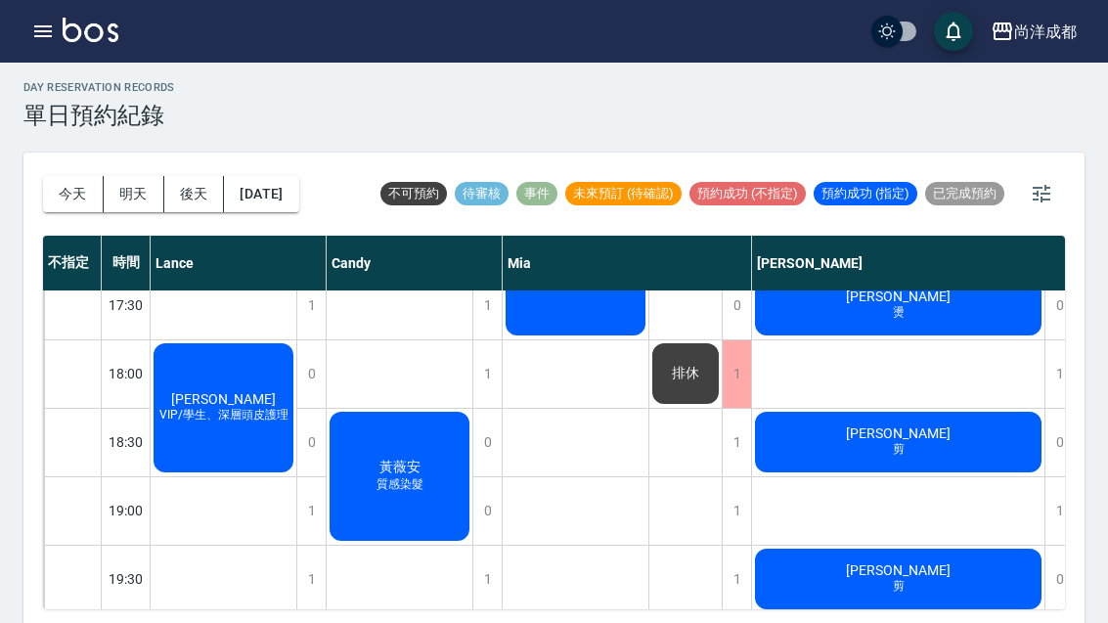
scroll to position [1046, 0]
click at [937, 592] on div "陳智耀 剪" at bounding box center [898, 579] width 292 height 66
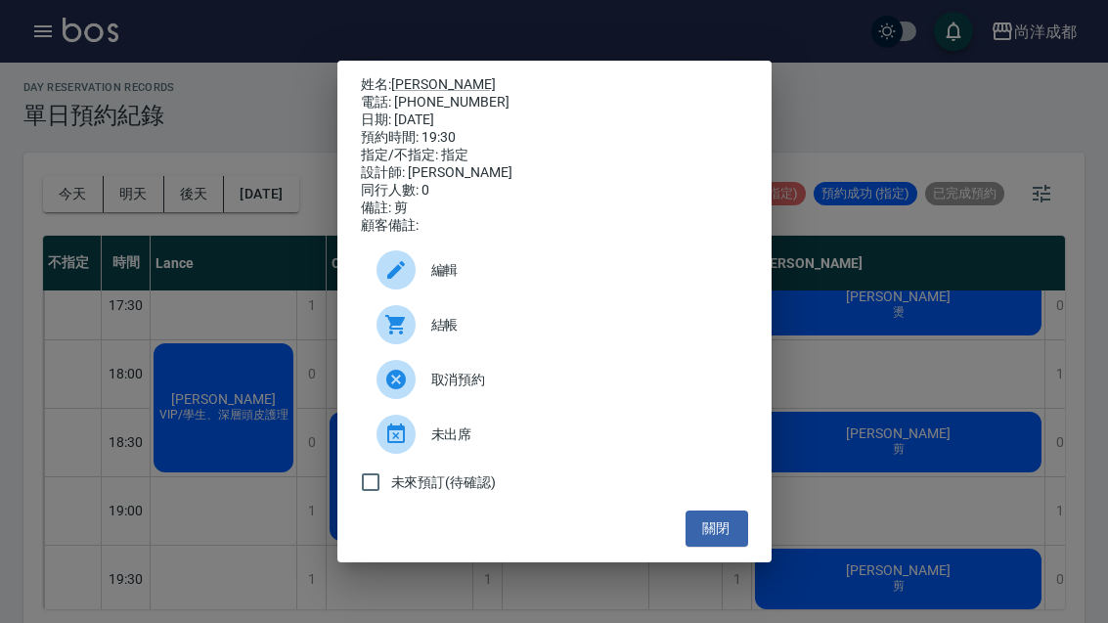
click at [706, 547] on button "關閉" at bounding box center [716, 528] width 63 height 36
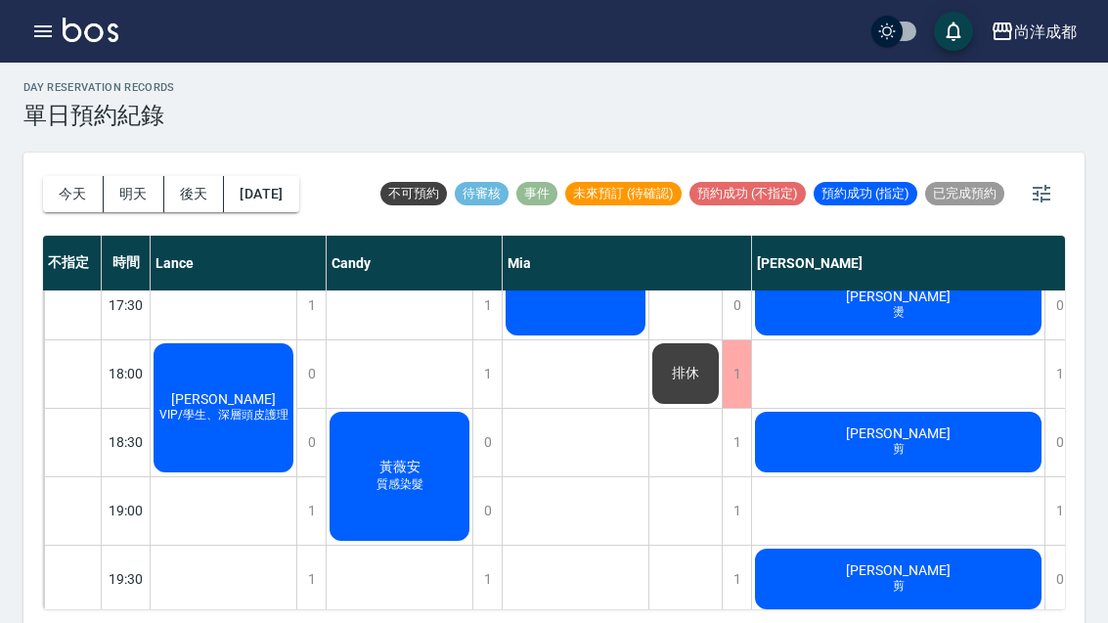
click at [251, 416] on span "VIP/學生、深層頭皮護理" at bounding box center [223, 415] width 137 height 17
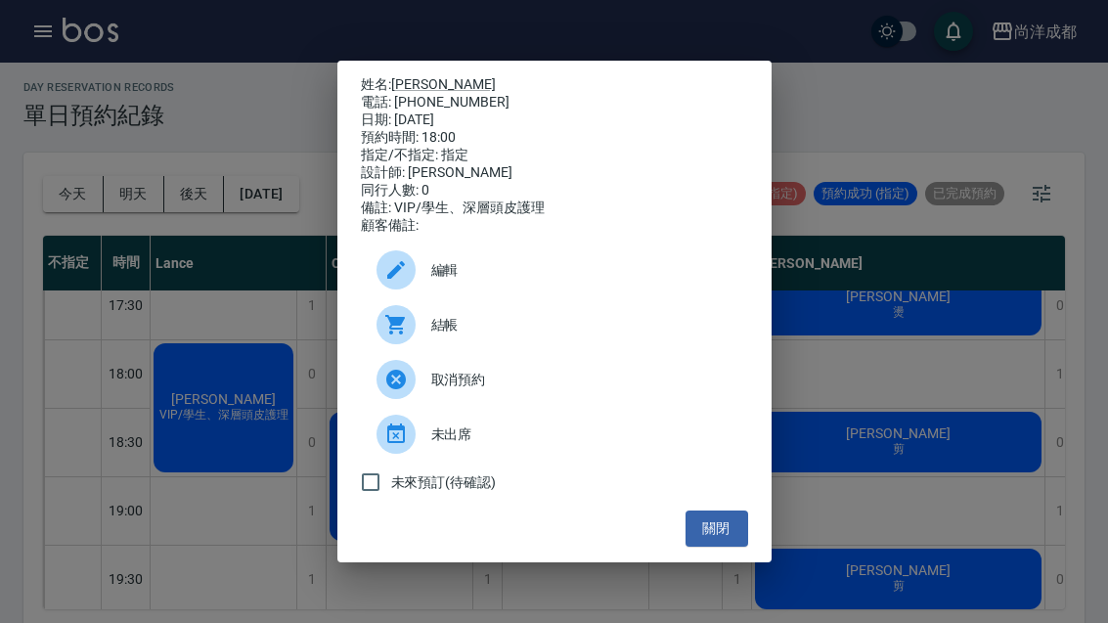
click at [723, 547] on button "關閉" at bounding box center [716, 528] width 63 height 36
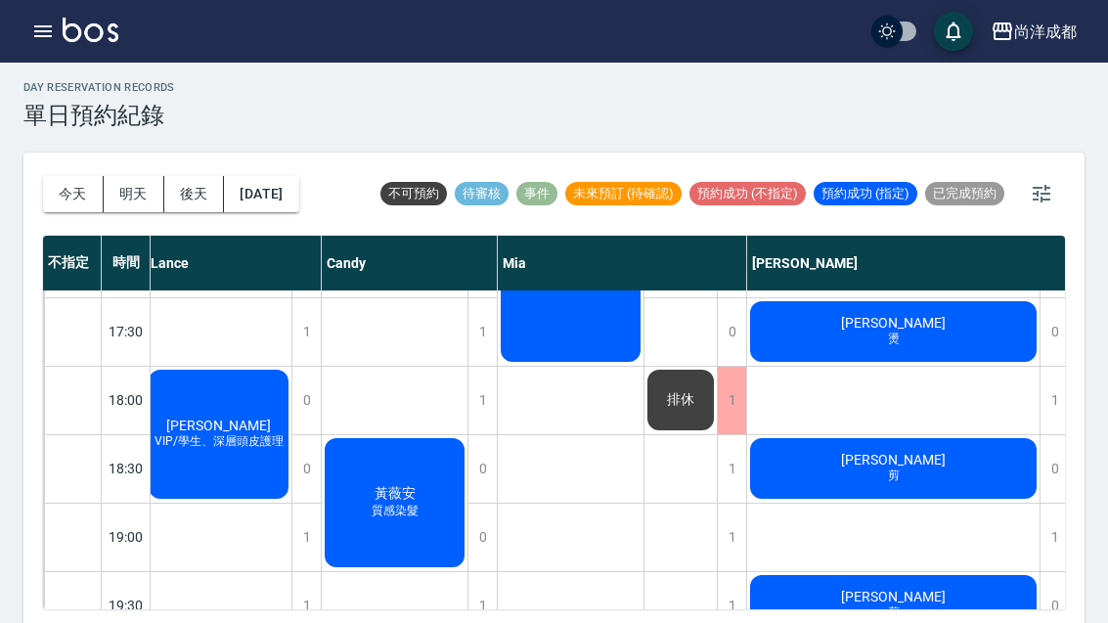
scroll to position [1019, 7]
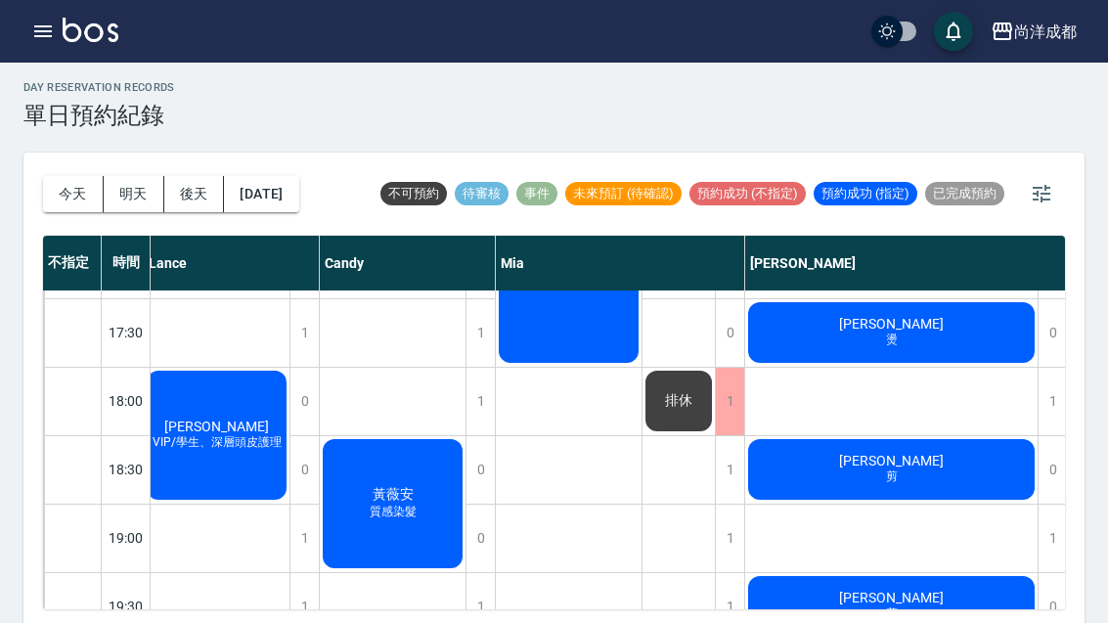
click at [813, 472] on div "陳映汝 剪" at bounding box center [891, 469] width 292 height 66
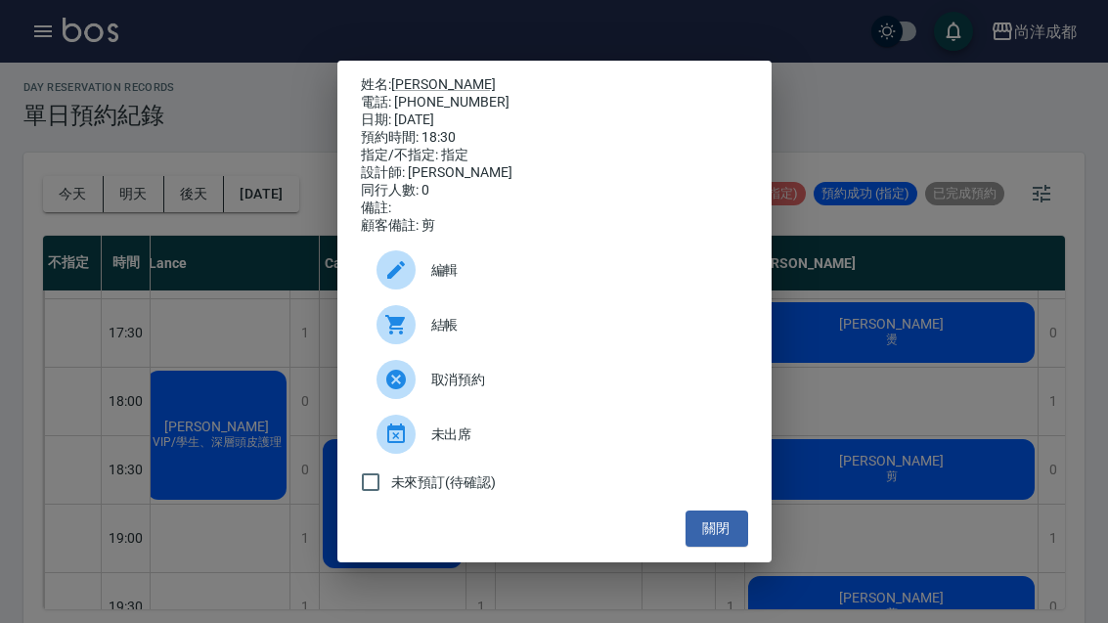
click at [725, 547] on button "關閉" at bounding box center [716, 528] width 63 height 36
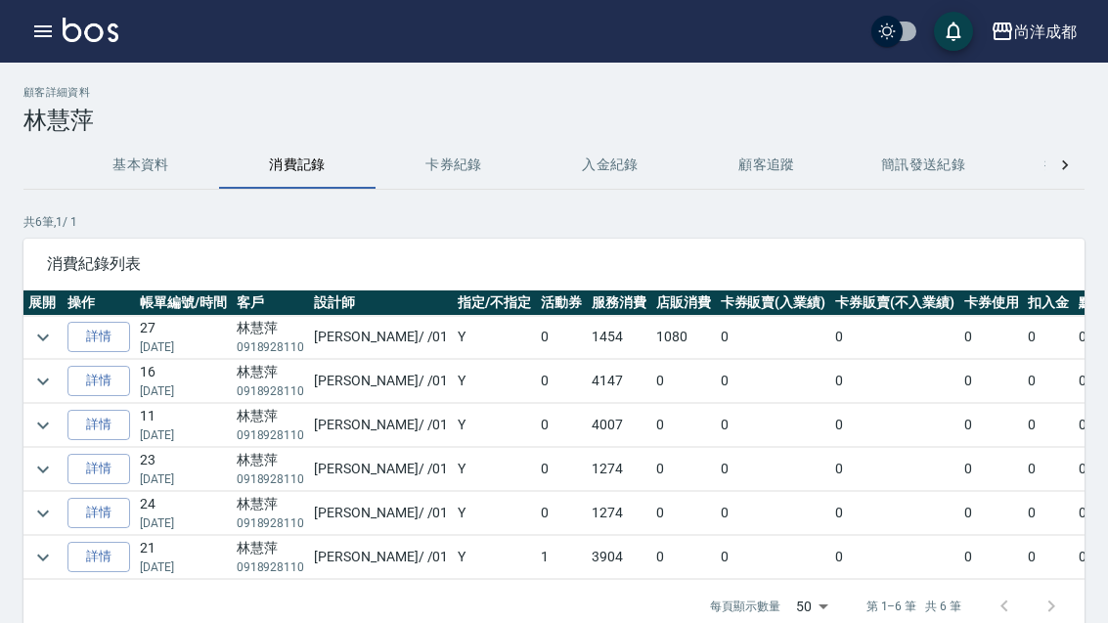
click at [108, 392] on link "詳情" at bounding box center [98, 381] width 63 height 30
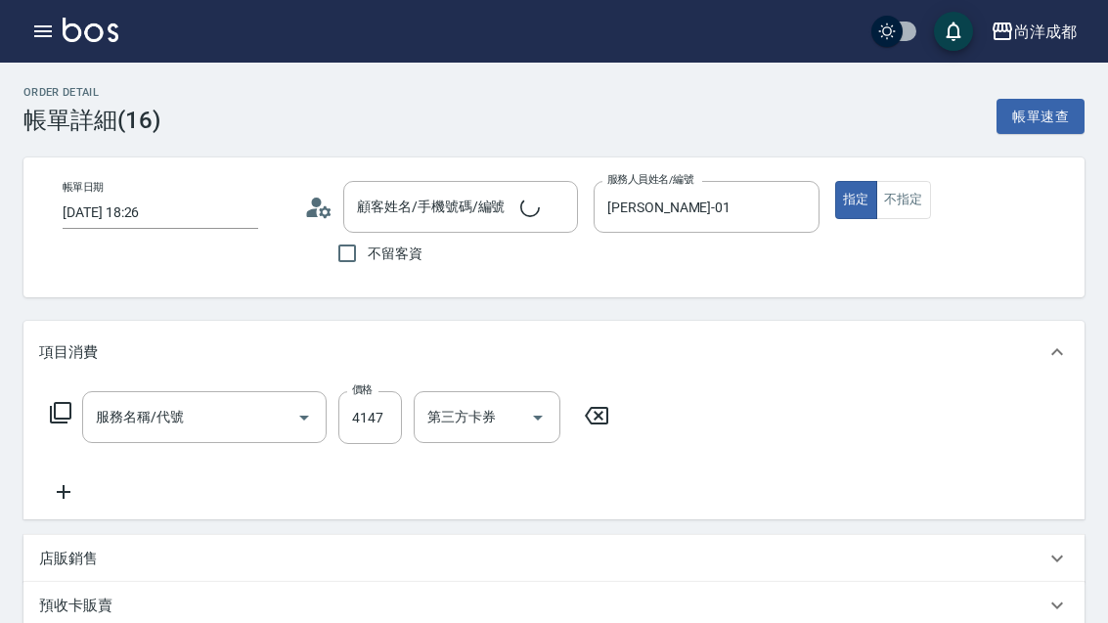
type input "[DATE] 18:26"
type input "林慧萍/0918928110/"
type input "[PERSON_NAME]-01"
type input "0"
type input "信用卡"
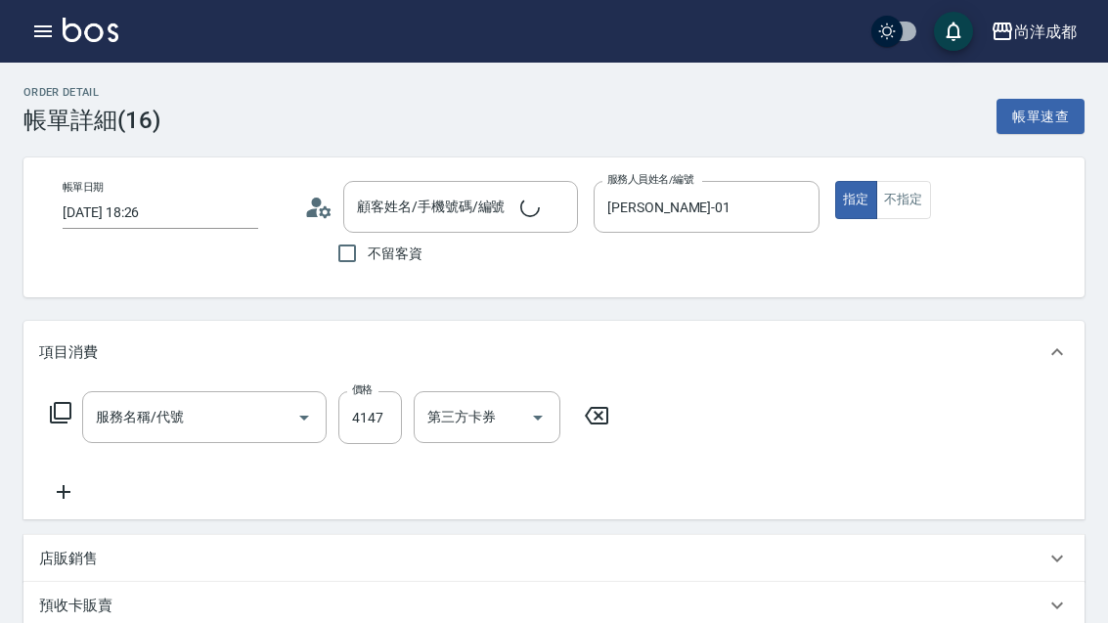
type input "燙髮(301)"
